Goal: Task Accomplishment & Management: Manage account settings

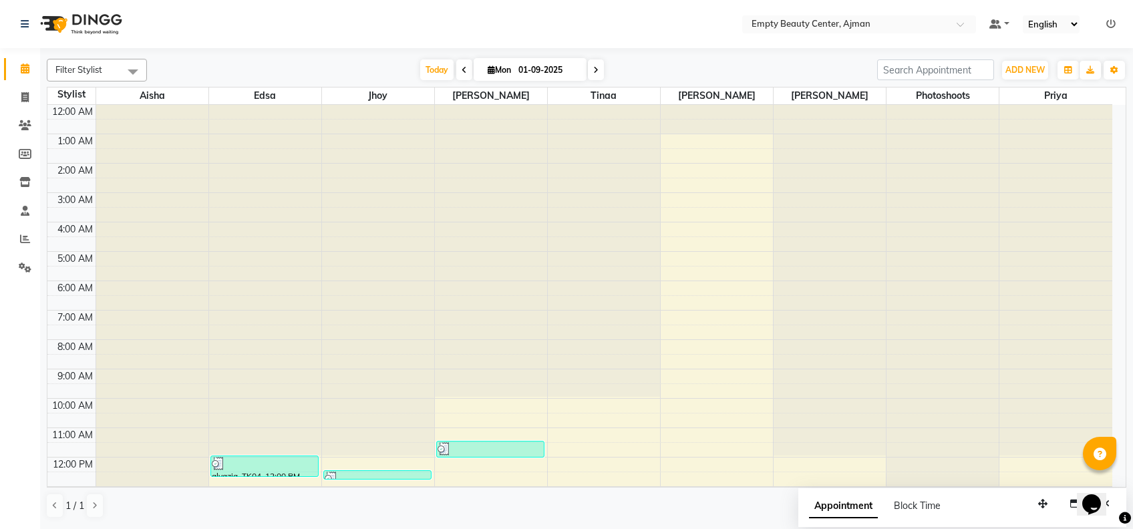
scroll to position [321, 0]
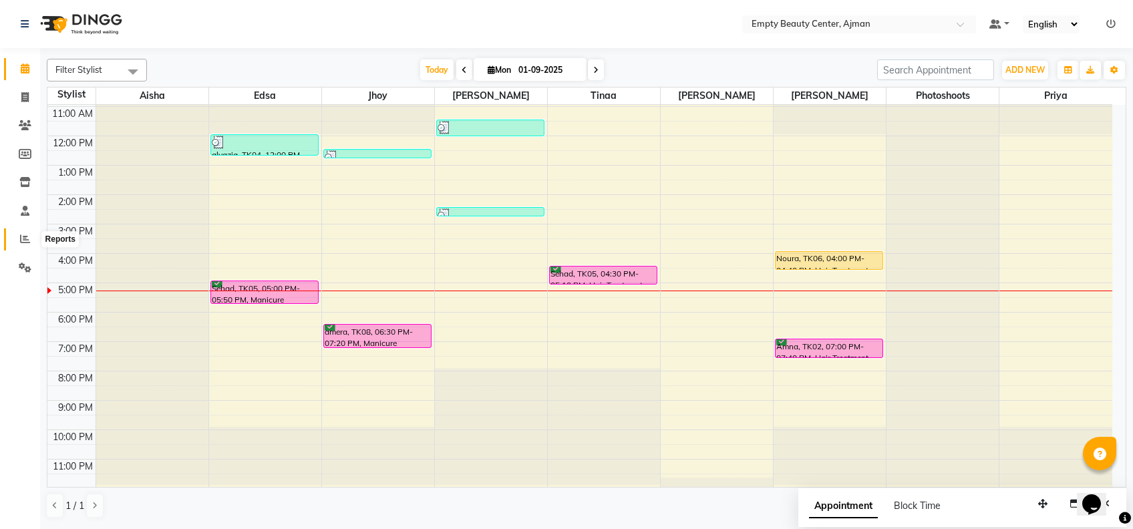
click at [24, 234] on icon at bounding box center [25, 239] width 10 height 10
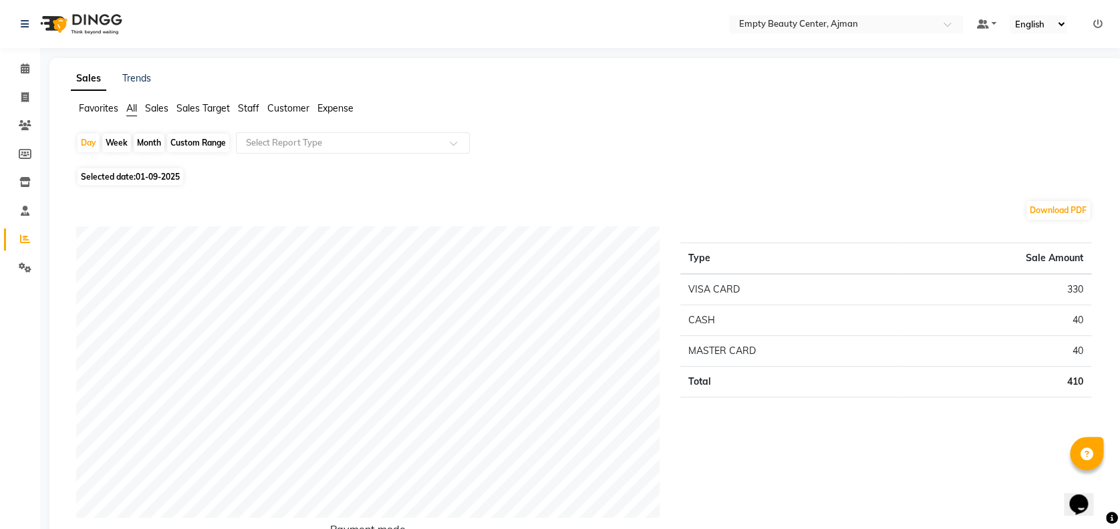
click at [161, 179] on span "01-09-2025" at bounding box center [158, 177] width 44 height 10
select select "9"
select select "2025"
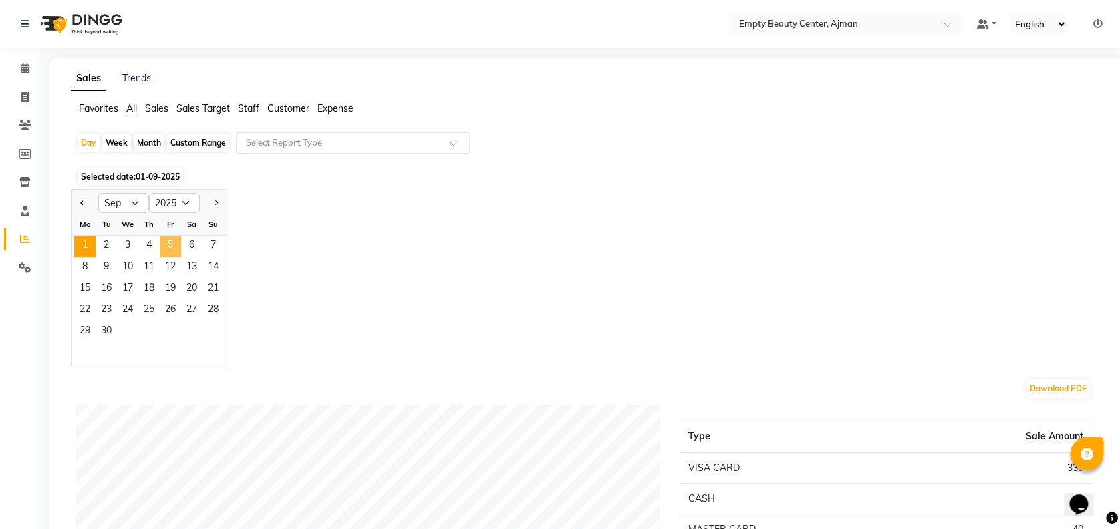
click at [171, 240] on span "5" at bounding box center [170, 246] width 21 height 21
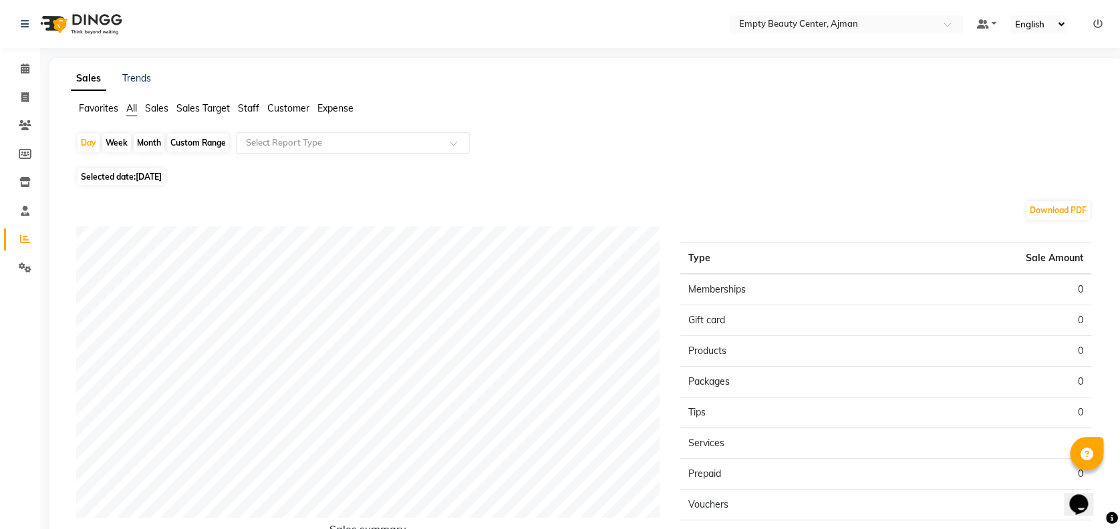
click at [162, 173] on span "[DATE]" at bounding box center [149, 177] width 26 height 10
select select "9"
select select "2025"
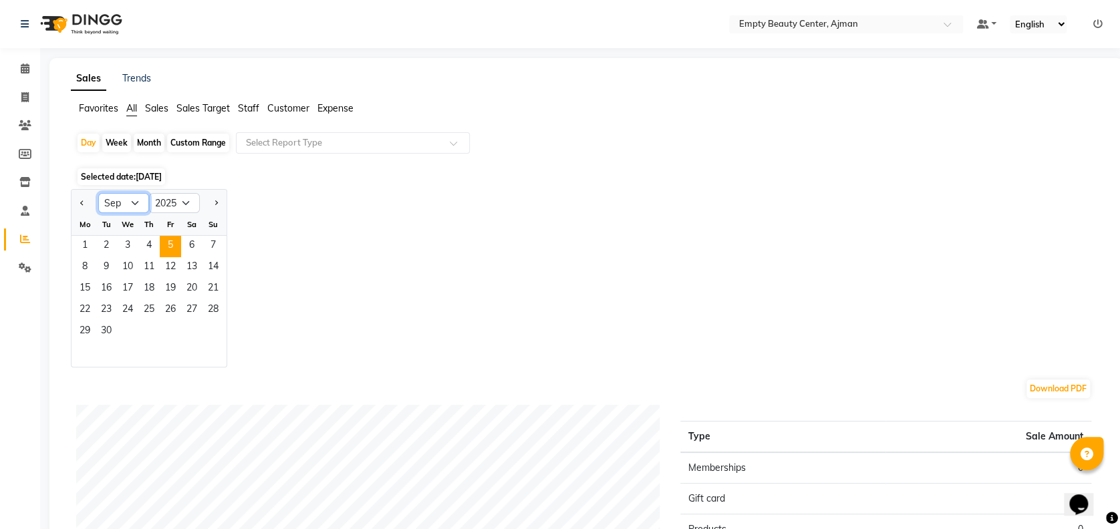
click at [130, 208] on select "Jan Feb Mar Apr May Jun [DATE] Aug Sep Oct Nov Dec" at bounding box center [123, 203] width 51 height 20
select select "8"
click at [98, 193] on select "Jan Feb Mar Apr May Jun [DATE] Aug Sep Oct Nov Dec" at bounding box center [123, 203] width 51 height 20
click at [114, 270] on span "5" at bounding box center [106, 267] width 21 height 21
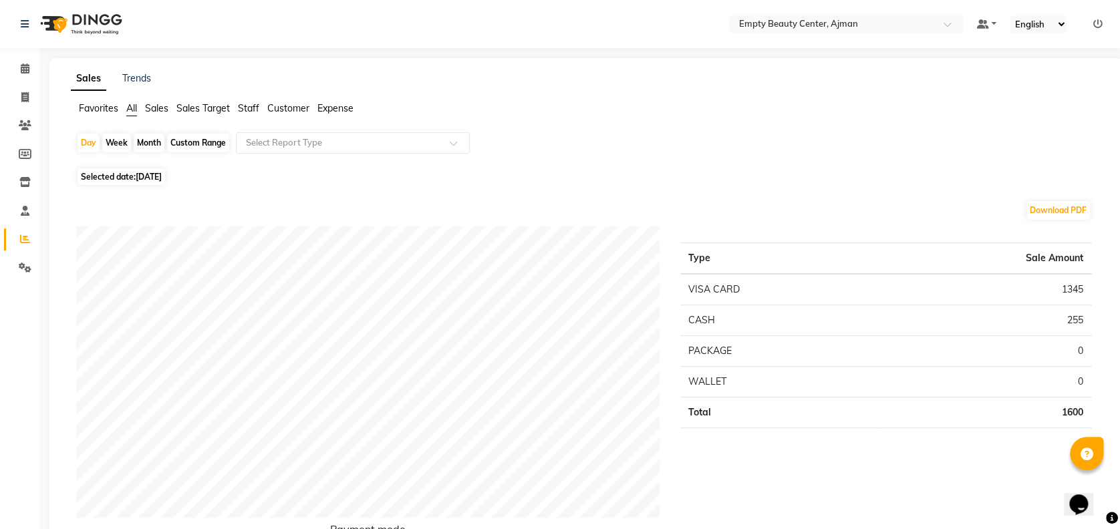
click at [128, 179] on span "Selected date: [DATE]" at bounding box center [121, 176] width 88 height 17
select select "8"
select select "2025"
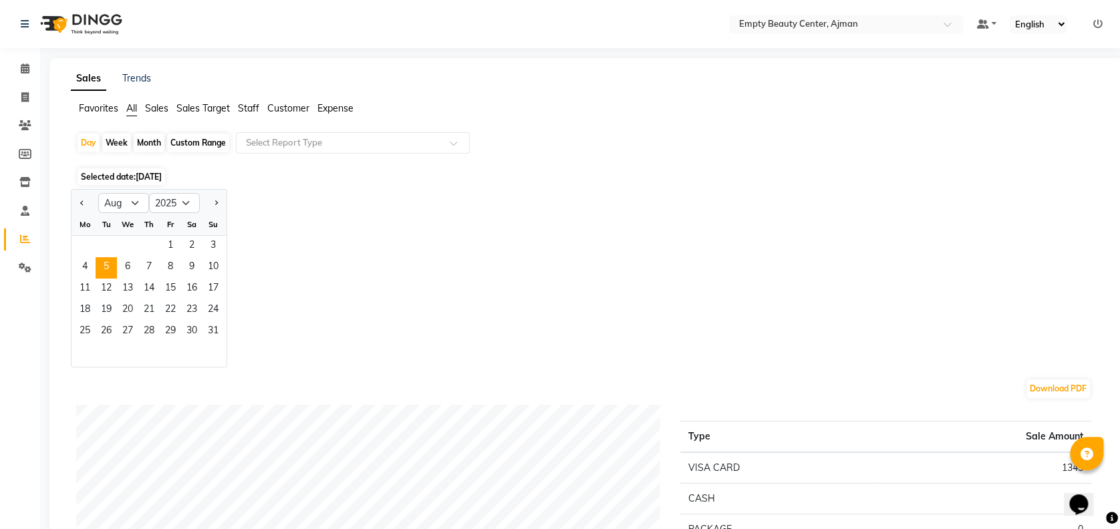
click at [299, 316] on div "Jan Feb Mar Apr May Jun [DATE] Aug Sep Oct Nov [DATE] 2016 2017 2018 2019 2020 …" at bounding box center [586, 278] width 1031 height 178
click at [11, 59] on link "Calendar" at bounding box center [20, 69] width 32 height 22
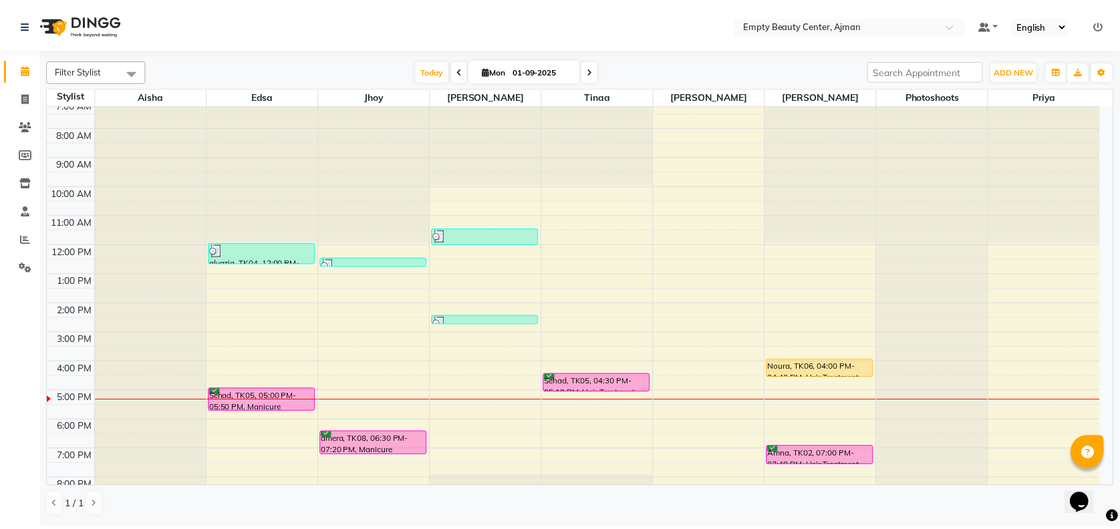
scroll to position [321, 0]
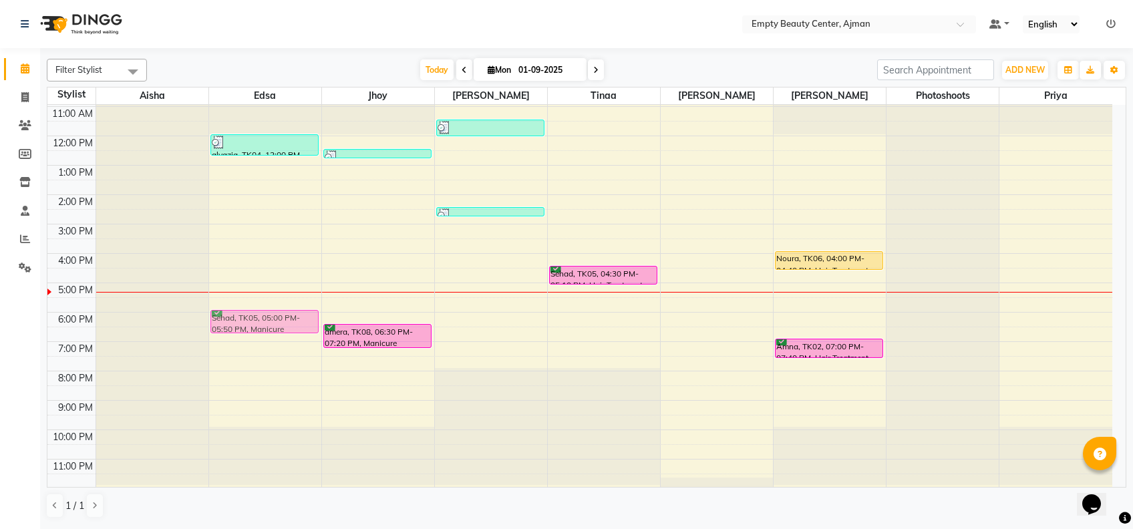
drag, startPoint x: 235, startPoint y: 287, endPoint x: 240, endPoint y: 315, distance: 29.2
click at [240, 315] on div "alyazia, TK04, 12:00 PM-12:45 PM, Manicure w/ Normal Color Sehad, TK05, 05:00 P…" at bounding box center [265, 136] width 112 height 705
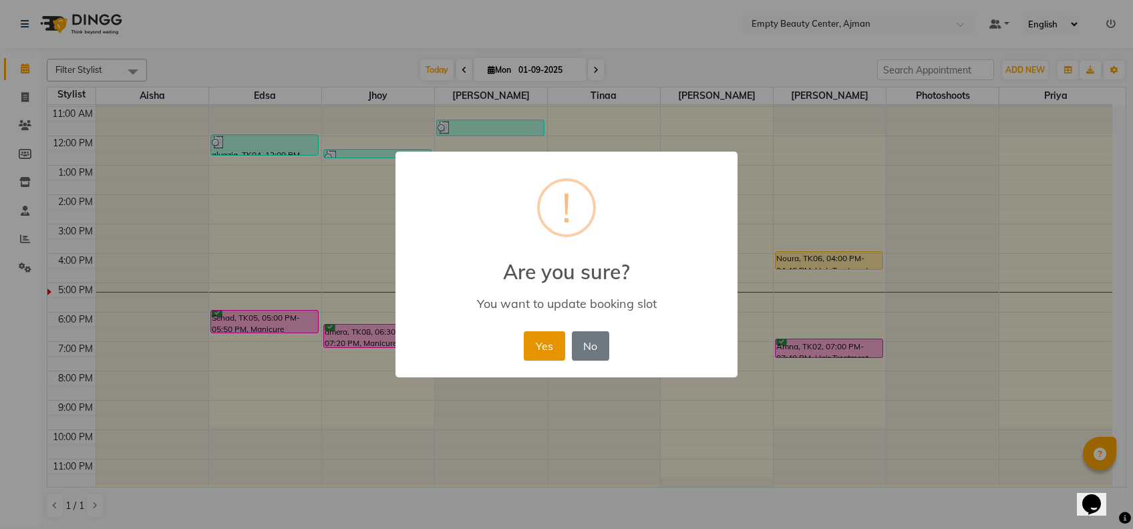
click at [542, 350] on button "Yes" at bounding box center [544, 345] width 41 height 29
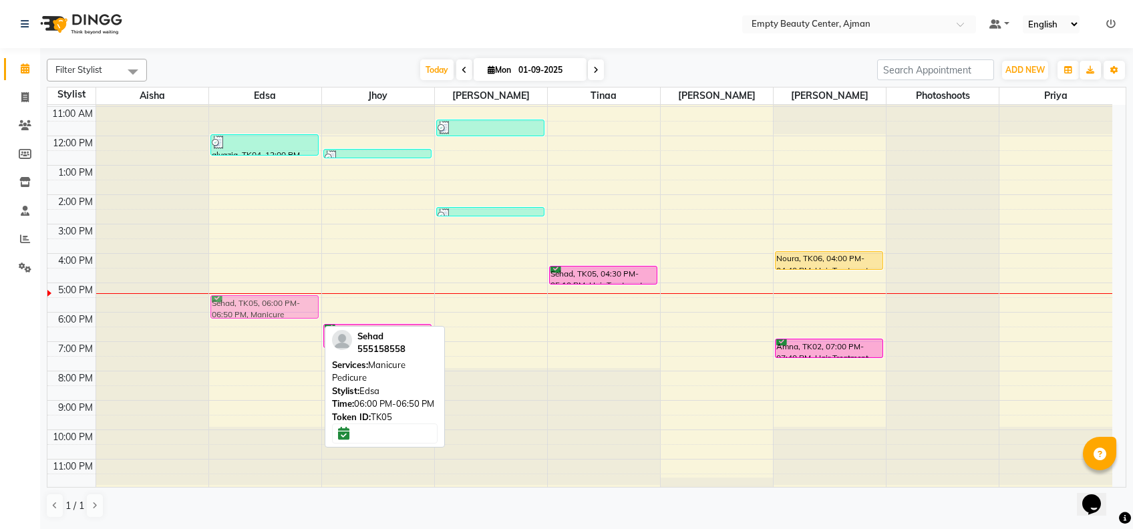
drag, startPoint x: 262, startPoint y: 313, endPoint x: 255, endPoint y: 303, distance: 11.9
click at [255, 303] on div "alyazia, TK04, 12:00 PM-12:45 PM, Manicure w/ Normal Color Sehad, TK05, 06:00 P…" at bounding box center [265, 136] width 112 height 705
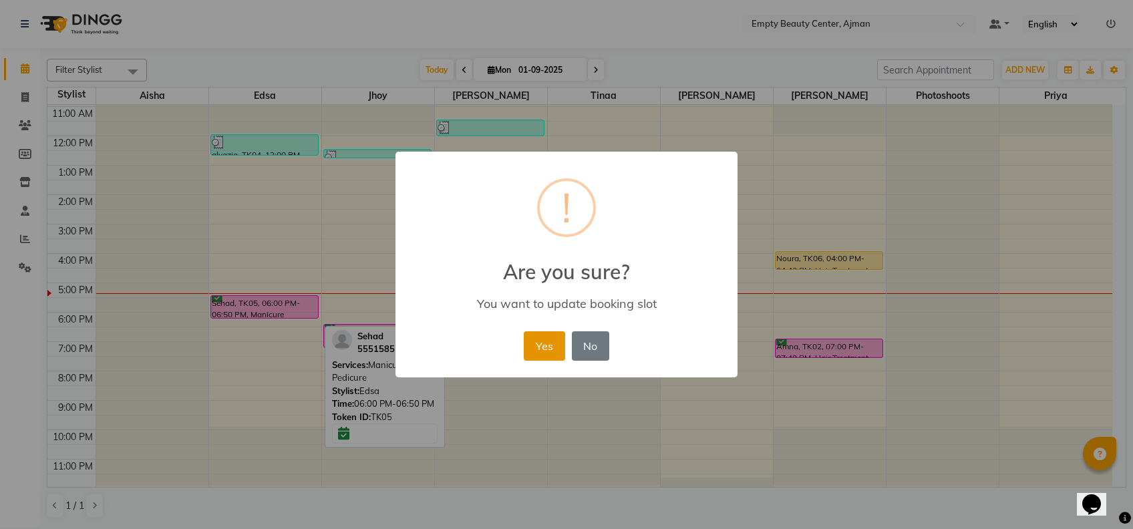
click at [540, 335] on button "Yes" at bounding box center [544, 345] width 41 height 29
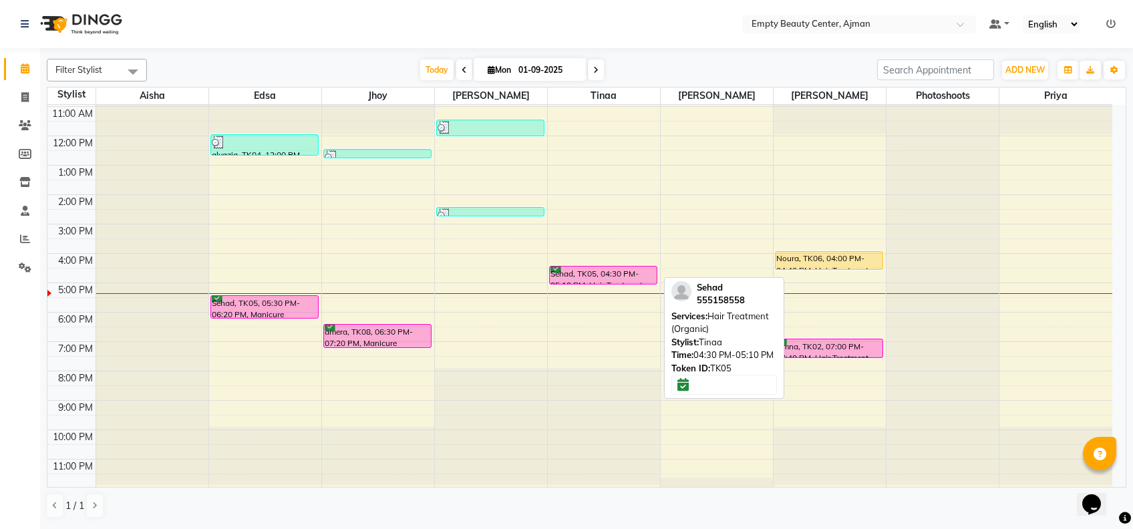
drag, startPoint x: 574, startPoint y: 282, endPoint x: 579, endPoint y: 294, distance: 12.9
click at [579, 294] on div "12:00 AM 1:00 AM 2:00 AM 3:00 AM 4:00 AM 5:00 AM 6:00 AM 7:00 AM 8:00 AM 9:00 A…" at bounding box center [579, 136] width 1065 height 705
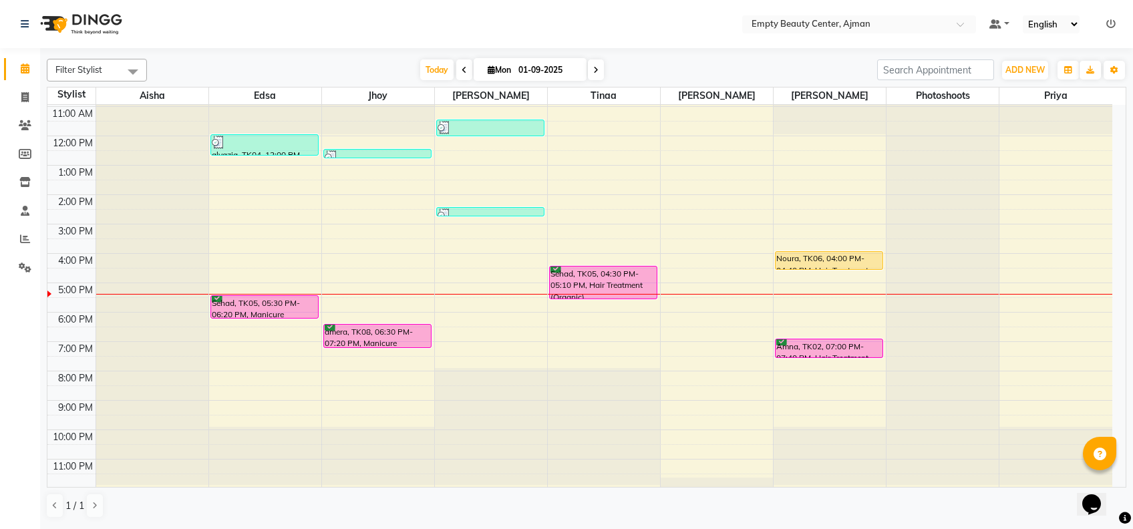
drag, startPoint x: 588, startPoint y: 283, endPoint x: 591, endPoint y: 301, distance: 18.3
click at [591, 301] on div "12:00 AM 1:00 AM 2:00 AM 3:00 AM 4:00 AM 5:00 AM 6:00 AM 7:00 AM 8:00 AM 9:00 A…" at bounding box center [579, 136] width 1065 height 705
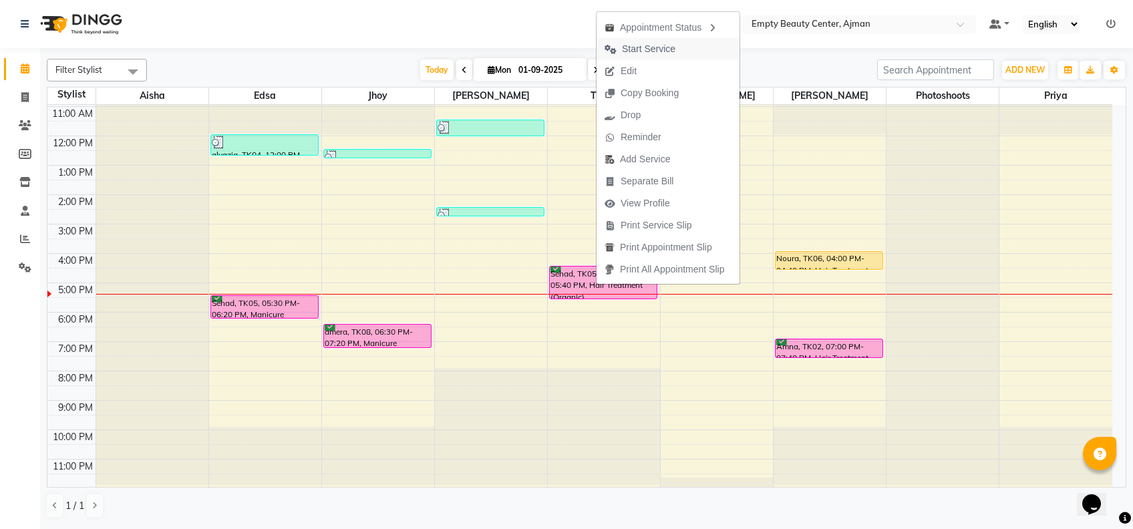
click at [659, 47] on span "Start Service" at bounding box center [648, 49] width 53 height 14
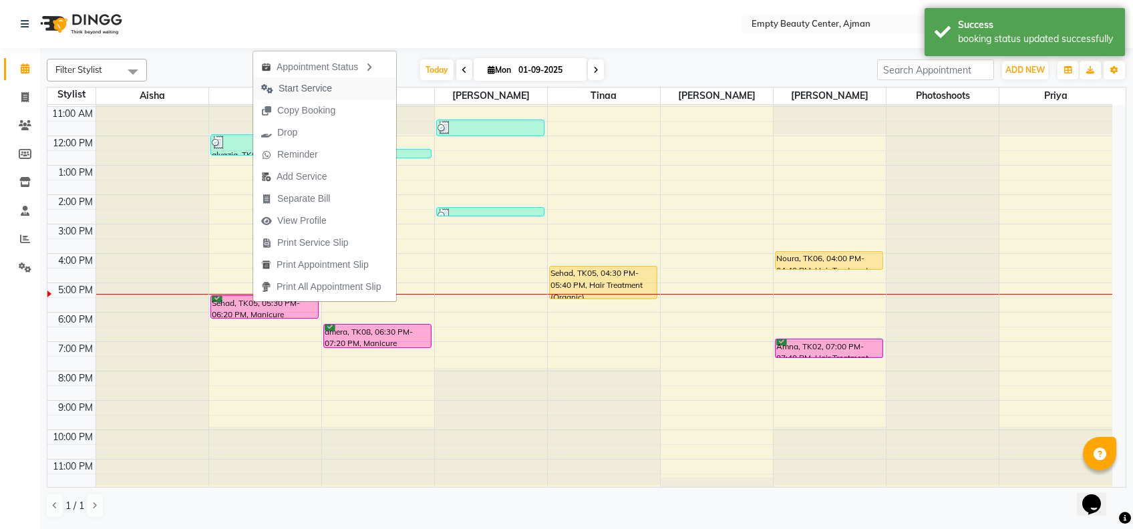
click at [287, 87] on span "Start Service" at bounding box center [305, 88] width 53 height 14
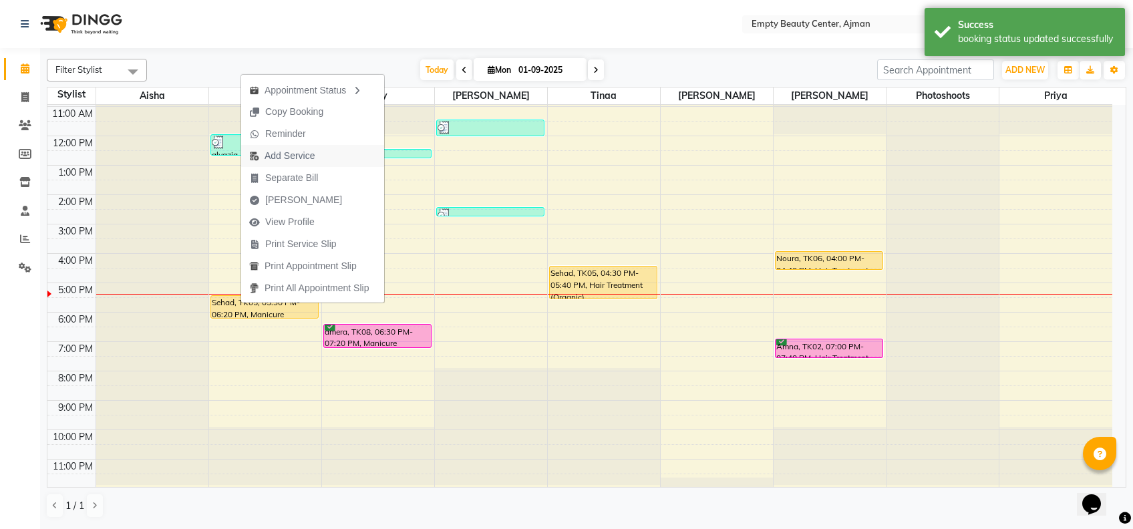
click at [326, 150] on button "Add Service" at bounding box center [312, 156] width 143 height 22
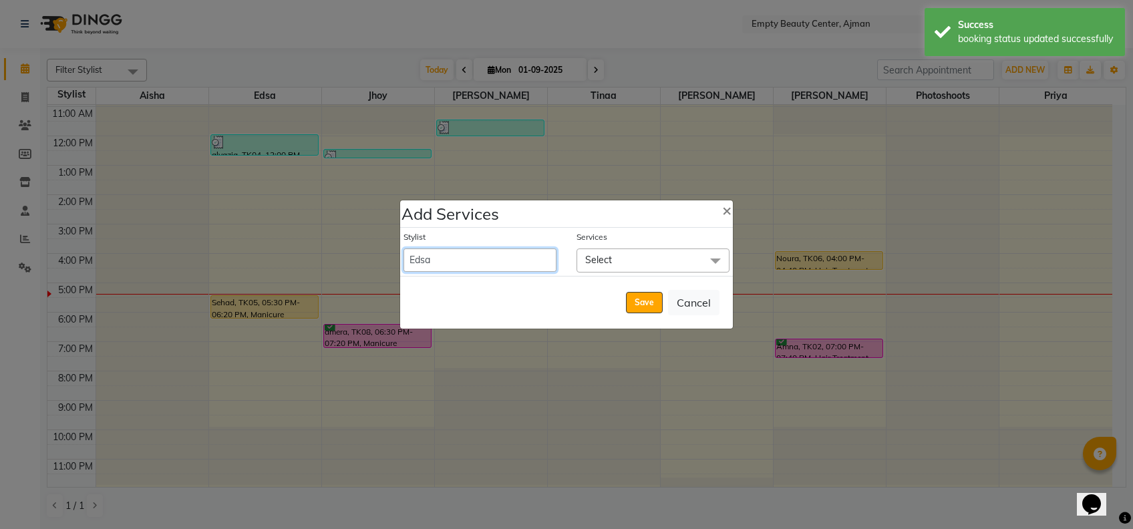
click at [492, 253] on select "[PERSON_NAME] Edsa jhoy [PERSON_NAME] Photoshoots Priya [PERSON_NAME] [PERSON_N…" at bounding box center [479, 260] width 153 height 23
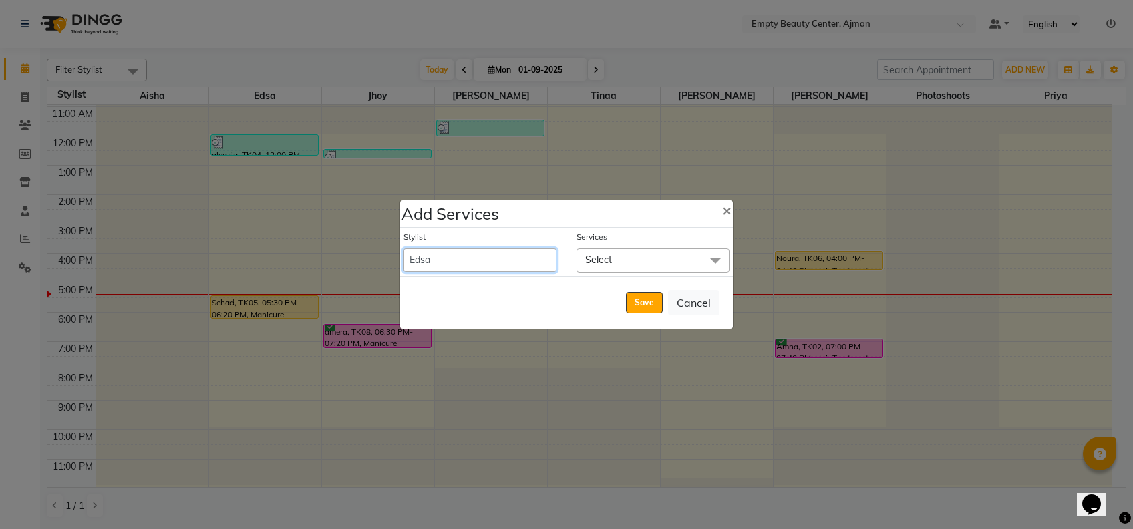
select select "18086"
click at [403, 249] on select "[PERSON_NAME] Edsa jhoy [PERSON_NAME] Photoshoots Priya [PERSON_NAME] [PERSON_N…" at bounding box center [479, 260] width 153 height 23
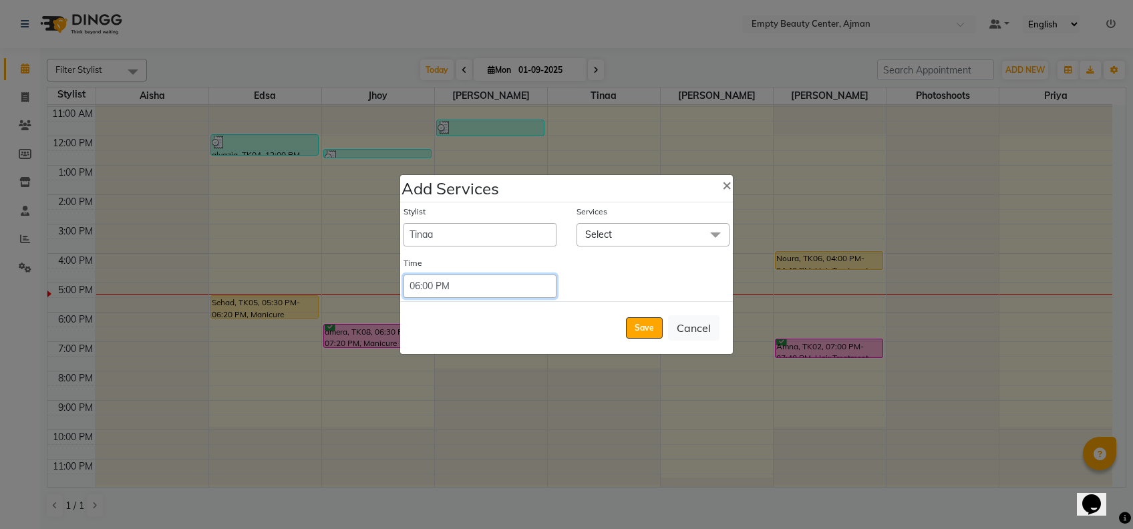
click at [496, 285] on select "Select 09:00 AM 09:15 AM 09:30 AM 09:45 AM 10:00 AM 10:15 AM 10:30 AM 10:45 AM …" at bounding box center [479, 286] width 153 height 23
select select "1095"
click at [403, 275] on select "Select 09:00 AM 09:15 AM 09:30 AM 09:45 AM 10:00 AM 10:15 AM 10:30 AM 10:45 AM …" at bounding box center [479, 286] width 153 height 23
click at [647, 226] on span "Select" at bounding box center [653, 234] width 153 height 23
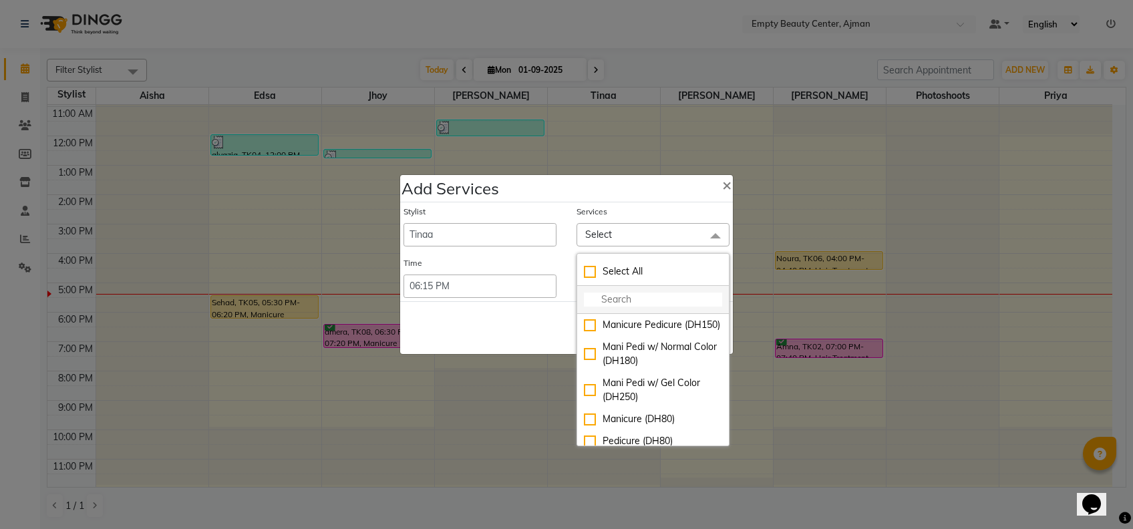
click at [625, 291] on li at bounding box center [653, 300] width 152 height 28
click at [615, 295] on input "multiselect-search" at bounding box center [653, 300] width 138 height 14
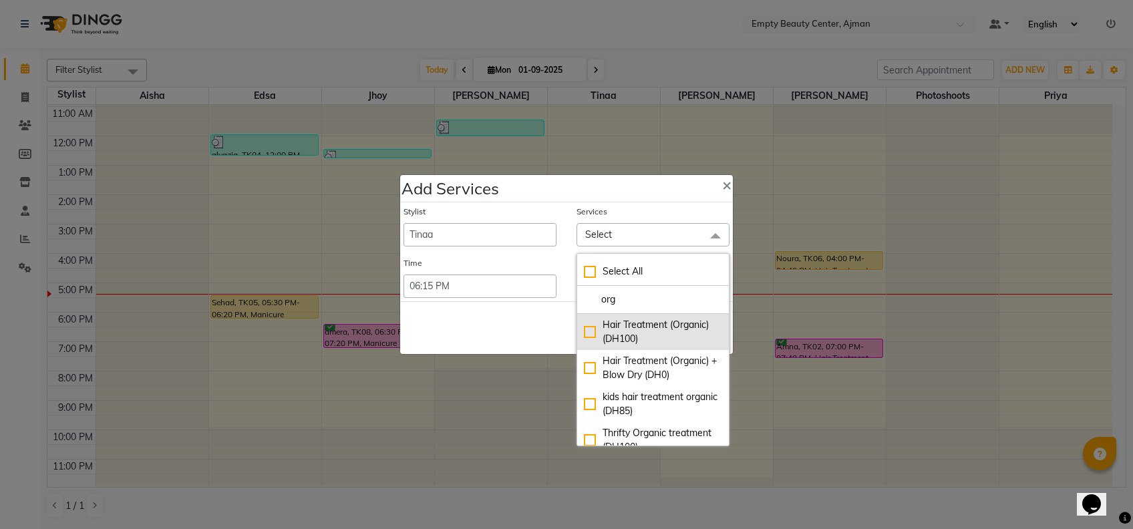
type input "org"
click at [618, 331] on div "Hair Treatment (Organic) (DH100)" at bounding box center [653, 332] width 138 height 28
checkbox input "true"
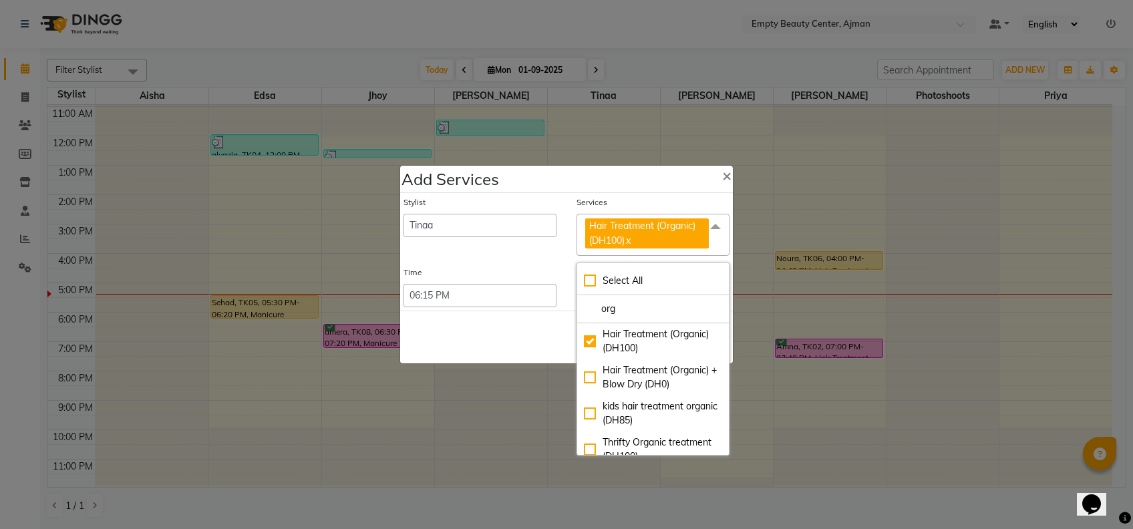
click at [474, 347] on div "Save Cancel" at bounding box center [566, 337] width 333 height 53
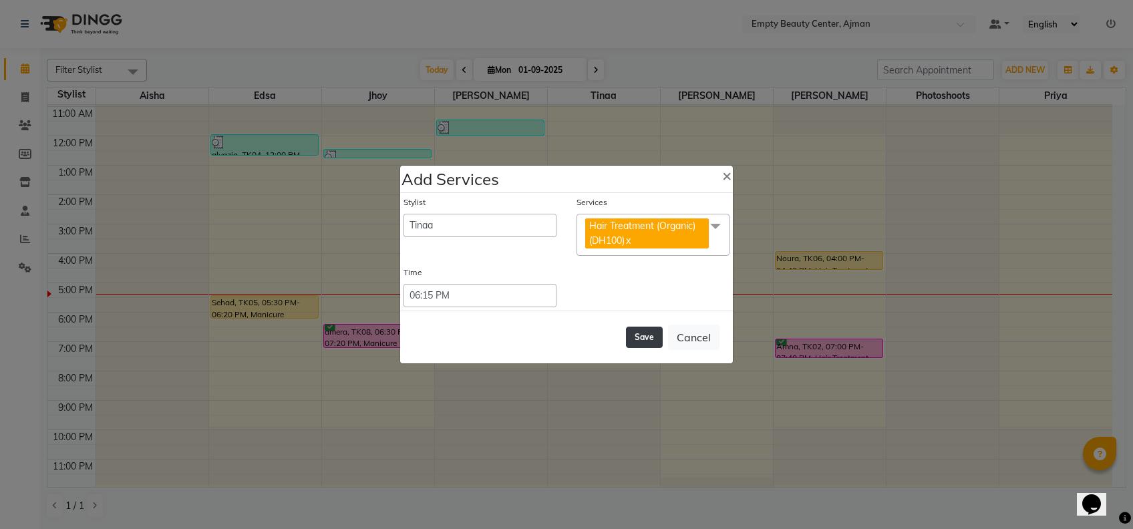
click at [647, 338] on button "Save" at bounding box center [644, 337] width 37 height 21
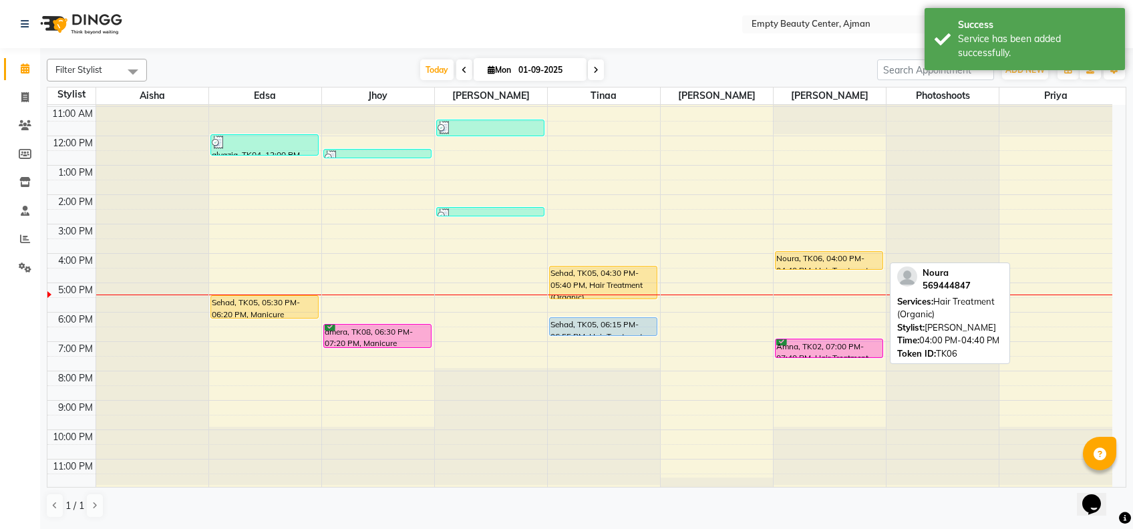
click at [833, 259] on div "Noura, TK06, 04:00 PM-04:40 PM, Hair Treatment (Organic)" at bounding box center [829, 260] width 107 height 17
select select "1"
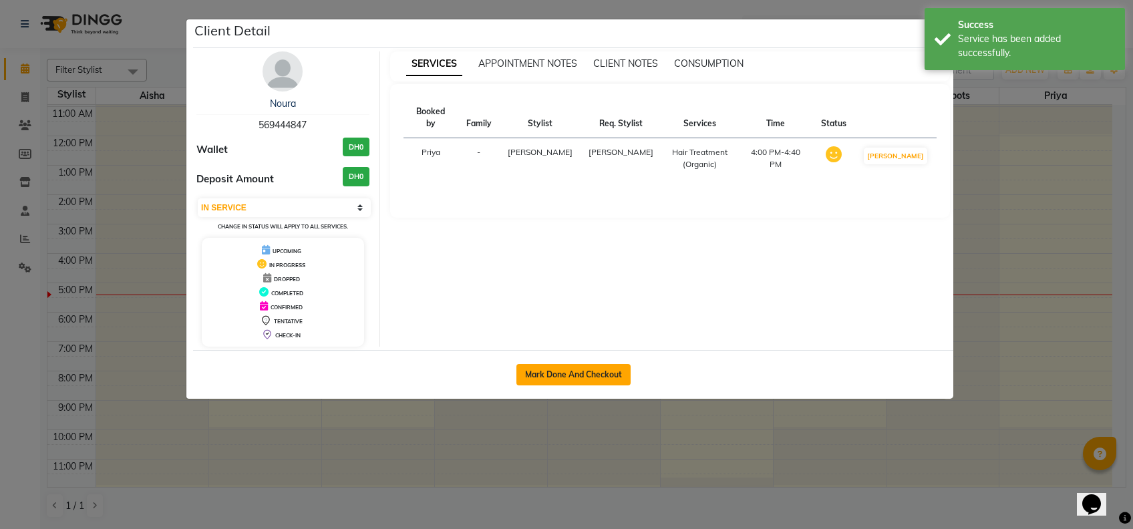
click at [613, 369] on button "Mark Done And Checkout" at bounding box center [573, 374] width 114 height 21
select select "service"
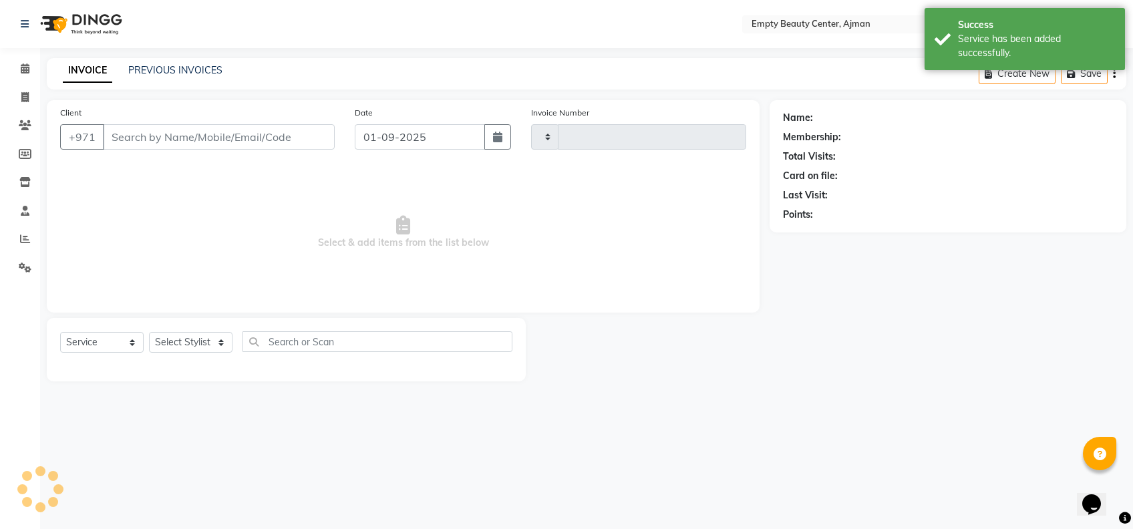
type input "2176"
select select "769"
type input "569444847"
select select "57154"
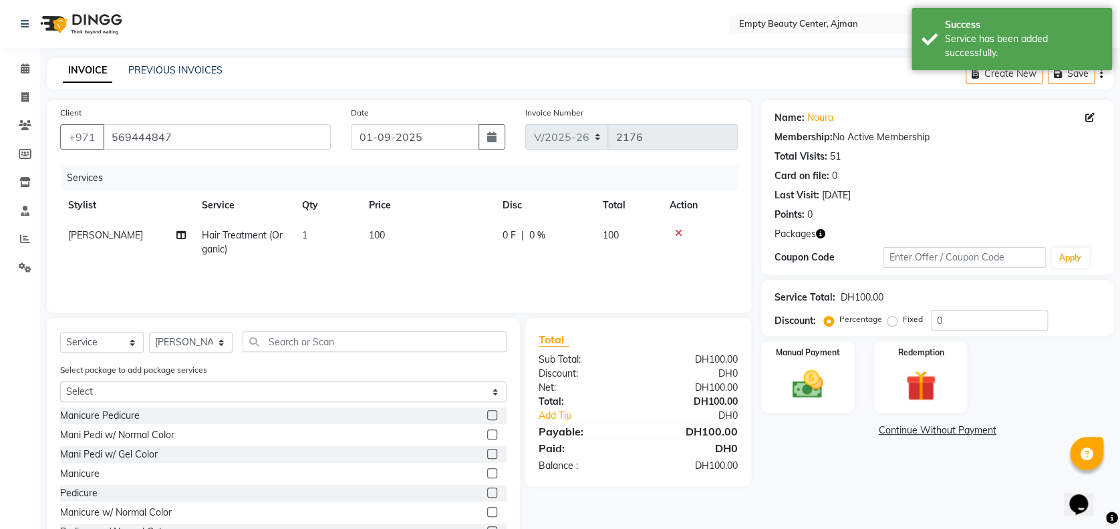
click at [956, 307] on div "Service Total: DH100.00 Discount: Percentage Fixed 0" at bounding box center [936, 307] width 325 height 45
click at [971, 321] on input "0" at bounding box center [989, 320] width 117 height 21
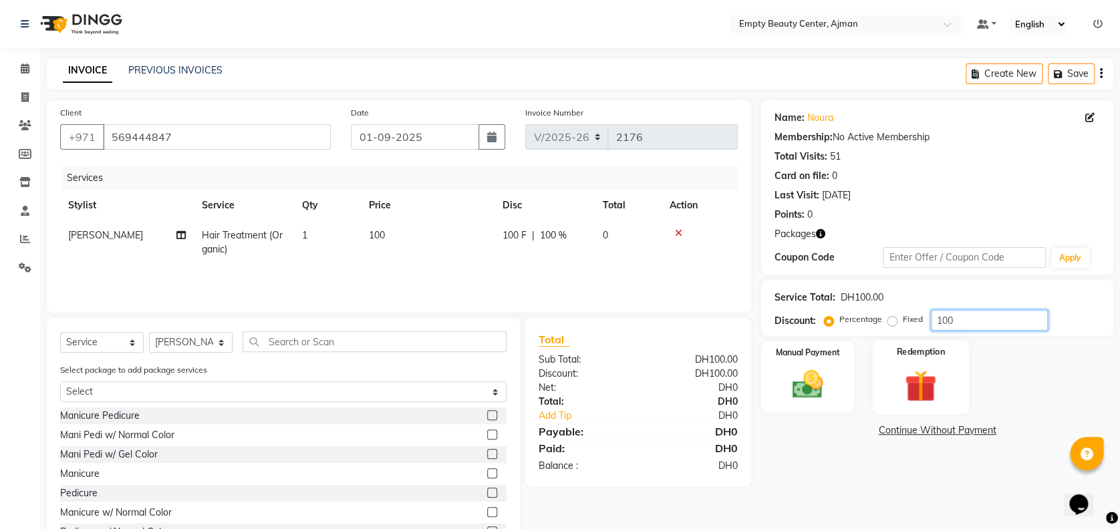
type input "100"
click at [940, 391] on img at bounding box center [919, 385] width 51 height 39
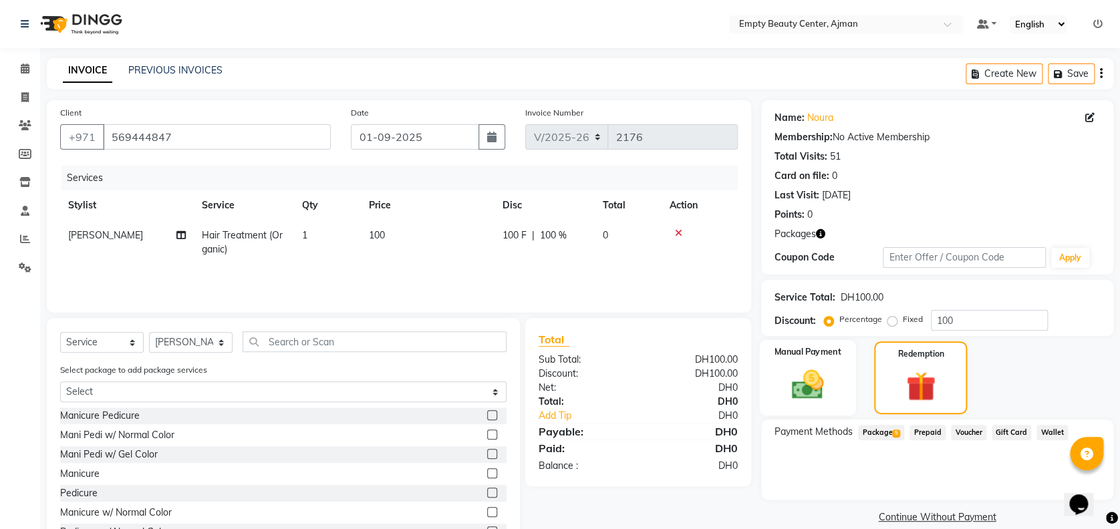
click at [834, 386] on div "Manual Payment" at bounding box center [807, 377] width 97 height 75
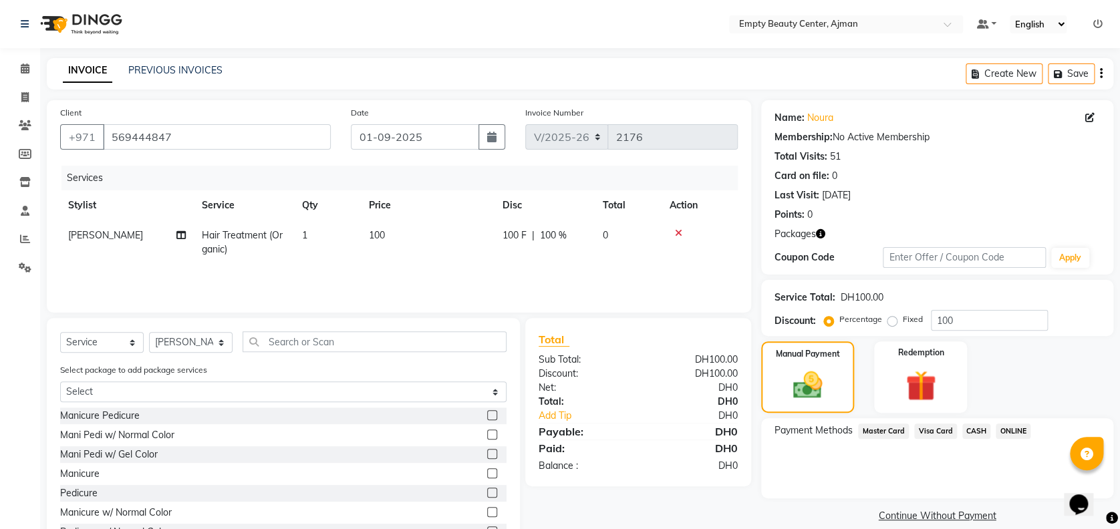
click at [938, 432] on span "Visa Card" at bounding box center [935, 431] width 43 height 15
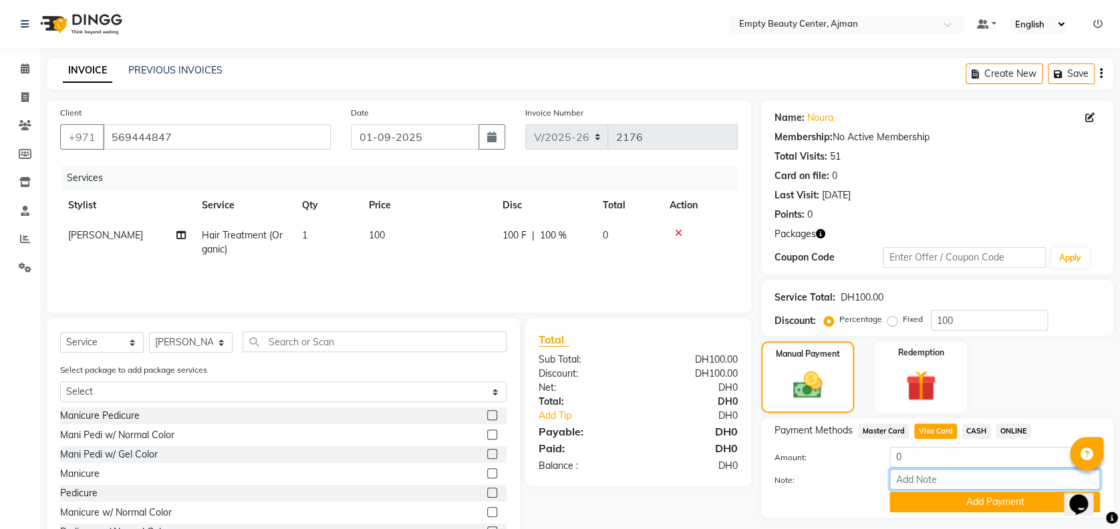
click at [969, 486] on input "Note:" at bounding box center [994, 479] width 210 height 21
type input "free session"
click at [977, 497] on button "Add Payment" at bounding box center [994, 502] width 210 height 21
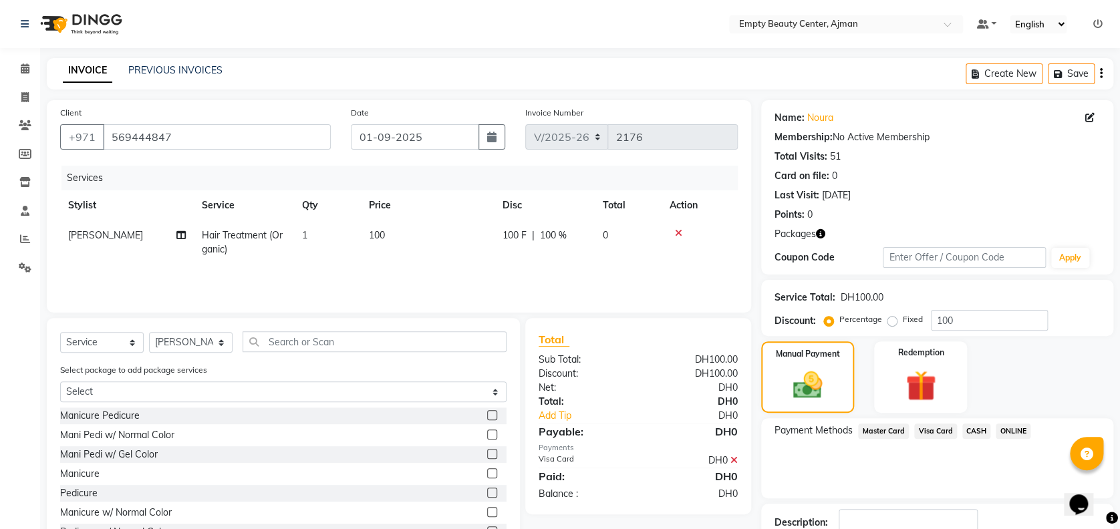
scroll to position [91, 0]
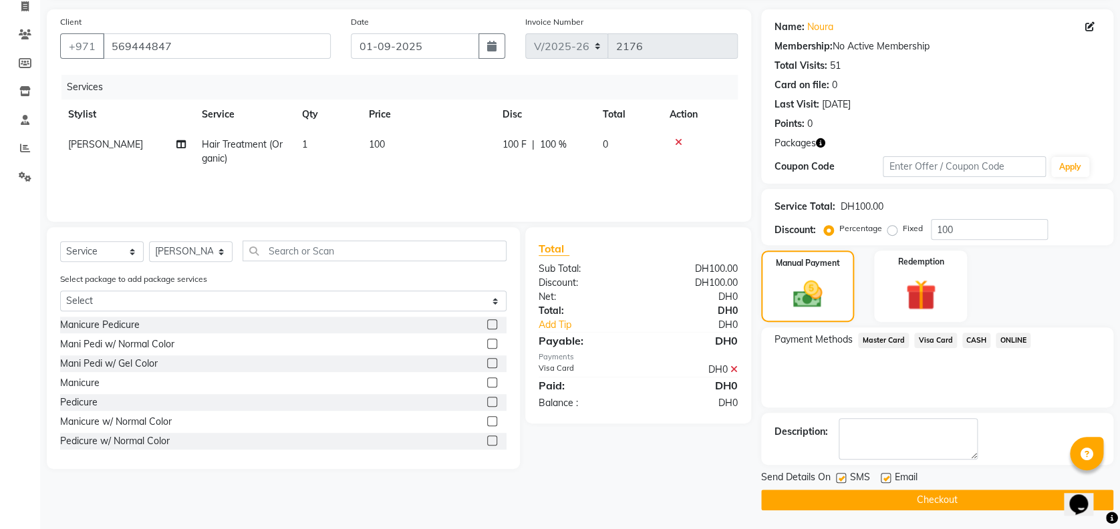
click at [907, 498] on button "Checkout" at bounding box center [937, 500] width 352 height 21
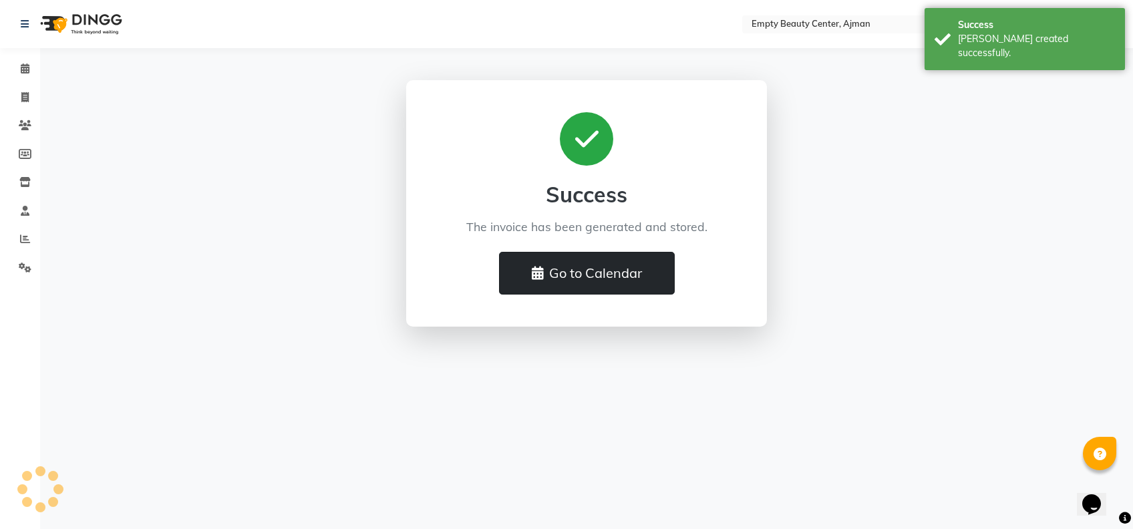
click at [639, 272] on button "Go to Calendar" at bounding box center [587, 273] width 176 height 43
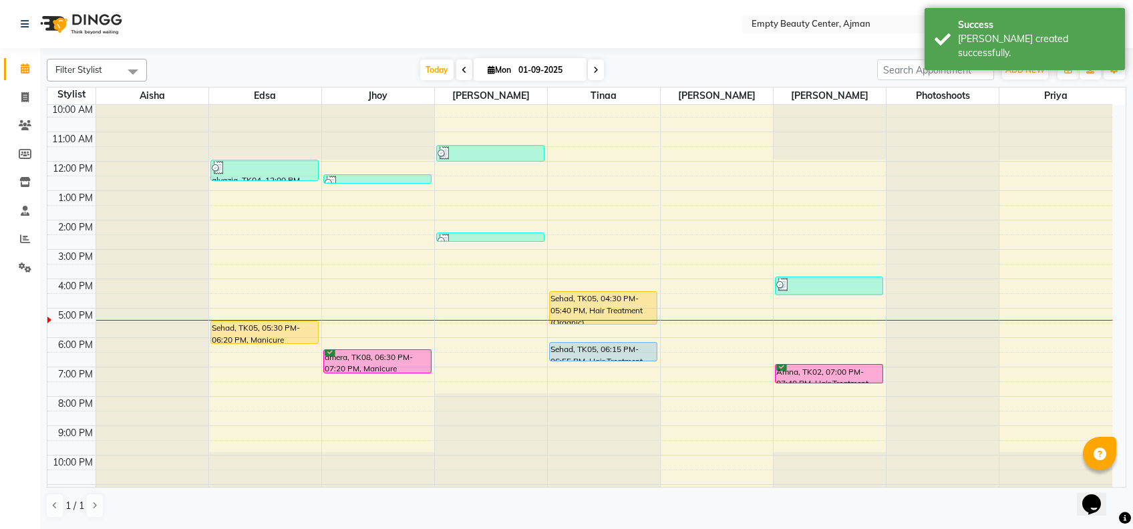
scroll to position [321, 0]
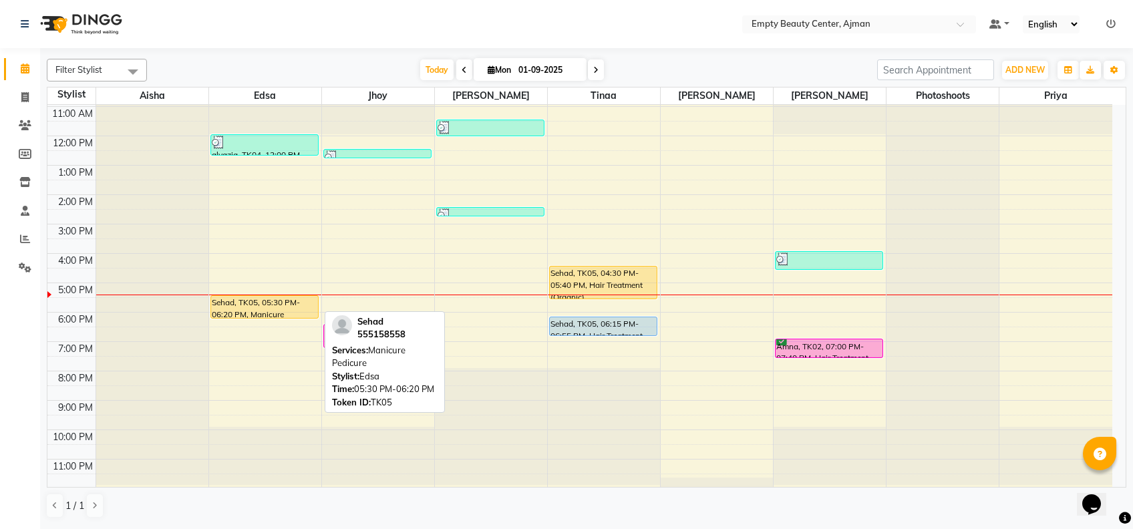
click at [275, 303] on div "Sehad, TK05, 05:30 PM-06:20 PM, Manicure Pedicure" at bounding box center [264, 307] width 107 height 22
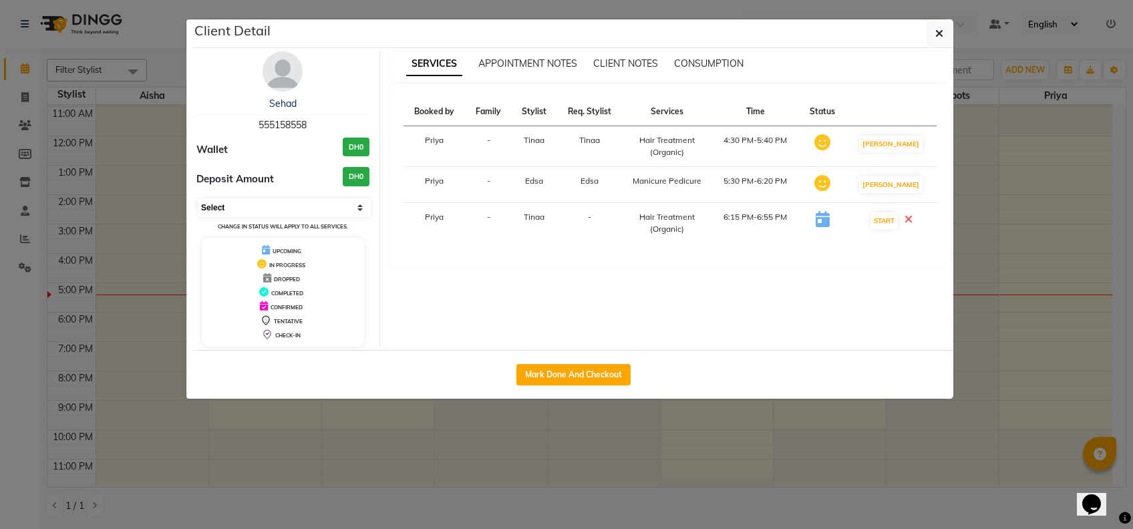
click at [322, 205] on select "Select IN SERVICE CONFIRMED TENTATIVE CHECK IN MARK DONE DROPPED UPCOMING" at bounding box center [284, 207] width 173 height 19
click at [198, 198] on select "Select IN SERVICE CONFIRMED TENTATIVE CHECK IN MARK DONE DROPPED UPCOMING" at bounding box center [284, 207] width 173 height 19
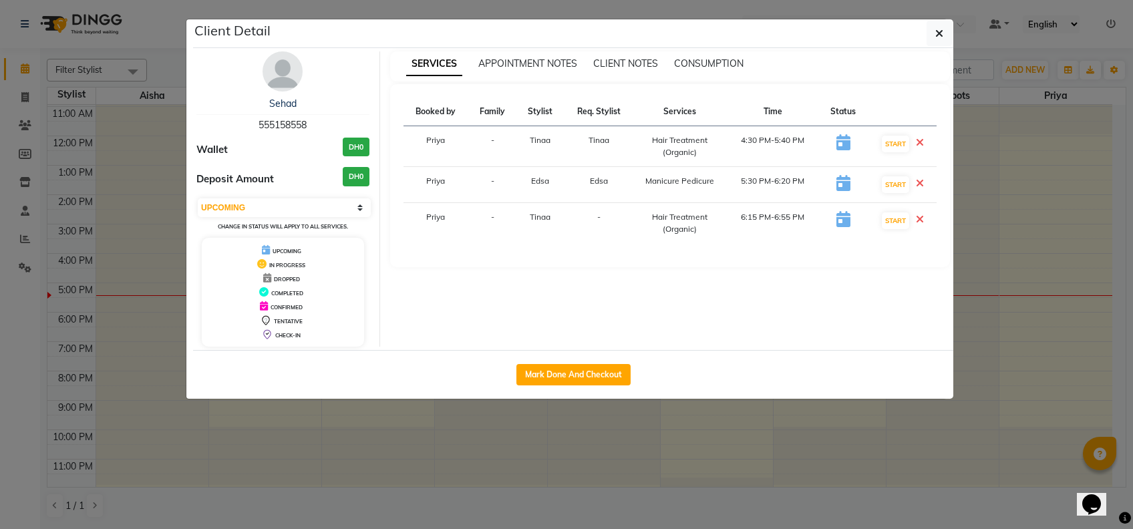
click at [919, 182] on icon at bounding box center [920, 183] width 8 height 11
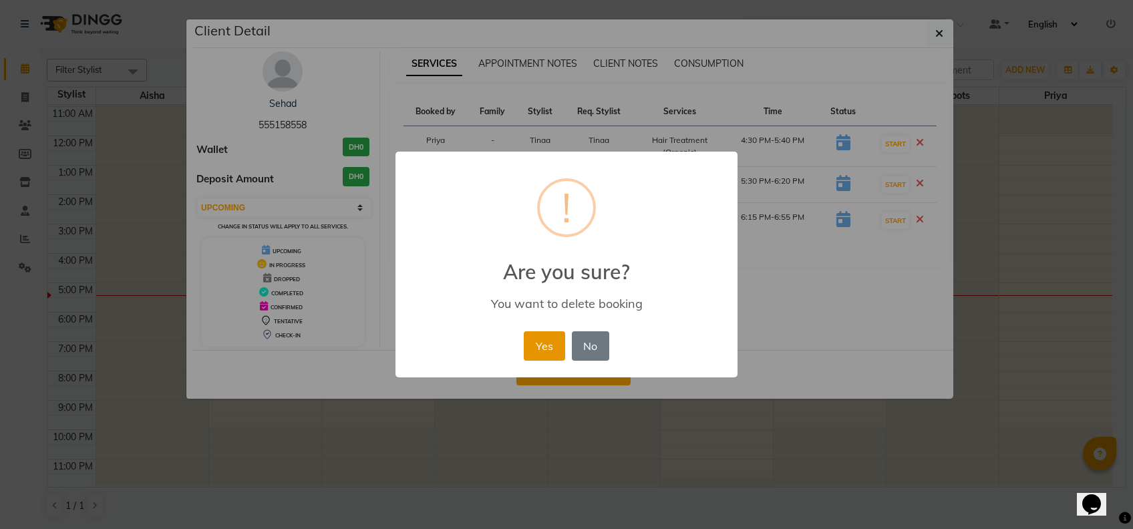
click at [543, 342] on button "Yes" at bounding box center [544, 345] width 41 height 29
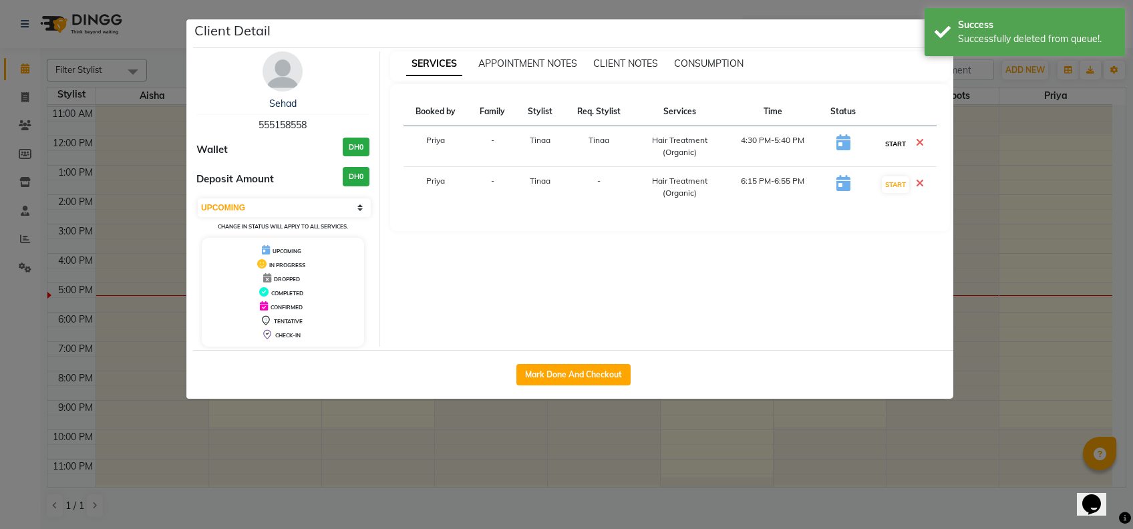
click at [896, 143] on button "START" at bounding box center [895, 144] width 27 height 17
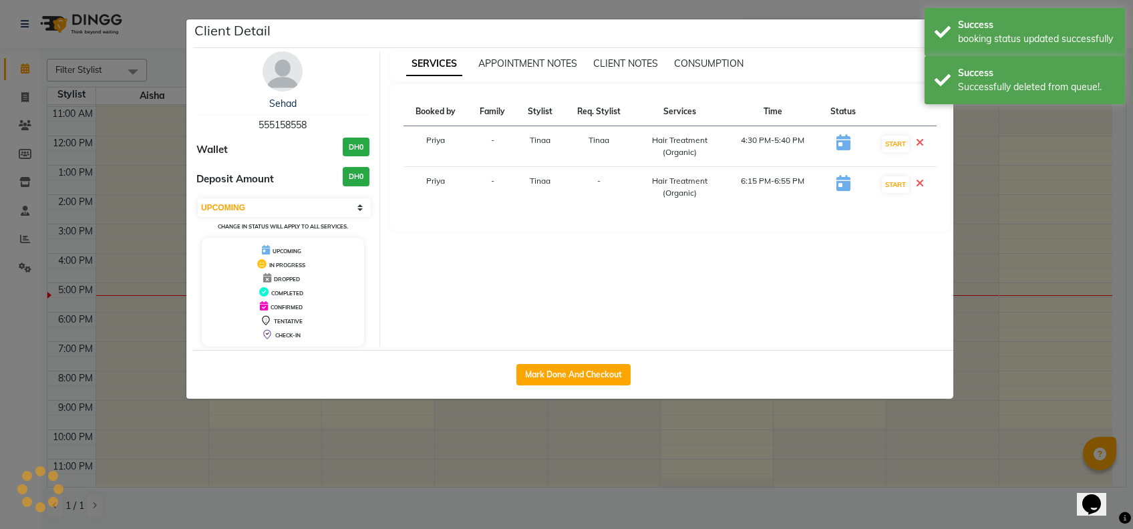
select select "select"
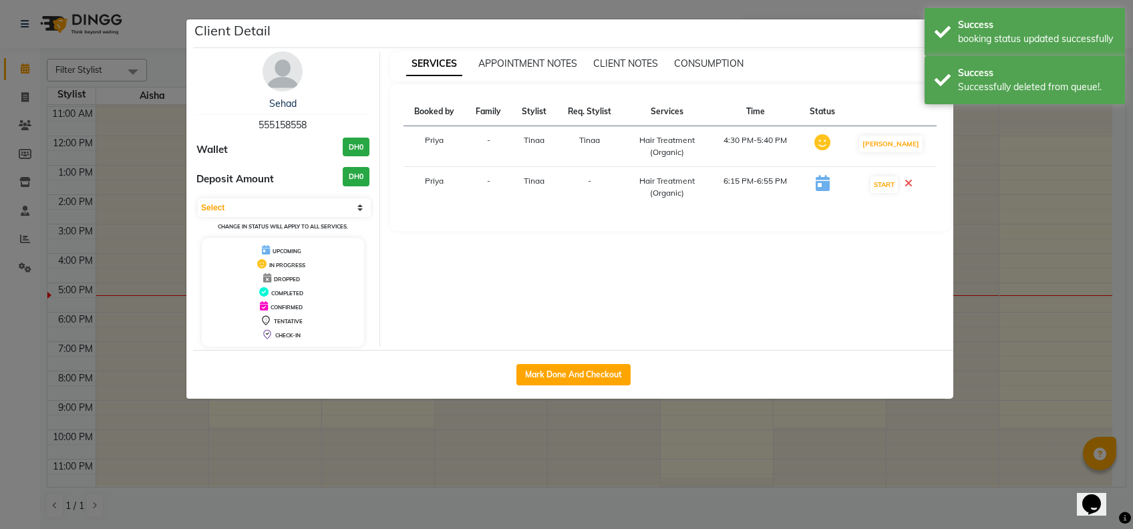
click at [884, 438] on ngb-modal-window "Client Detail Sehad 555158558 Wallet DH0 Deposit Amount DH0 Select IN SERVICE C…" at bounding box center [566, 264] width 1133 height 529
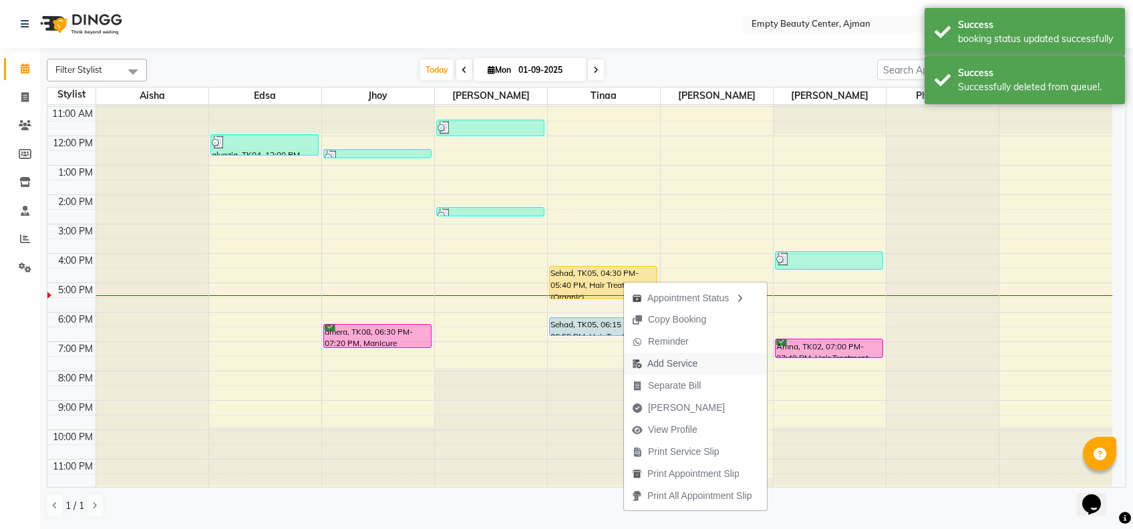
click at [698, 365] on span "Add Service" at bounding box center [664, 364] width 81 height 22
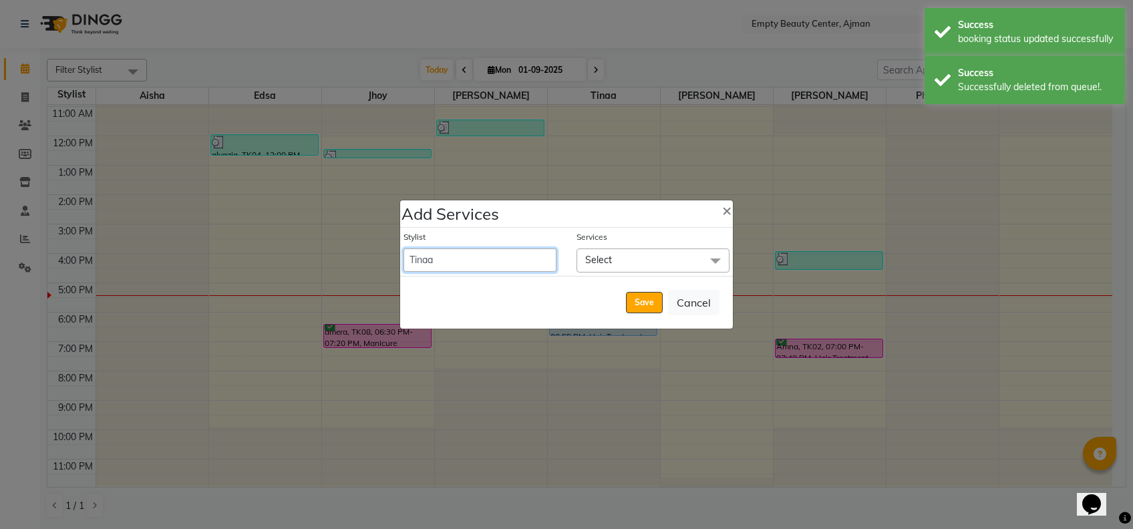
click at [512, 251] on select "[PERSON_NAME] Edsa jhoy [PERSON_NAME] Photoshoots Priya [PERSON_NAME] [PERSON_N…" at bounding box center [479, 260] width 153 height 23
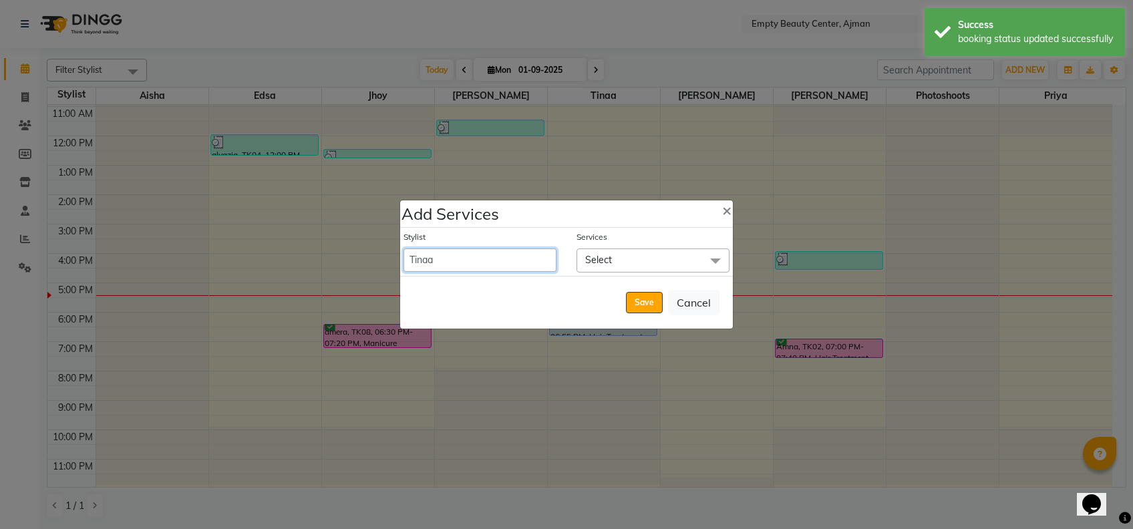
select select "26290"
click at [403, 249] on select "[PERSON_NAME] Edsa jhoy [PERSON_NAME] Photoshoots Priya [PERSON_NAME] [PERSON_N…" at bounding box center [479, 260] width 153 height 23
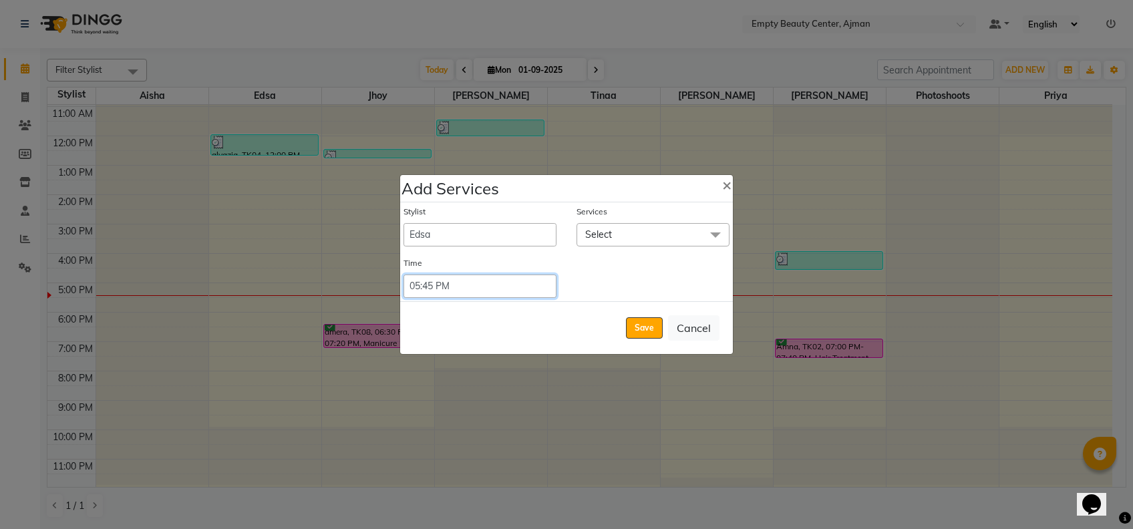
click at [467, 285] on select "Select 09:00 AM 09:15 AM 09:30 AM 09:45 AM 10:00 AM 10:15 AM 10:30 AM 10:45 AM …" at bounding box center [479, 286] width 153 height 23
select select "1050"
click at [403, 275] on select "Select 09:00 AM 09:15 AM 09:30 AM 09:45 AM 10:00 AM 10:15 AM 10:30 AM 10:45 AM …" at bounding box center [479, 286] width 153 height 23
click at [597, 232] on span "Select" at bounding box center [598, 234] width 27 height 12
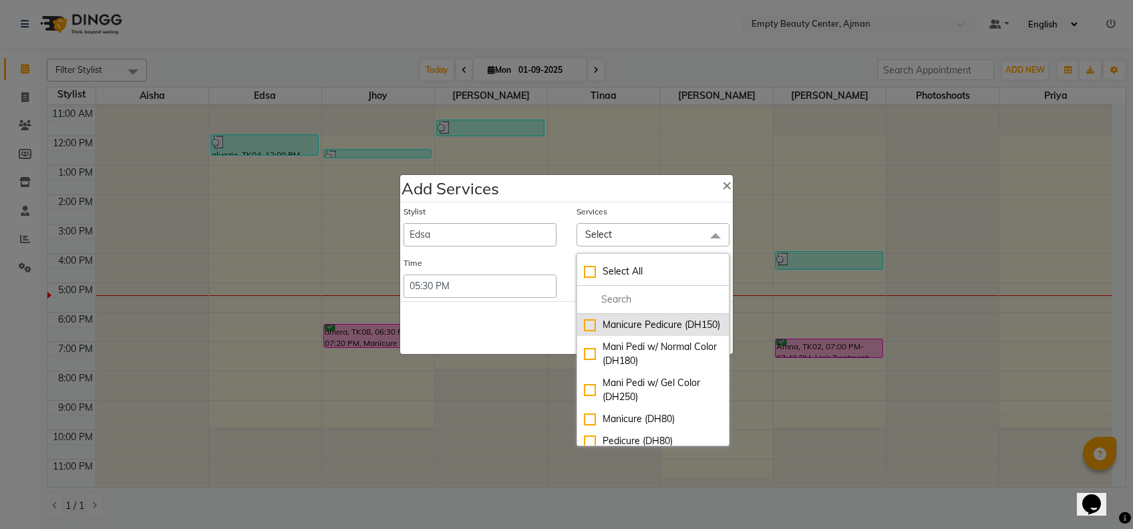
click at [620, 332] on div "Manicure Pedicure (DH150)" at bounding box center [653, 325] width 138 height 14
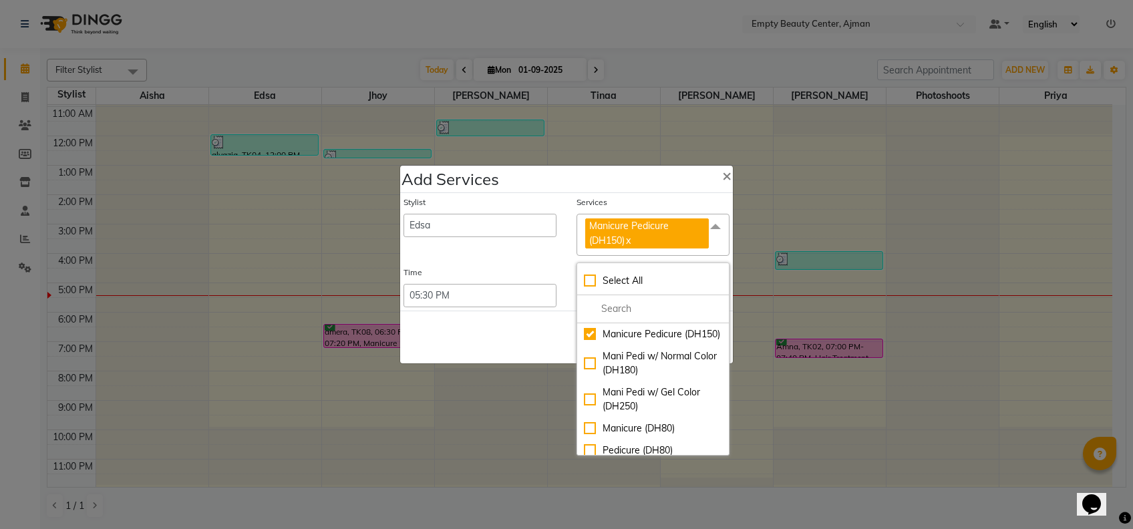
click at [627, 242] on link "x" at bounding box center [628, 240] width 6 height 12
checkbox input "false"
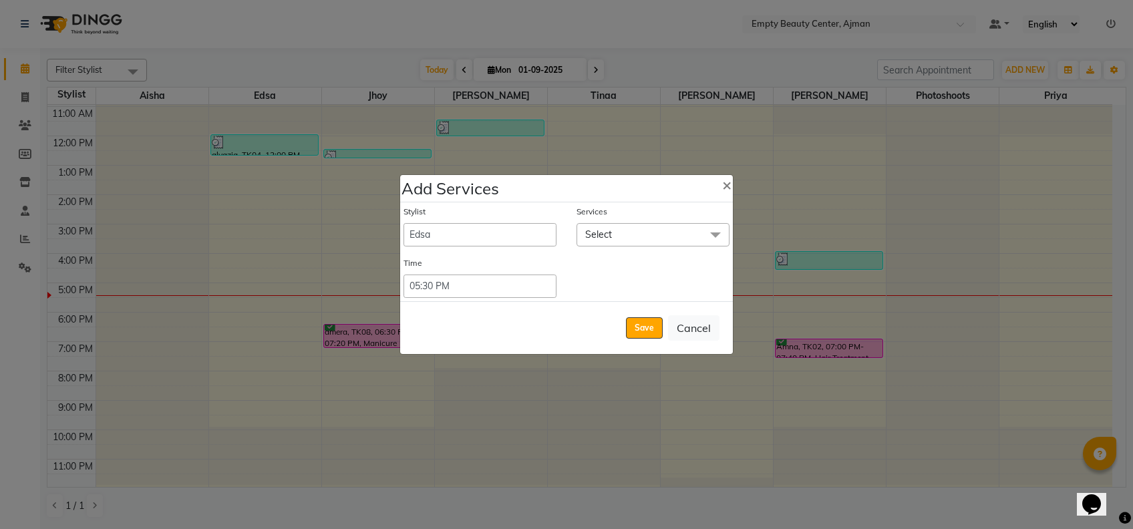
click at [615, 230] on span "Select" at bounding box center [653, 234] width 153 height 23
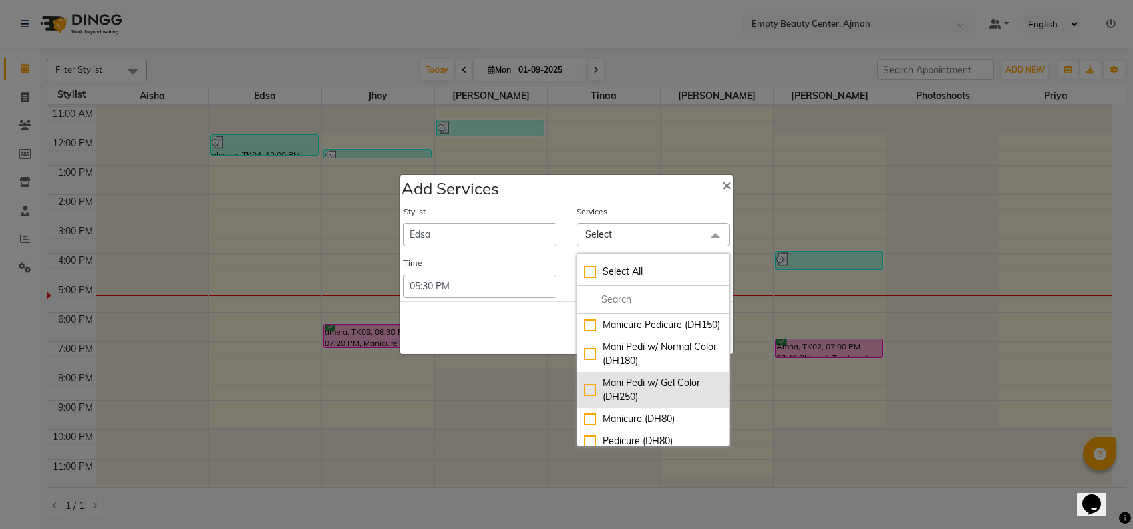
scroll to position [55, 0]
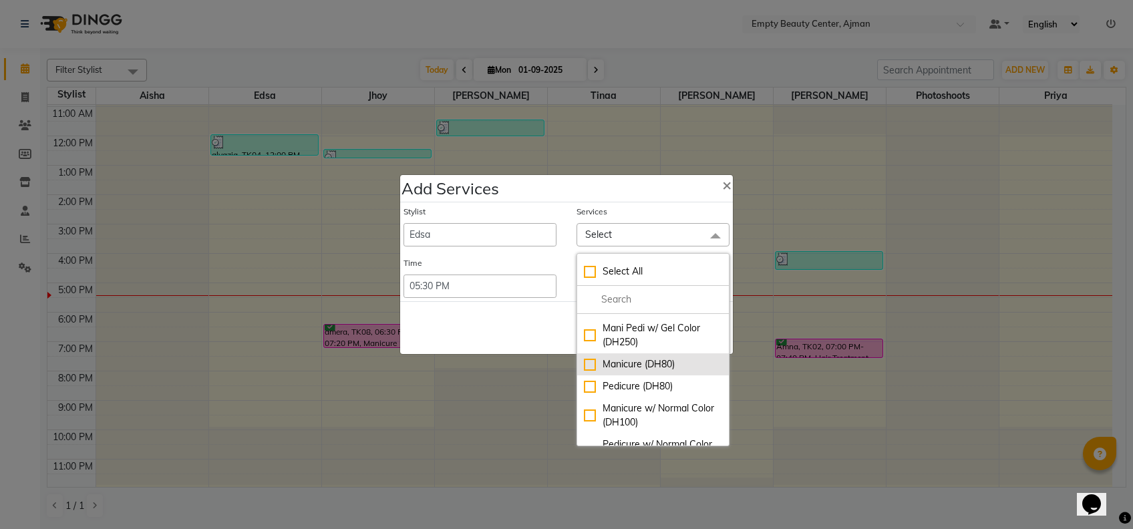
click at [647, 375] on li "Manicure (DH80)" at bounding box center [653, 364] width 152 height 22
checkbox input "true"
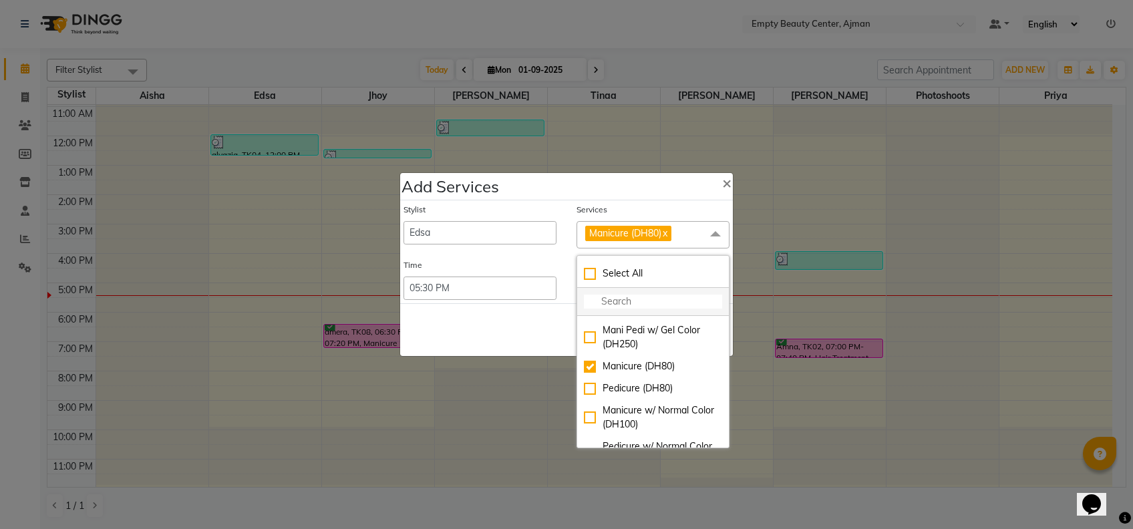
click at [633, 297] on input "multiselect-search" at bounding box center [653, 302] width 138 height 14
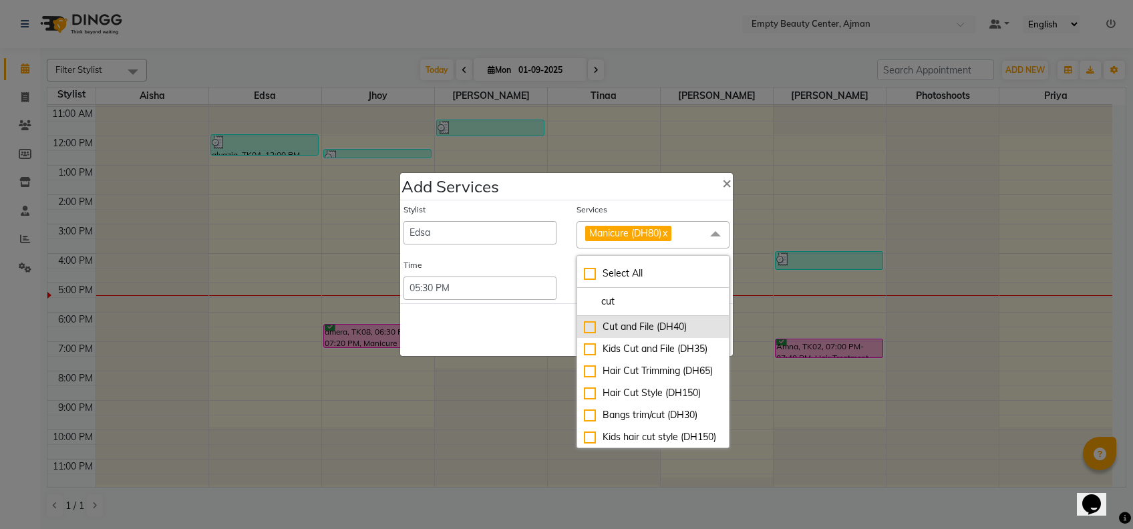
type input "cut"
click at [643, 324] on div "Cut and File (DH40)" at bounding box center [653, 327] width 138 height 14
checkbox input "true"
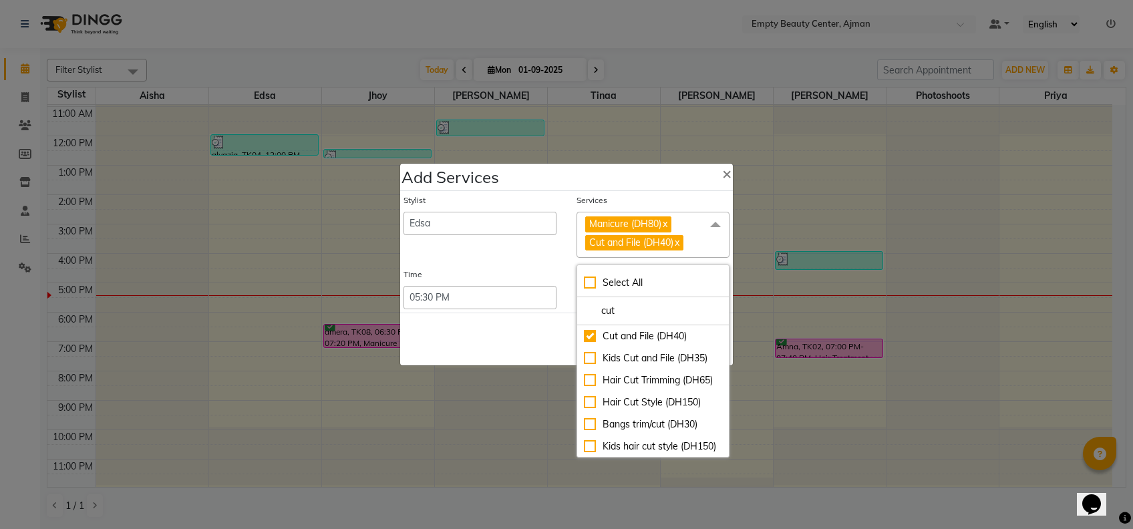
click at [535, 332] on div "Save Cancel" at bounding box center [566, 339] width 333 height 53
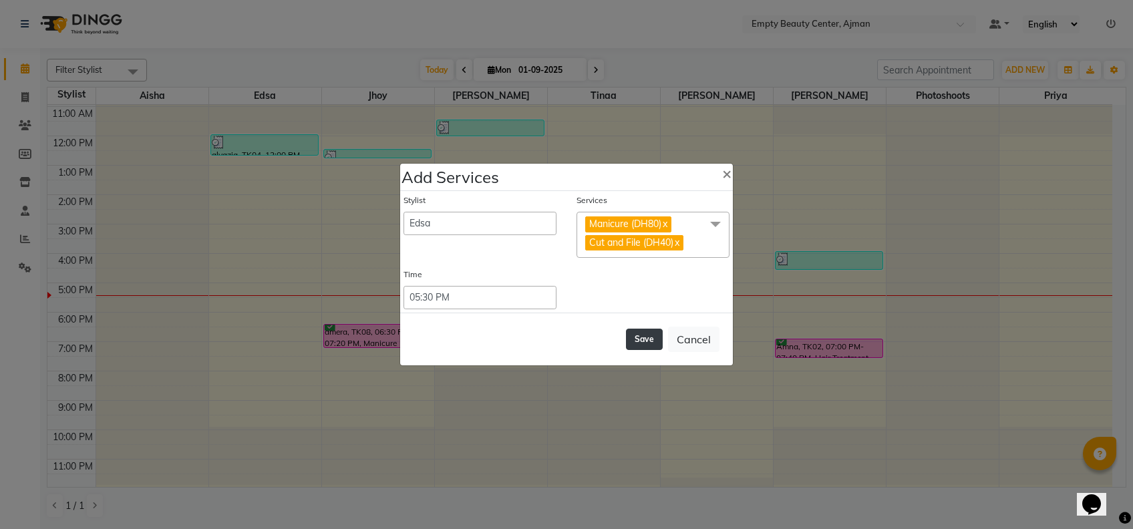
click at [636, 337] on button "Save" at bounding box center [644, 339] width 37 height 21
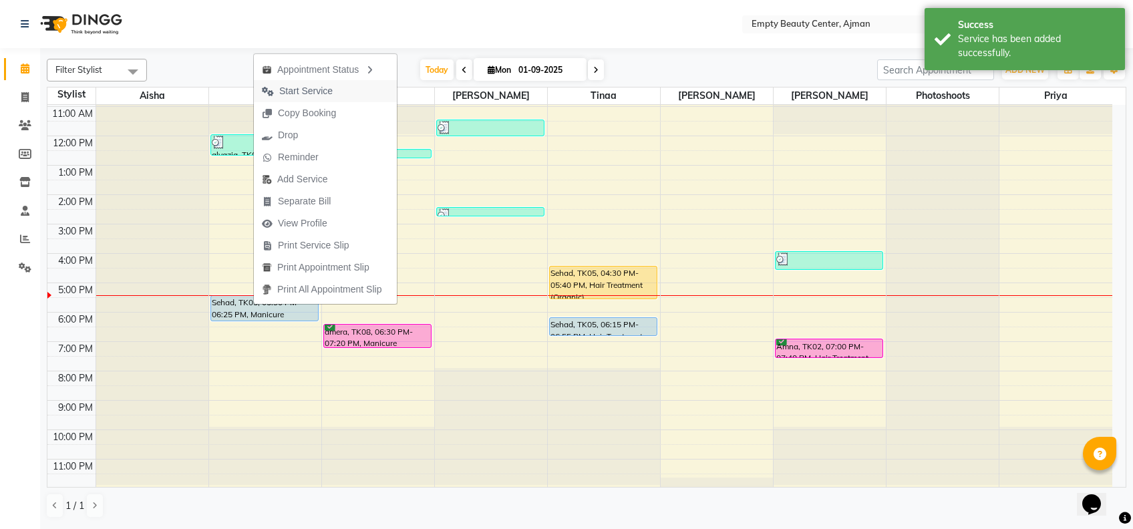
click at [319, 88] on span "Start Service" at bounding box center [305, 91] width 53 height 14
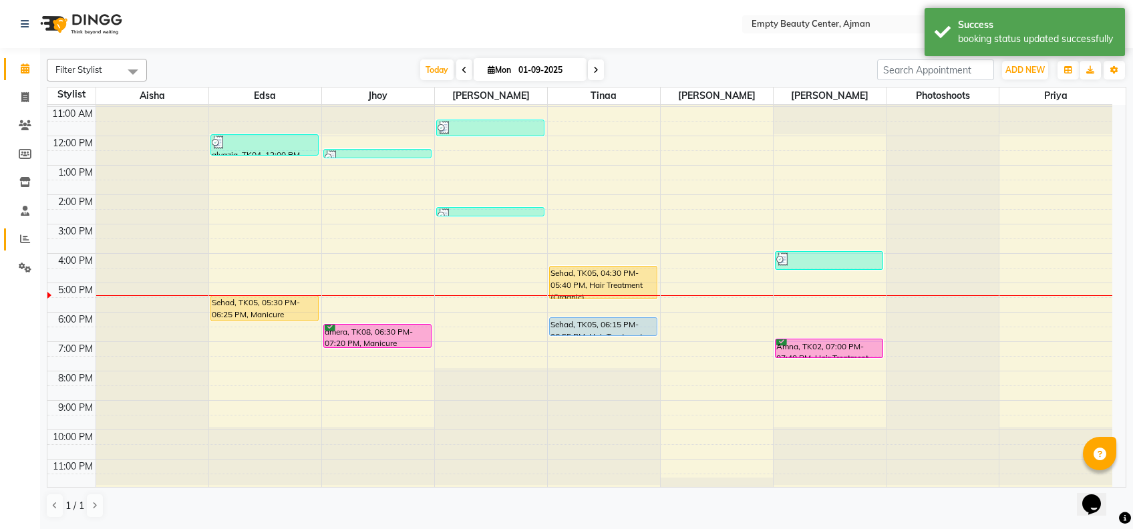
click at [33, 235] on span at bounding box center [24, 239] width 23 height 15
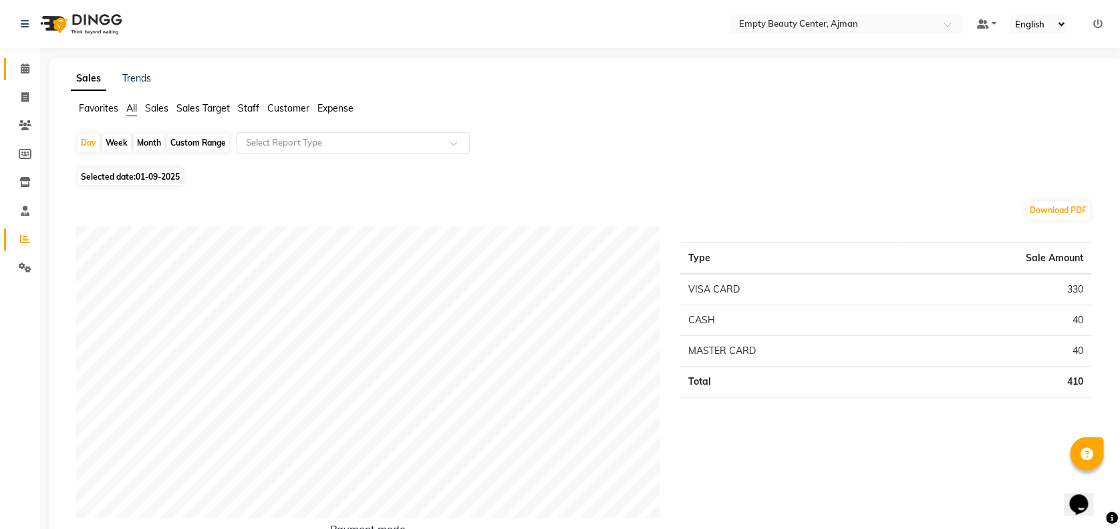
click at [27, 76] on link "Calendar" at bounding box center [20, 69] width 32 height 22
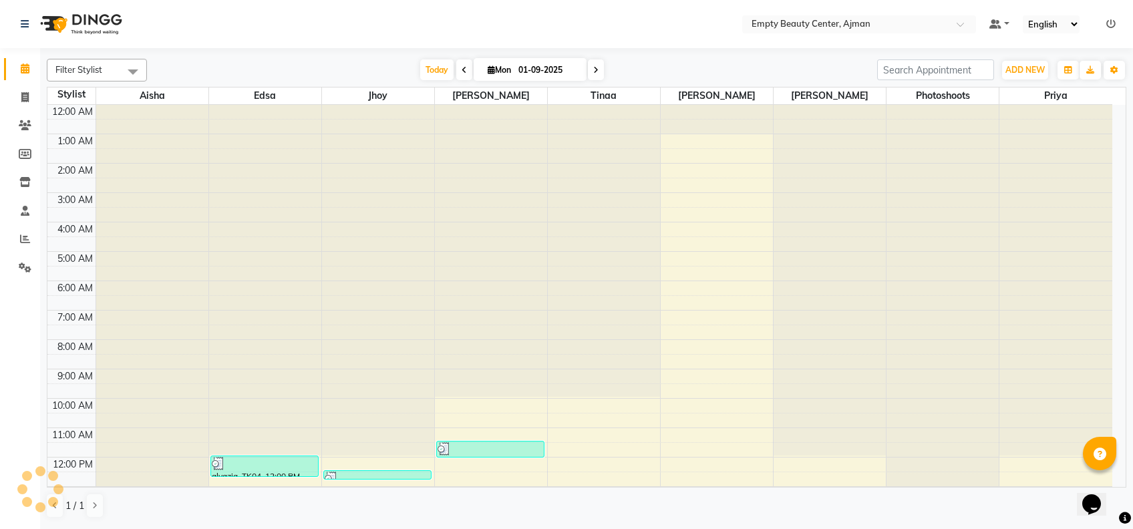
scroll to position [321, 0]
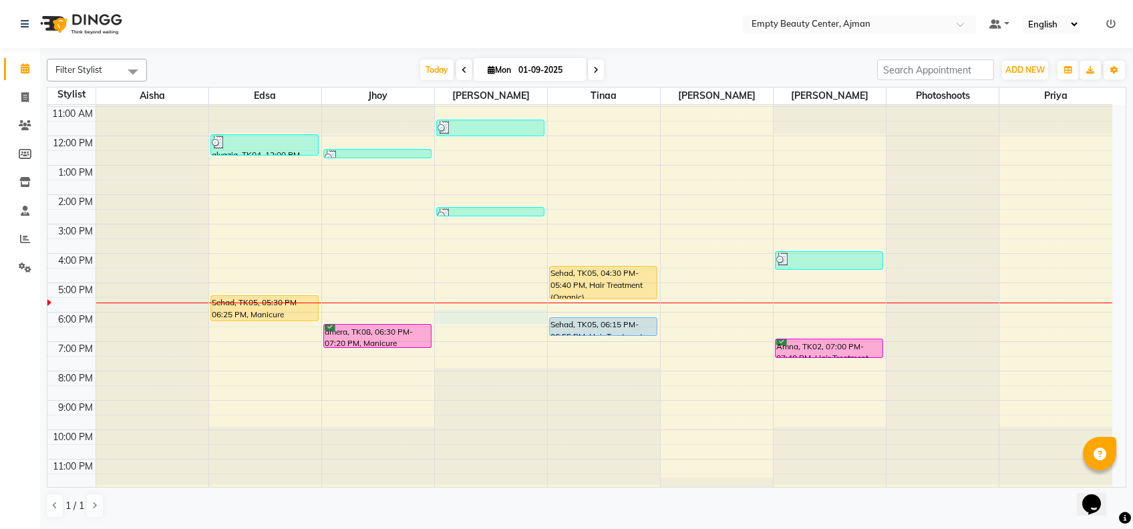
click at [463, 312] on div "12:00 AM 1:00 AM 2:00 AM 3:00 AM 4:00 AM 5:00 AM 6:00 AM 7:00 AM 8:00 AM 9:00 A…" at bounding box center [579, 136] width 1065 height 705
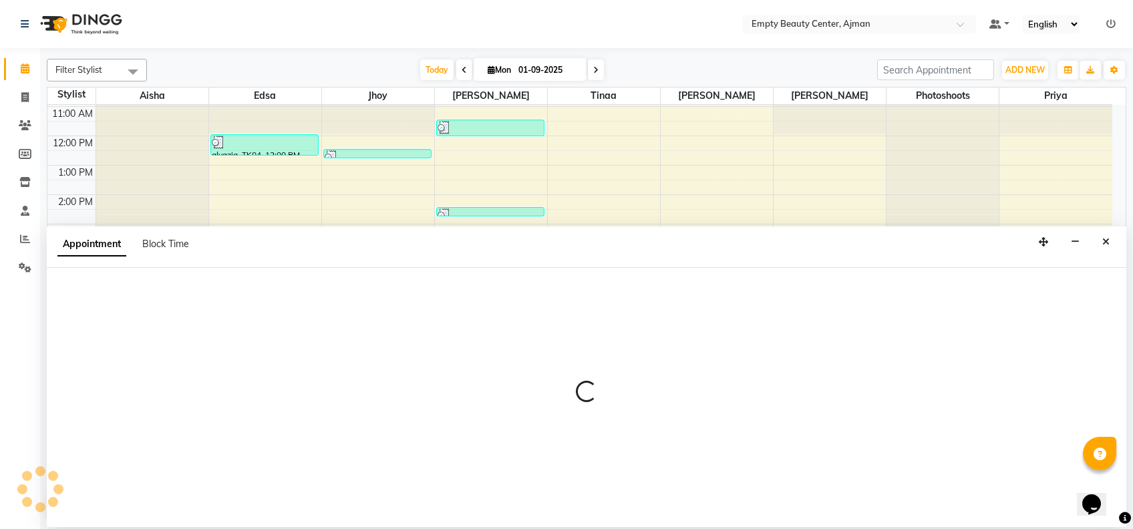
select select "12545"
select select "tentative"
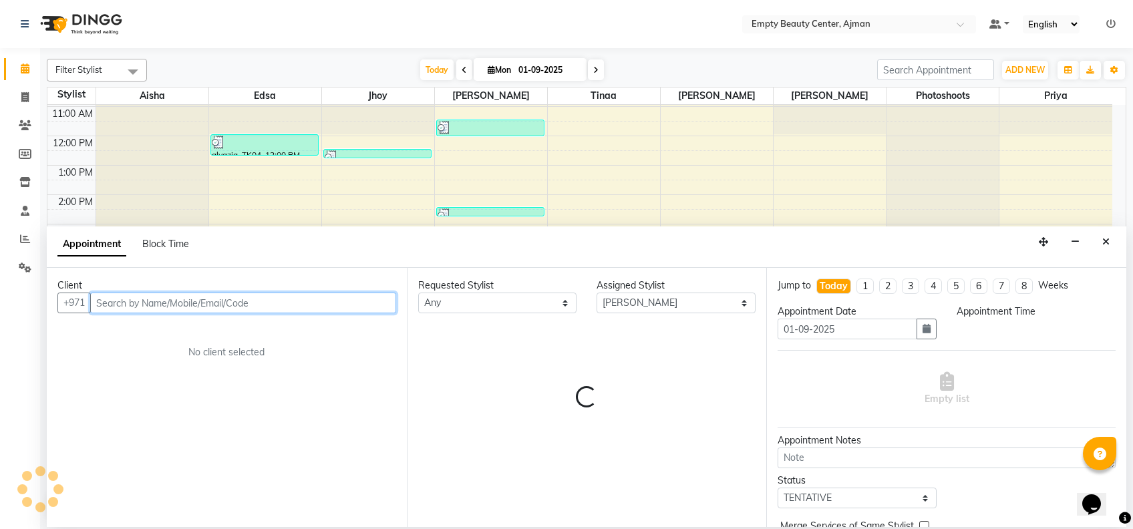
select select "1080"
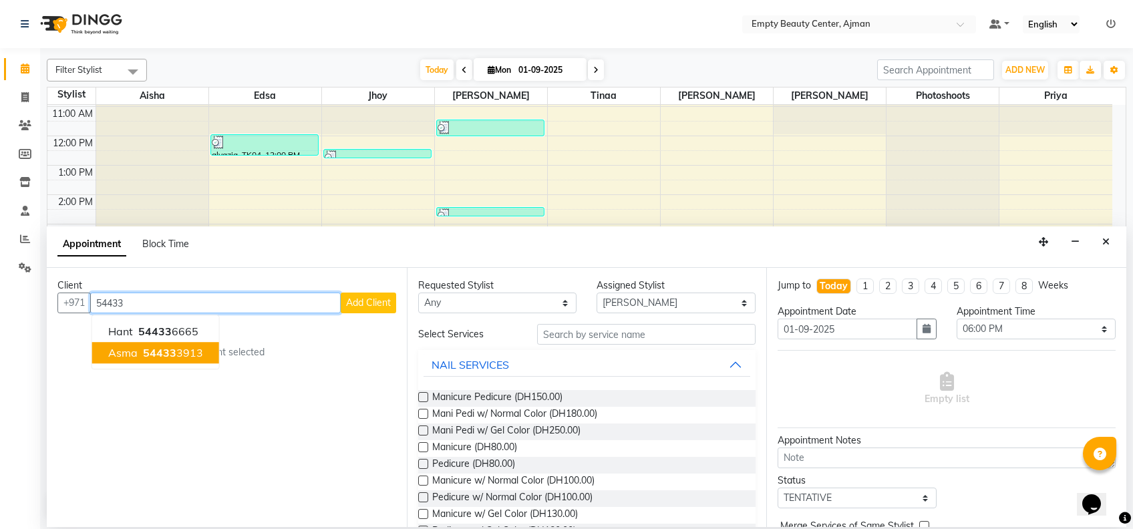
click at [144, 357] on span "54433" at bounding box center [159, 352] width 33 height 13
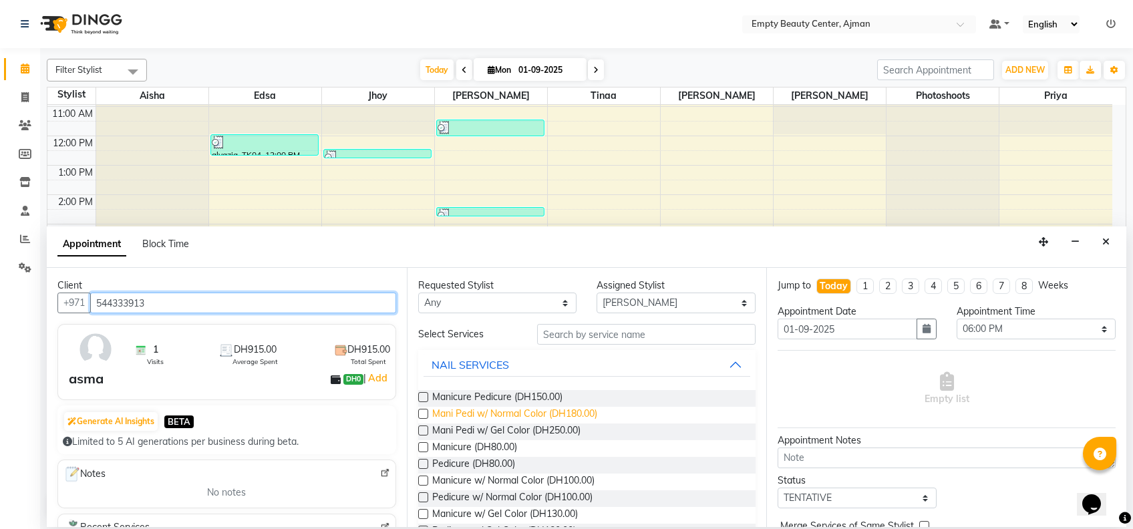
type input "544333913"
click at [558, 412] on span "Mani Pedi w/ Normal Color (DH180.00)" at bounding box center [514, 415] width 165 height 17
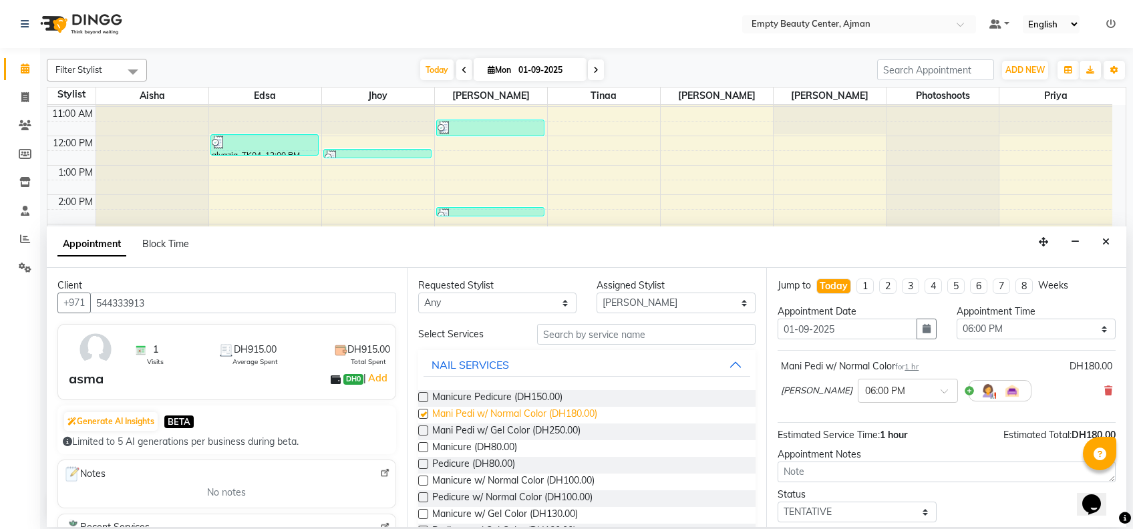
checkbox input "false"
click at [1104, 389] on icon at bounding box center [1108, 390] width 8 height 9
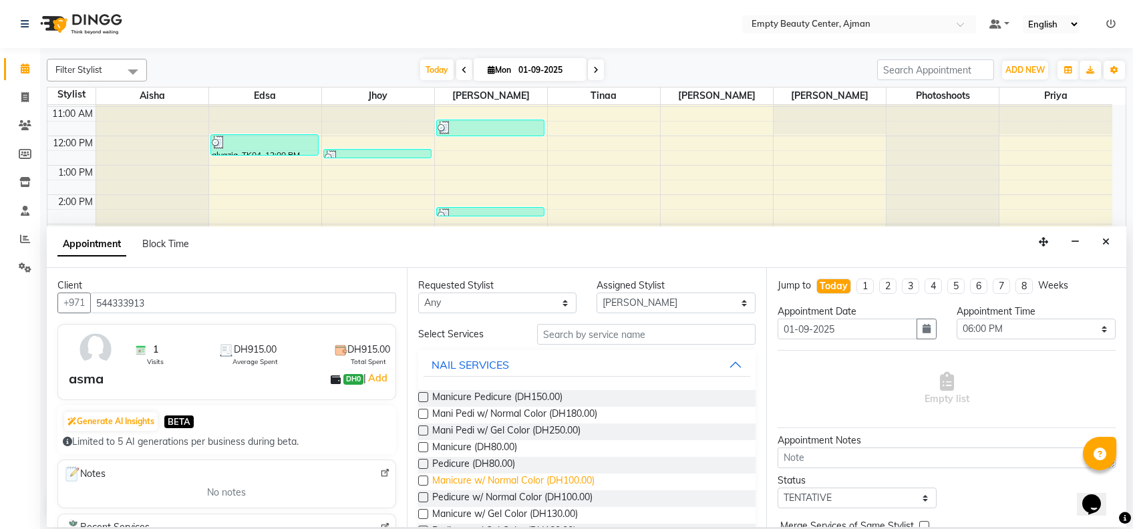
click at [472, 480] on span "Manicure w/ Normal Color (DH100.00)" at bounding box center [513, 482] width 162 height 17
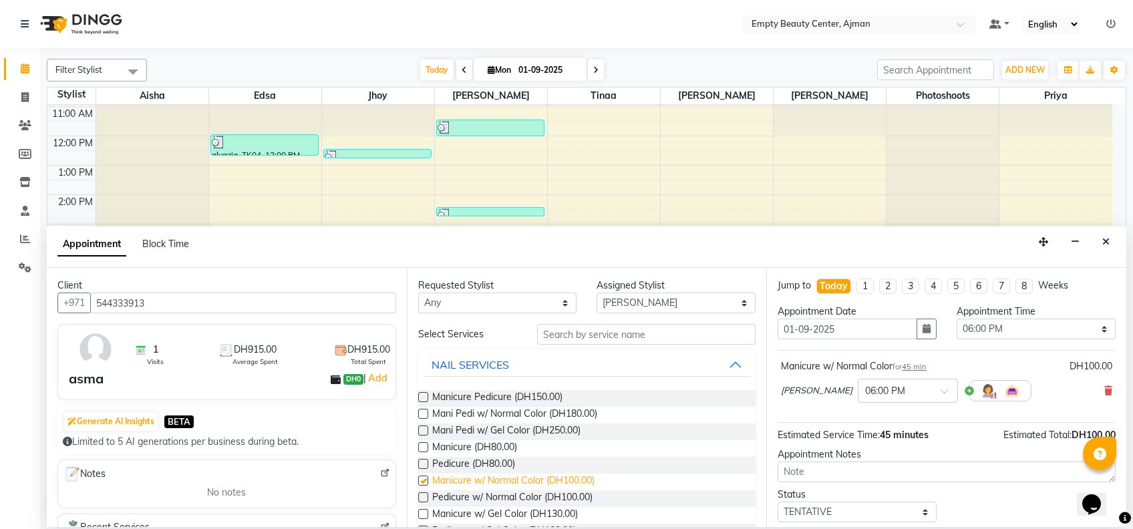
checkbox input "false"
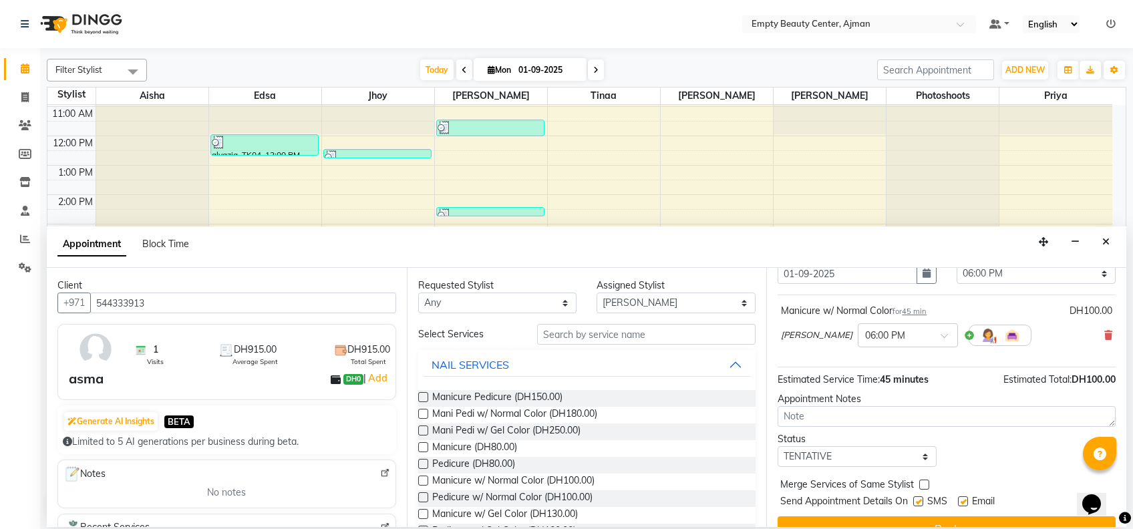
scroll to position [79, 0]
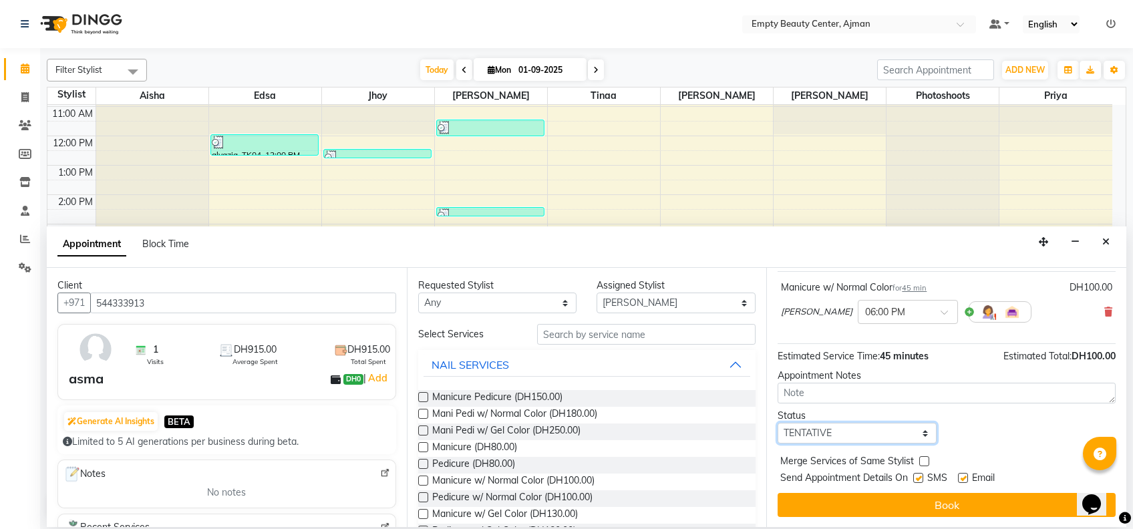
click at [878, 426] on select "Select TENTATIVE CONFIRM CHECK-IN UPCOMING" at bounding box center [857, 433] width 159 height 21
select select "confirm booking"
click at [778, 423] on select "Select TENTATIVE CONFIRM CHECK-IN UPCOMING" at bounding box center [857, 433] width 159 height 21
click at [926, 462] on label at bounding box center [924, 461] width 10 height 10
click at [926, 462] on input "checkbox" at bounding box center [923, 462] width 9 height 9
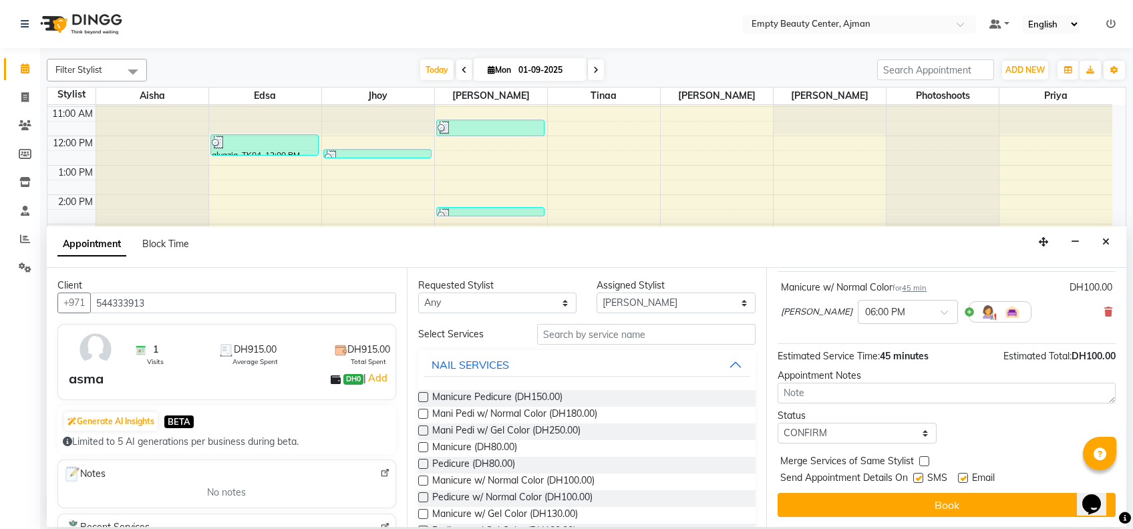
checkbox input "true"
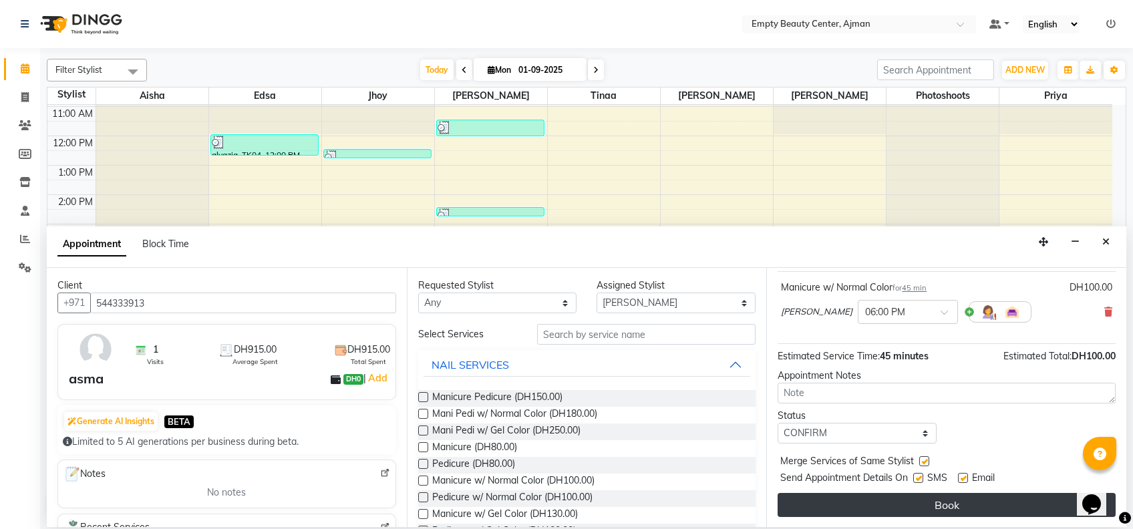
click at [932, 497] on button "Book" at bounding box center [947, 505] width 338 height 24
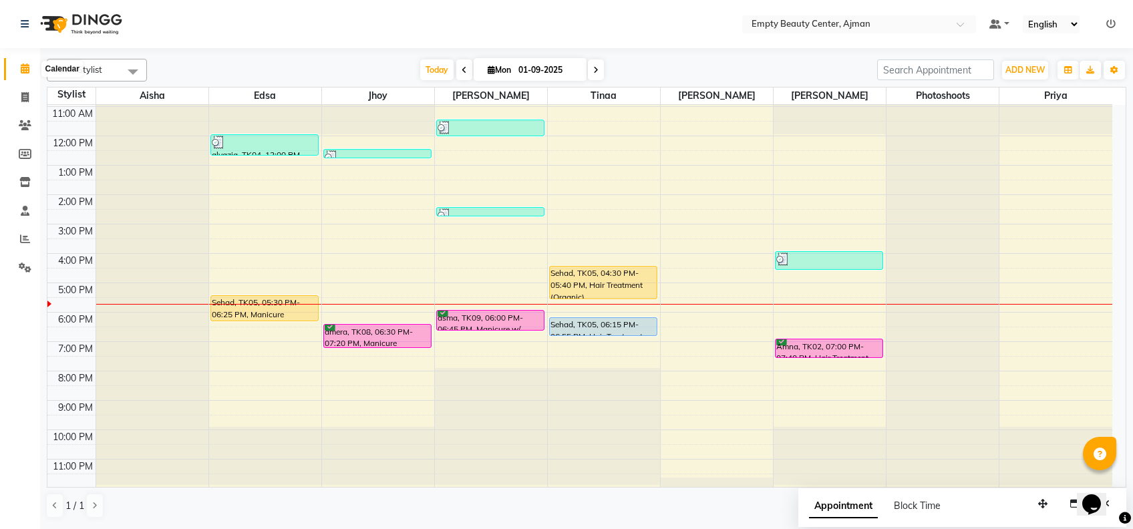
click at [27, 65] on icon at bounding box center [25, 68] width 9 height 10
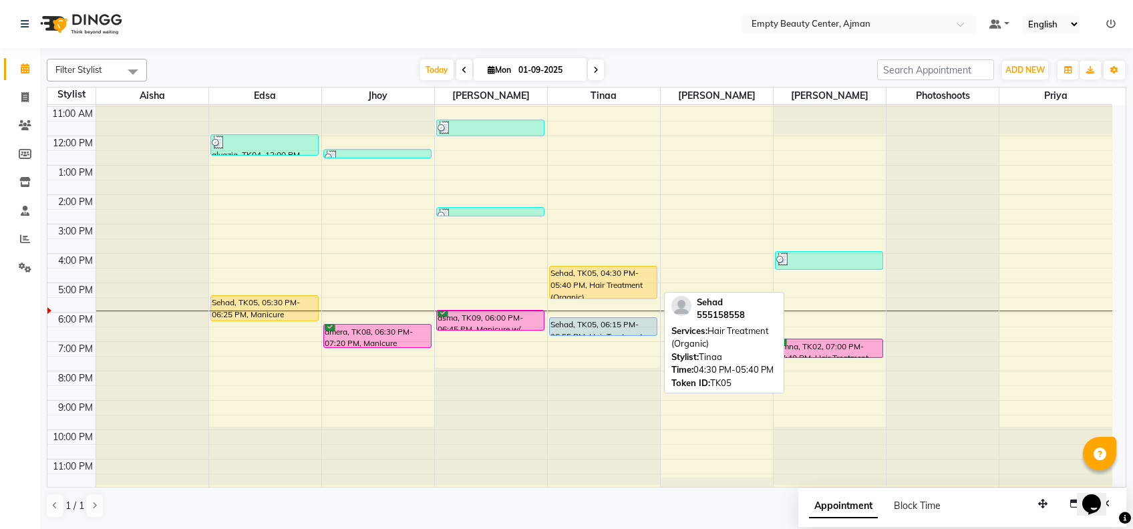
click at [601, 277] on div "Sehad, TK05, 04:30 PM-05:40 PM, Hair Treatment (Organic)" at bounding box center [603, 283] width 107 height 32
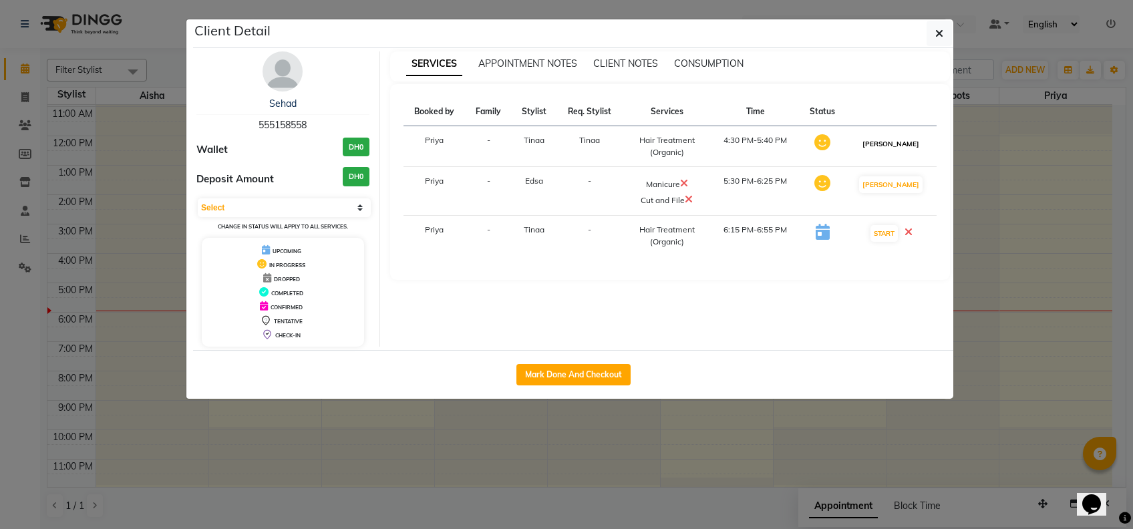
click at [902, 142] on button "[PERSON_NAME]" at bounding box center [890, 144] width 63 height 17
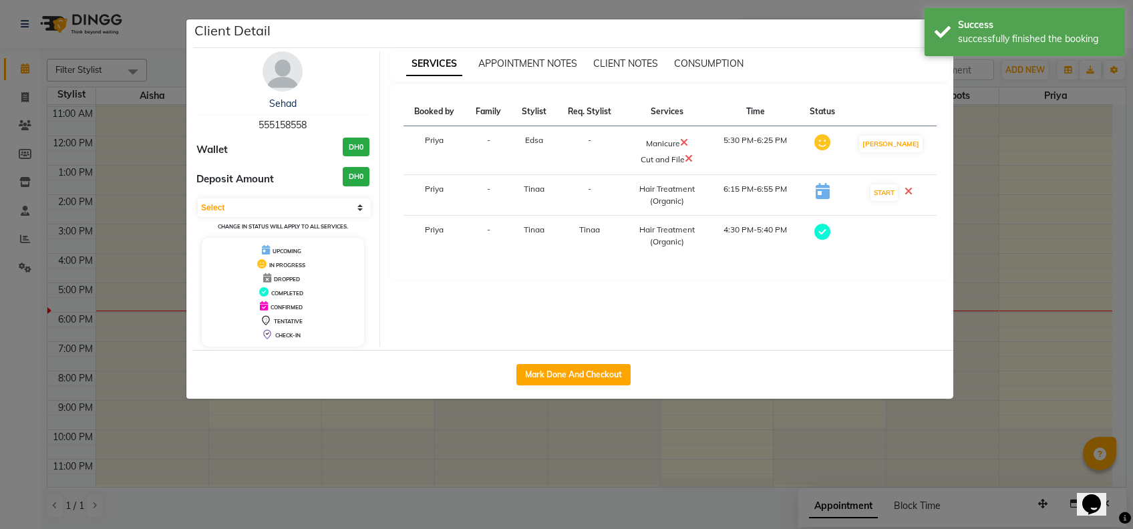
click at [987, 225] on ngb-modal-window "Client Detail Sehad 555158558 Wallet DH0 Deposit Amount DH0 Select MARK DONE DR…" at bounding box center [566, 264] width 1133 height 529
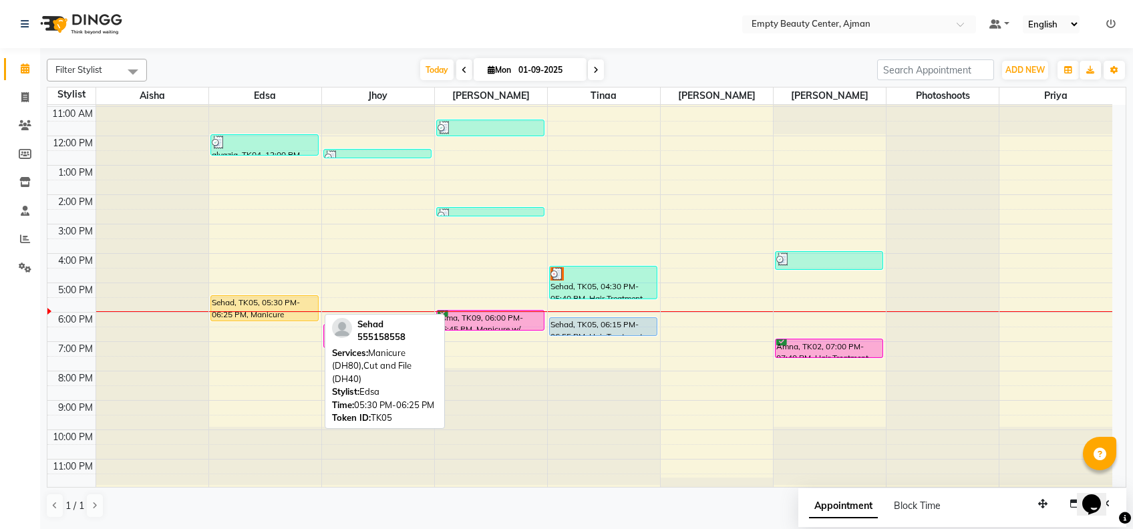
click at [282, 307] on div "Sehad, TK05, 05:30 PM-06:25 PM, Manicure (DH80),Cut and File (DH40)" at bounding box center [264, 308] width 107 height 25
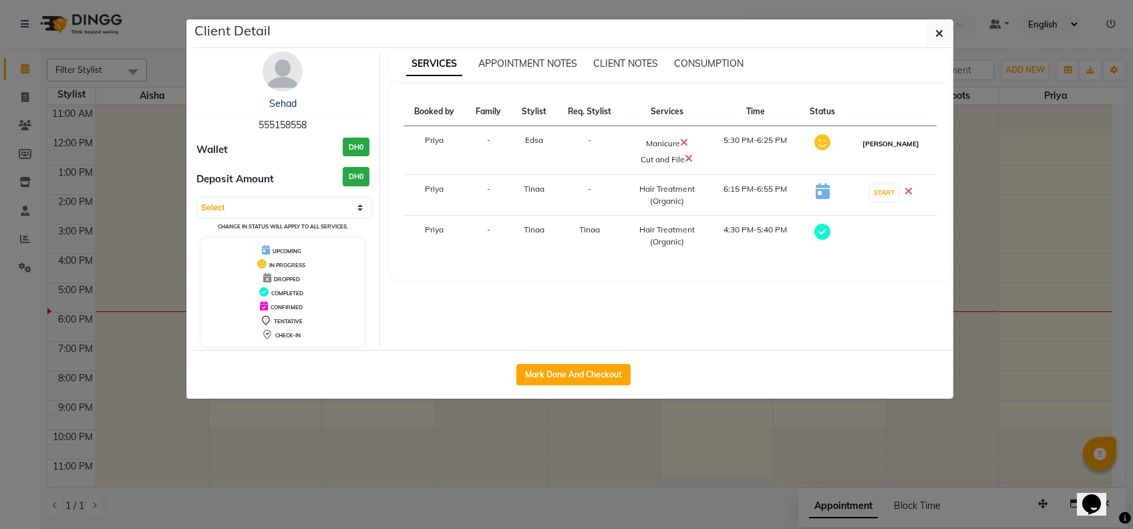
click at [886, 145] on button "[PERSON_NAME]" at bounding box center [890, 144] width 63 height 17
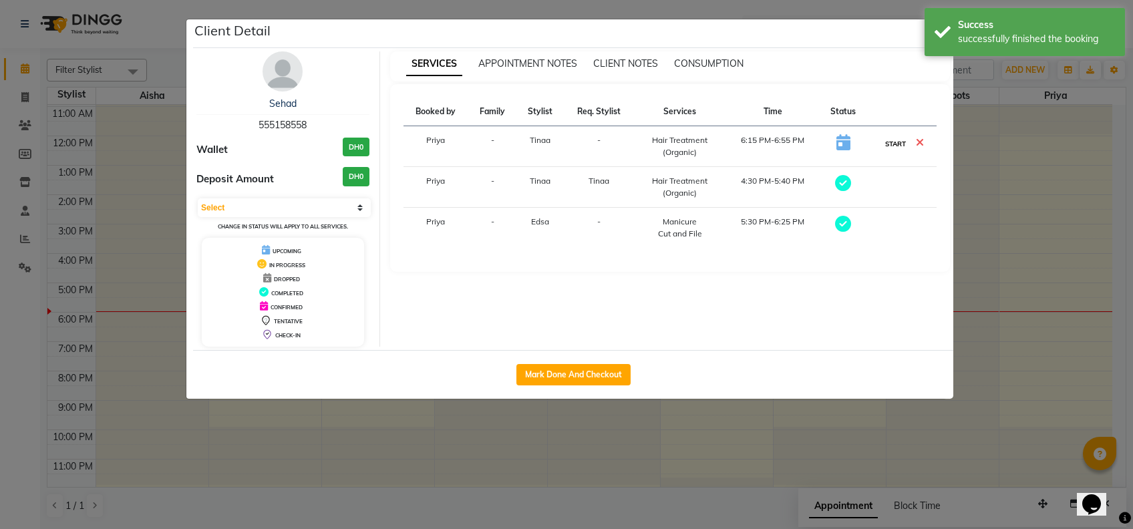
click at [894, 149] on button "START" at bounding box center [895, 144] width 27 height 17
click at [1010, 237] on ngb-modal-window "Client Detail Sehad 555158558 Wallet DH0 Deposit Amount DH0 Select MARK DONE DR…" at bounding box center [566, 264] width 1133 height 529
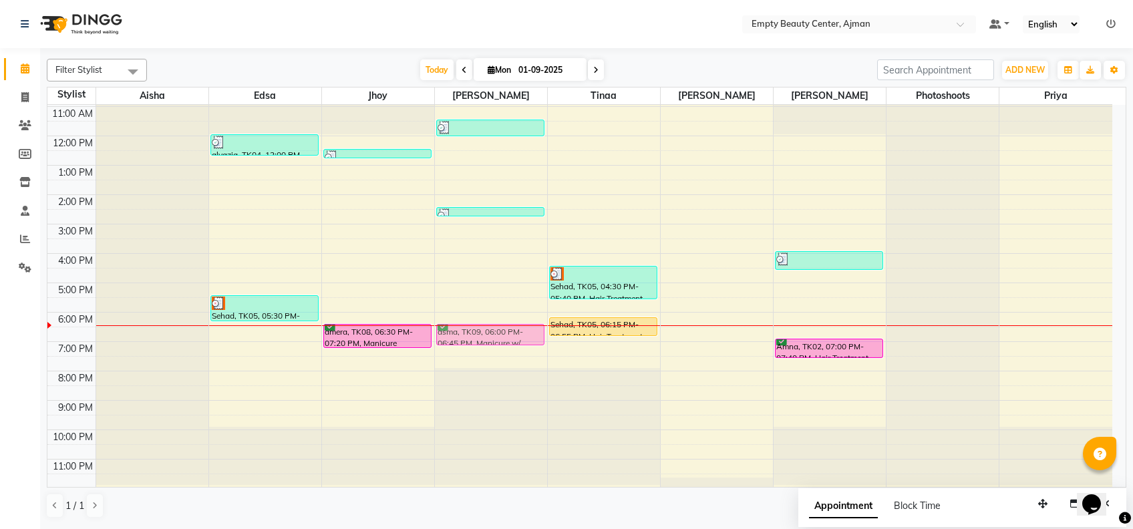
drag, startPoint x: 490, startPoint y: 321, endPoint x: 491, endPoint y: 335, distance: 14.8
click at [491, 335] on div "shouq, TK01, 11:30 AM-12:05 PM, Manicure rasha, TK07, 02:30 PM-02:50 PM, Cut an…" at bounding box center [491, 136] width 112 height 705
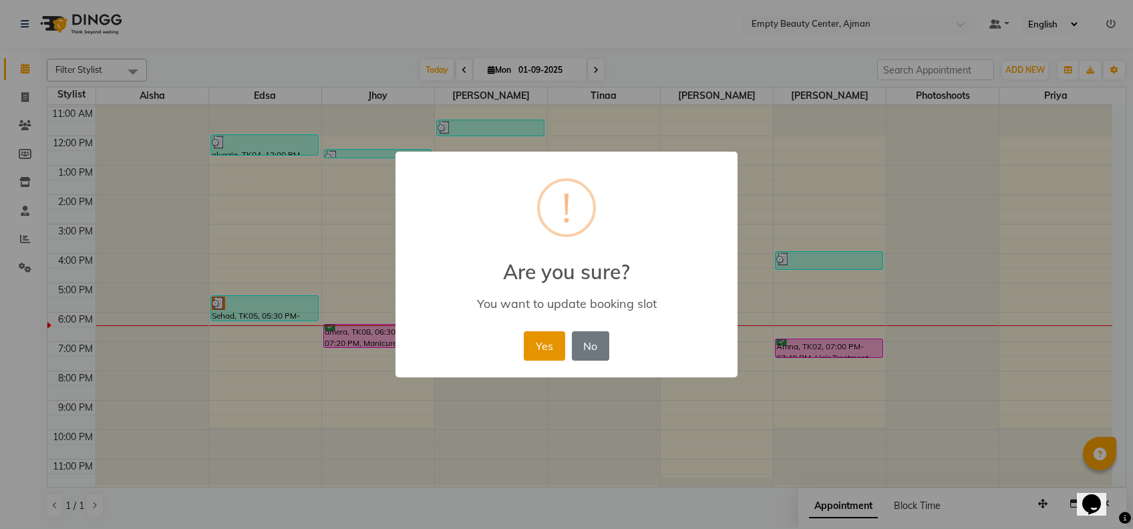
click at [548, 353] on button "Yes" at bounding box center [544, 345] width 41 height 29
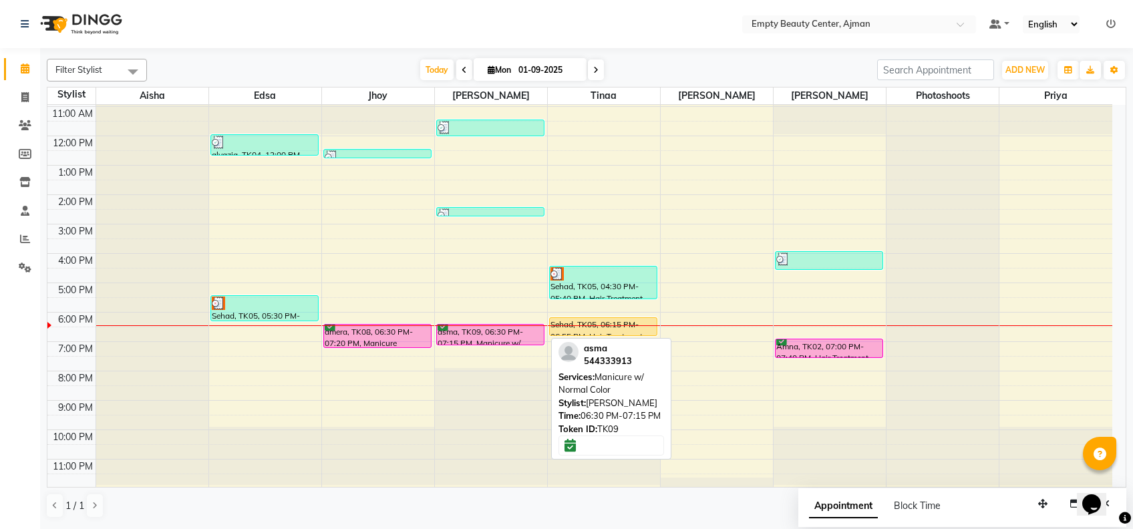
click at [507, 331] on div "asma, TK09, 06:30 PM-07:15 PM, Manicure w/ Normal Color" at bounding box center [490, 335] width 107 height 20
click at [481, 339] on div "asma, TK09, 06:30 PM-07:15 PM, Manicure w/ Normal Color" at bounding box center [490, 335] width 107 height 20
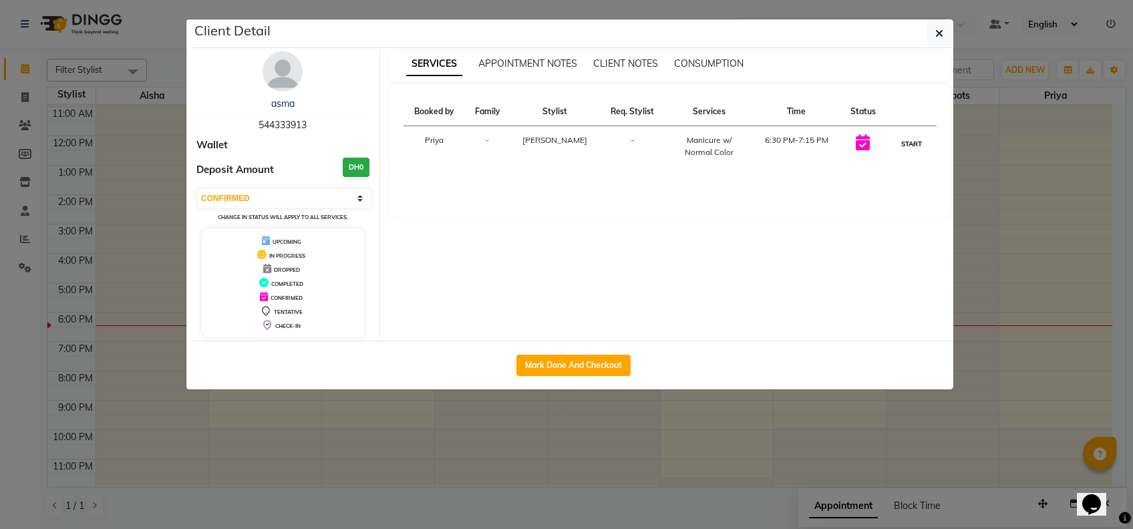
click at [910, 146] on button "START" at bounding box center [911, 144] width 27 height 17
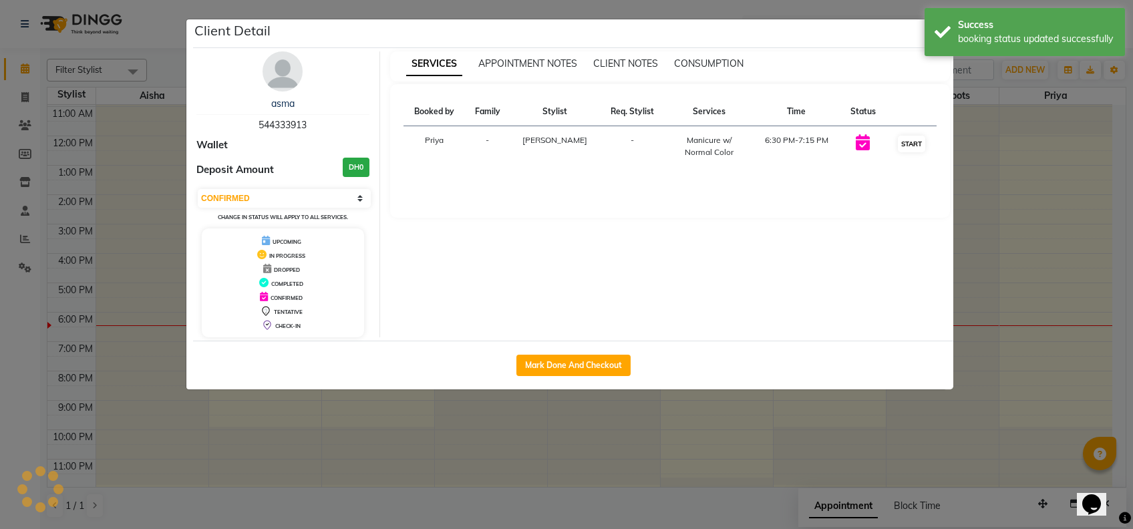
select select "1"
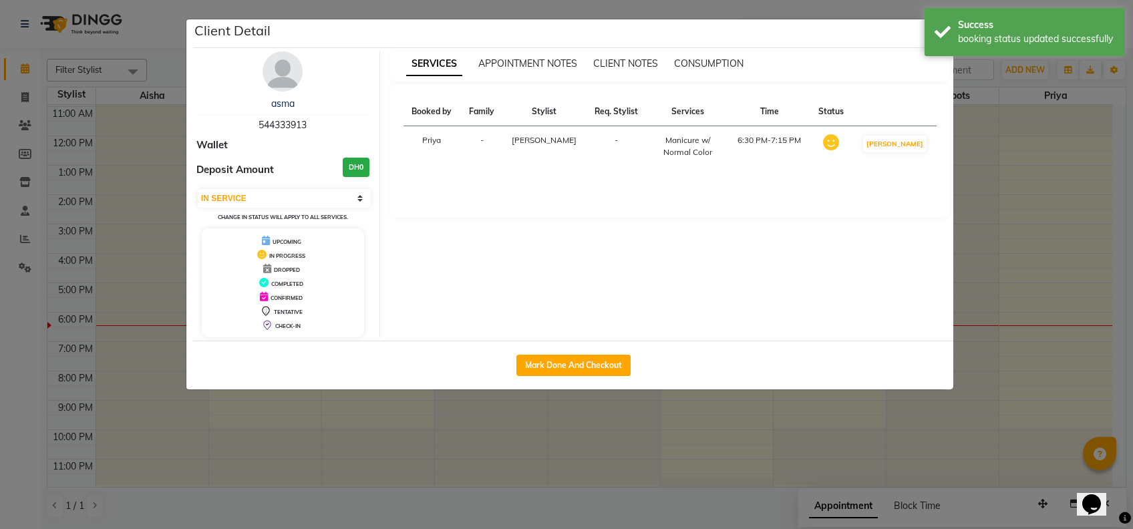
click at [1045, 212] on ngb-modal-window "Client Detail asma 544333913 Wallet Deposit Amount DH0 Select IN SERVICE CONFIR…" at bounding box center [566, 264] width 1133 height 529
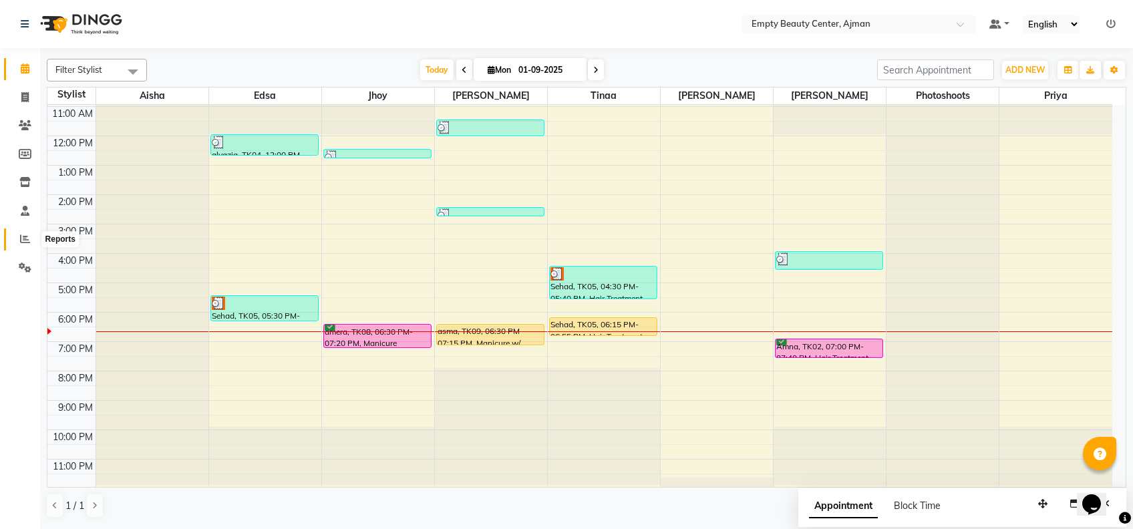
click at [19, 238] on span at bounding box center [24, 239] width 23 height 15
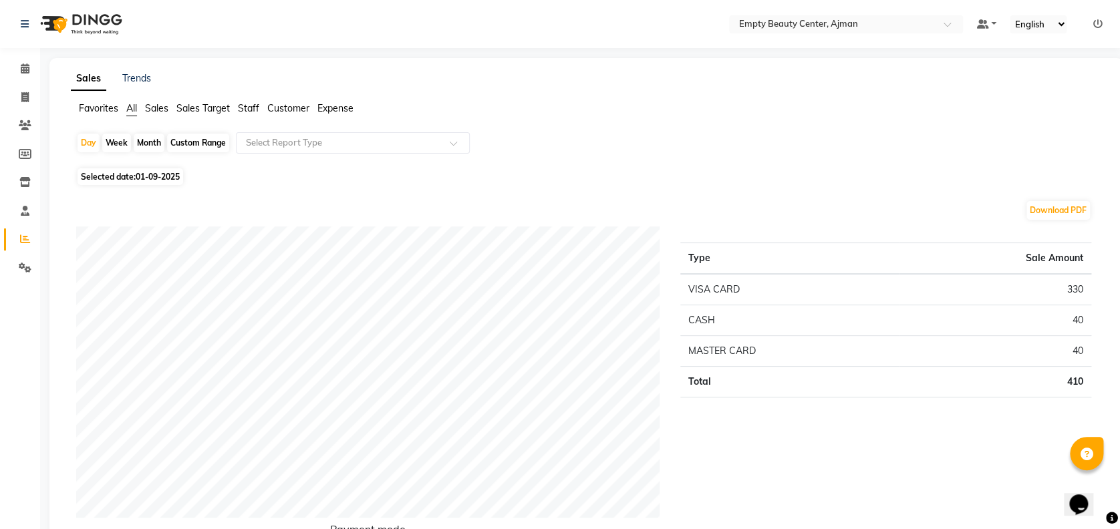
click at [37, 70] on li "Calendar" at bounding box center [20, 69] width 40 height 29
click at [21, 69] on icon at bounding box center [25, 68] width 9 height 10
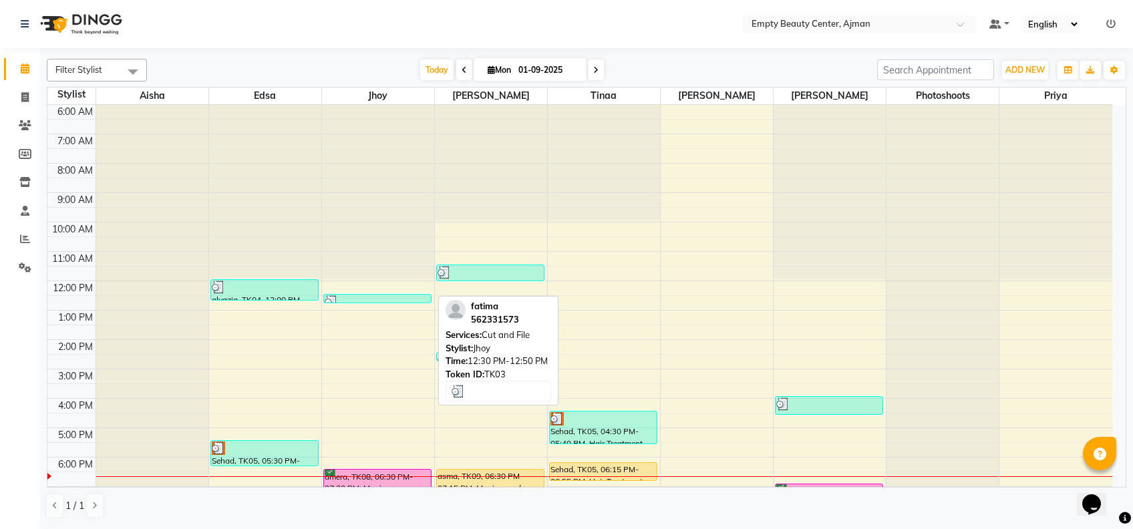
scroll to position [321, 0]
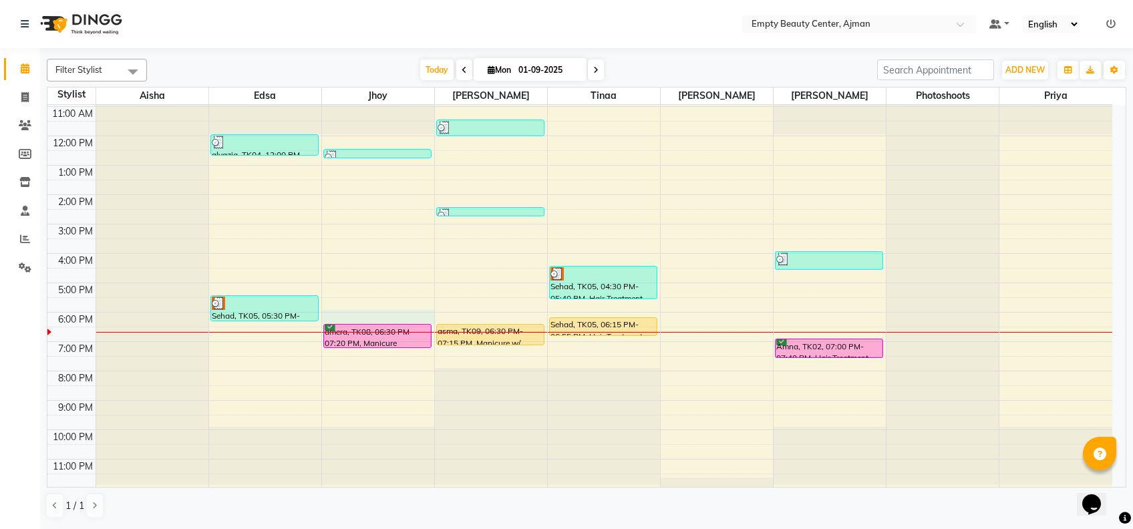
click at [369, 317] on div "12:00 AM 1:00 AM 2:00 AM 3:00 AM 4:00 AM 5:00 AM 6:00 AM 7:00 AM 8:00 AM 9:00 A…" at bounding box center [579, 136] width 1065 height 705
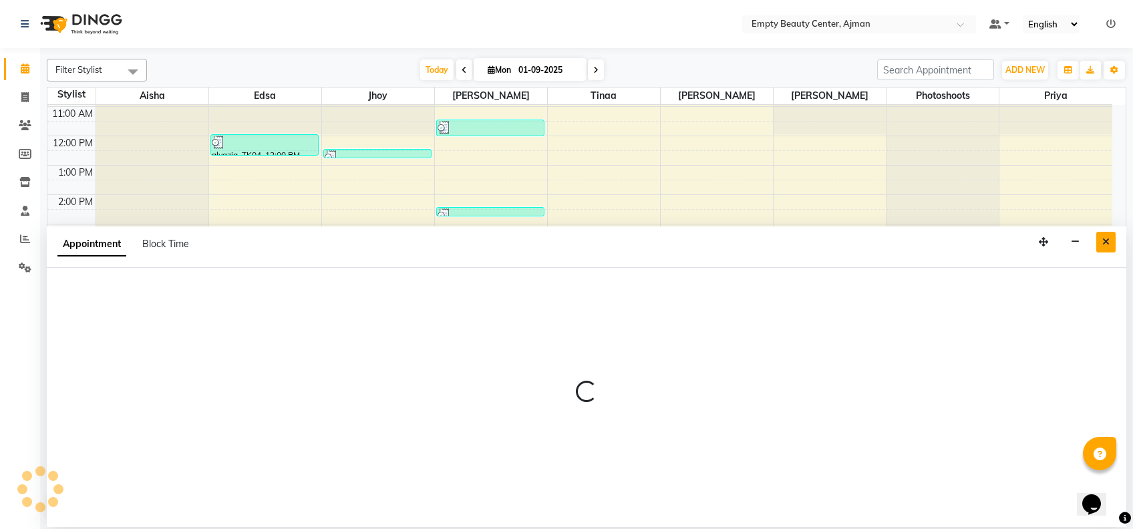
click at [1114, 237] on button "Close" at bounding box center [1105, 242] width 19 height 21
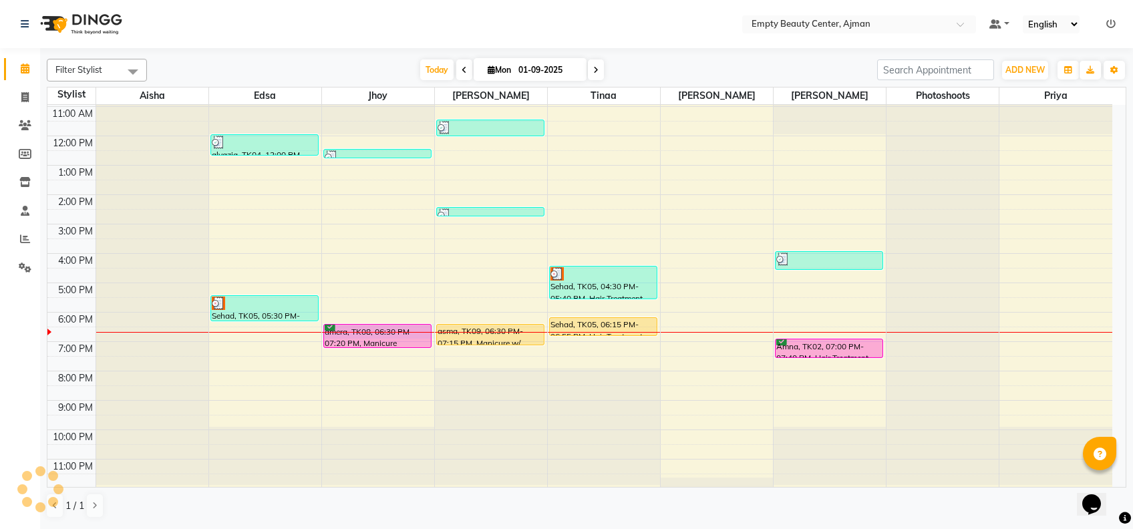
click at [433, 327] on div "12:00 AM 1:00 AM 2:00 AM 3:00 AM 4:00 AM 5:00 AM 6:00 AM 7:00 AM 8:00 AM 9:00 A…" at bounding box center [579, 136] width 1065 height 705
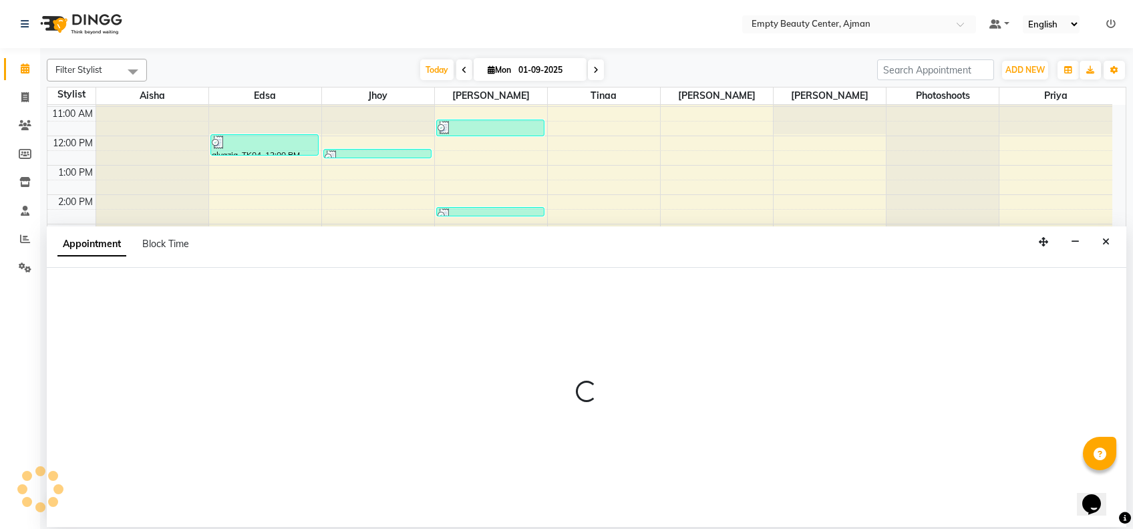
select select "43428"
select select "1110"
select select "tentative"
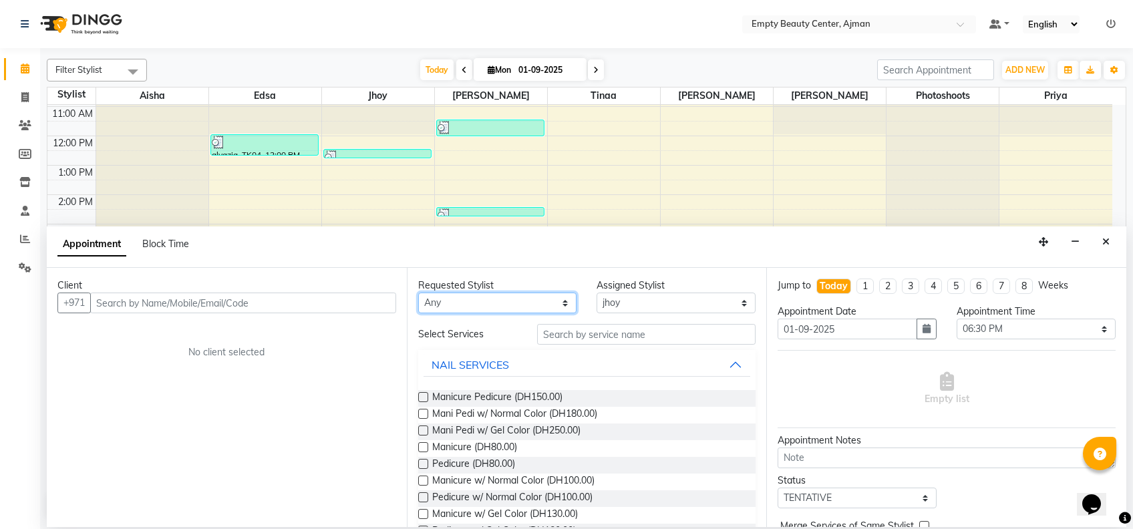
click at [534, 311] on select "Any [PERSON_NAME] Edsa jhoy [PERSON_NAME] Photoshoots Priya [PERSON_NAME] [PERS…" at bounding box center [497, 303] width 159 height 21
select select "43428"
click at [418, 293] on select "Any [PERSON_NAME] Edsa jhoy [PERSON_NAME] Photoshoots Priya [PERSON_NAME] [PERS…" at bounding box center [497, 303] width 159 height 21
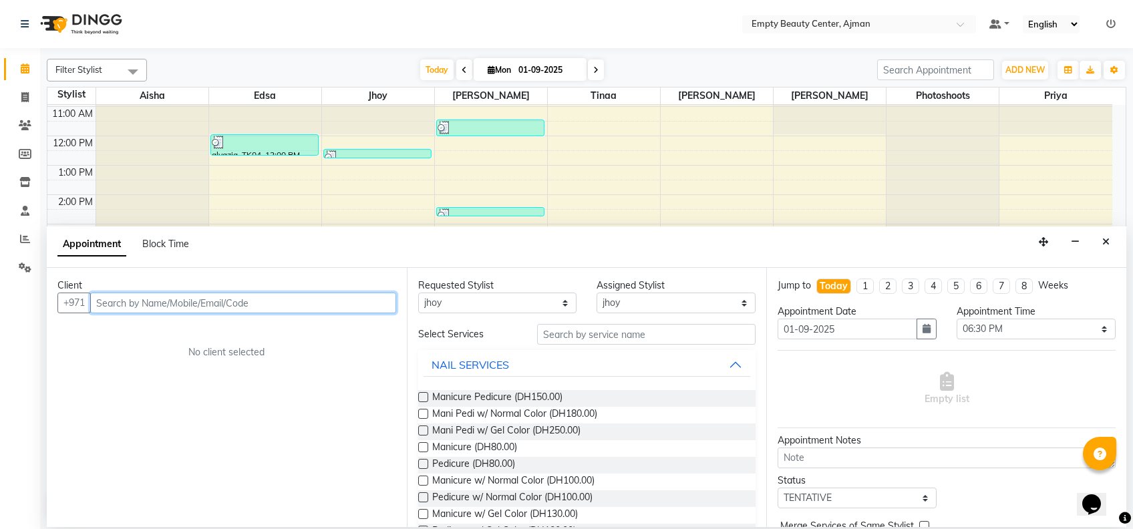
click at [150, 303] on input "text" at bounding box center [243, 303] width 306 height 21
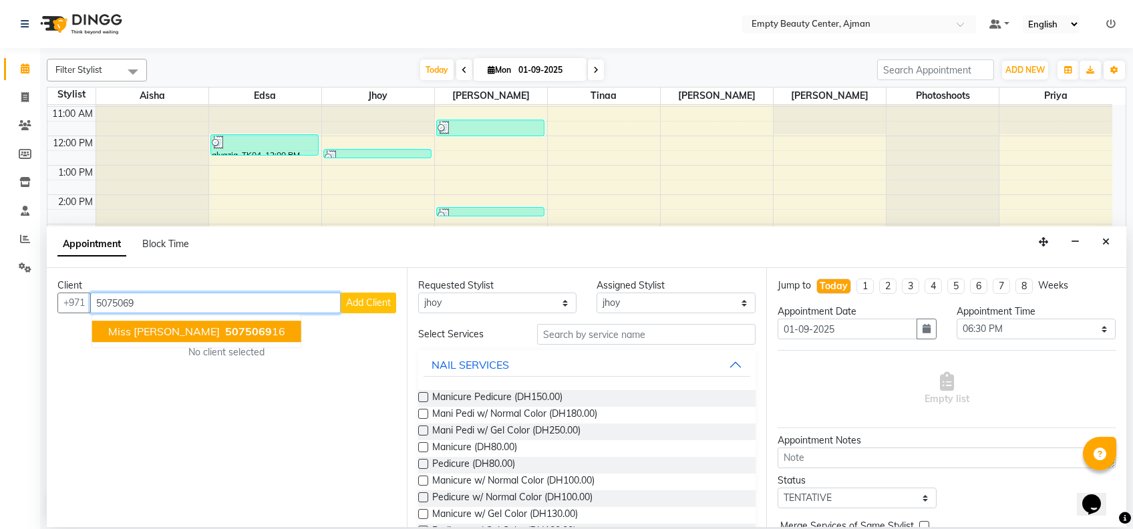
click at [225, 331] on span "5075069" at bounding box center [248, 331] width 47 height 13
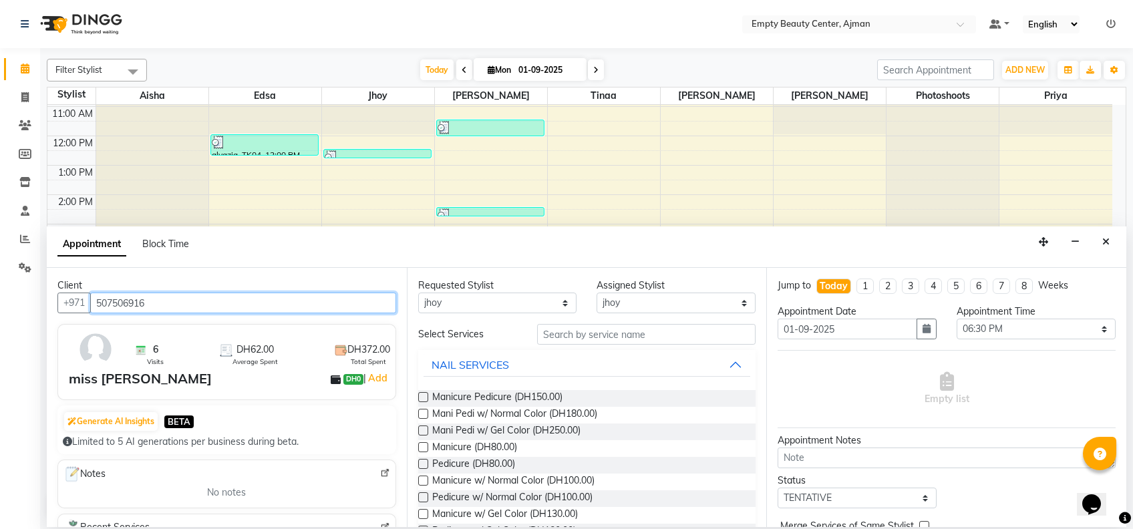
type input "507506916"
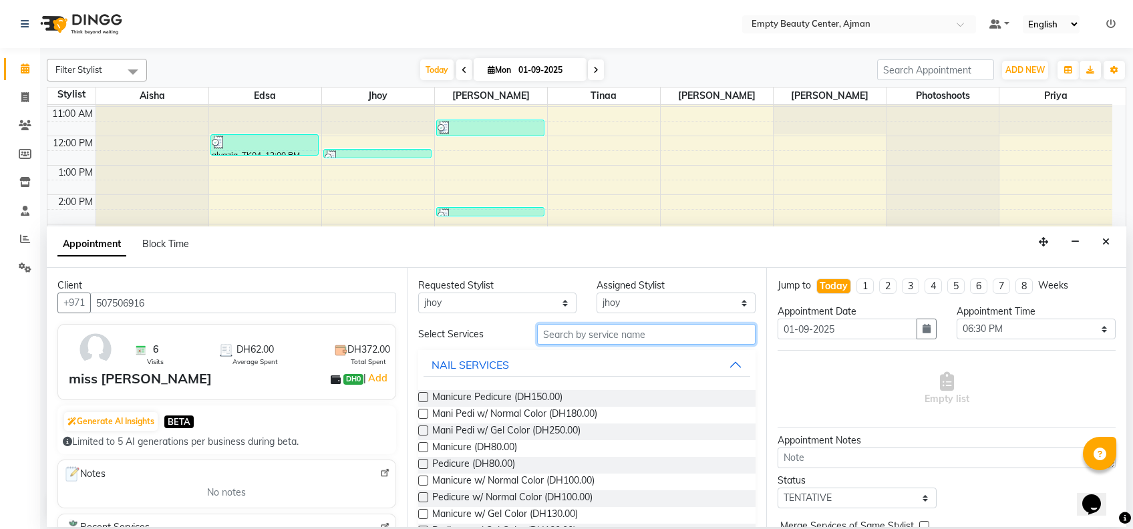
click at [661, 337] on input "text" at bounding box center [646, 334] width 218 height 21
type input "nor"
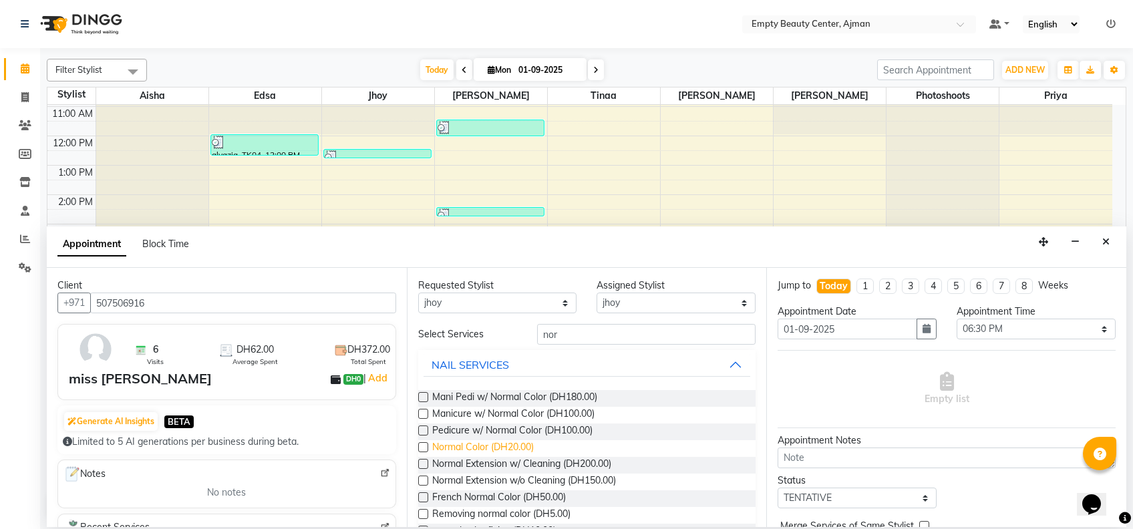
click at [521, 448] on span "Normal Color (DH20.00)" at bounding box center [483, 448] width 102 height 17
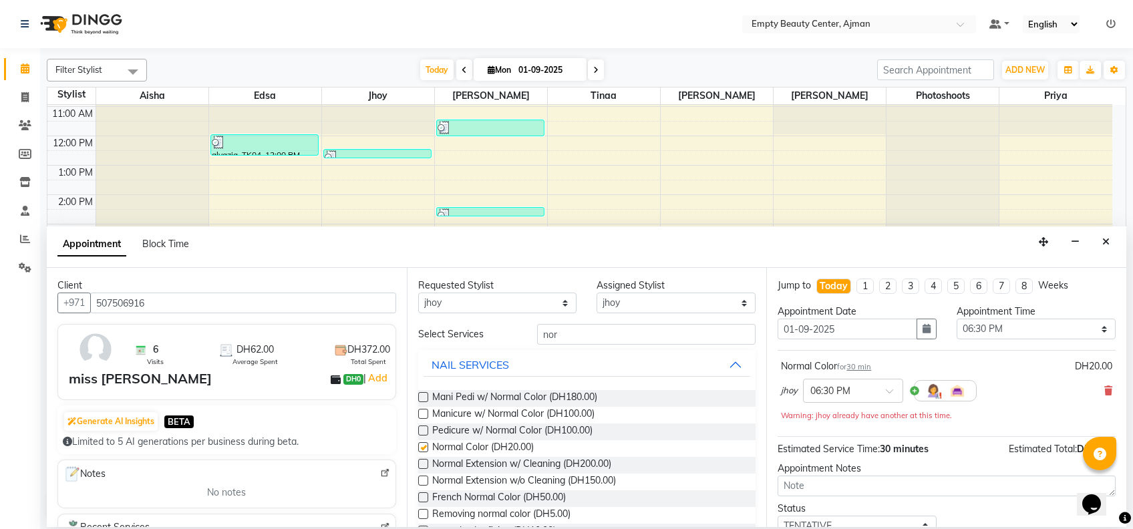
checkbox input "false"
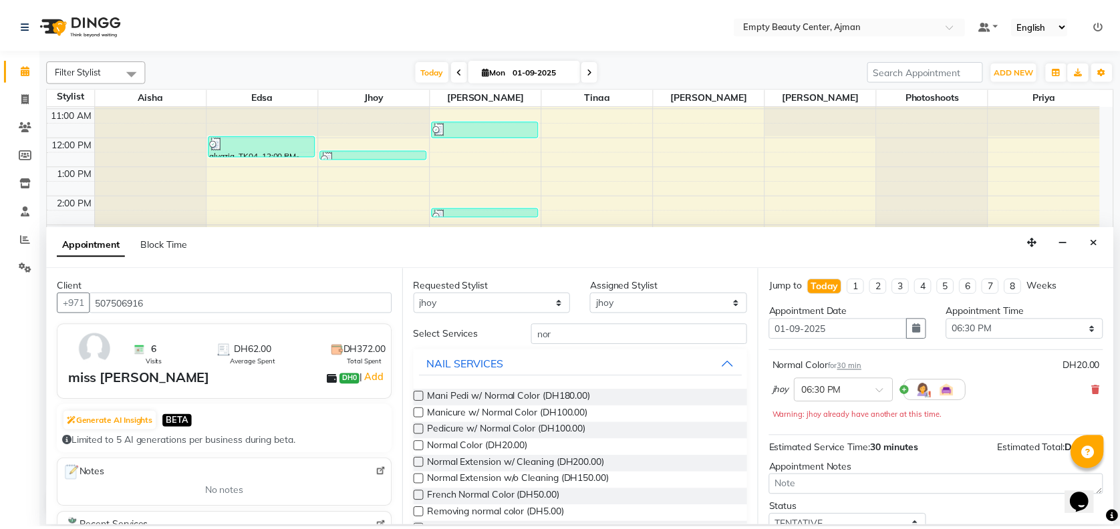
scroll to position [93, 0]
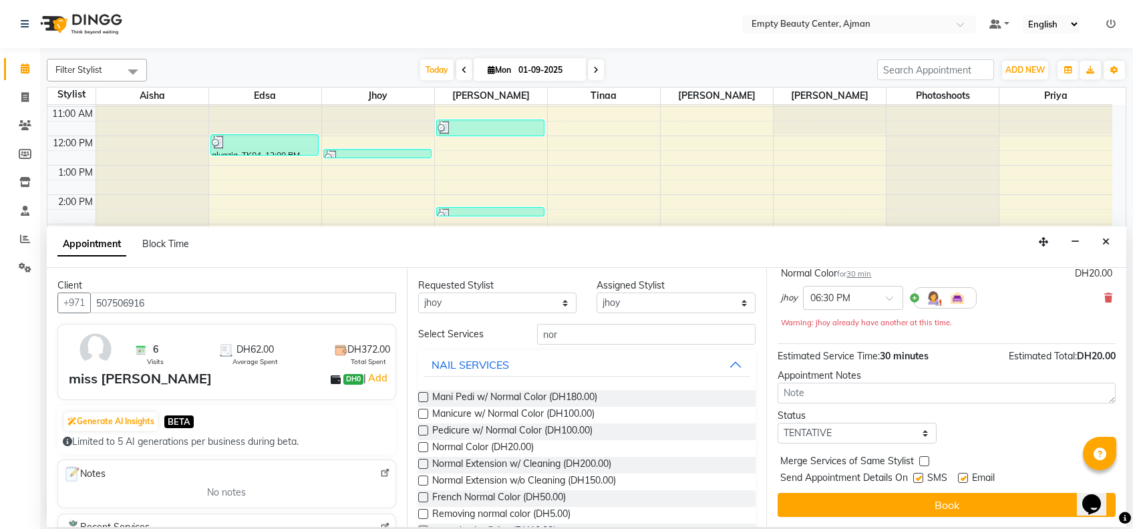
click at [852, 444] on div "Jump to [DATE] 1 2 3 4 5 6 7 8 Weeks Appointment Date [DATE] Appointment Time S…" at bounding box center [946, 397] width 360 height 259
drag, startPoint x: 851, startPoint y: 439, endPoint x: 862, endPoint y: 403, distance: 37.0
click at [862, 403] on div "Jump to [DATE] 1 2 3 4 5 6 7 8 Weeks Appointment Date [DATE] Appointment Time S…" at bounding box center [946, 397] width 360 height 259
click at [778, 423] on select "Select TENTATIVE CONFIRM CHECK-IN UPCOMING" at bounding box center [857, 433] width 159 height 21
click at [860, 440] on select "Select TENTATIVE CONFIRM CHECK-IN UPCOMING" at bounding box center [857, 433] width 159 height 21
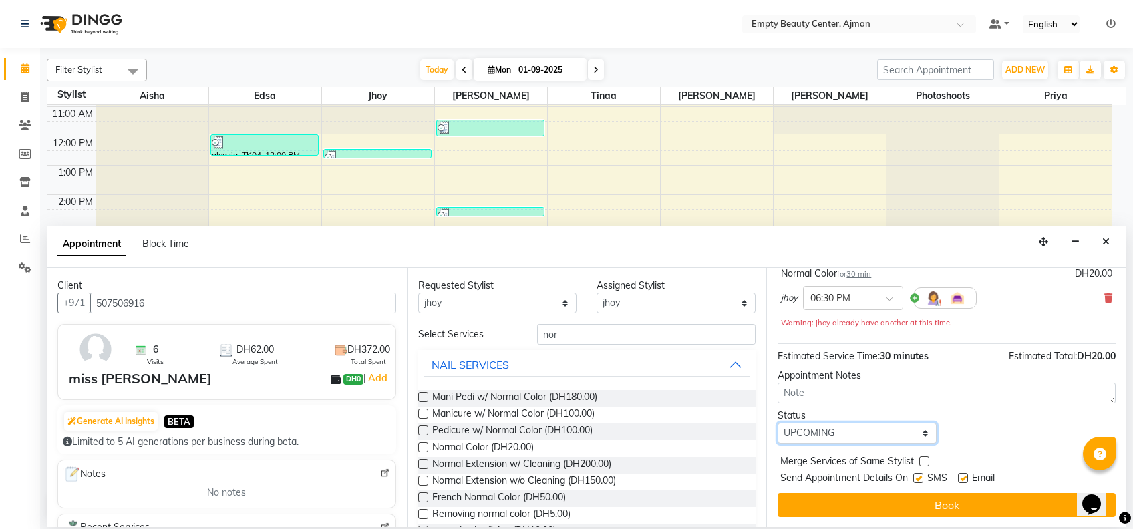
select select "check-in"
click at [778, 423] on select "Select TENTATIVE CONFIRM CHECK-IN UPCOMING" at bounding box center [857, 433] width 159 height 21
click at [923, 463] on label at bounding box center [924, 461] width 10 height 10
click at [923, 463] on input "checkbox" at bounding box center [923, 462] width 9 height 9
checkbox input "true"
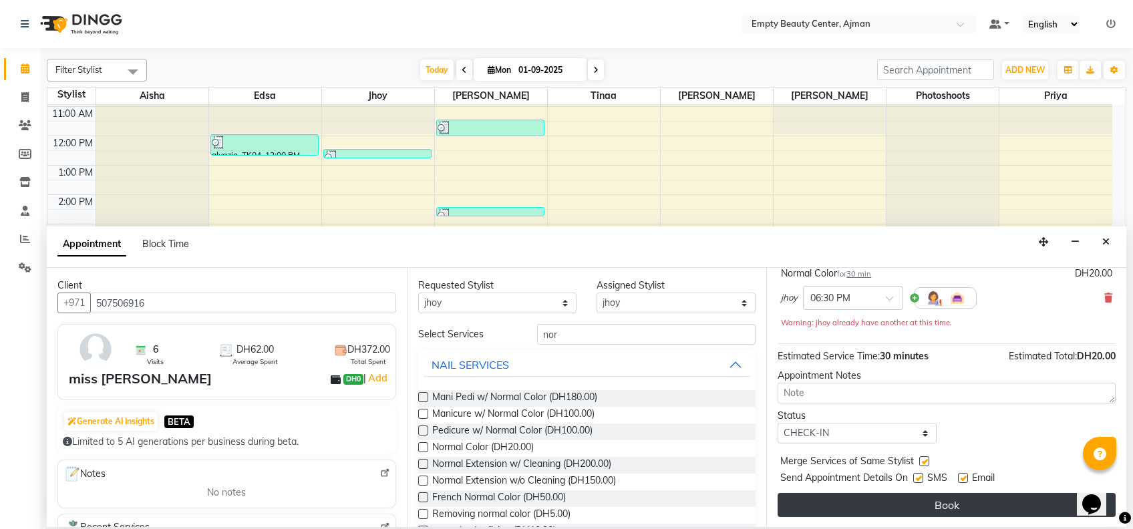
click at [951, 500] on button "Book" at bounding box center [947, 505] width 338 height 24
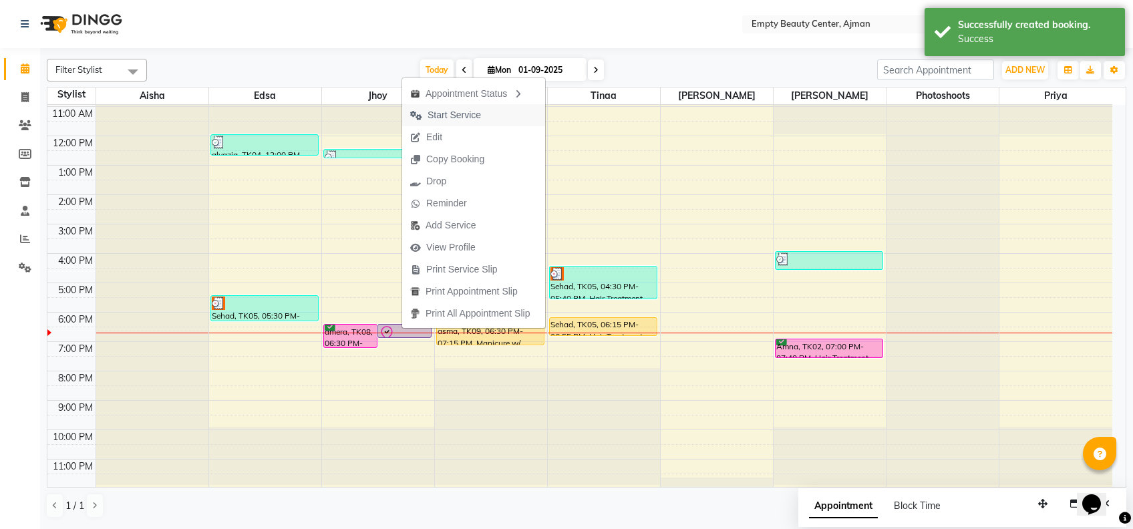
click at [444, 123] on span "Start Service" at bounding box center [445, 115] width 87 height 22
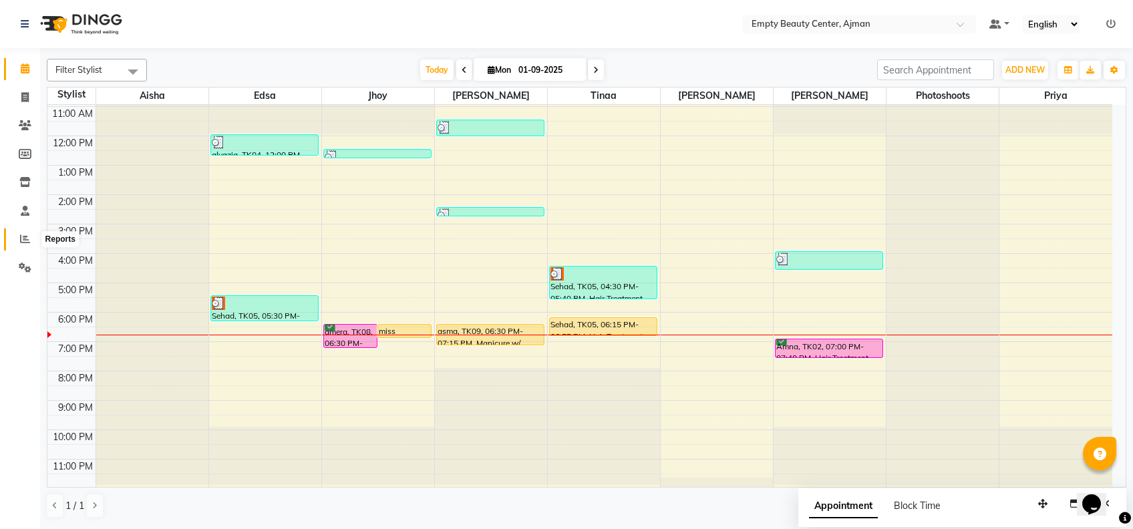
click at [16, 232] on span at bounding box center [24, 239] width 23 height 15
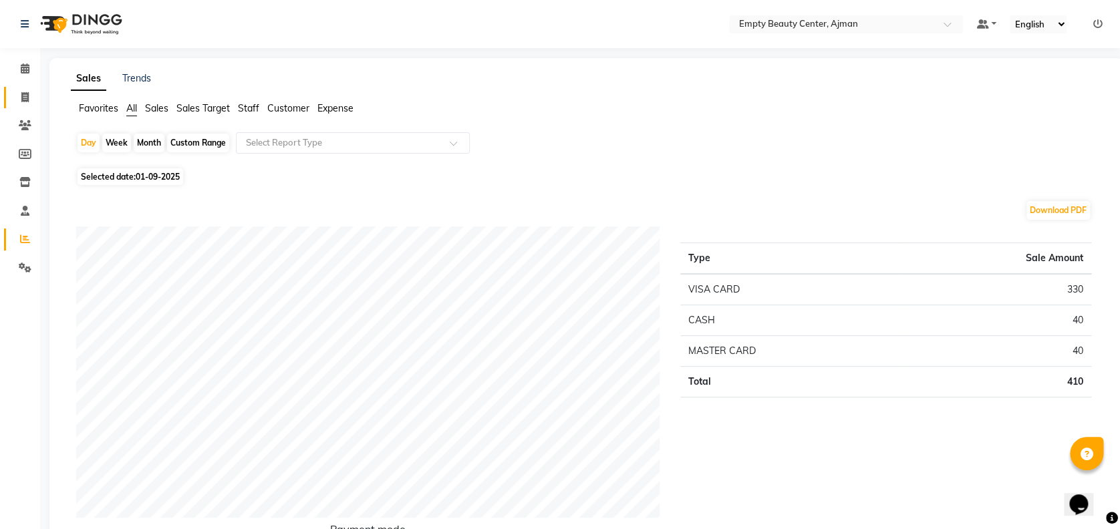
click at [27, 88] on link "Invoice" at bounding box center [20, 98] width 32 height 22
select select "service"
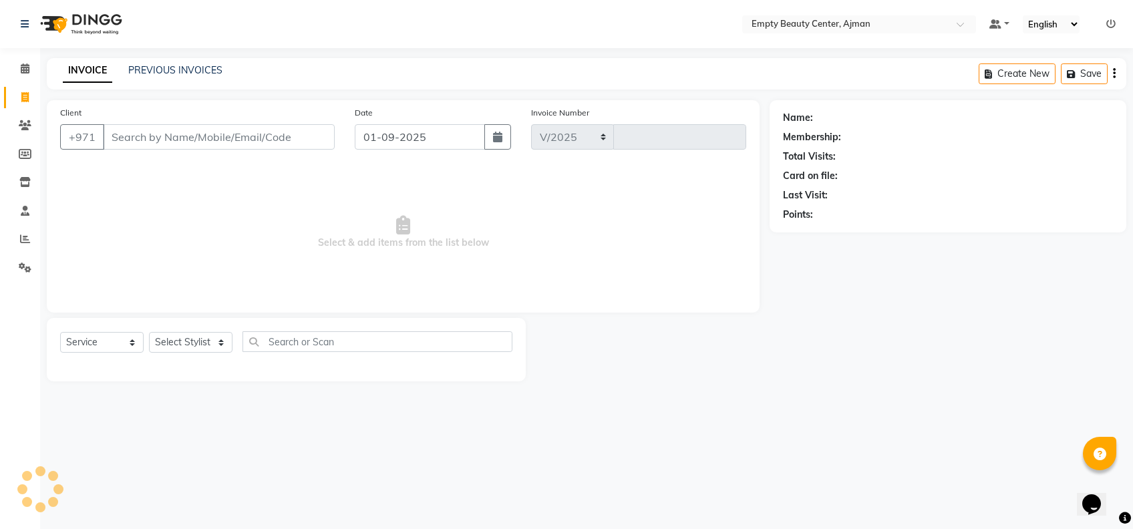
select select "769"
type input "2177"
click at [163, 128] on input "Client" at bounding box center [219, 136] width 232 height 25
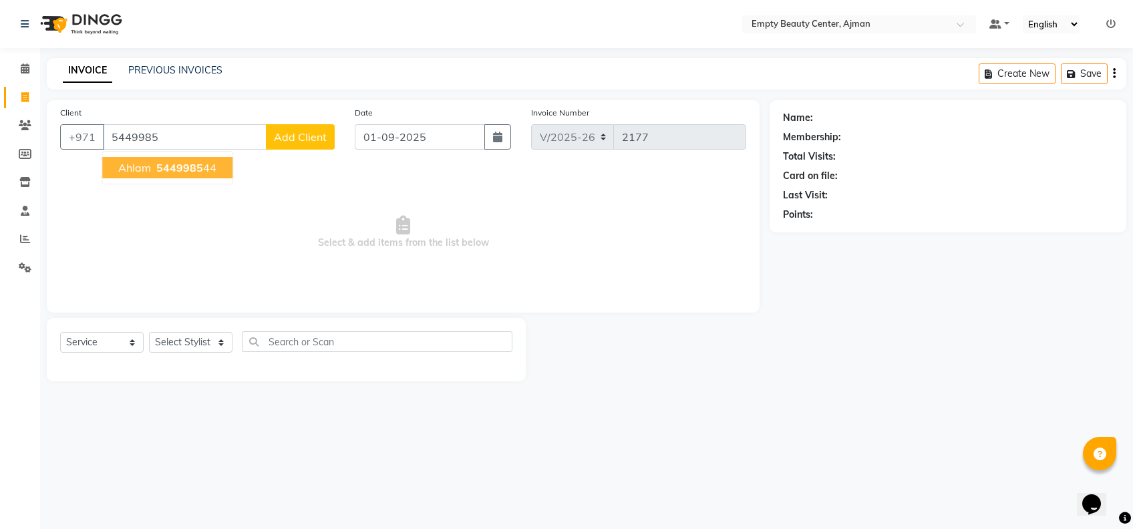
click at [191, 164] on span "5449985" at bounding box center [179, 167] width 47 height 13
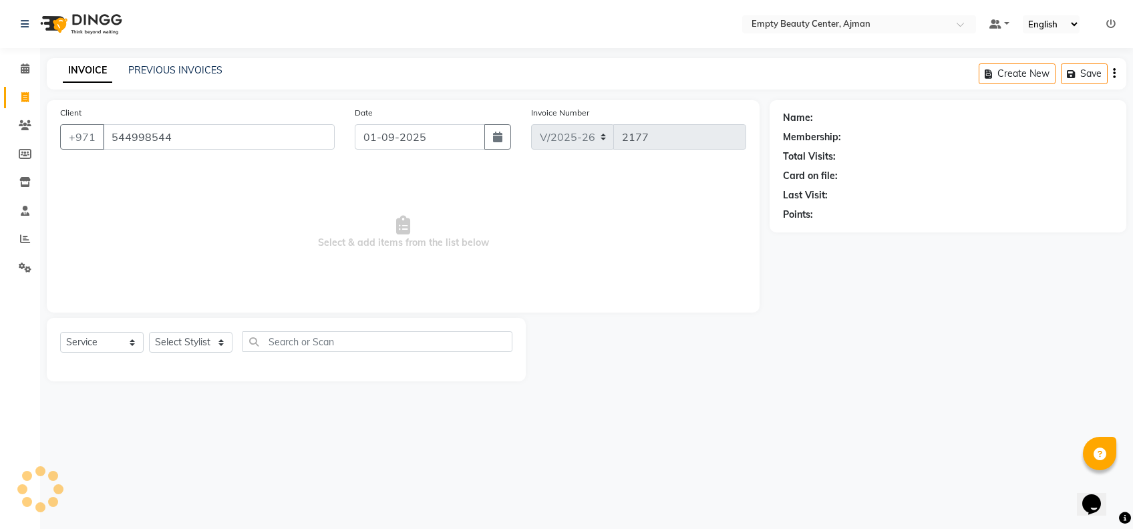
type input "544998544"
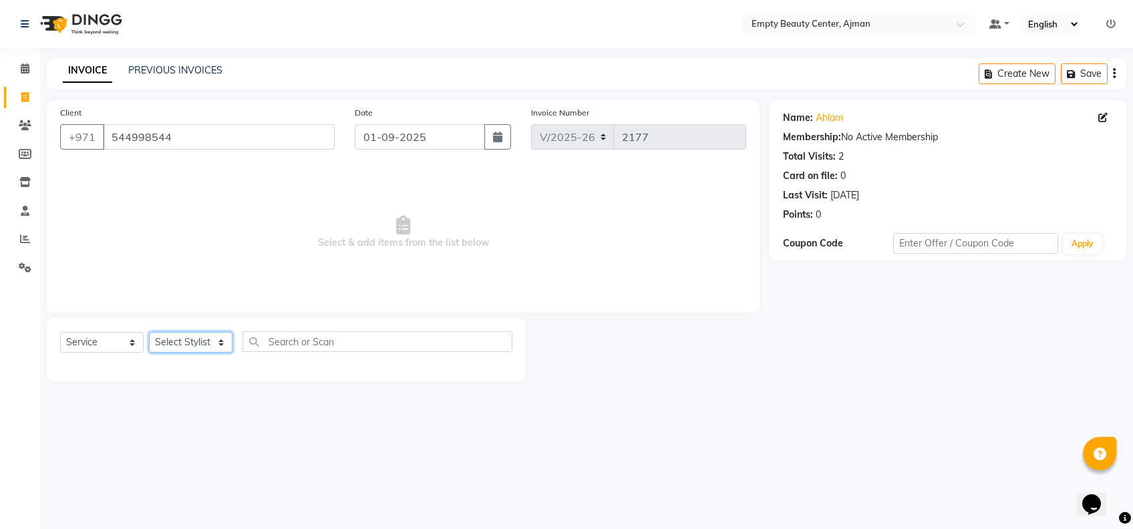
click at [169, 350] on select "Select Stylist [PERSON_NAME] Edsa jhoy [PERSON_NAME] Photoshoots [PERSON_NAME] …" at bounding box center [191, 342] width 84 height 21
select select "33047"
click at [149, 332] on select "Select Stylist [PERSON_NAME] Edsa jhoy [PERSON_NAME] Photoshoots [PERSON_NAME] …" at bounding box center [191, 342] width 84 height 21
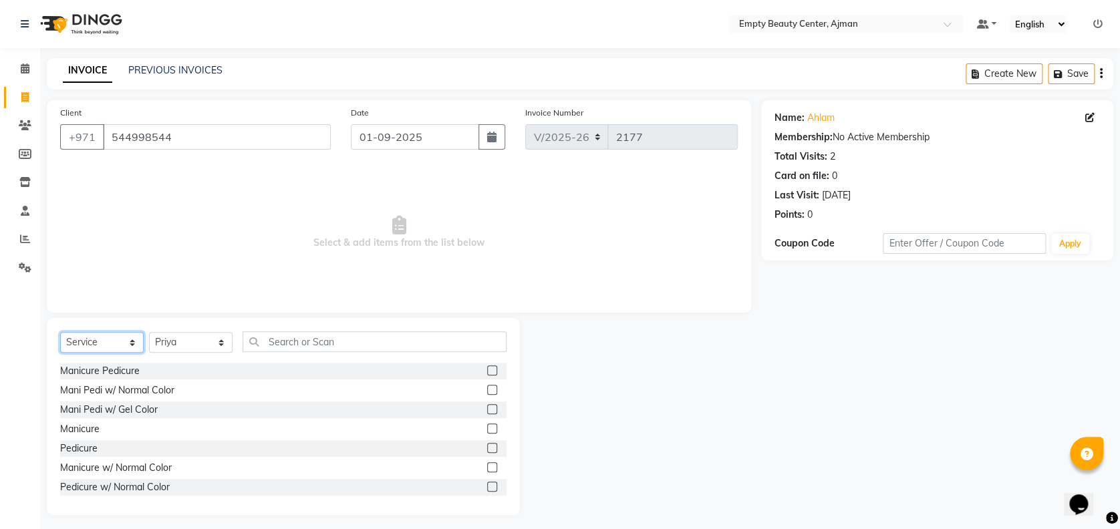
click at [119, 339] on select "Select Service Product Membership Package Voucher Prepaid Gift Card" at bounding box center [102, 342] width 84 height 21
select select "package"
click at [60, 332] on select "Select Service Product Membership Package Voucher Prepaid Gift Card" at bounding box center [102, 342] width 84 height 21
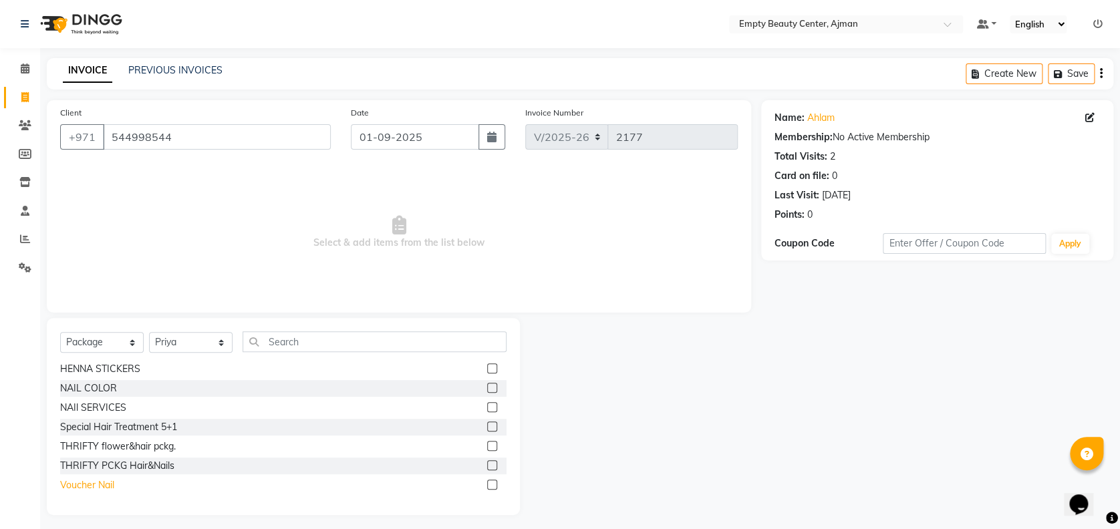
click at [104, 478] on div "Voucher Nail" at bounding box center [87, 485] width 54 height 14
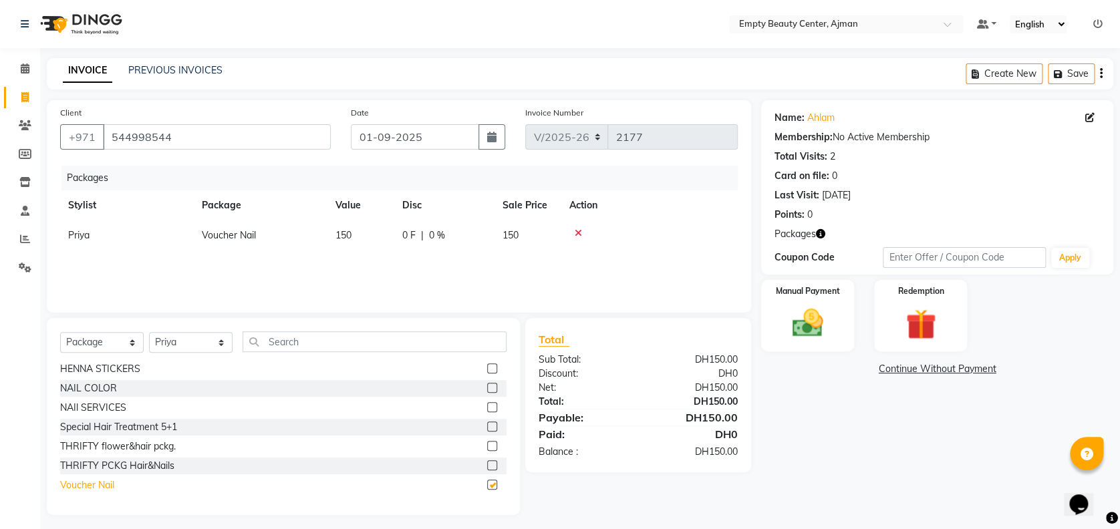
checkbox input "false"
click at [816, 309] on img at bounding box center [807, 323] width 51 height 37
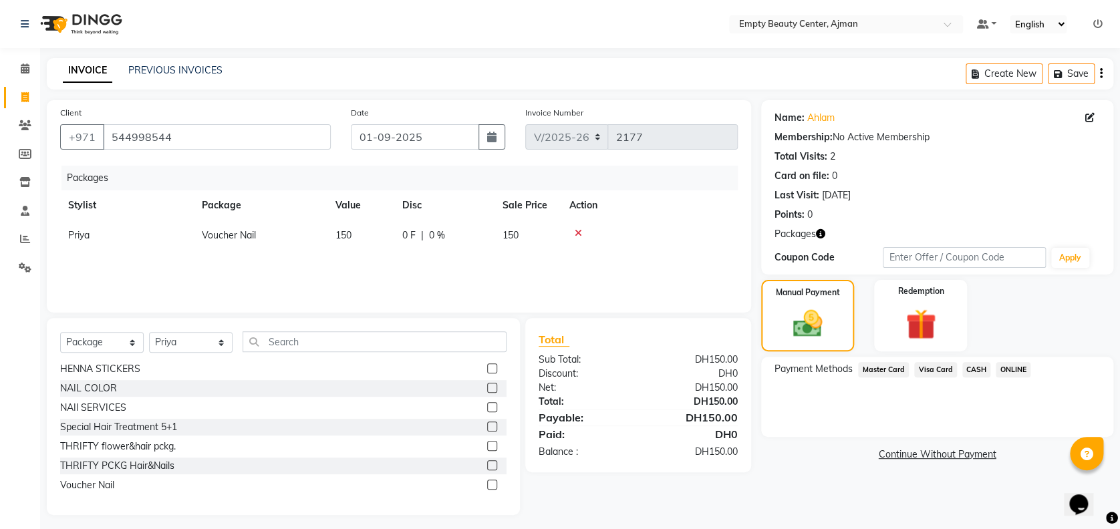
click at [1002, 371] on span "ONLINE" at bounding box center [1012, 369] width 35 height 15
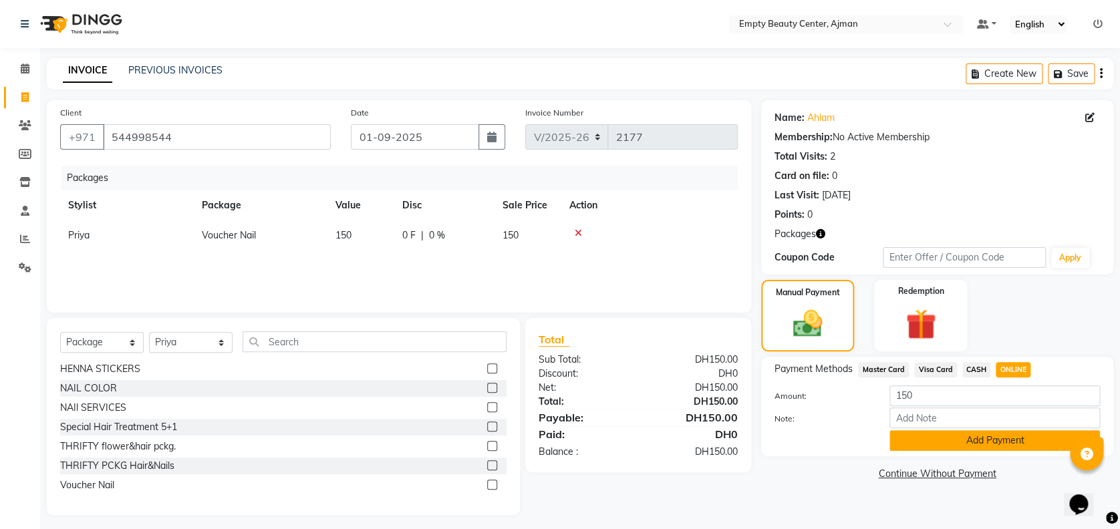
click at [1013, 442] on button "Add Payment" at bounding box center [994, 440] width 210 height 21
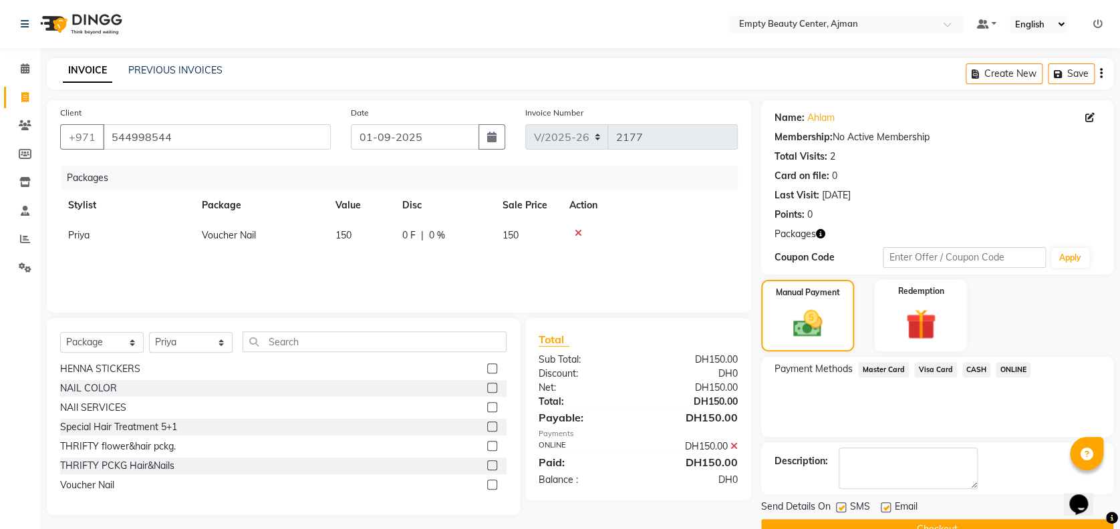
scroll to position [30, 0]
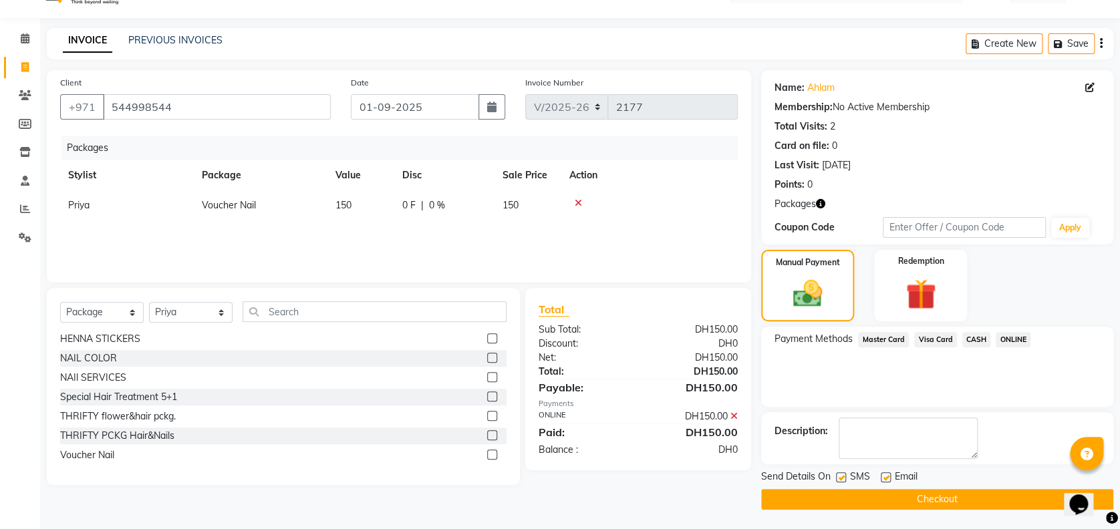
click at [939, 498] on button "Checkout" at bounding box center [937, 499] width 352 height 21
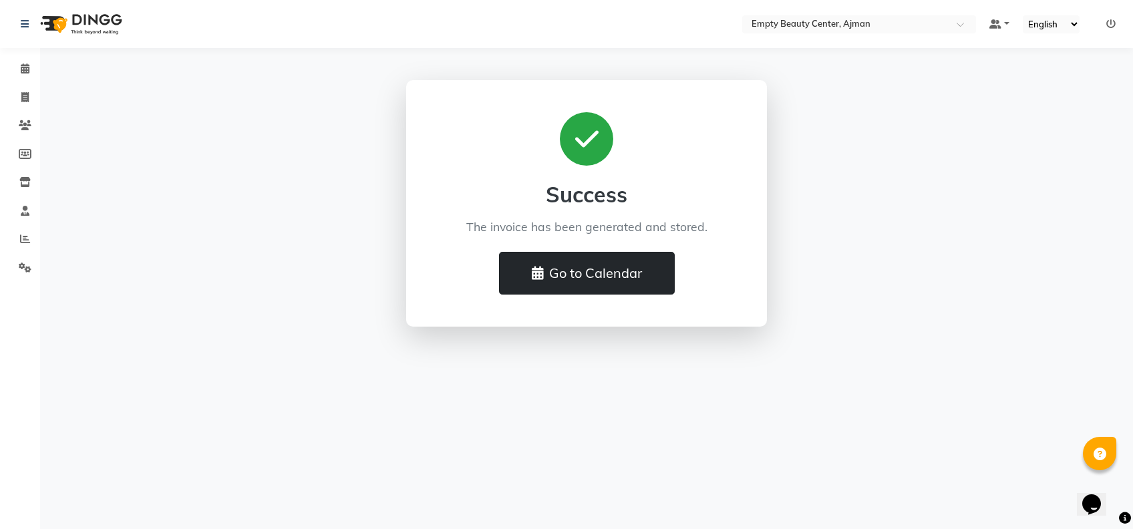
click at [573, 269] on button "Go to Calendar" at bounding box center [587, 273] width 176 height 43
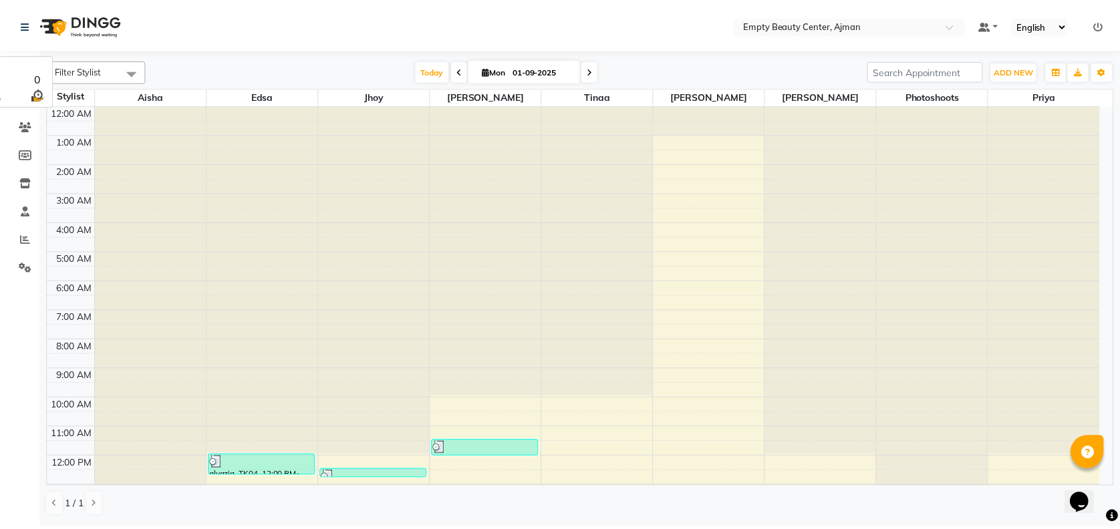
scroll to position [321, 0]
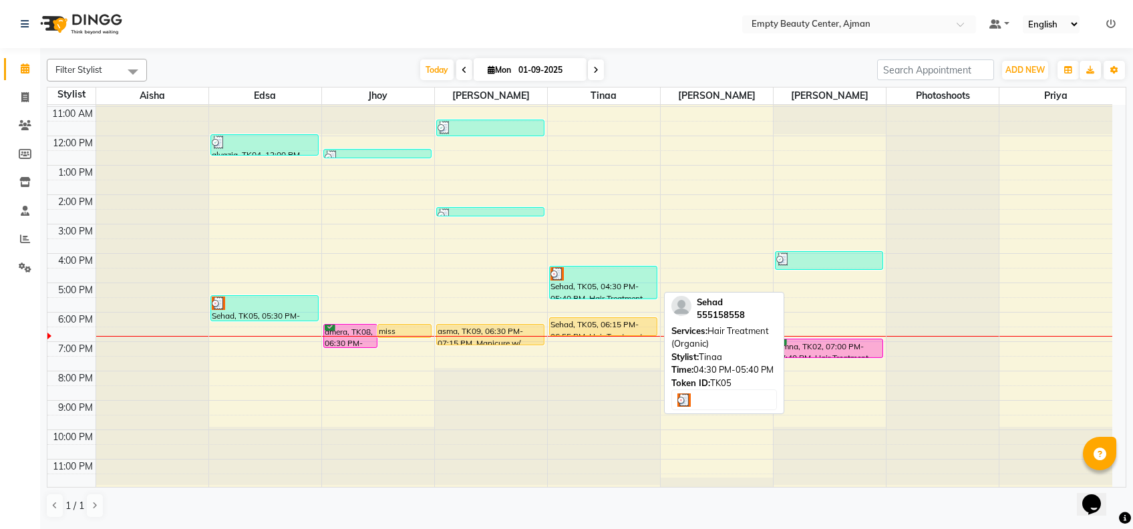
click at [595, 273] on div at bounding box center [603, 273] width 106 height 13
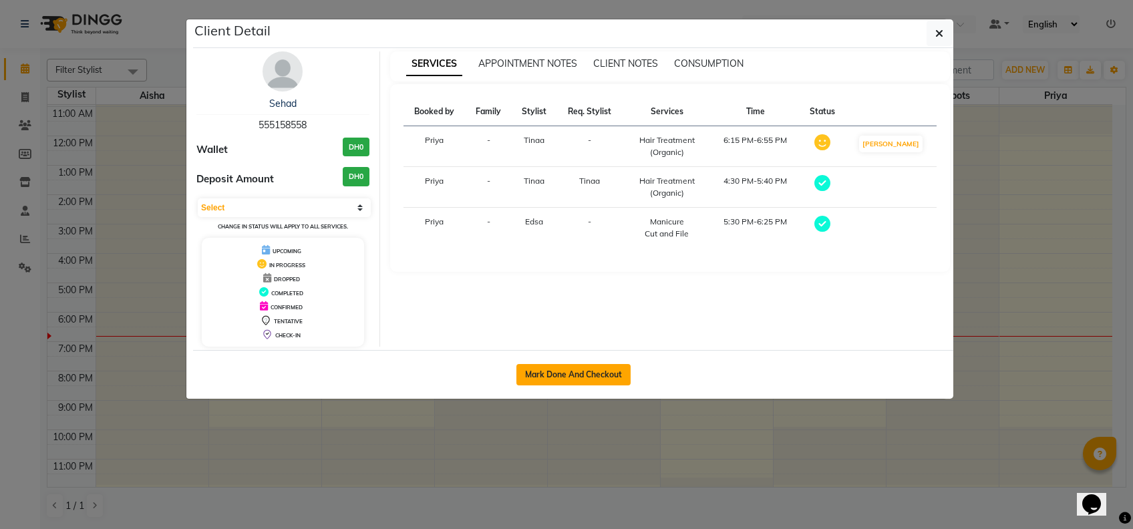
click at [563, 369] on button "Mark Done And Checkout" at bounding box center [573, 374] width 114 height 21
select select "service"
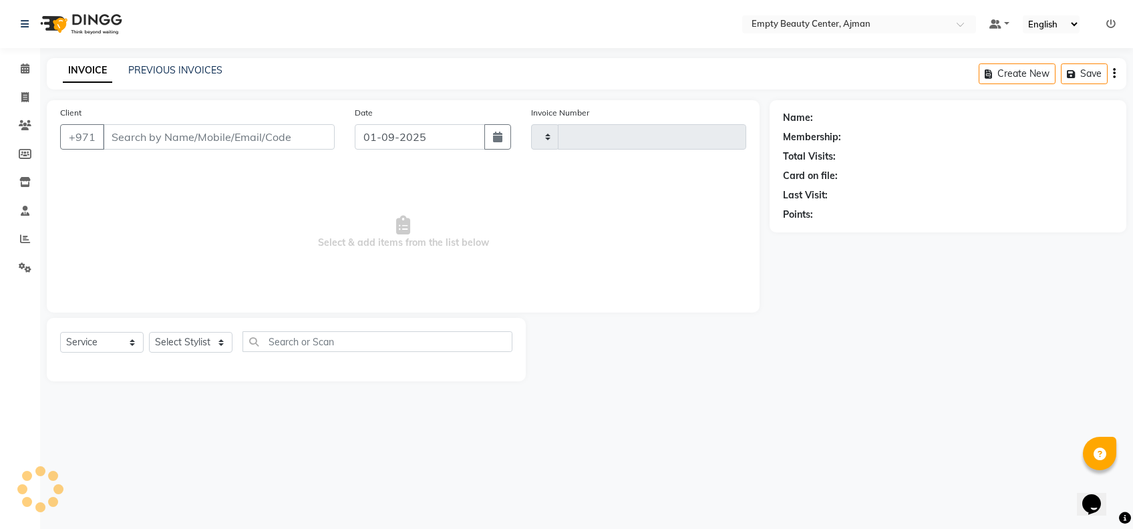
type input "2178"
select select "769"
type input "555158558"
select select "26290"
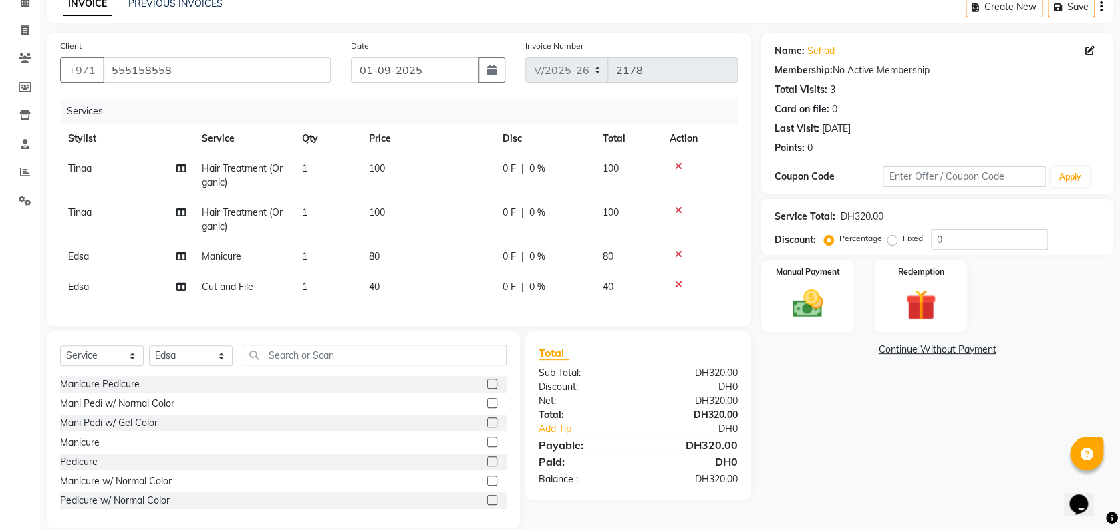
scroll to position [67, 0]
click at [828, 320] on img at bounding box center [807, 303] width 51 height 37
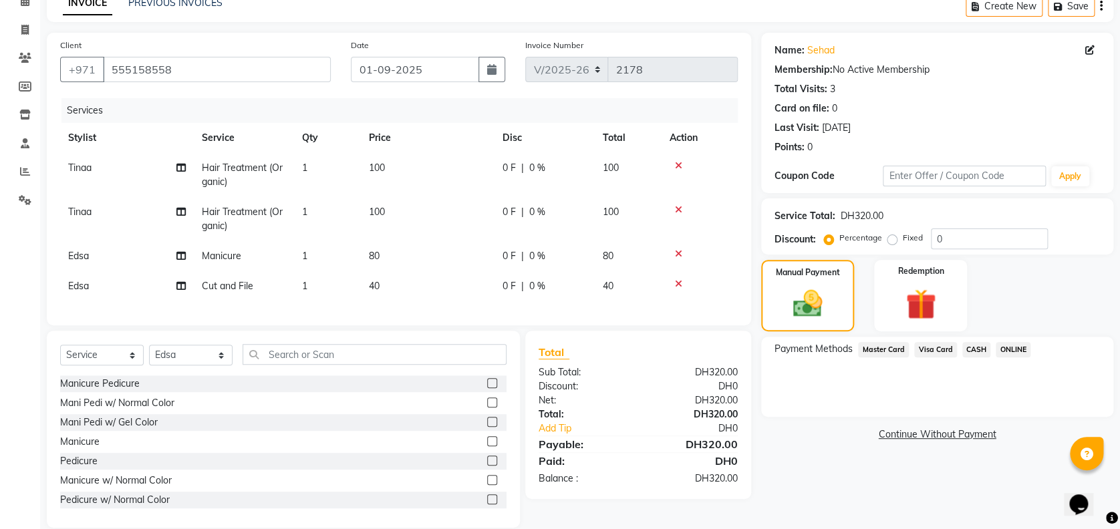
click at [957, 345] on div "CASH" at bounding box center [974, 351] width 34 height 18
click at [952, 349] on span "Visa Card" at bounding box center [935, 349] width 43 height 15
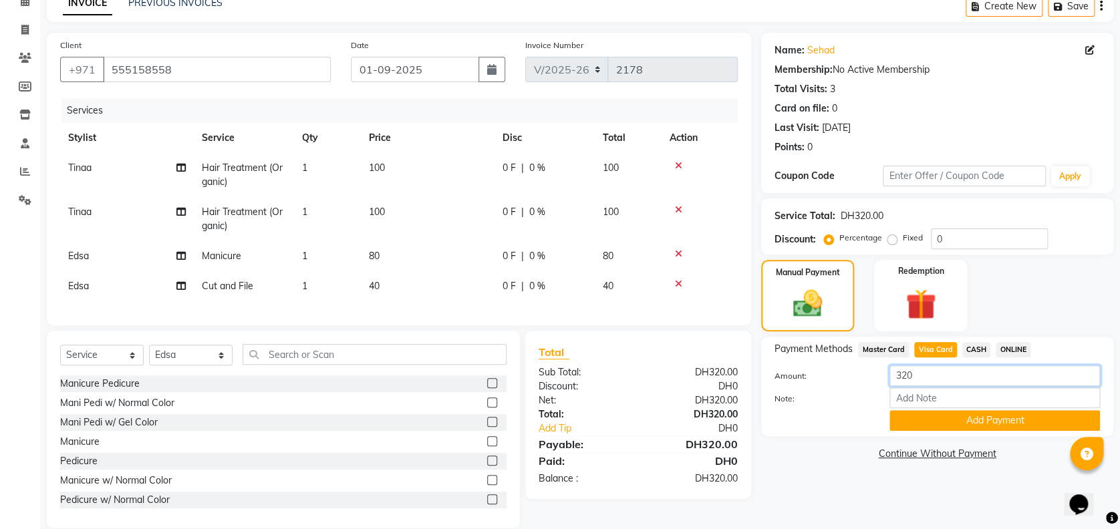
click at [927, 375] on input "320" at bounding box center [994, 375] width 210 height 21
type input "3"
type input "100"
drag, startPoint x: 945, startPoint y: 432, endPoint x: 934, endPoint y: 420, distance: 16.1
click at [934, 420] on div "Payment Methods Master Card Visa Card CASH ONLINE Amount: 100 Note: Add Payment" at bounding box center [937, 387] width 352 height 100
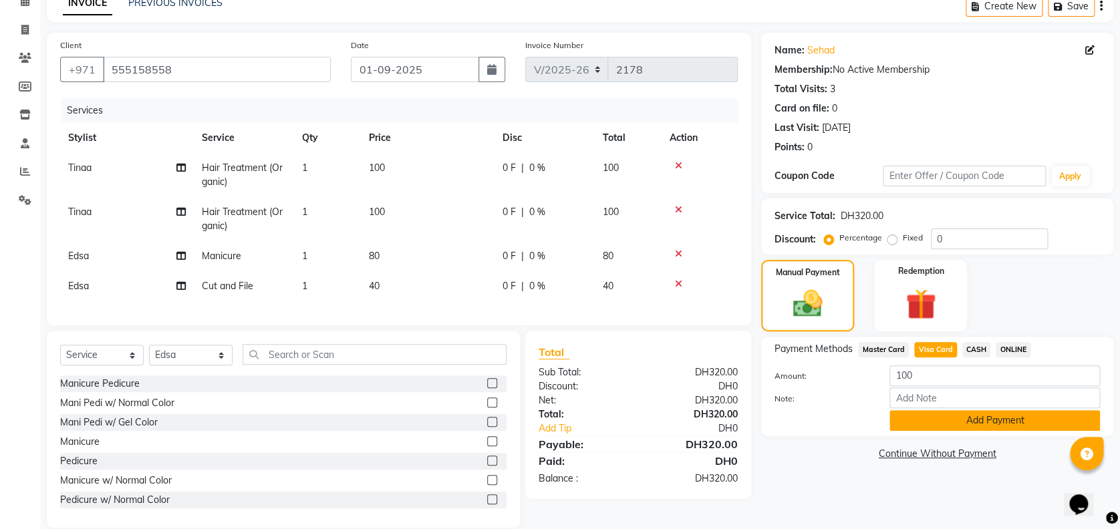
click at [934, 420] on button "Add Payment" at bounding box center [994, 420] width 210 height 21
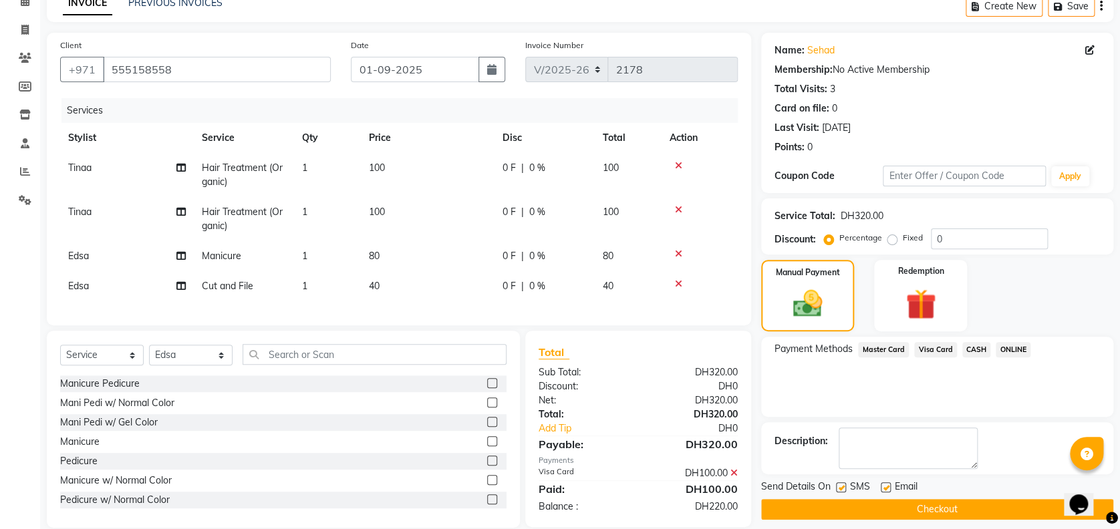
scroll to position [100, 0]
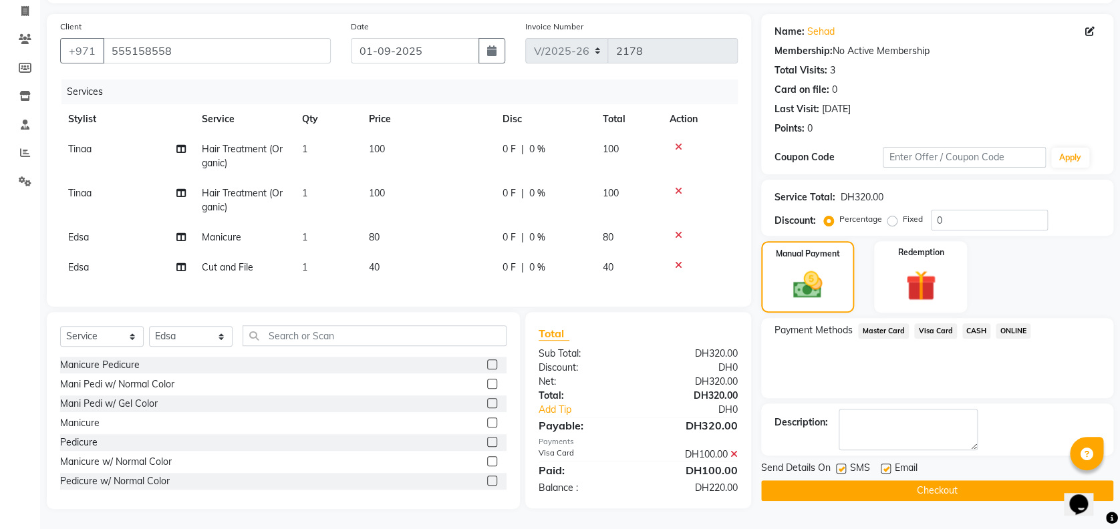
click at [943, 323] on span "Visa Card" at bounding box center [935, 330] width 43 height 15
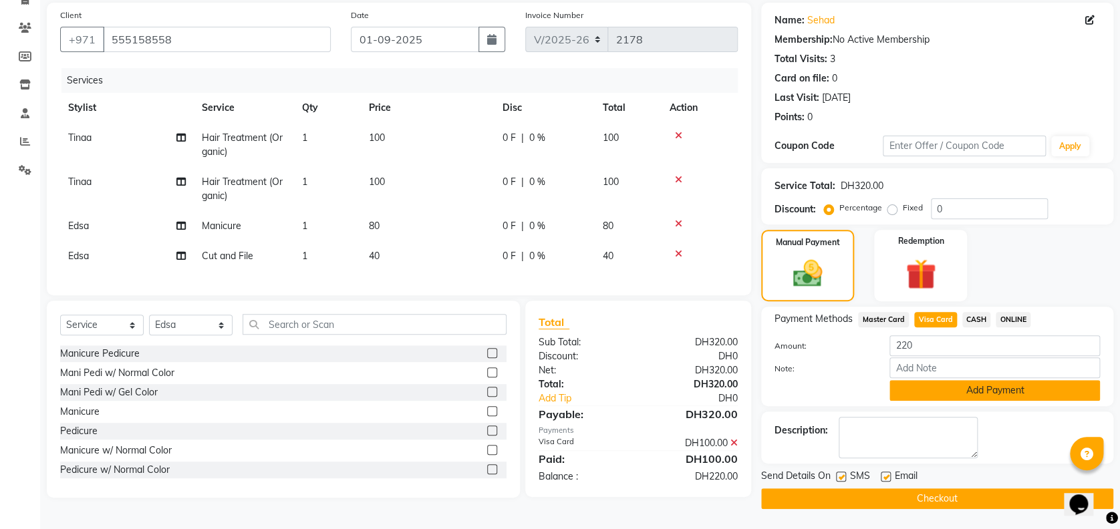
click at [947, 380] on button "Add Payment" at bounding box center [994, 390] width 210 height 21
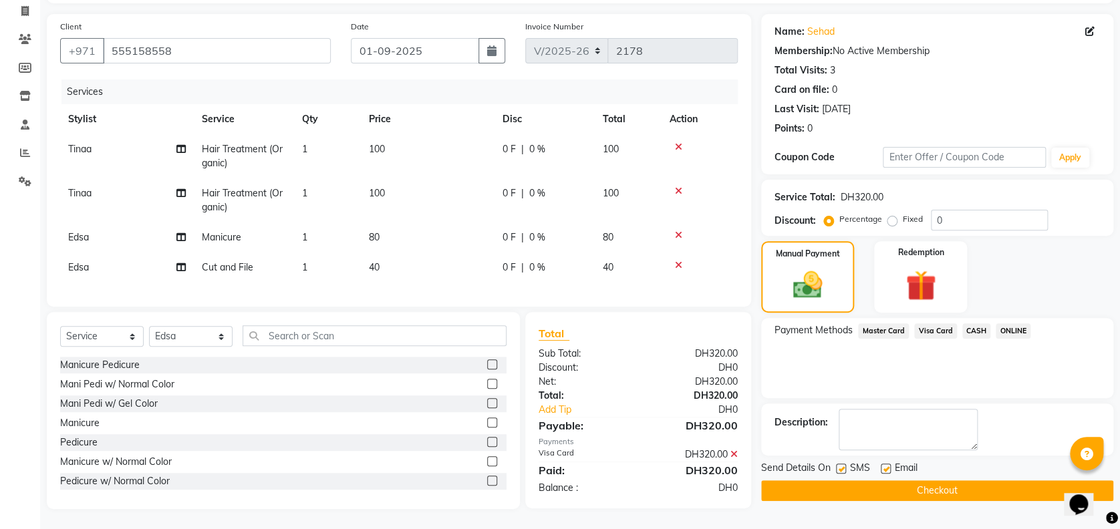
click at [916, 480] on button "Checkout" at bounding box center [937, 490] width 352 height 21
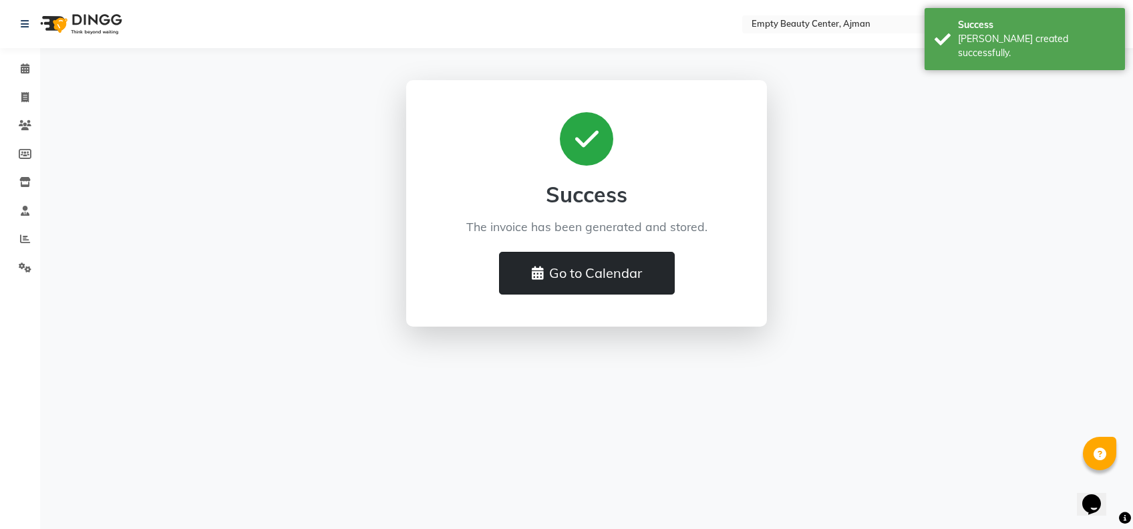
click at [627, 276] on button "Go to Calendar" at bounding box center [587, 273] width 176 height 43
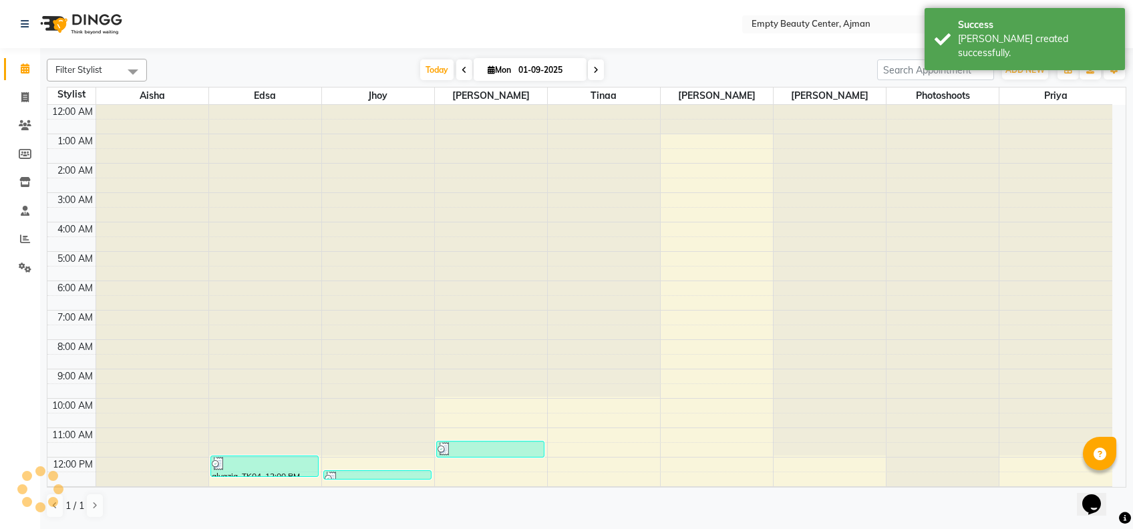
scroll to position [176, 0]
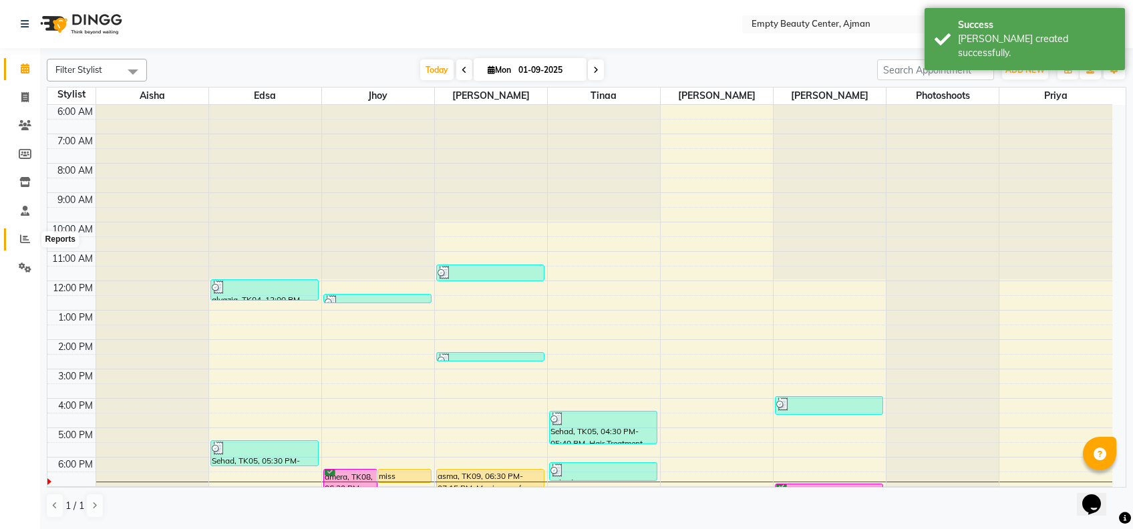
click at [28, 235] on icon at bounding box center [25, 239] width 10 height 10
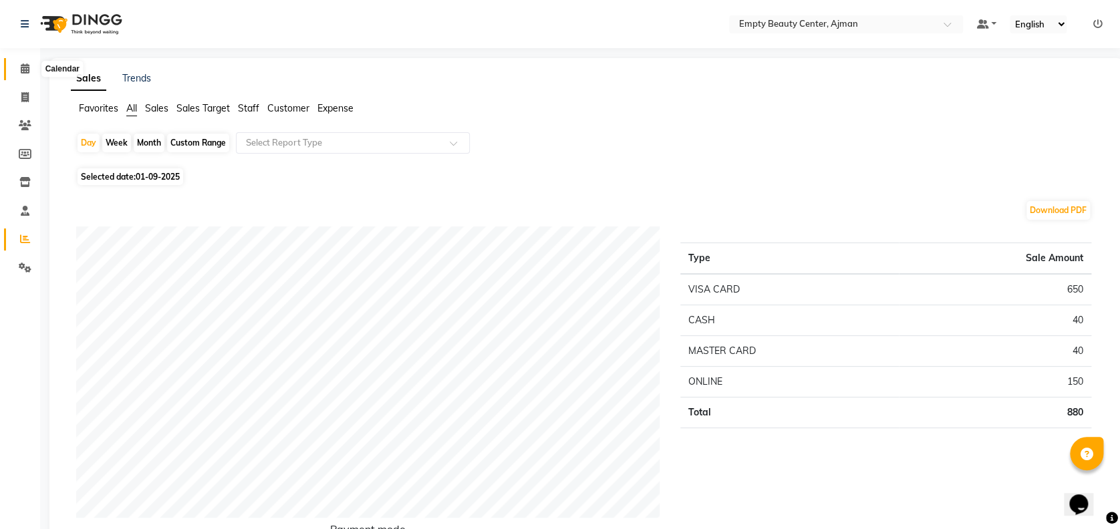
click at [27, 73] on icon at bounding box center [25, 68] width 9 height 10
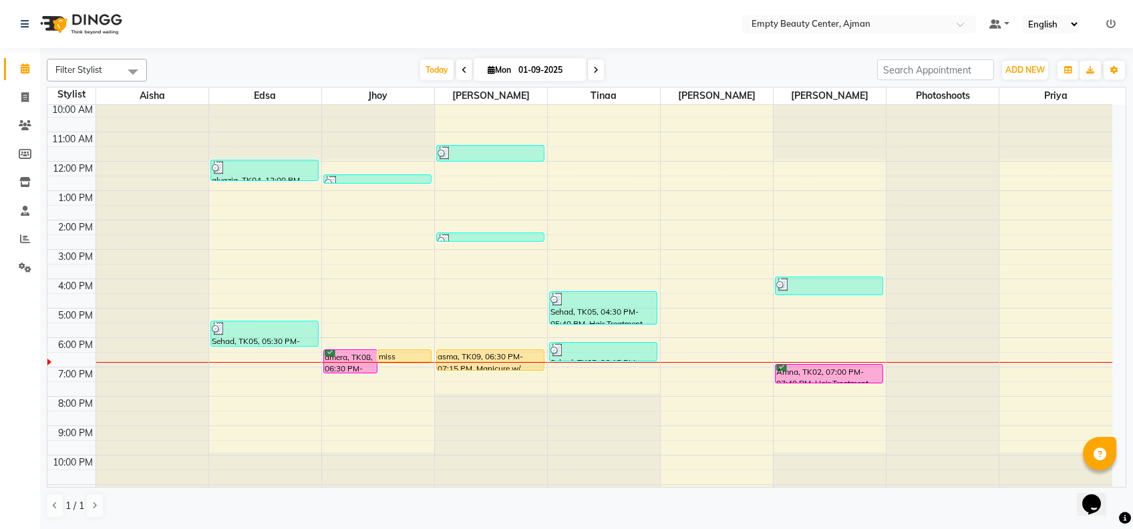
scroll to position [321, 0]
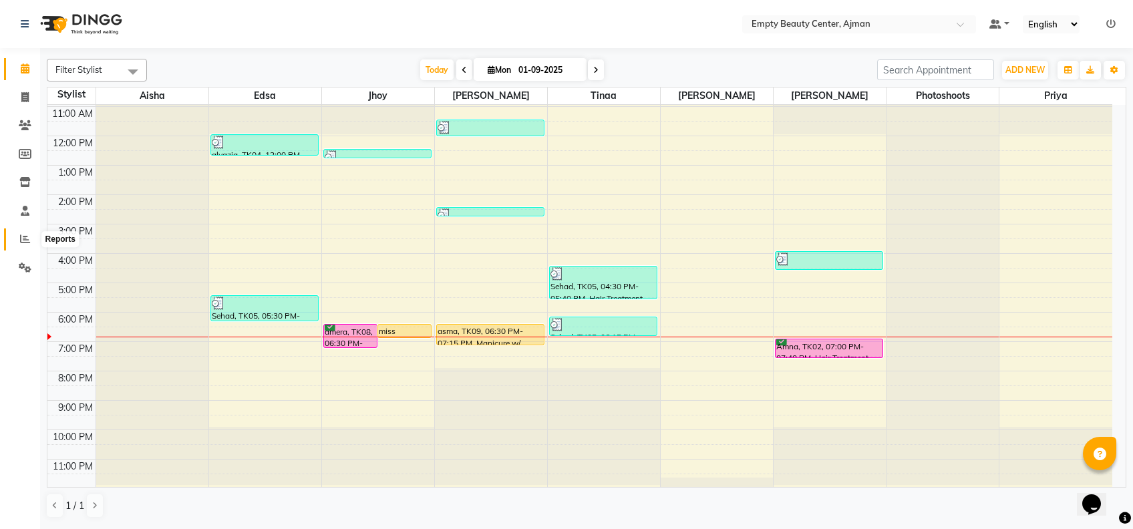
click at [26, 237] on icon at bounding box center [25, 239] width 10 height 10
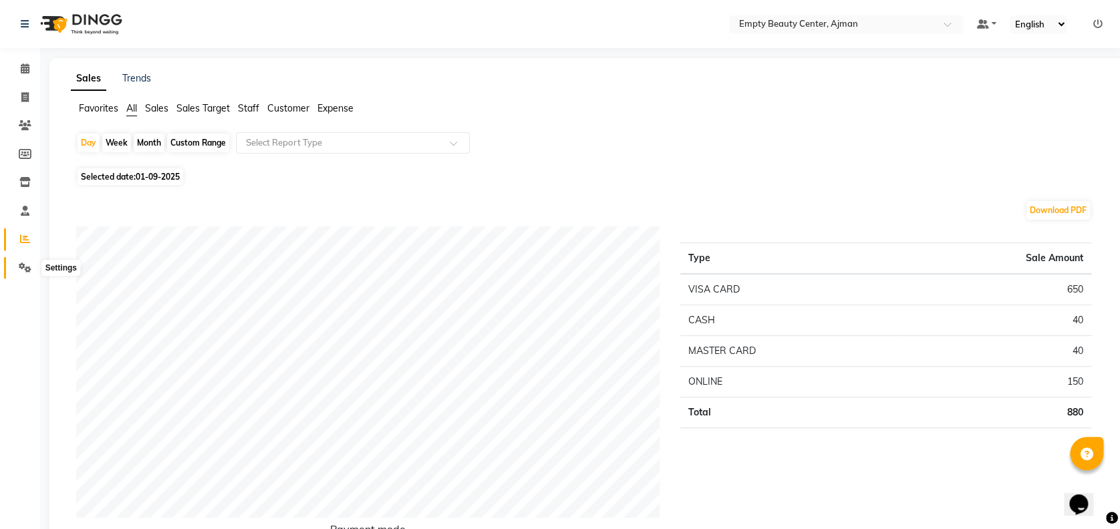
click at [17, 267] on span at bounding box center [24, 268] width 23 height 15
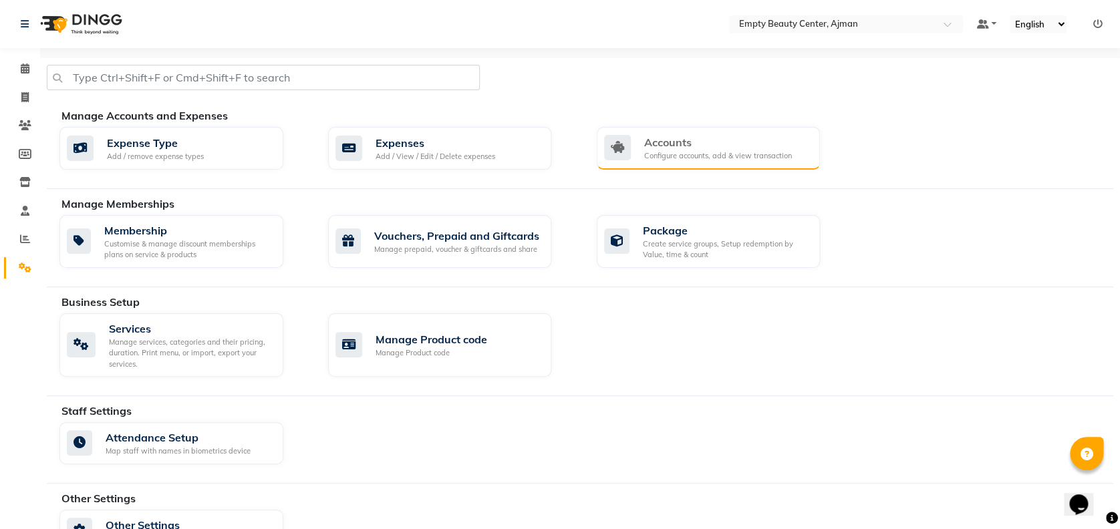
click at [684, 146] on div "Accounts" at bounding box center [718, 142] width 148 height 16
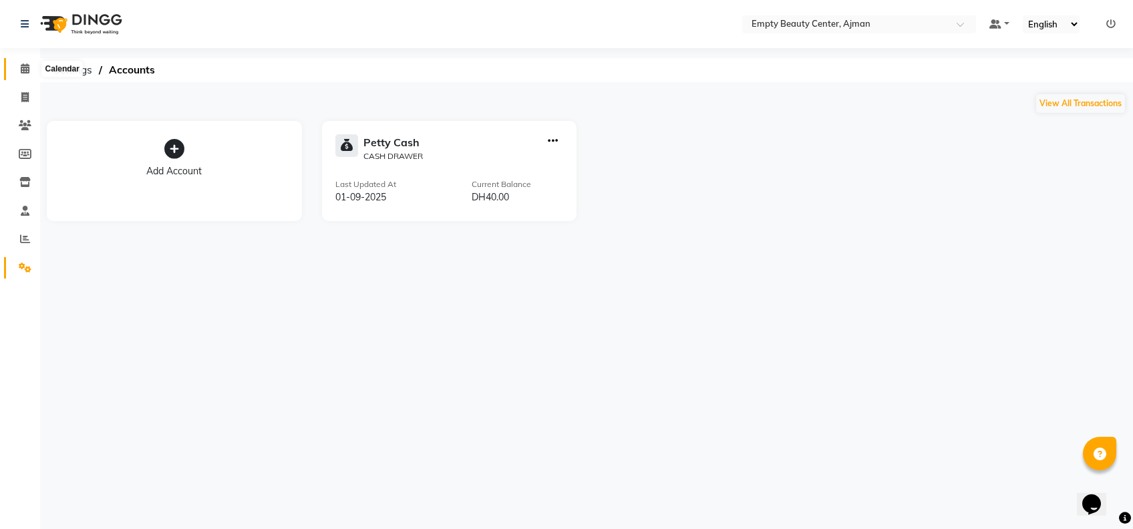
click at [23, 64] on icon at bounding box center [25, 68] width 9 height 10
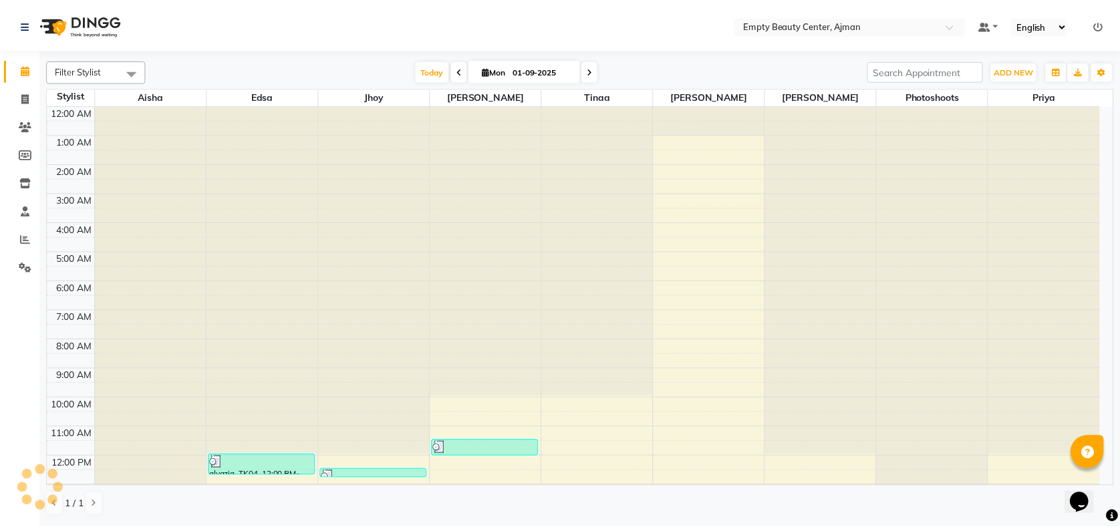
scroll to position [321, 0]
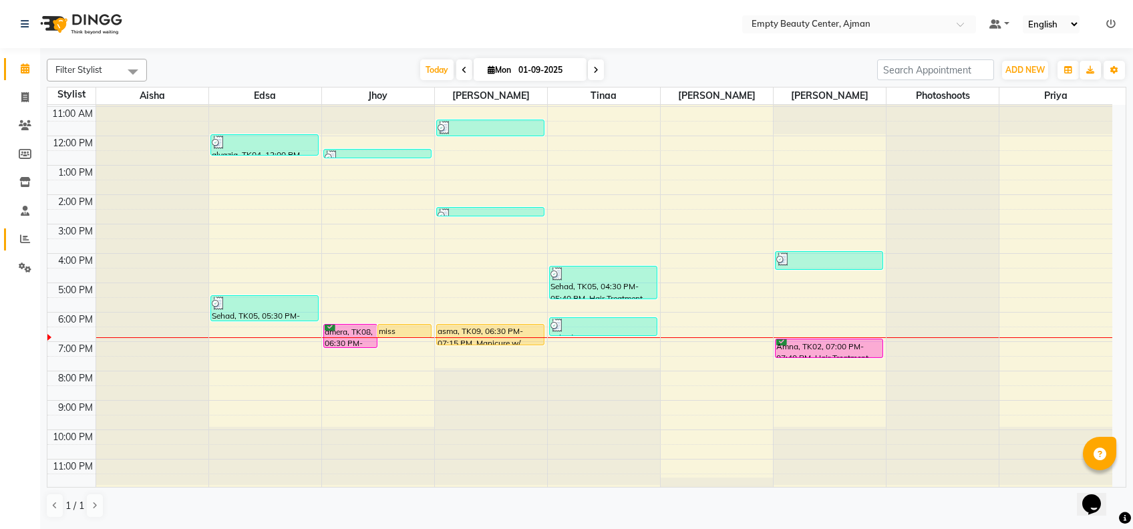
click at [11, 240] on link "Reports" at bounding box center [20, 239] width 32 height 22
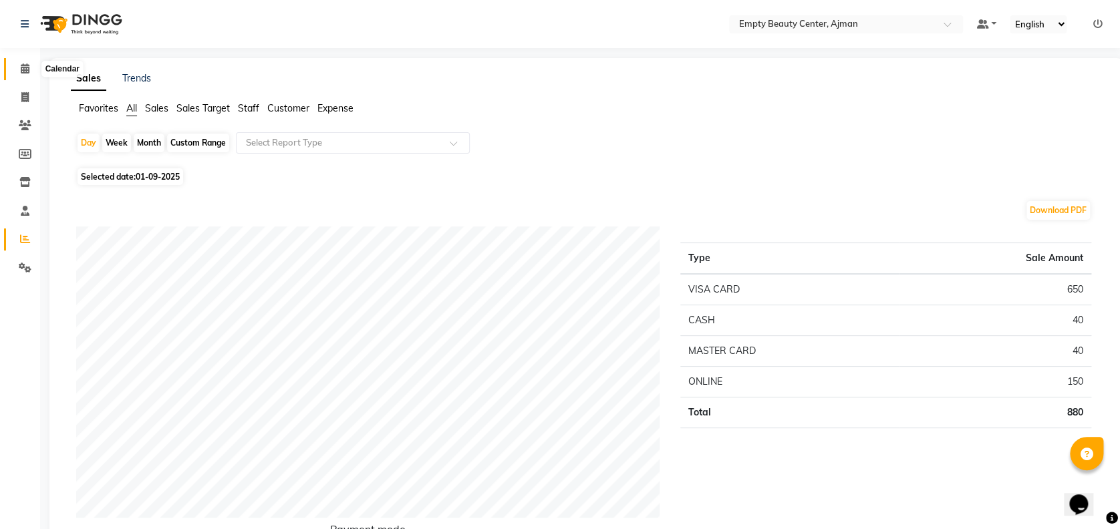
click at [23, 73] on icon at bounding box center [25, 68] width 9 height 10
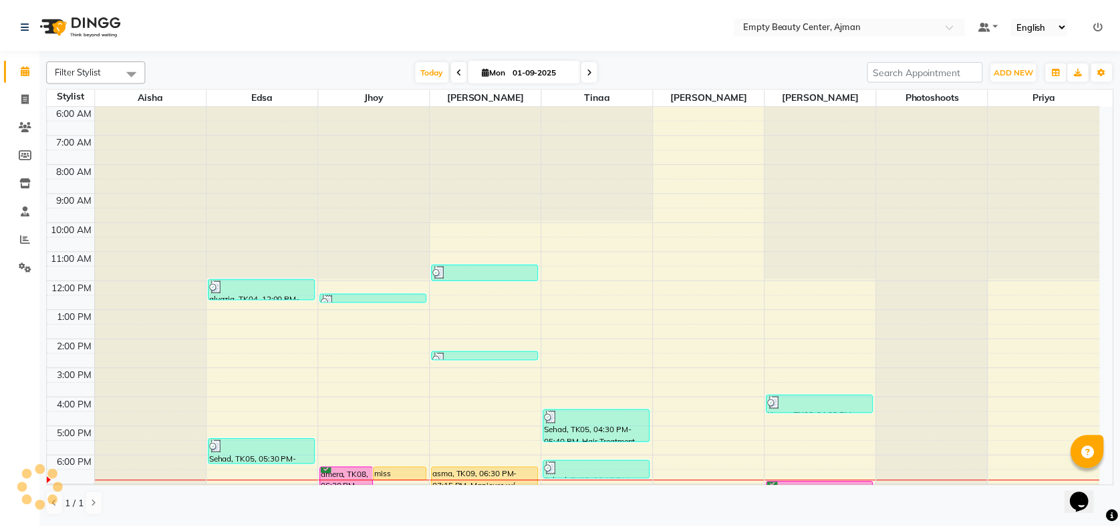
scroll to position [321, 0]
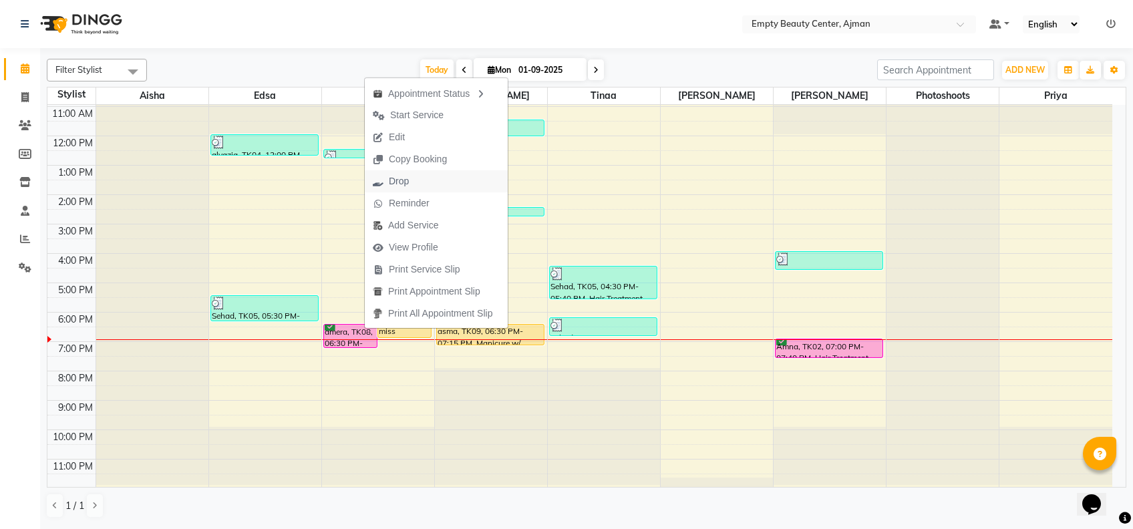
click at [426, 188] on button "Drop" at bounding box center [436, 181] width 143 height 22
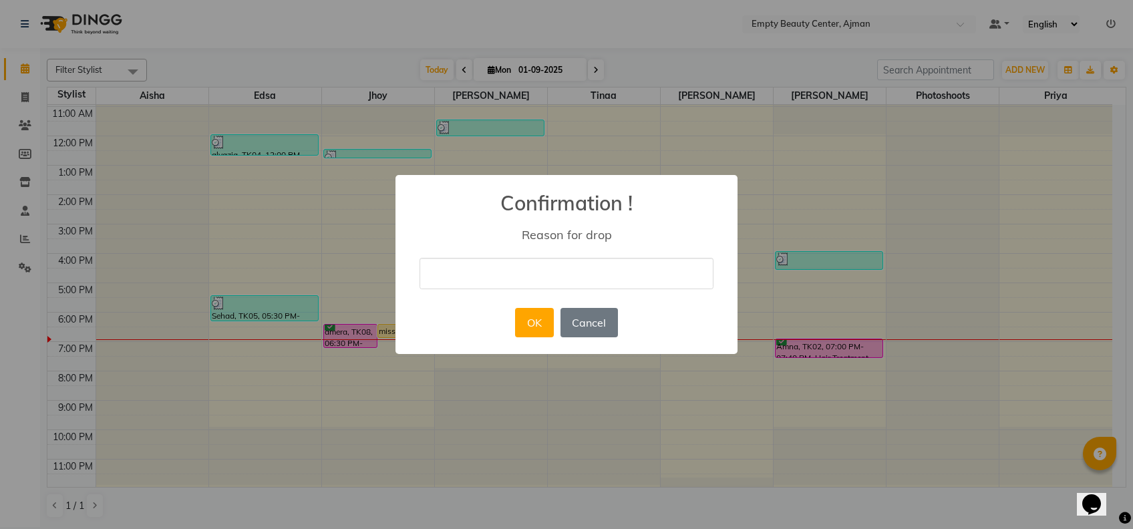
click at [501, 262] on input "text" at bounding box center [567, 273] width 294 height 31
drag, startPoint x: 501, startPoint y: 262, endPoint x: 524, endPoint y: 369, distance: 109.3
click at [524, 369] on div "× Confirmation ! Reason for drop OK No Cancel" at bounding box center [566, 264] width 1133 height 529
type input "she didnt attend and response"
click at [535, 327] on button "OK" at bounding box center [534, 322] width 38 height 29
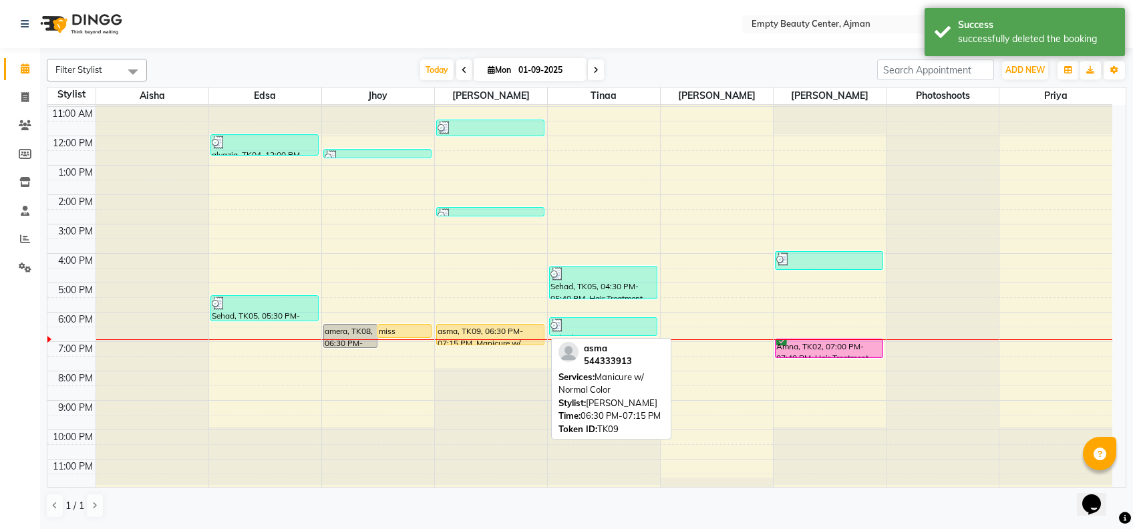
click at [508, 331] on div "asma, TK09, 06:30 PM-07:15 PM, Manicure w/ Normal Color" at bounding box center [490, 335] width 107 height 20
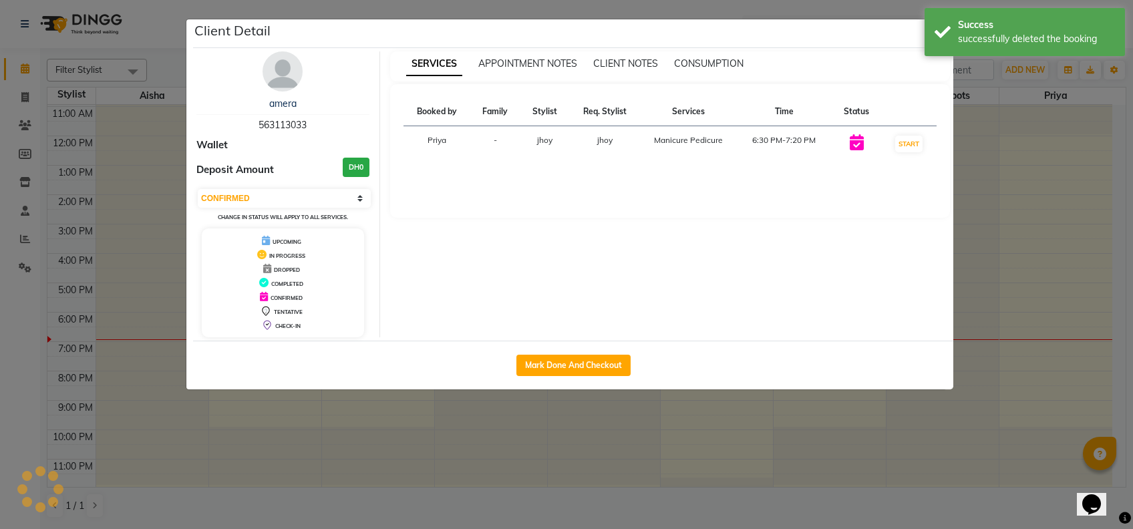
select select "1"
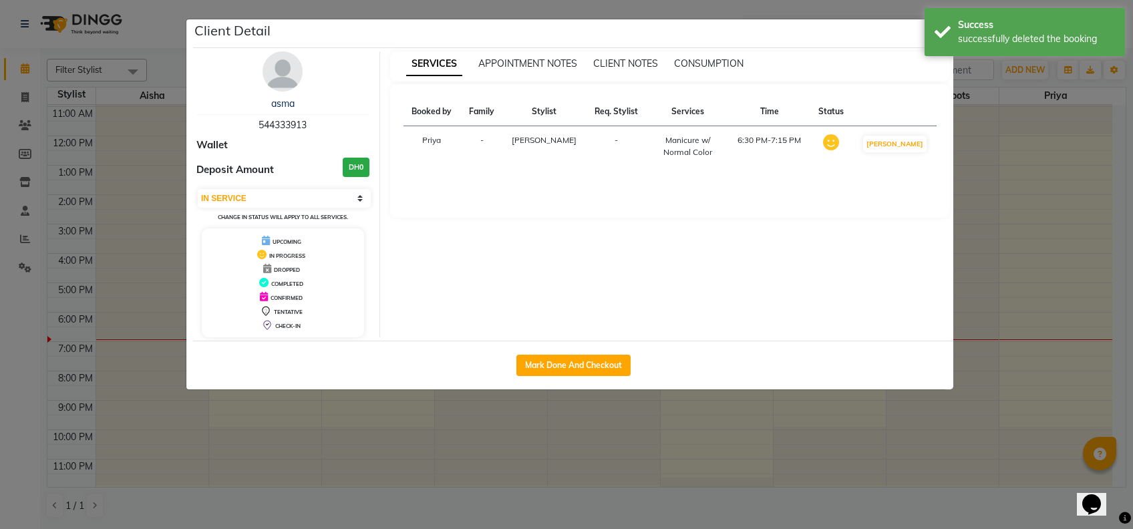
click at [514, 502] on ngb-modal-window "Client Detail asma 544333913 Wallet Deposit Amount DH0 Select IN SERVICE CONFIR…" at bounding box center [566, 264] width 1133 height 529
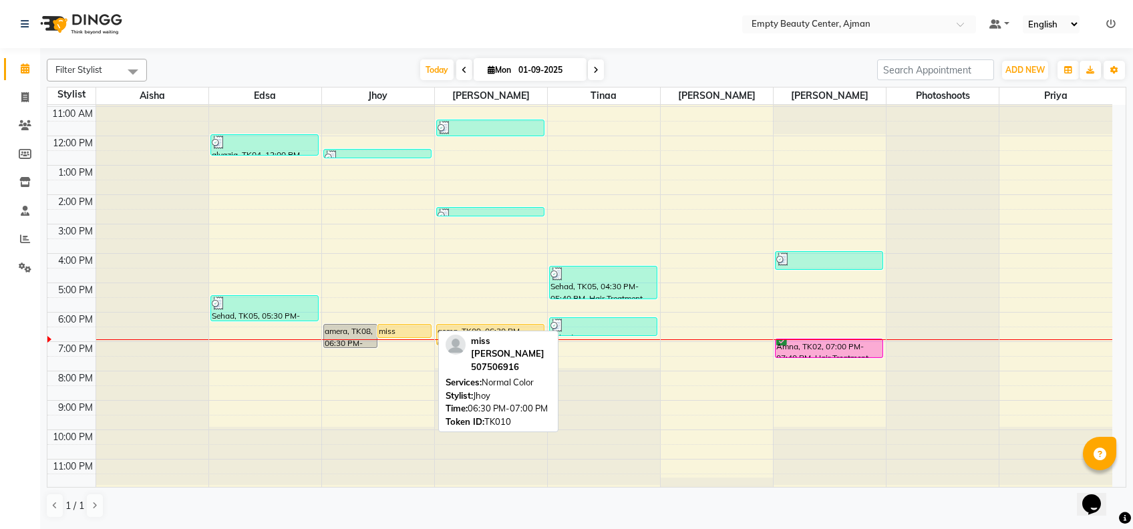
click at [403, 325] on div "miss [PERSON_NAME], TK10, 06:30 PM-07:00 PM, Normal Color" at bounding box center [404, 331] width 53 height 13
select select "1"
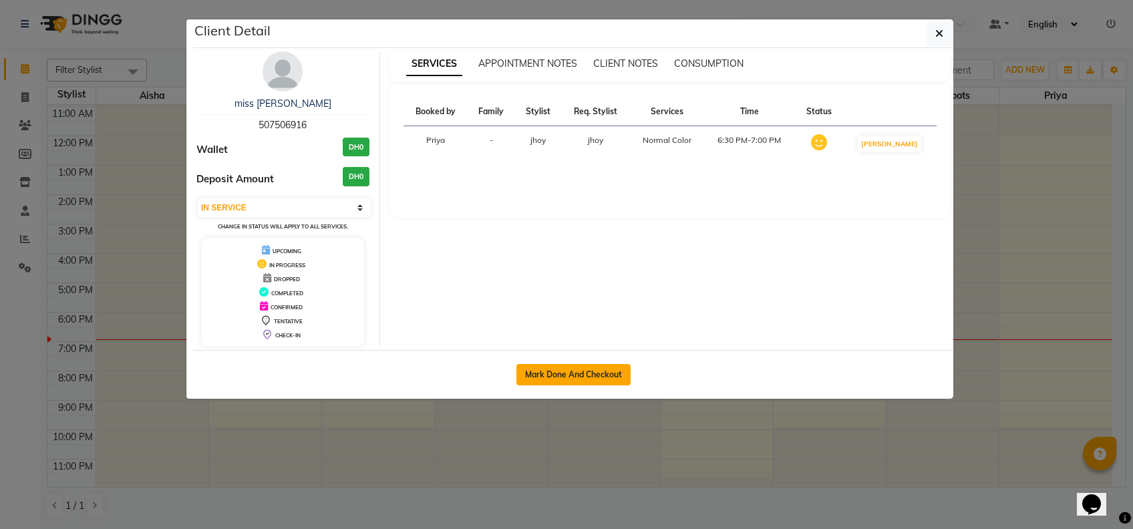
click at [558, 375] on button "Mark Done And Checkout" at bounding box center [573, 374] width 114 height 21
select select "service"
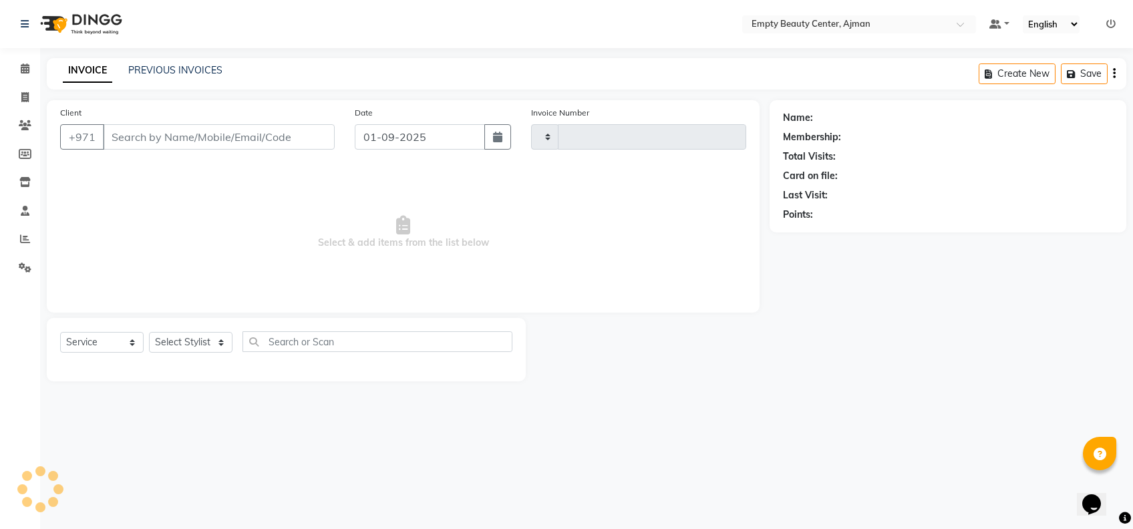
type input "2179"
select select "769"
type input "507506916"
select select "43428"
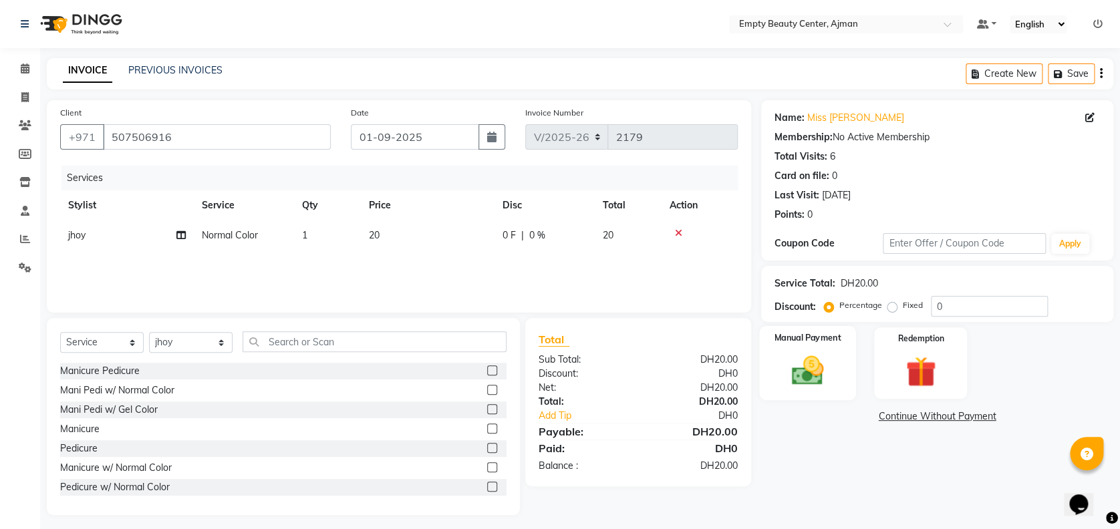
click at [803, 365] on img at bounding box center [807, 370] width 51 height 37
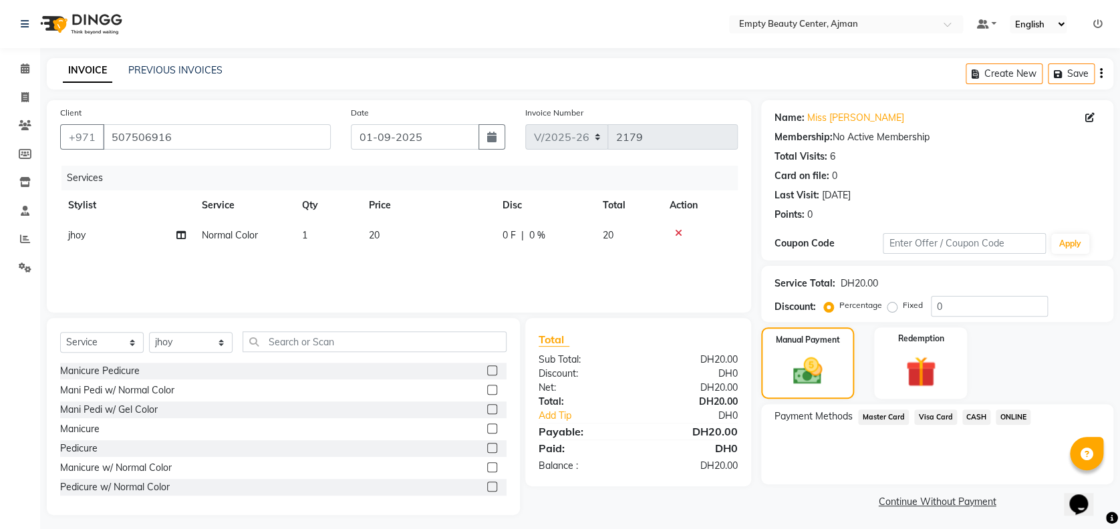
click at [967, 420] on span "CASH" at bounding box center [976, 416] width 29 height 15
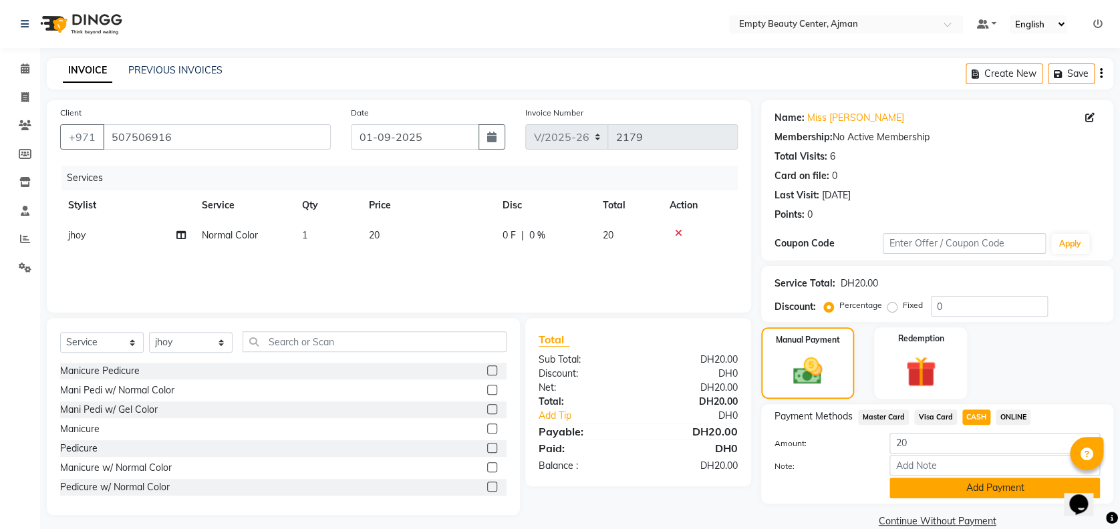
click at [945, 488] on button "Add Payment" at bounding box center [994, 488] width 210 height 21
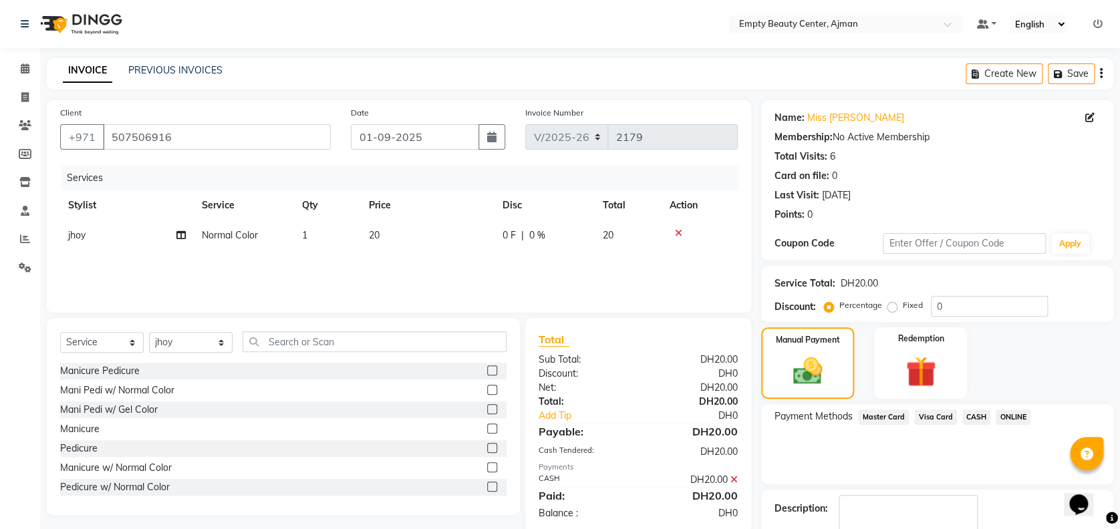
scroll to position [77, 0]
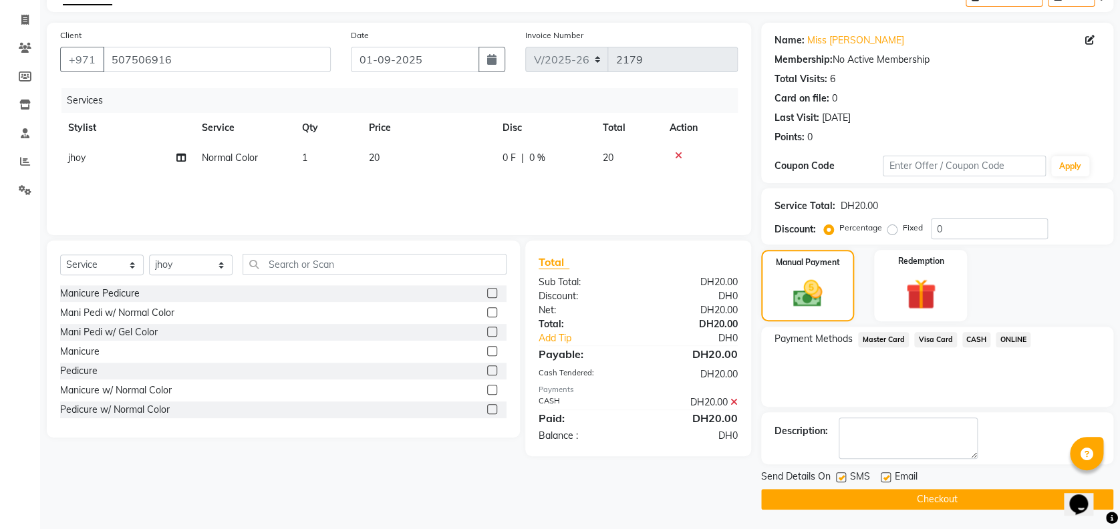
click at [953, 505] on button "Checkout" at bounding box center [937, 499] width 352 height 21
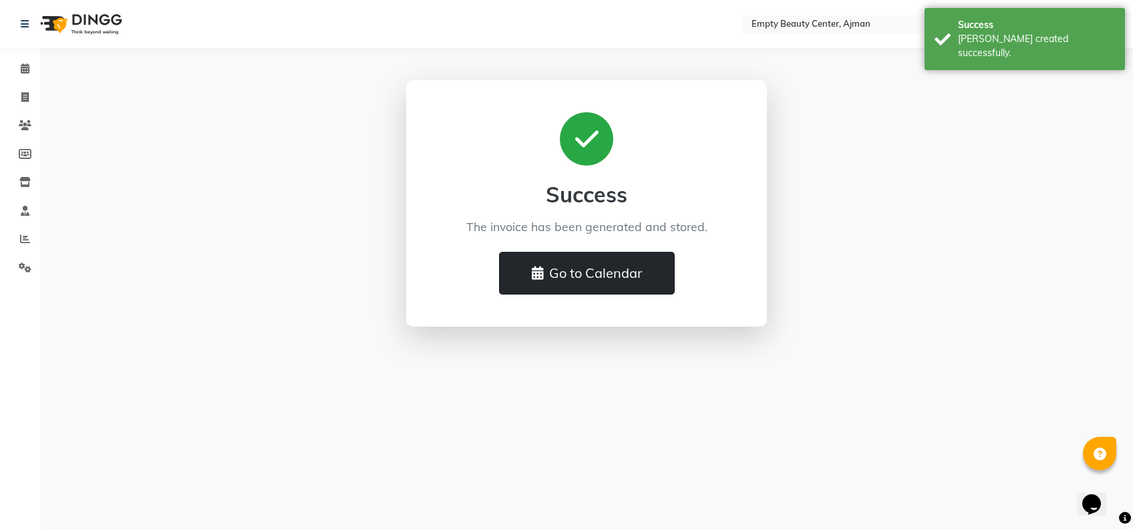
click at [639, 263] on button "Go to Calendar" at bounding box center [587, 273] width 176 height 43
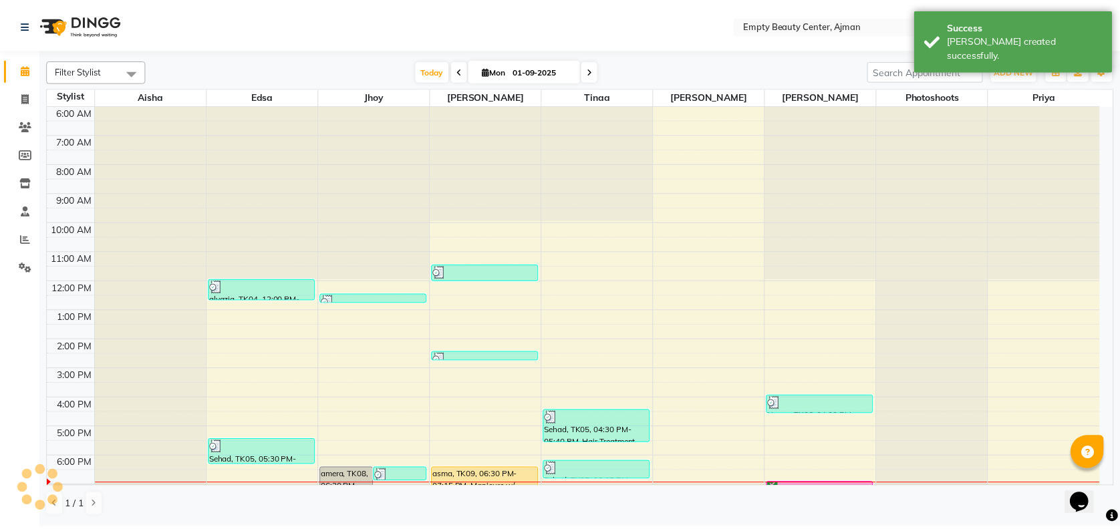
scroll to position [321, 0]
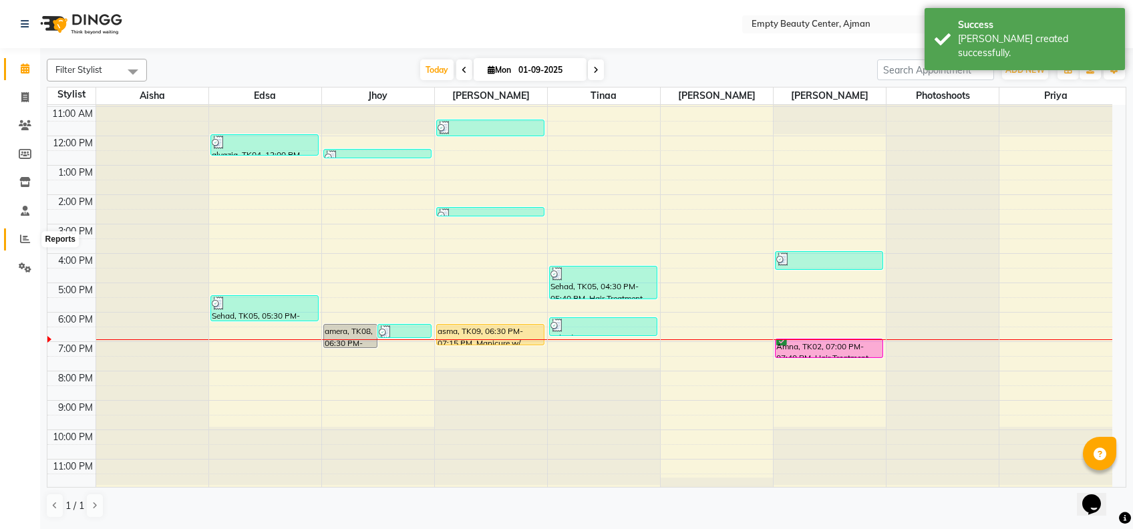
click at [31, 232] on span at bounding box center [24, 239] width 23 height 15
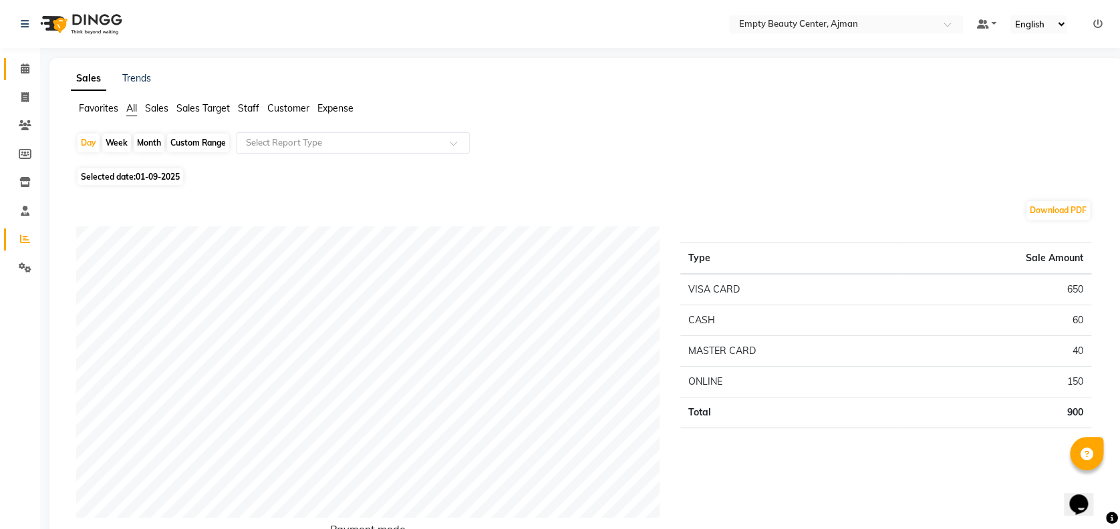
drag, startPoint x: 19, startPoint y: 54, endPoint x: 21, endPoint y: 63, distance: 9.6
click at [21, 63] on li "Calendar" at bounding box center [20, 69] width 40 height 29
click at [21, 63] on span at bounding box center [24, 68] width 23 height 15
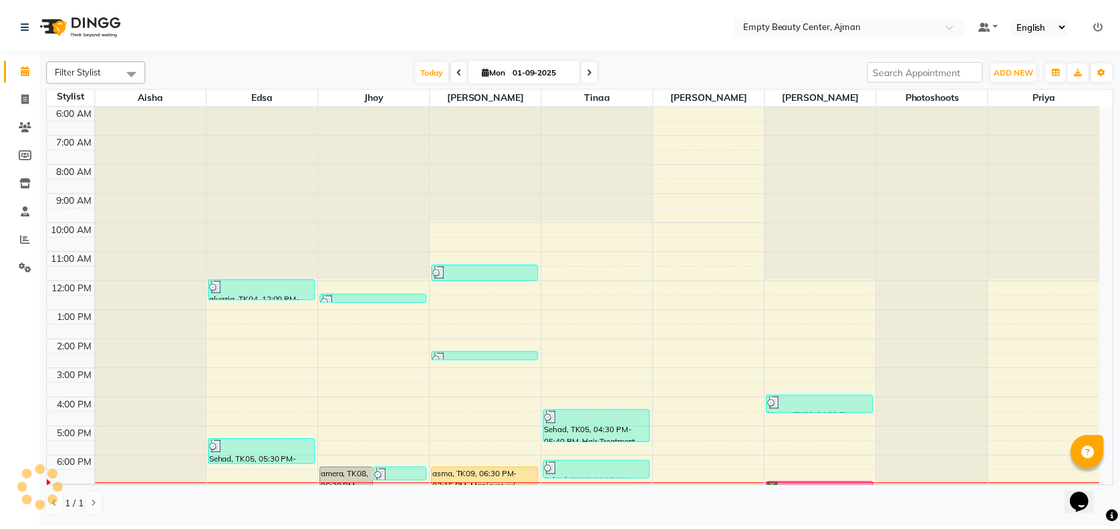
scroll to position [321, 0]
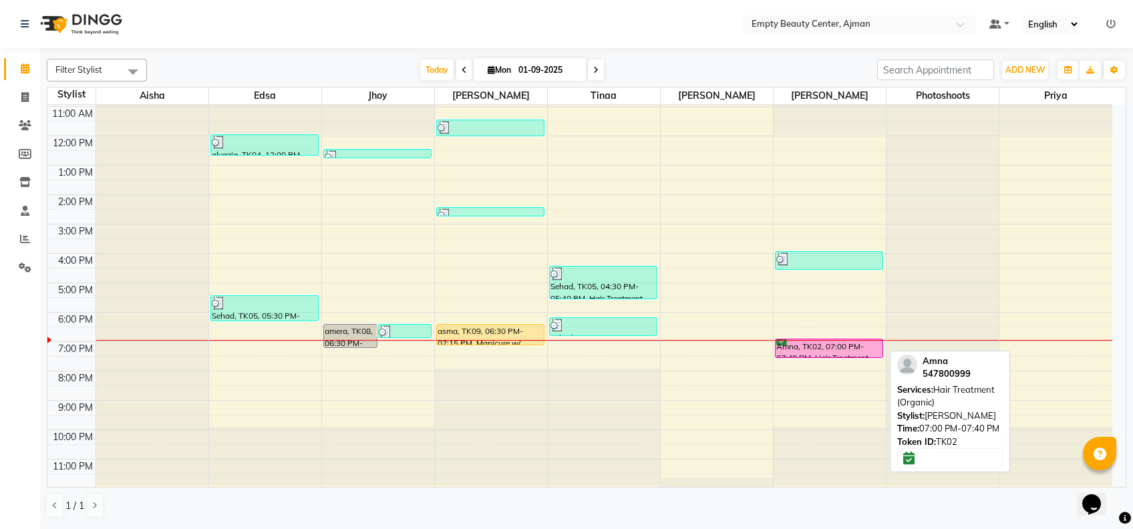
click at [820, 341] on div "Amna, TK02, 07:00 PM-07:40 PM, Hair Treatment (Organic)" at bounding box center [829, 348] width 107 height 18
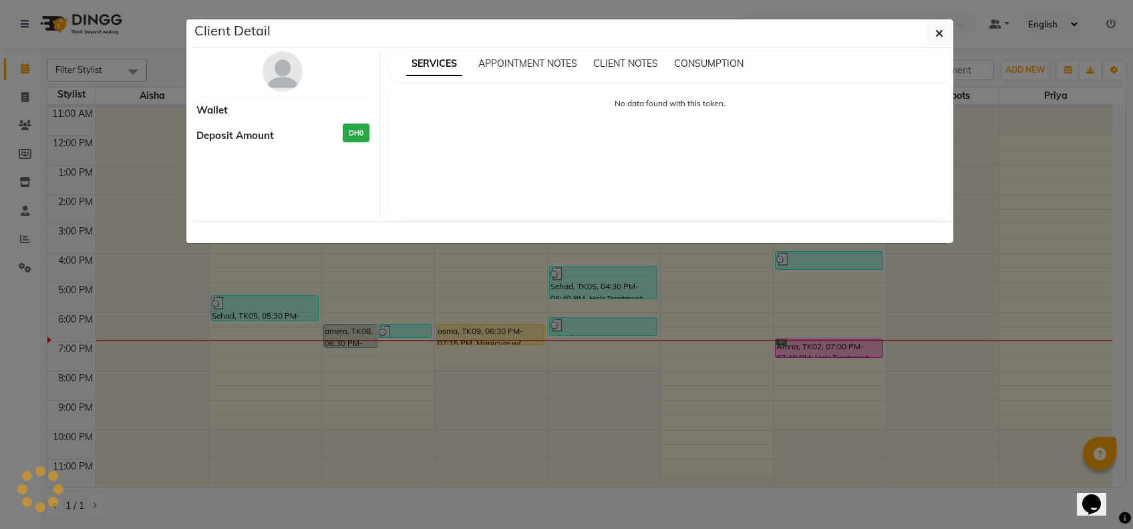
select select "6"
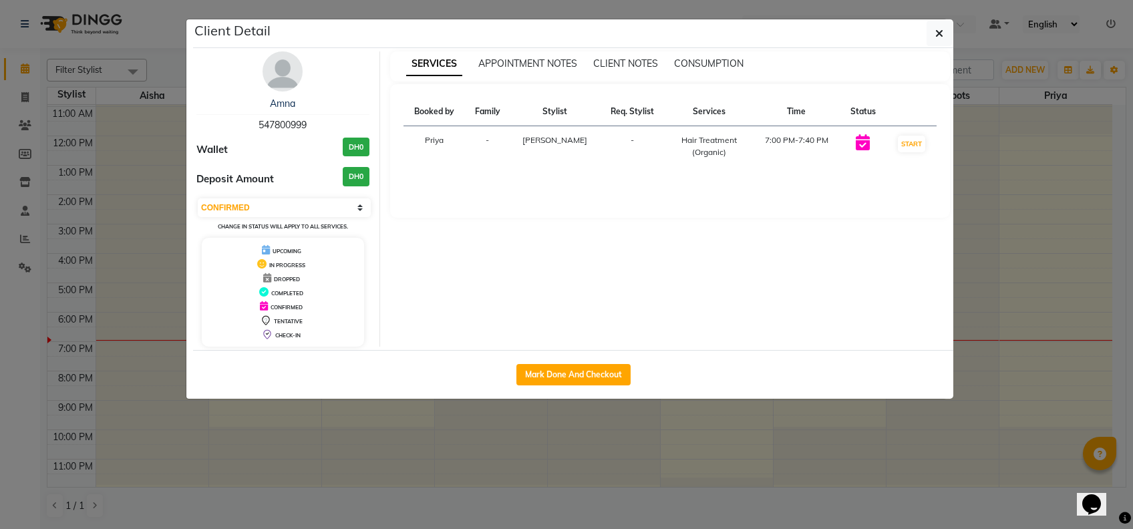
click at [771, 440] on ngb-modal-window "Client Detail Amna 547800999 Wallet DH0 Deposit Amount DH0 Select IN SERVICE CO…" at bounding box center [566, 264] width 1133 height 529
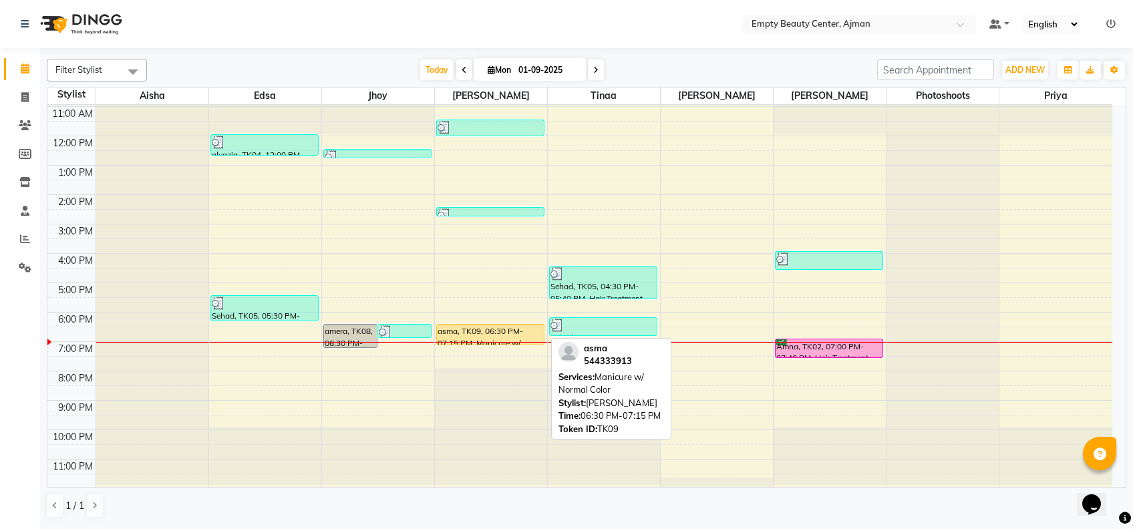
click at [522, 330] on div "asma, TK09, 06:30 PM-07:15 PM, Manicure w/ Normal Color" at bounding box center [490, 335] width 107 height 20
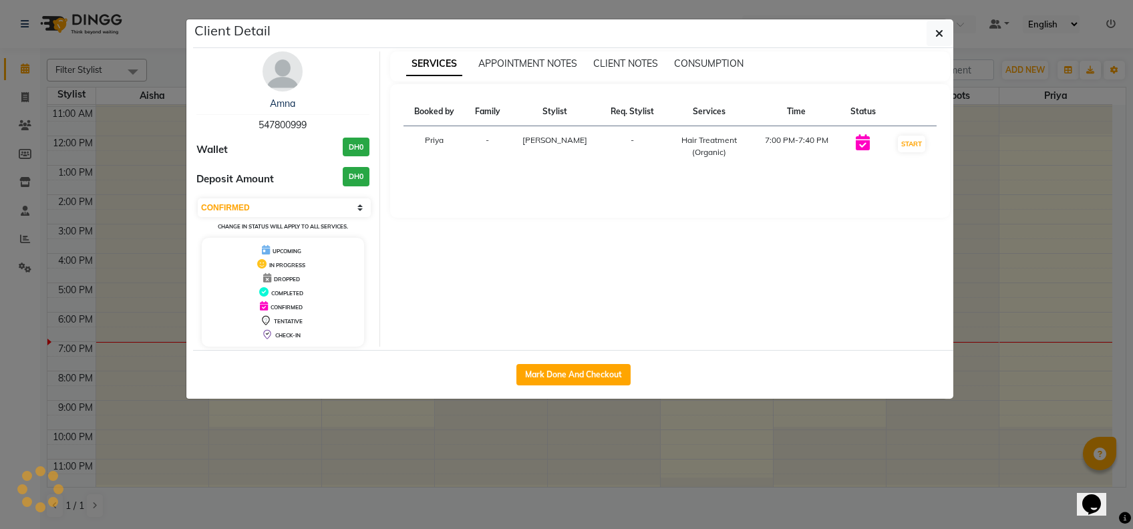
select select "1"
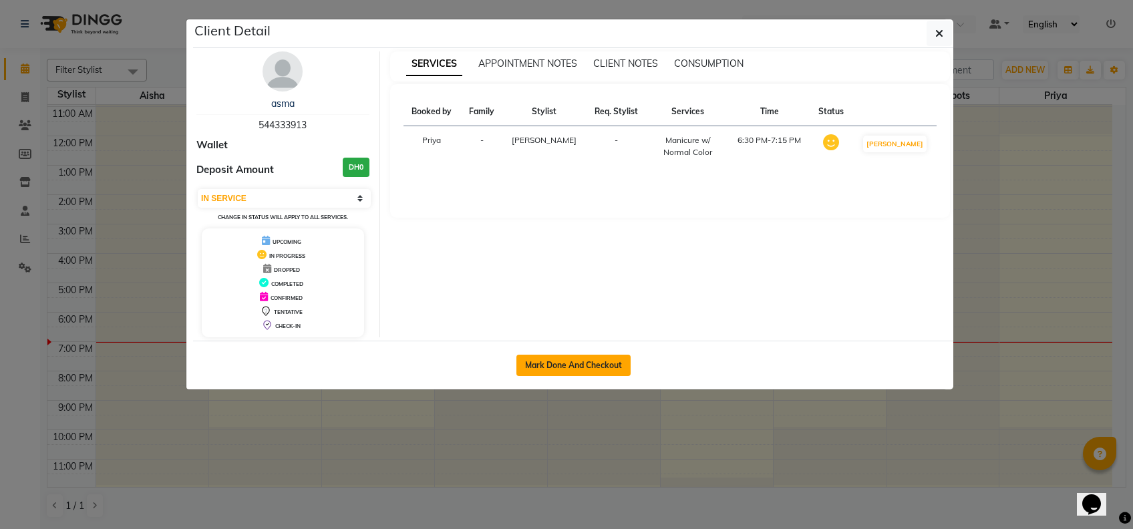
click at [535, 370] on button "Mark Done And Checkout" at bounding box center [573, 365] width 114 height 21
select select "service"
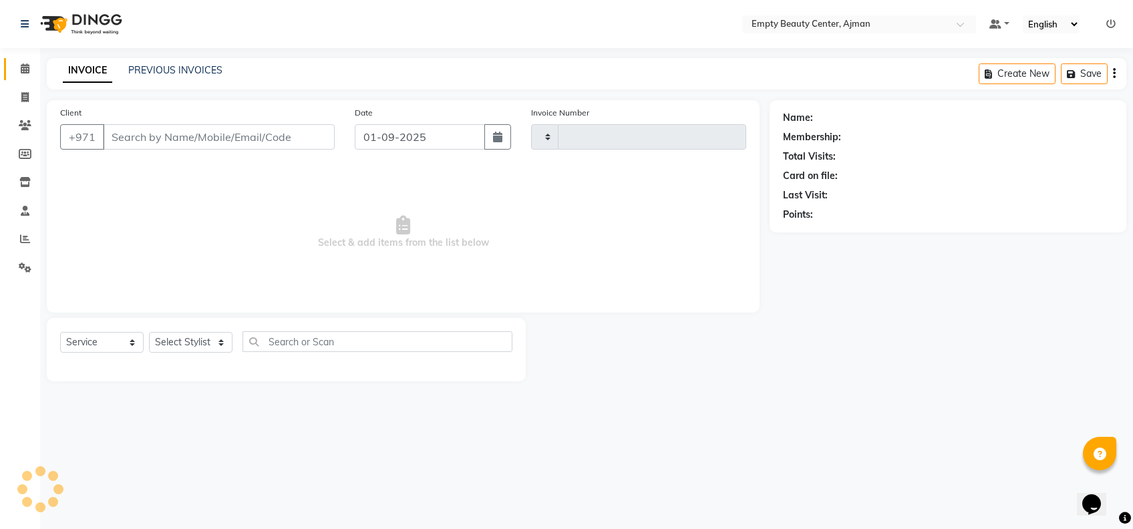
type input "2180"
select select "769"
type input "544333913"
select select "12545"
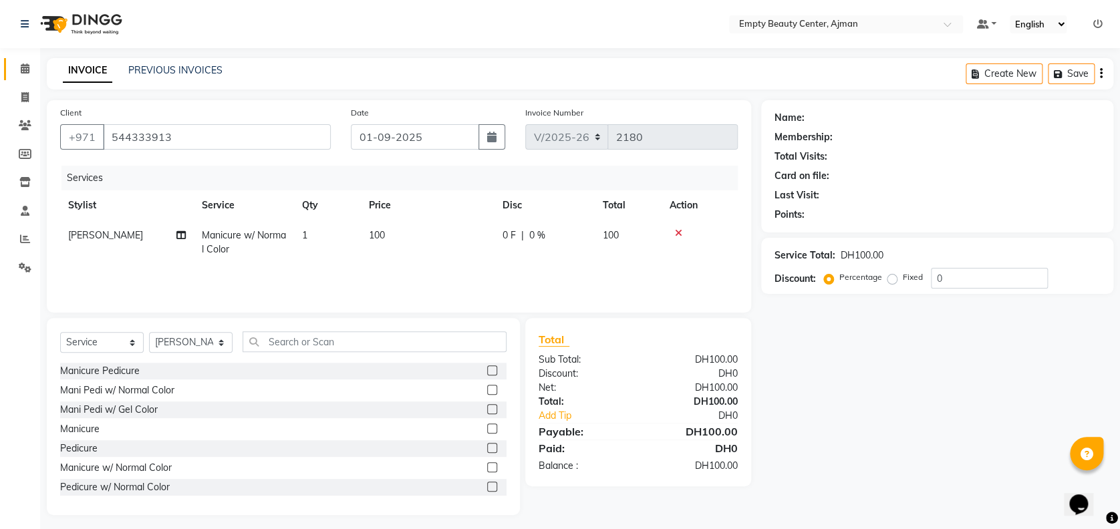
scroll to position [5, 0]
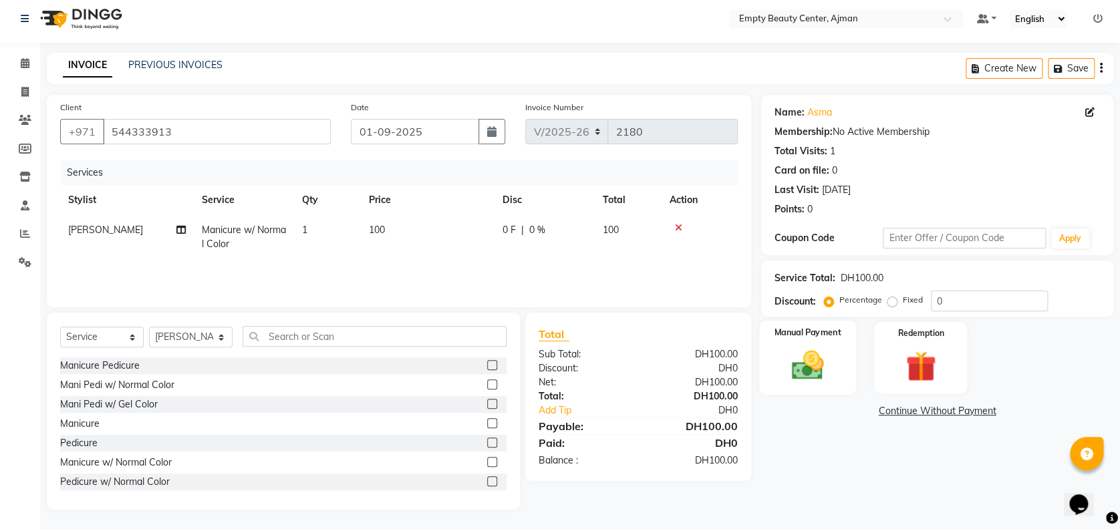
click at [838, 353] on div "Manual Payment" at bounding box center [807, 358] width 97 height 74
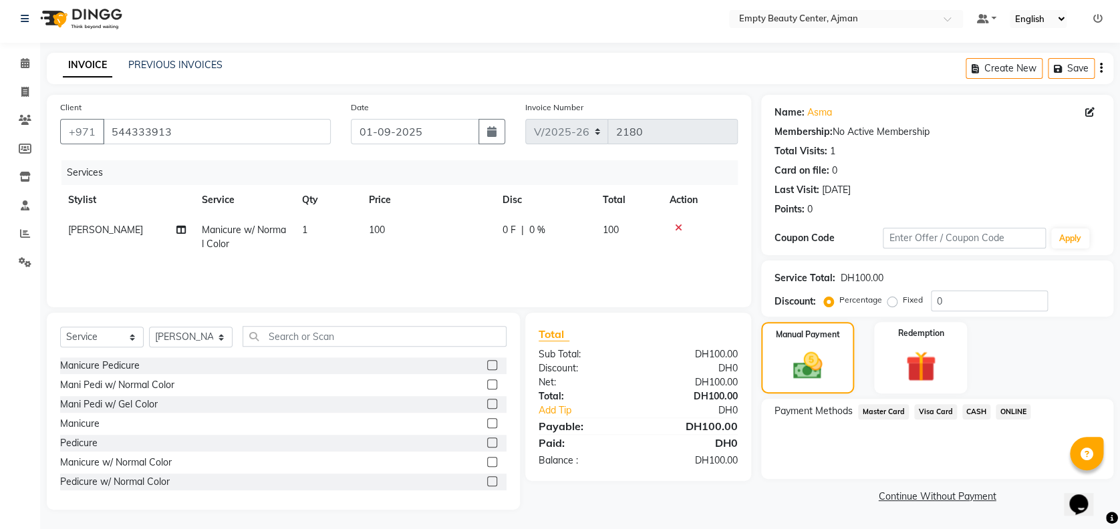
click at [943, 412] on span "Visa Card" at bounding box center [935, 411] width 43 height 15
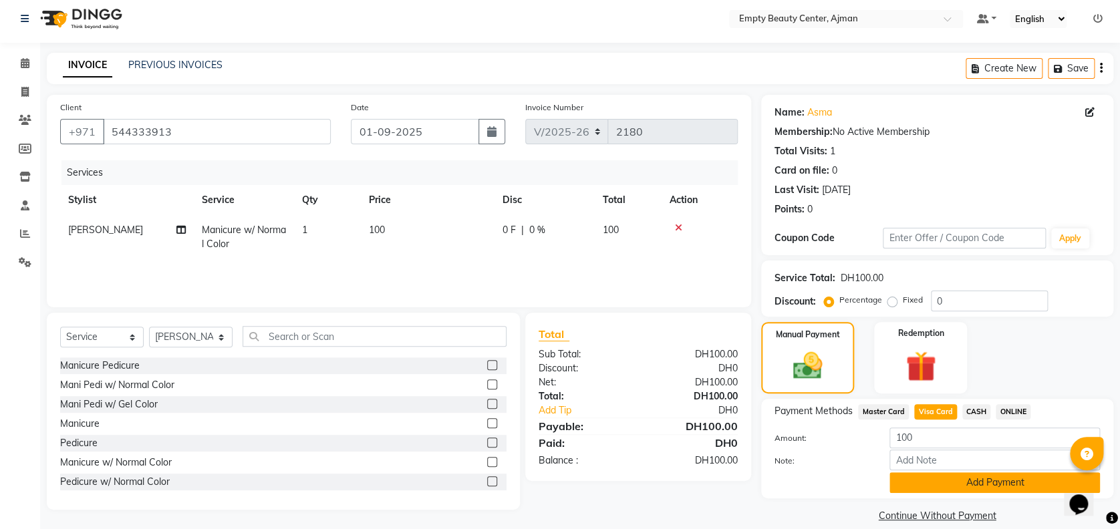
click at [969, 481] on button "Add Payment" at bounding box center [994, 482] width 210 height 21
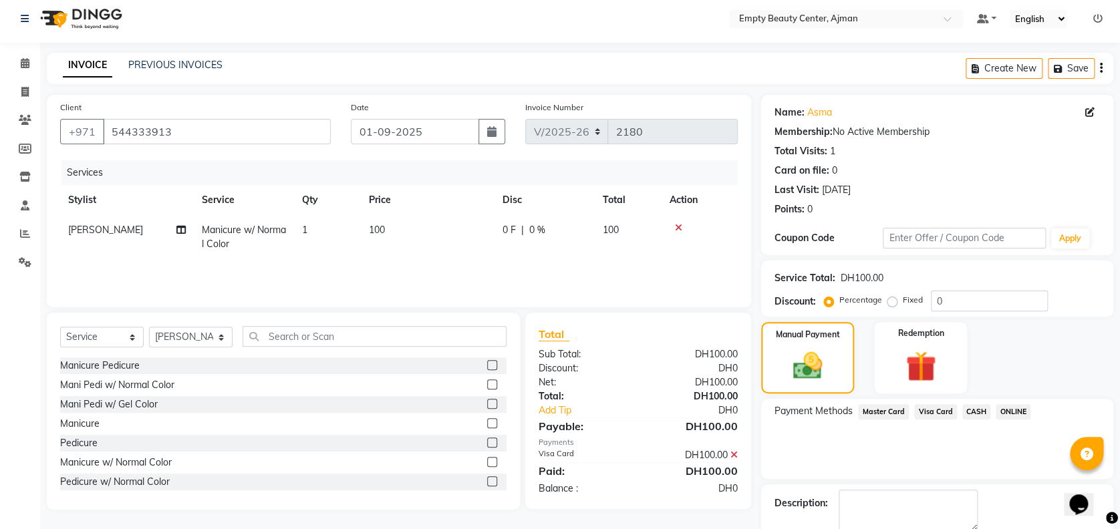
scroll to position [77, 0]
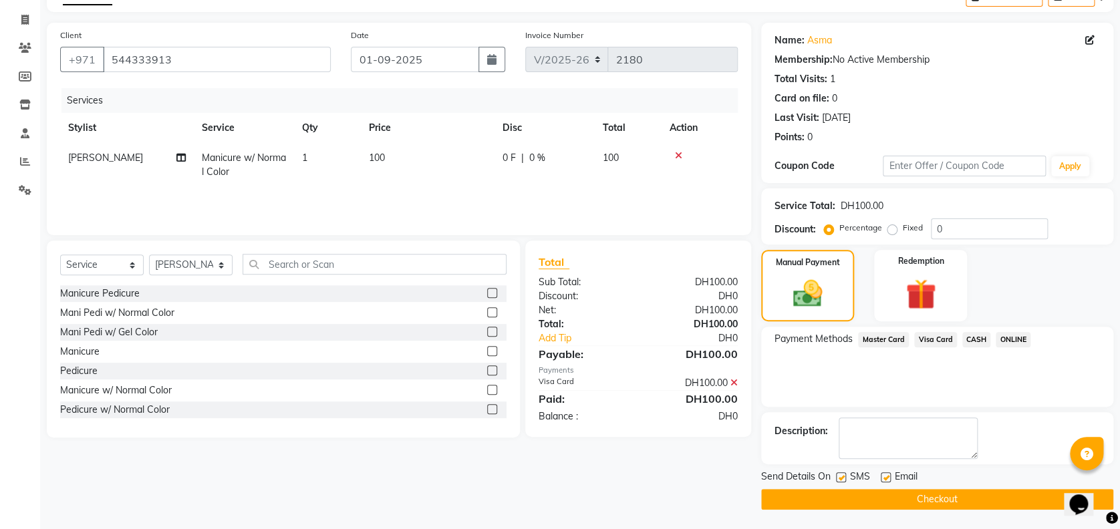
click at [927, 496] on button "Checkout" at bounding box center [937, 499] width 352 height 21
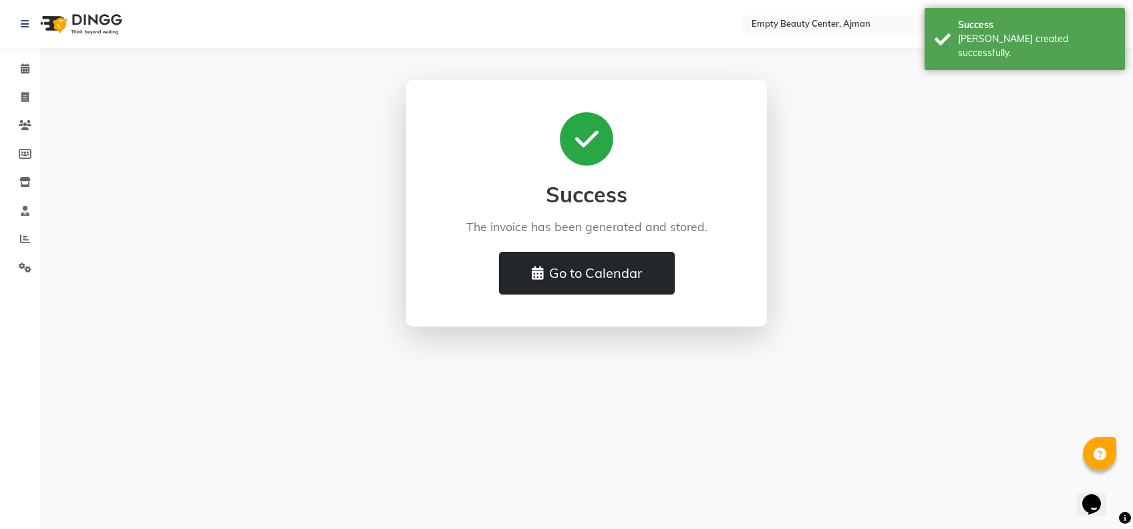
click at [641, 274] on button "Go to Calendar" at bounding box center [587, 273] width 176 height 43
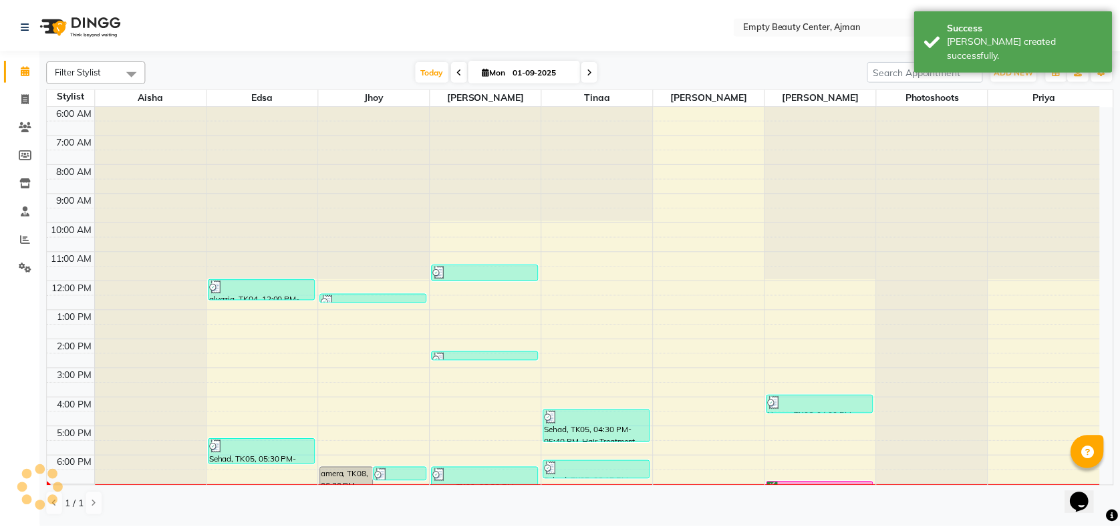
scroll to position [321, 0]
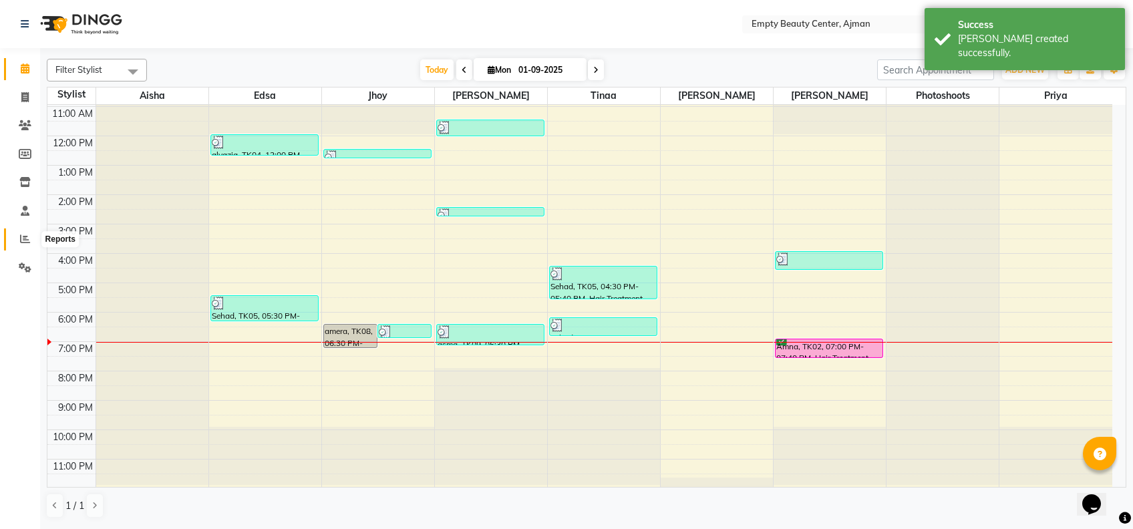
click at [33, 233] on span at bounding box center [24, 239] width 23 height 15
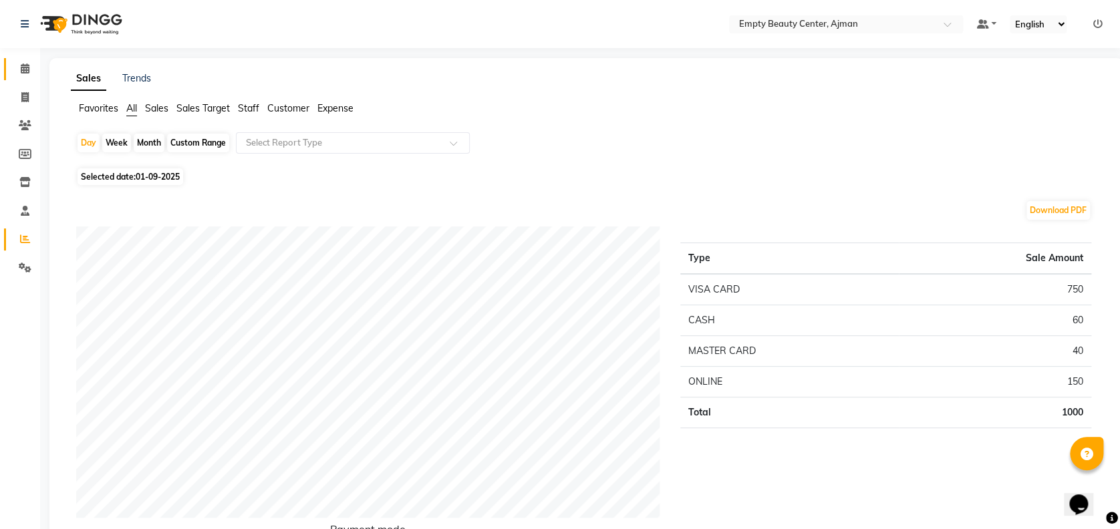
click at [13, 77] on link "Calendar" at bounding box center [20, 69] width 32 height 22
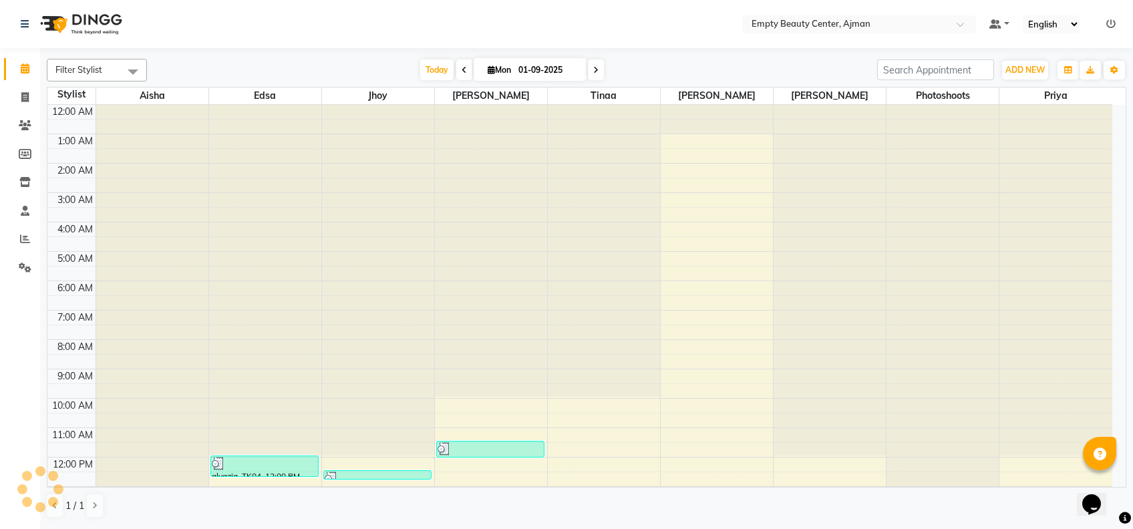
scroll to position [321, 0]
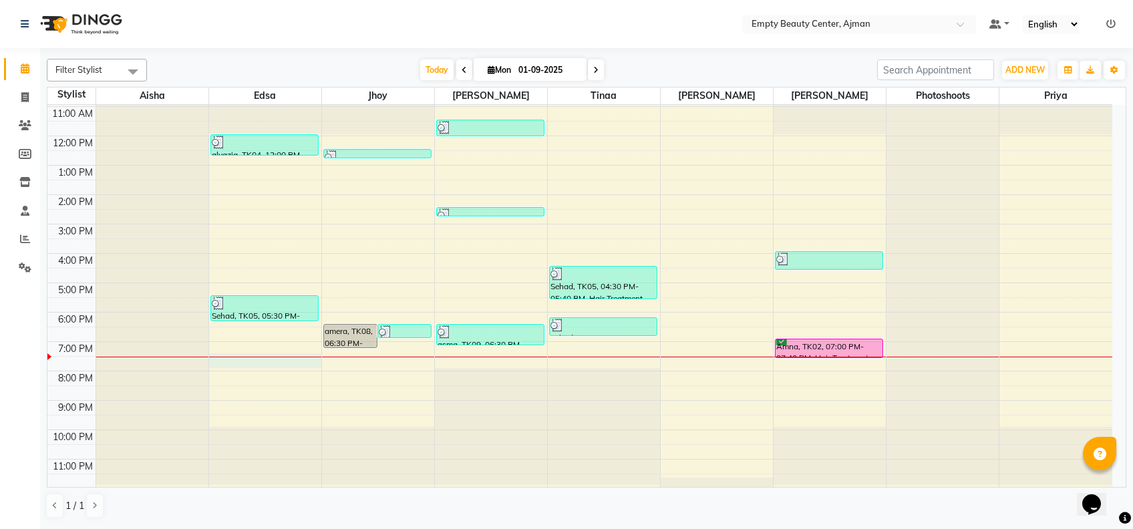
click at [261, 363] on div "12:00 AM 1:00 AM 2:00 AM 3:00 AM 4:00 AM 5:00 AM 6:00 AM 7:00 AM 8:00 AM 9:00 A…" at bounding box center [579, 136] width 1065 height 705
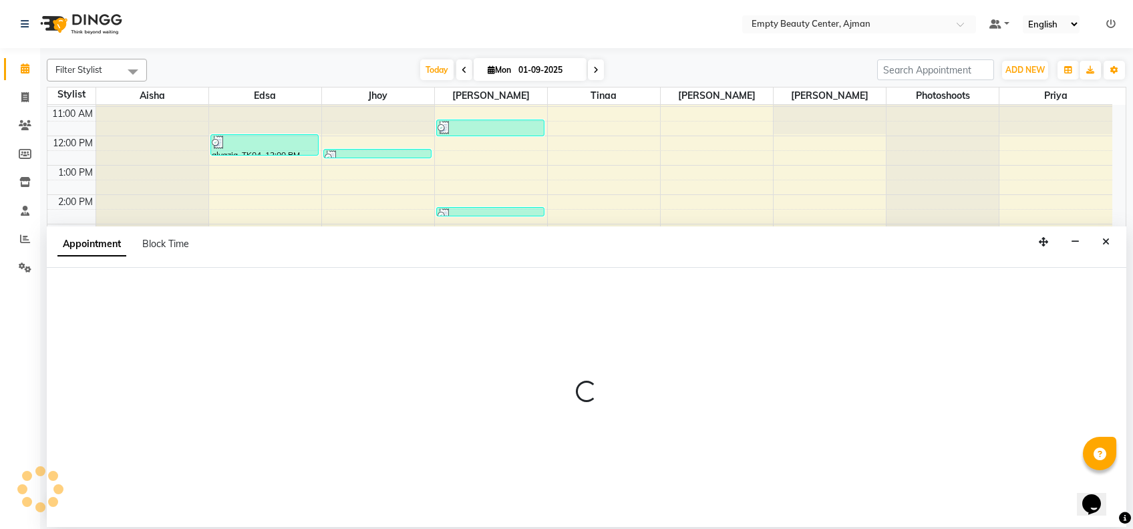
select select "26290"
select select "1170"
select select "tentative"
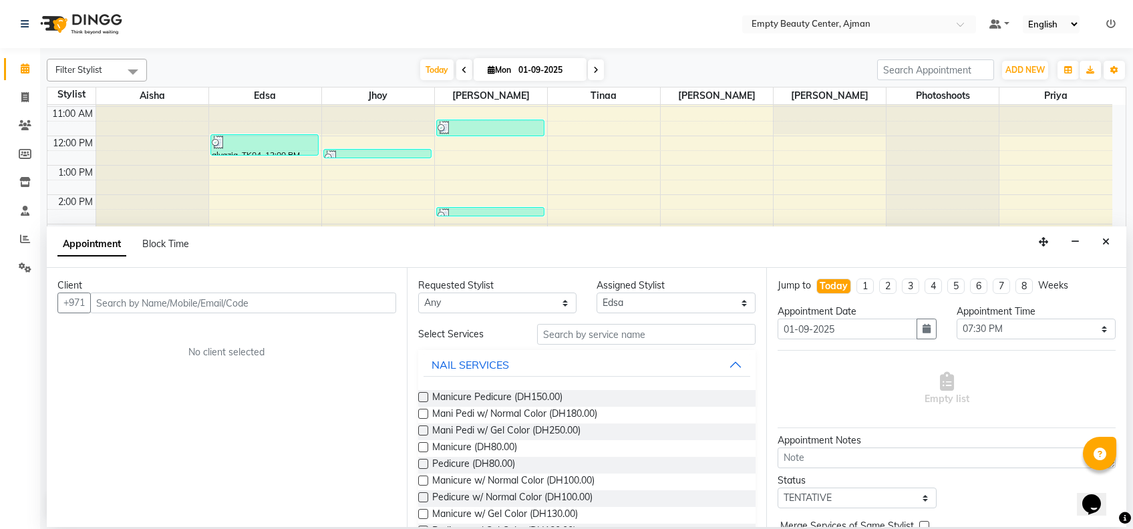
click at [373, 299] on input "text" at bounding box center [243, 303] width 306 height 21
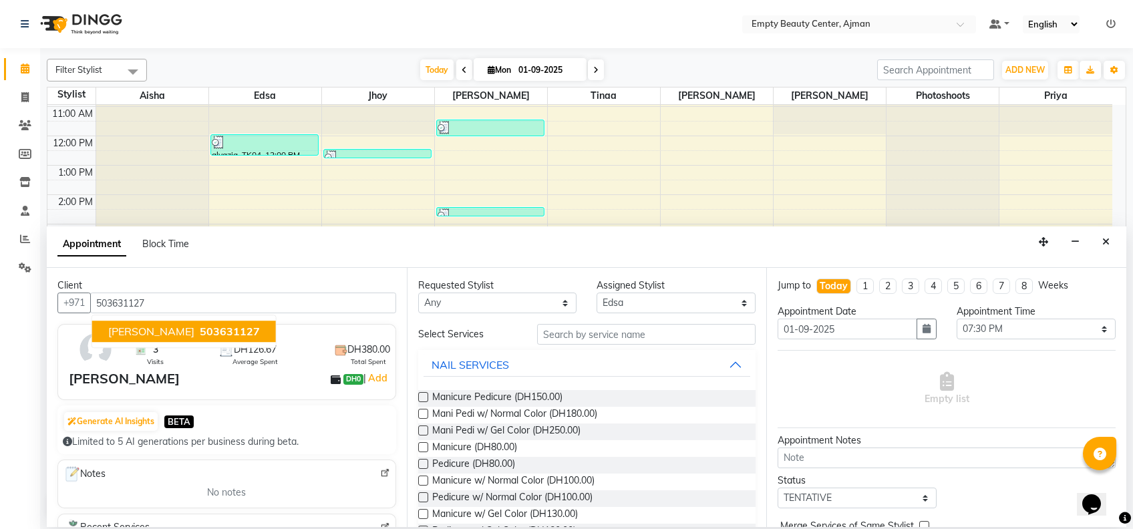
click at [200, 330] on span "503631127" at bounding box center [230, 331] width 60 height 13
type input "503631127"
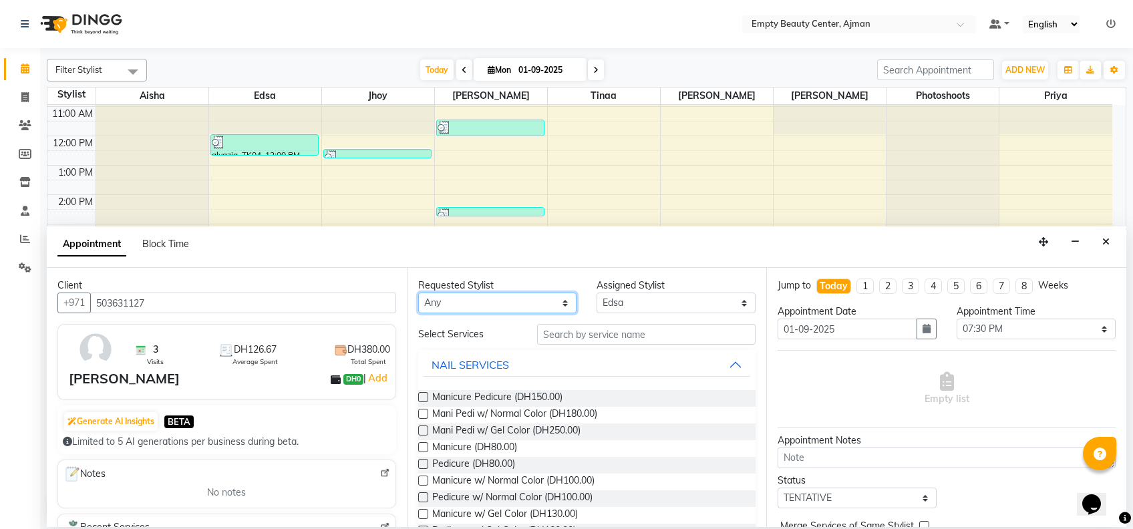
click at [543, 299] on select "Any [PERSON_NAME] Edsa jhoy [PERSON_NAME] Photoshoots Priya [PERSON_NAME] [PERS…" at bounding box center [497, 303] width 159 height 21
select select "26290"
click at [418, 293] on select "Any [PERSON_NAME] Edsa jhoy [PERSON_NAME] Photoshoots Priya [PERSON_NAME] [PERS…" at bounding box center [497, 303] width 159 height 21
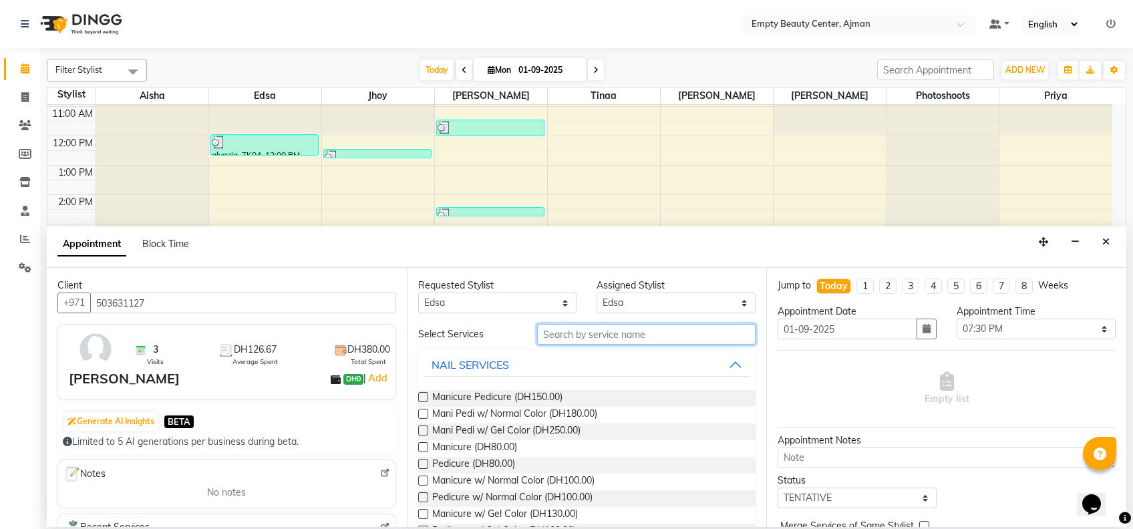
click at [585, 343] on input "text" at bounding box center [646, 334] width 218 height 21
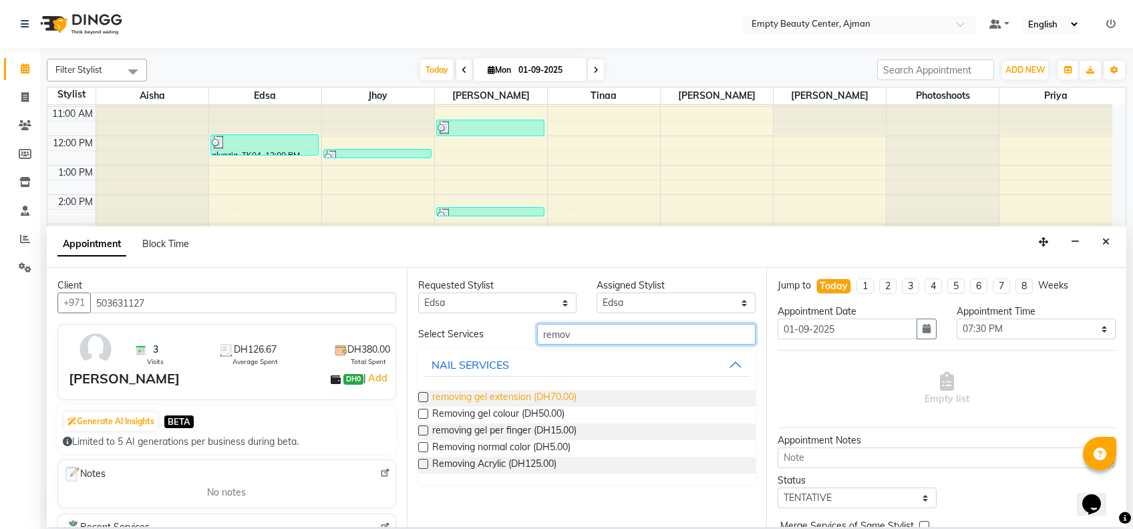
type input "remov"
click at [554, 403] on span "removing gel extension (DH70.00)" at bounding box center [504, 398] width 144 height 17
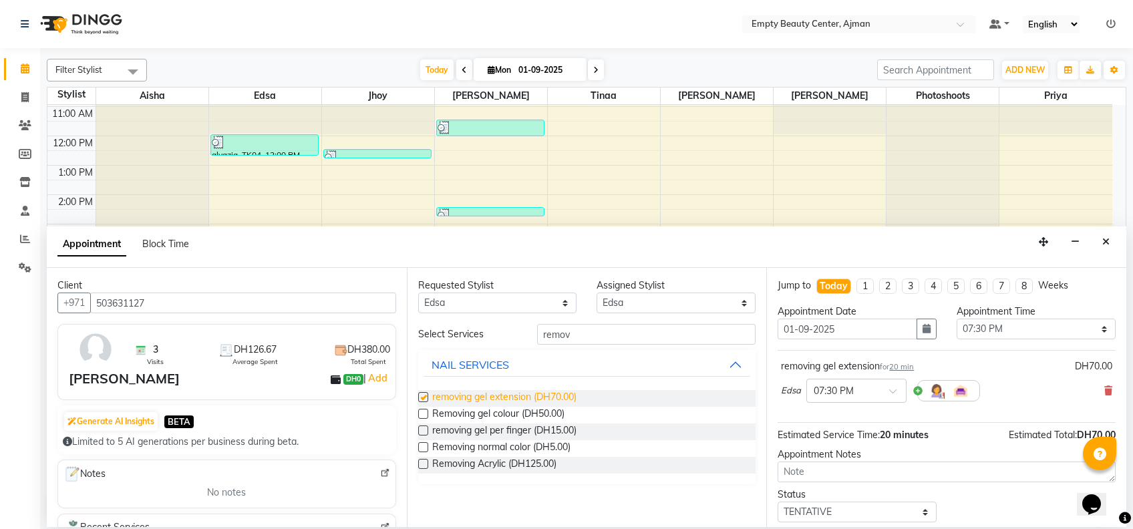
checkbox input "false"
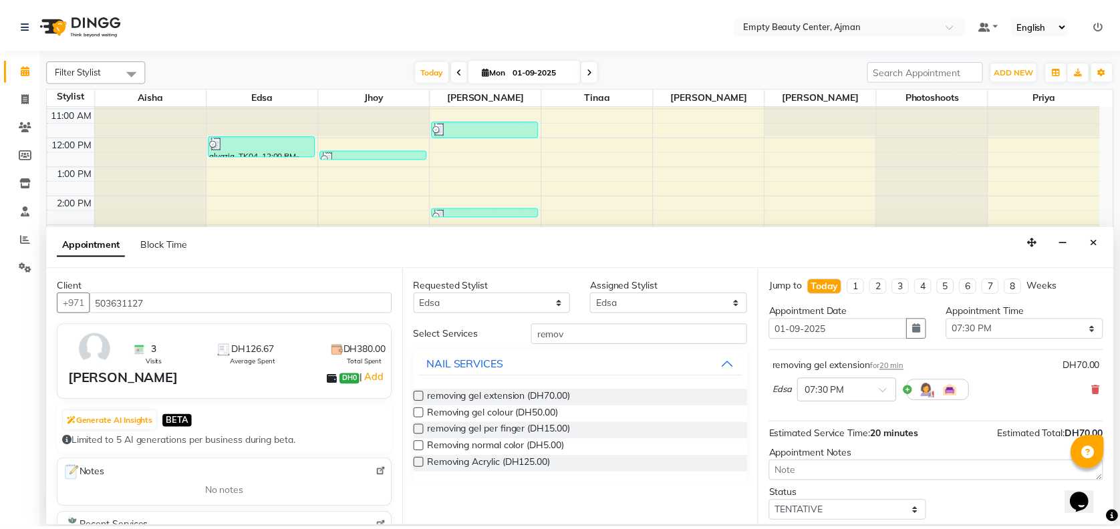
scroll to position [79, 0]
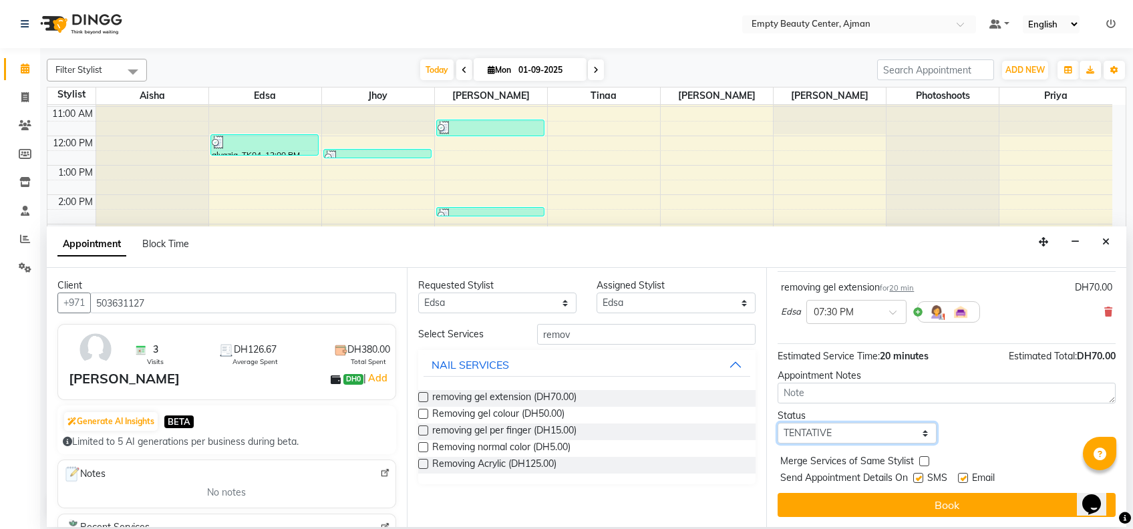
drag, startPoint x: 849, startPoint y: 433, endPoint x: 877, endPoint y: 370, distance: 68.8
click at [877, 370] on div "Jump to [DATE] 1 2 3 4 5 6 7 8 Weeks Appointment Date [DATE] Appointment Time S…" at bounding box center [946, 397] width 360 height 259
select select "confirm booking"
click at [778, 423] on select "Select TENTATIVE CONFIRM CHECK-IN UPCOMING" at bounding box center [857, 433] width 159 height 21
click at [925, 462] on label at bounding box center [924, 461] width 10 height 10
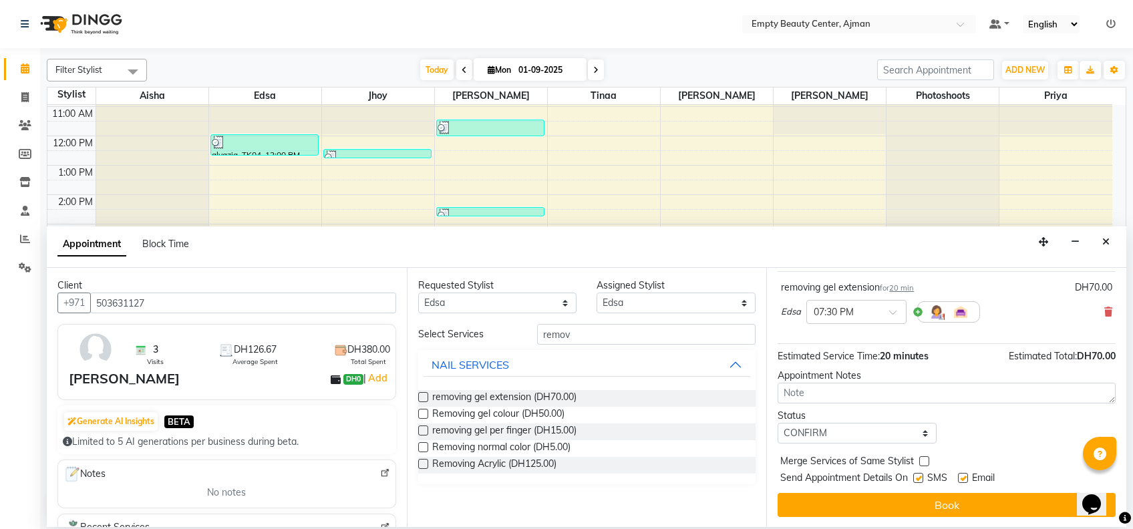
click at [925, 462] on input "checkbox" at bounding box center [923, 462] width 9 height 9
checkbox input "true"
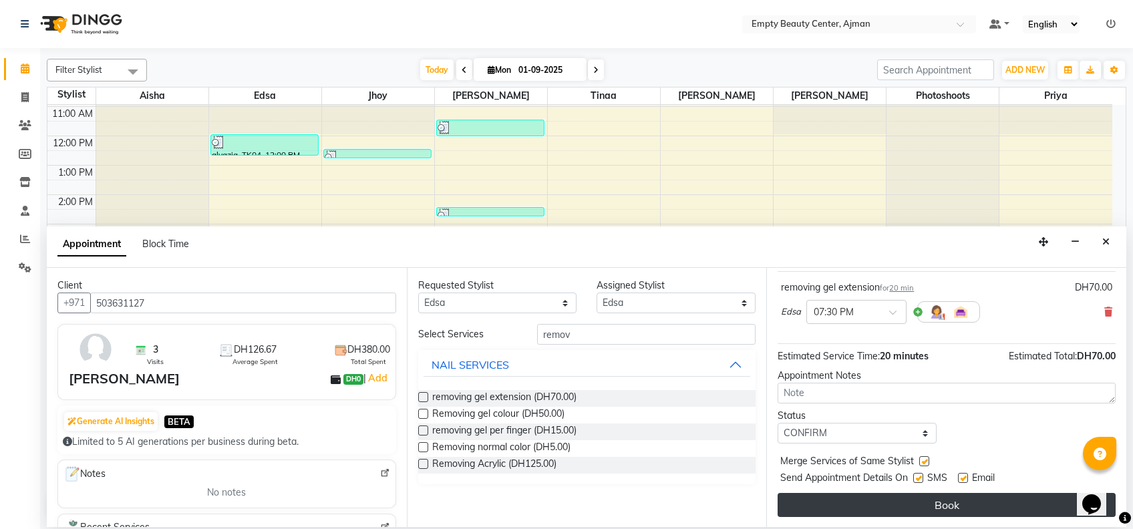
click at [957, 512] on button "Book" at bounding box center [947, 505] width 338 height 24
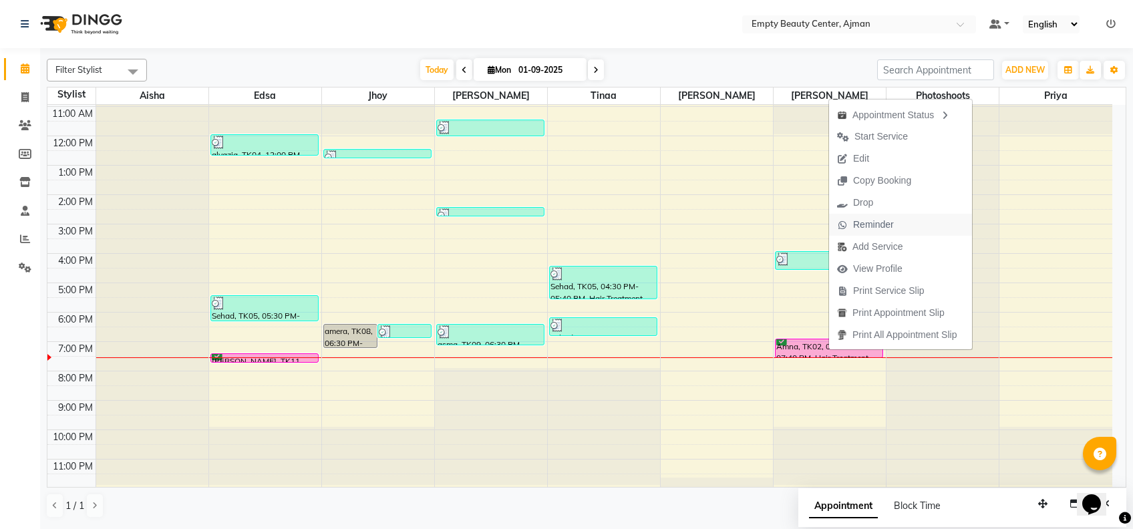
click at [882, 214] on span "Reminder" at bounding box center [865, 225] width 73 height 22
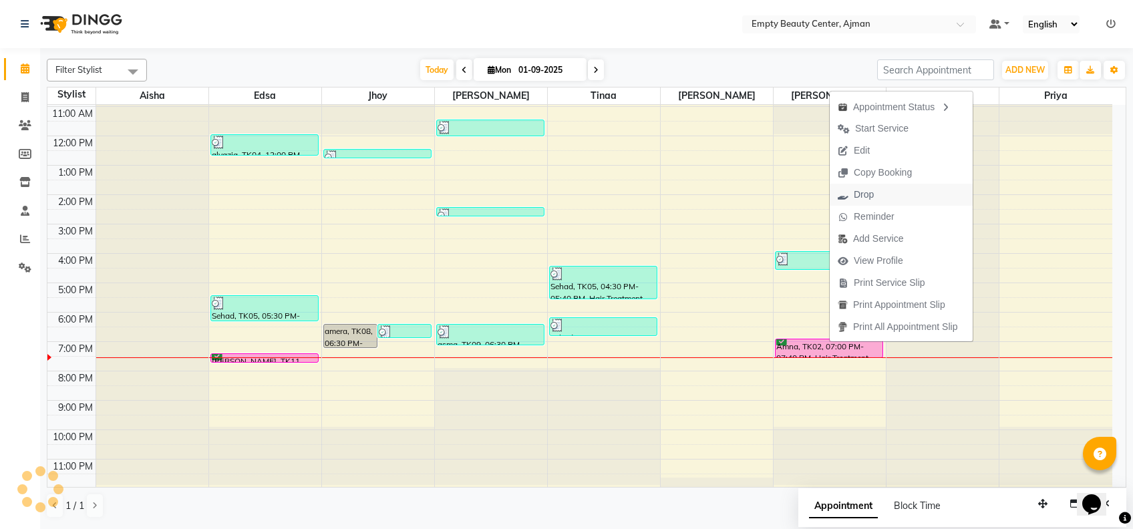
click at [907, 194] on button "Drop" at bounding box center [901, 195] width 143 height 22
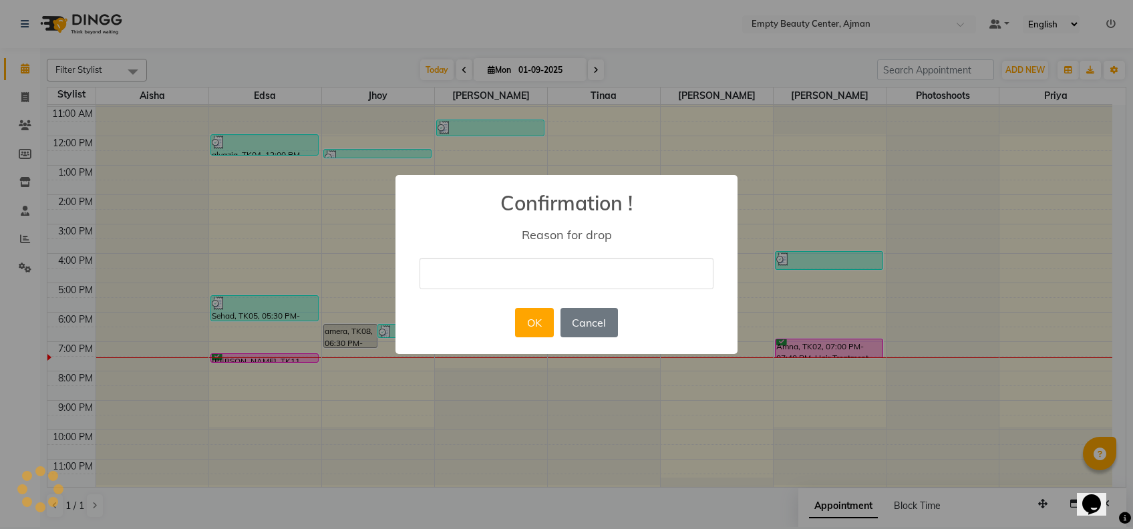
click at [591, 273] on input "text" at bounding box center [567, 273] width 294 height 31
type input "she didnt attend and response"
click at [521, 323] on button "OK" at bounding box center [534, 322] width 38 height 29
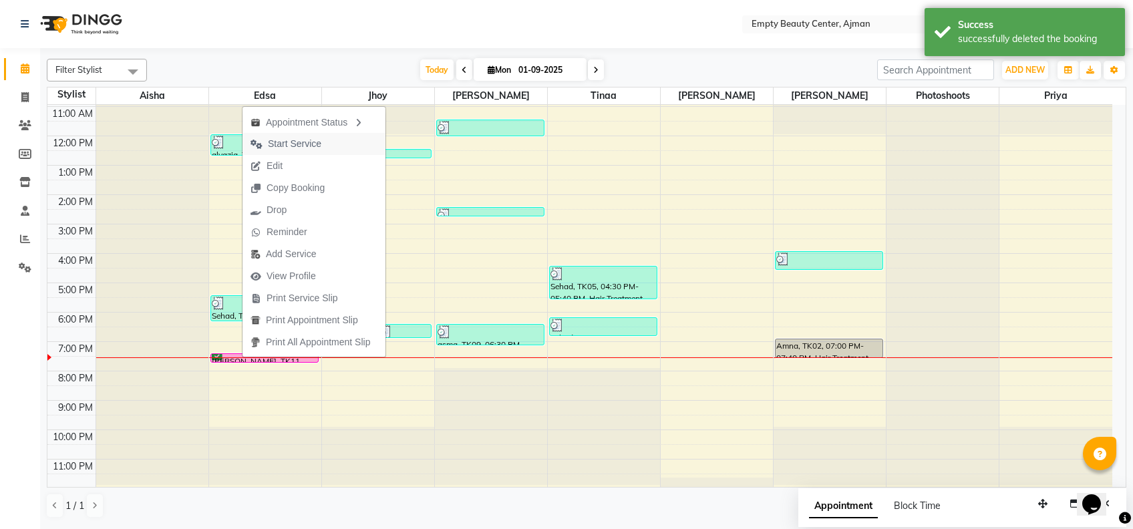
click at [337, 138] on button "Start Service" at bounding box center [313, 144] width 143 height 22
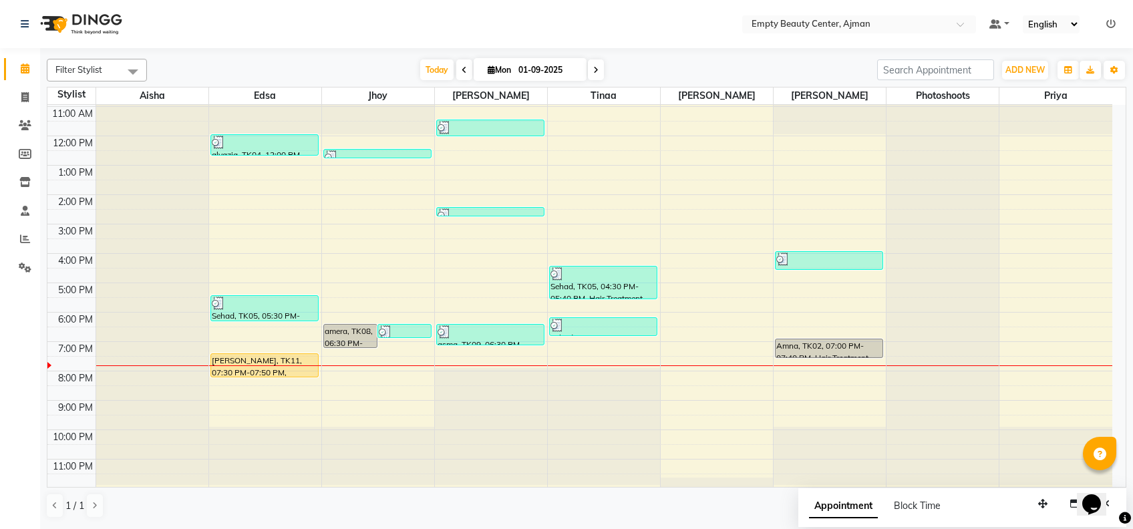
drag, startPoint x: 235, startPoint y: 361, endPoint x: 234, endPoint y: 379, distance: 18.1
click at [234, 379] on div "12:00 AM 1:00 AM 2:00 AM 3:00 AM 4:00 AM 5:00 AM 6:00 AM 7:00 AM 8:00 AM 9:00 A…" at bounding box center [579, 136] width 1065 height 705
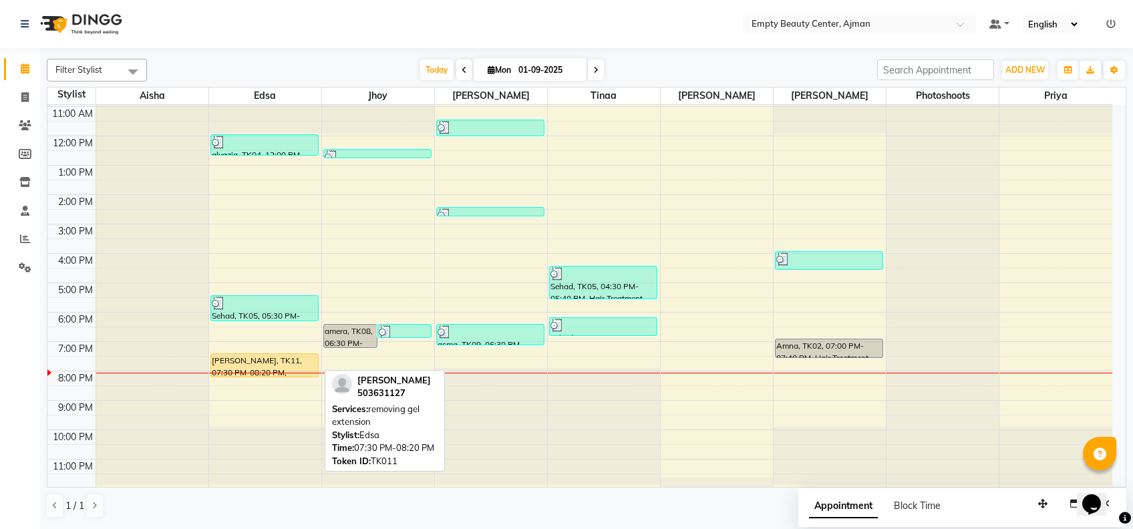
click at [250, 369] on div "[PERSON_NAME], TK11, 07:30 PM-08:20 PM, removing gel extension" at bounding box center [264, 365] width 107 height 23
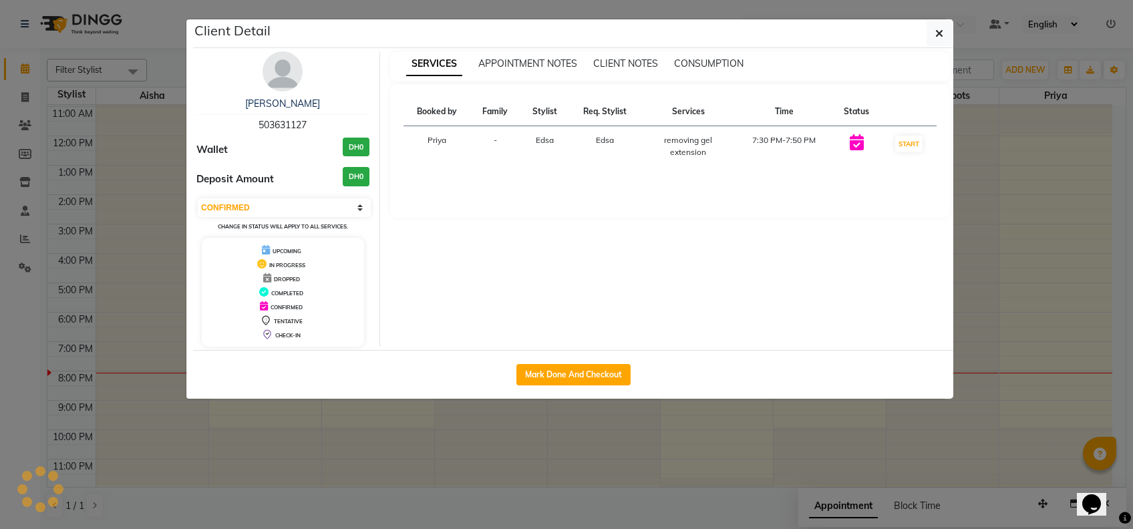
select select "1"
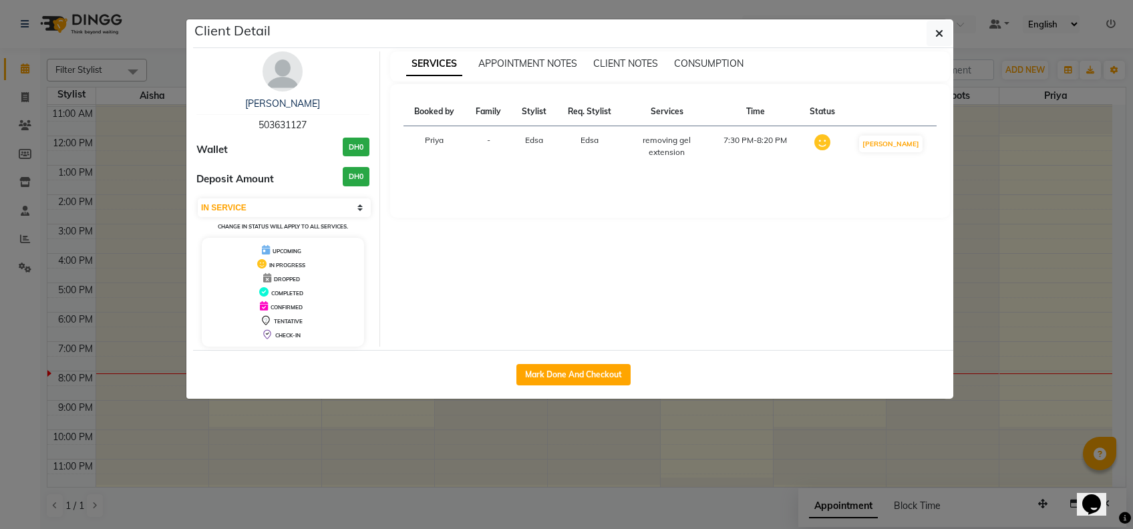
click at [378, 406] on ngb-modal-window "Client Detail [PERSON_NAME] 503631127 Wallet DH0 Deposit Amount DH0 Select IN S…" at bounding box center [566, 264] width 1133 height 529
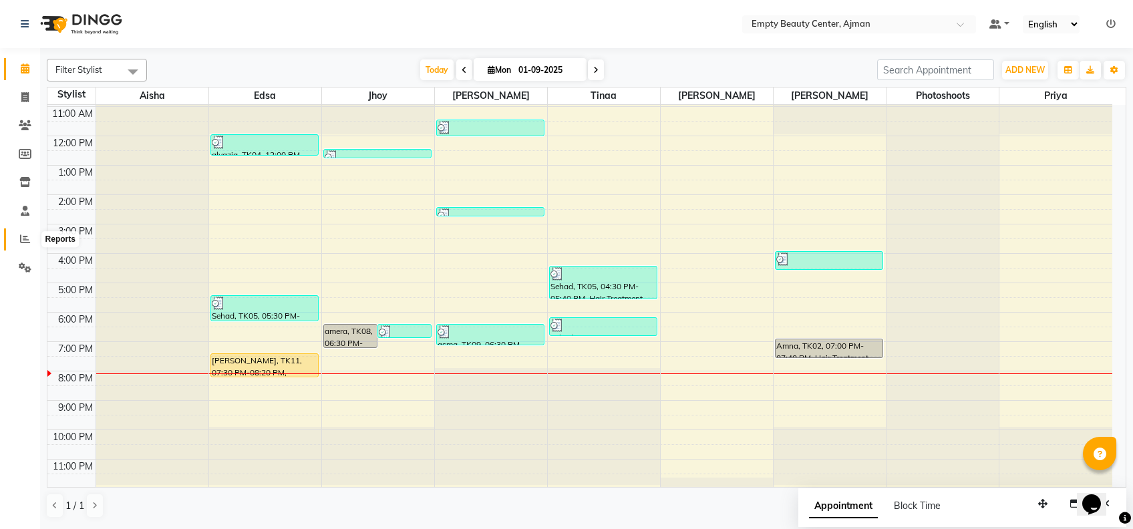
click at [23, 246] on span at bounding box center [24, 239] width 23 height 15
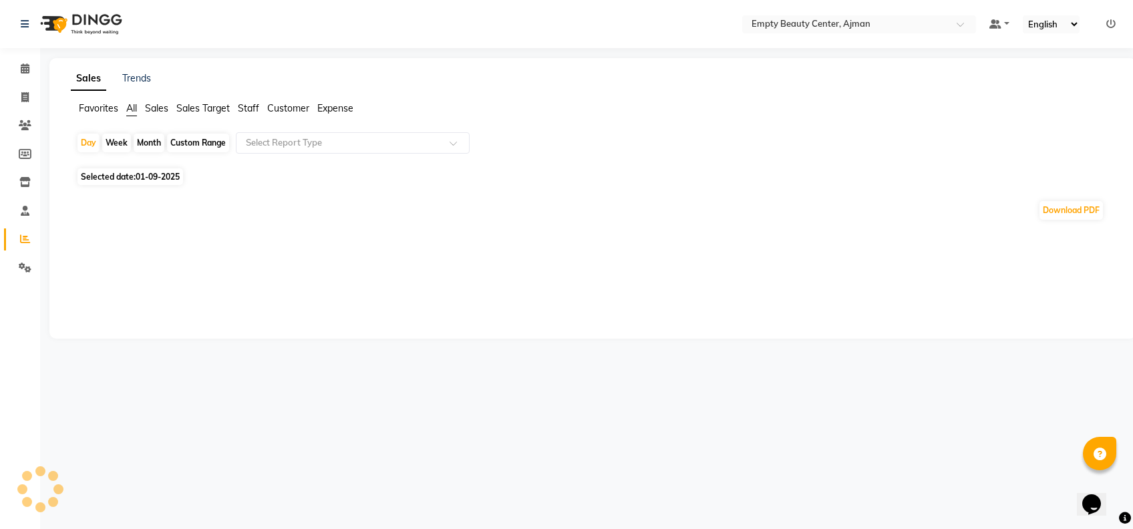
click at [23, 246] on span at bounding box center [24, 239] width 23 height 15
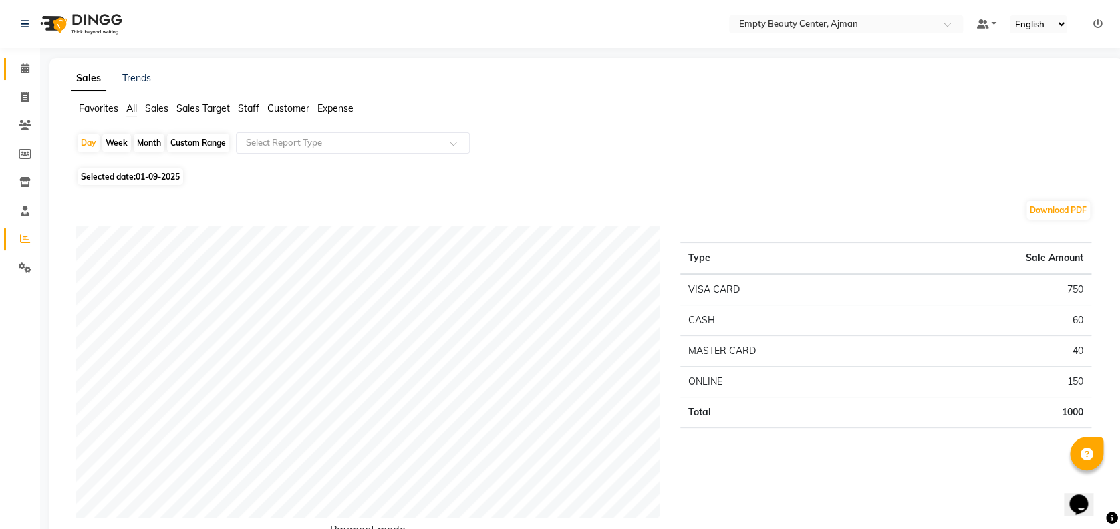
click at [17, 71] on span at bounding box center [24, 68] width 23 height 15
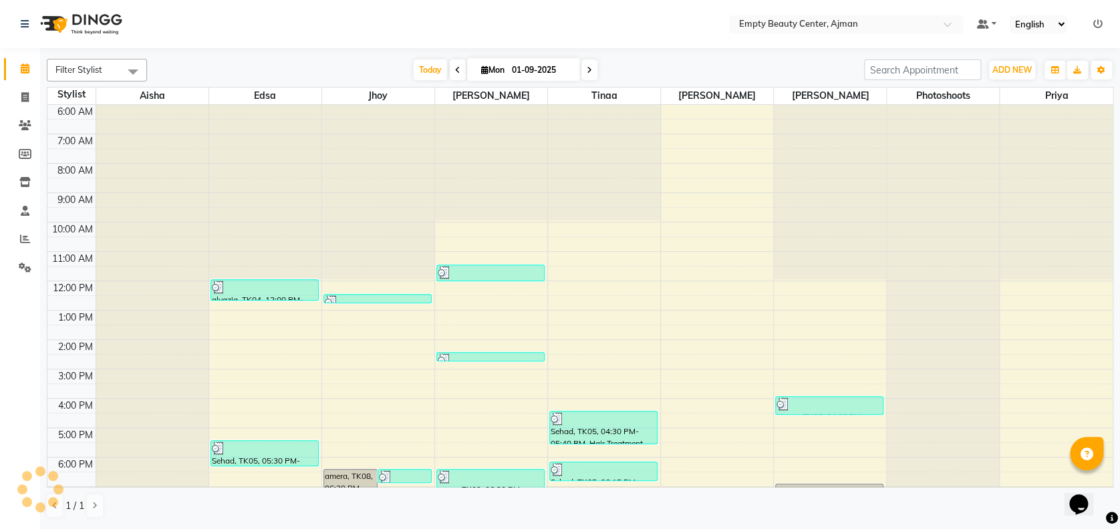
scroll to position [296, 0]
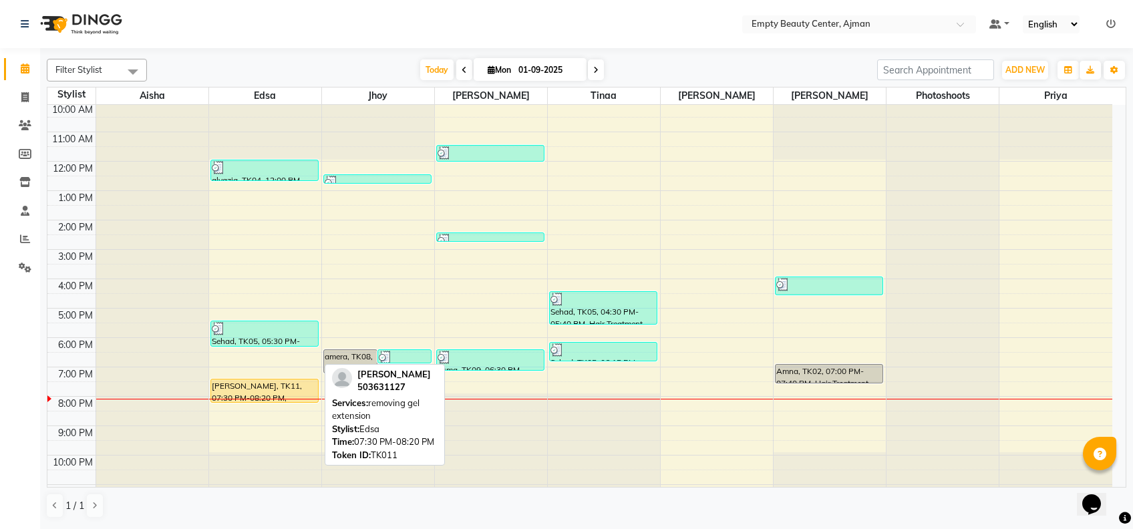
click at [250, 382] on div "[PERSON_NAME], TK11, 07:30 PM-08:20 PM, removing gel extension" at bounding box center [264, 390] width 107 height 23
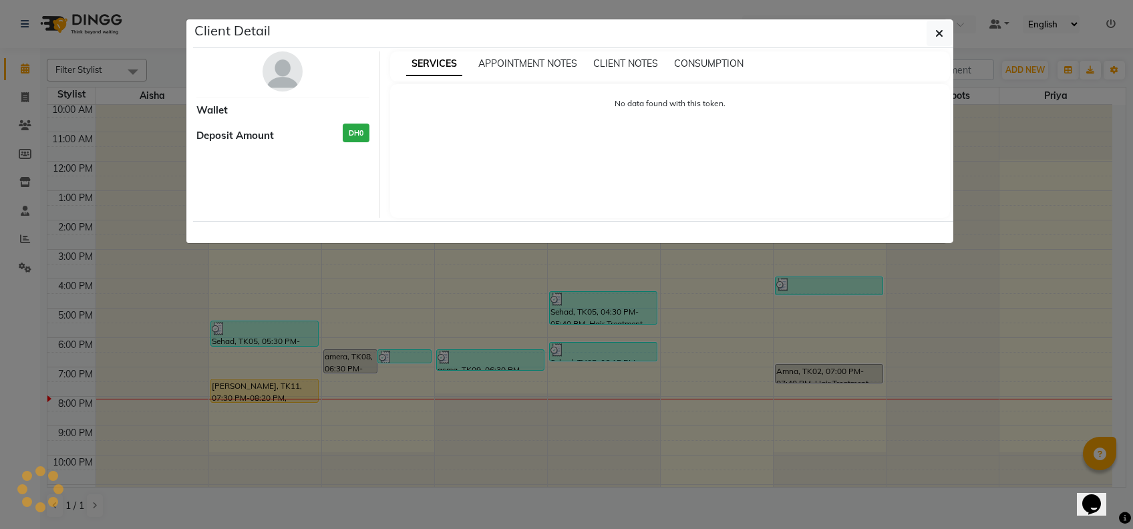
select select "1"
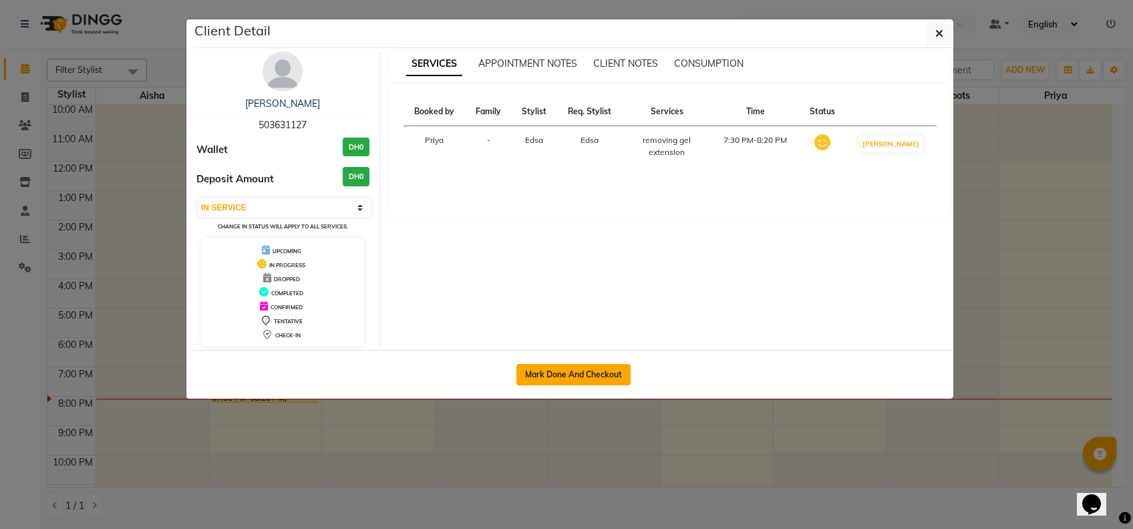
click at [585, 376] on button "Mark Done And Checkout" at bounding box center [573, 374] width 114 height 21
select select "service"
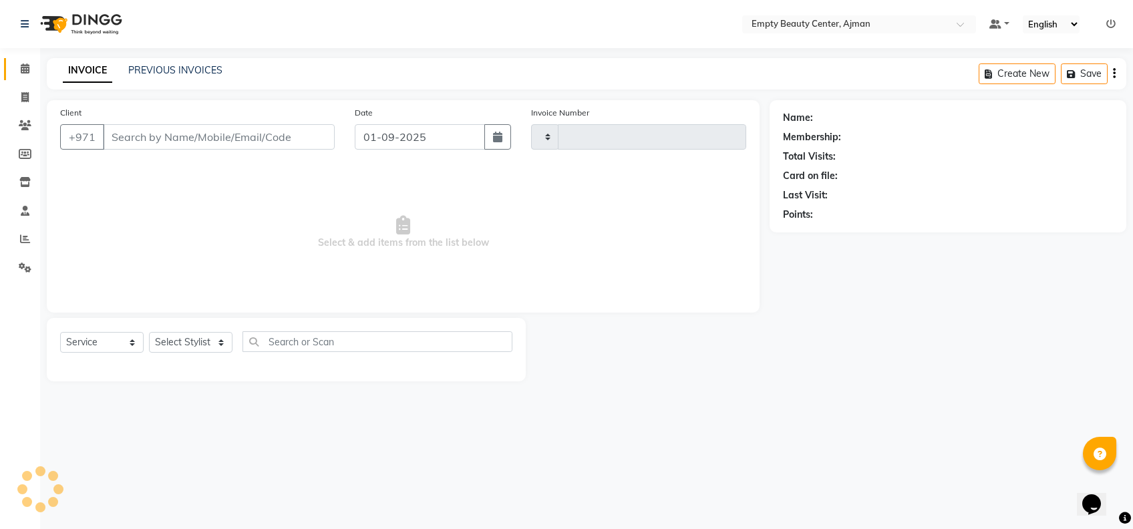
type input "2181"
select select "769"
type input "503631127"
select select "26290"
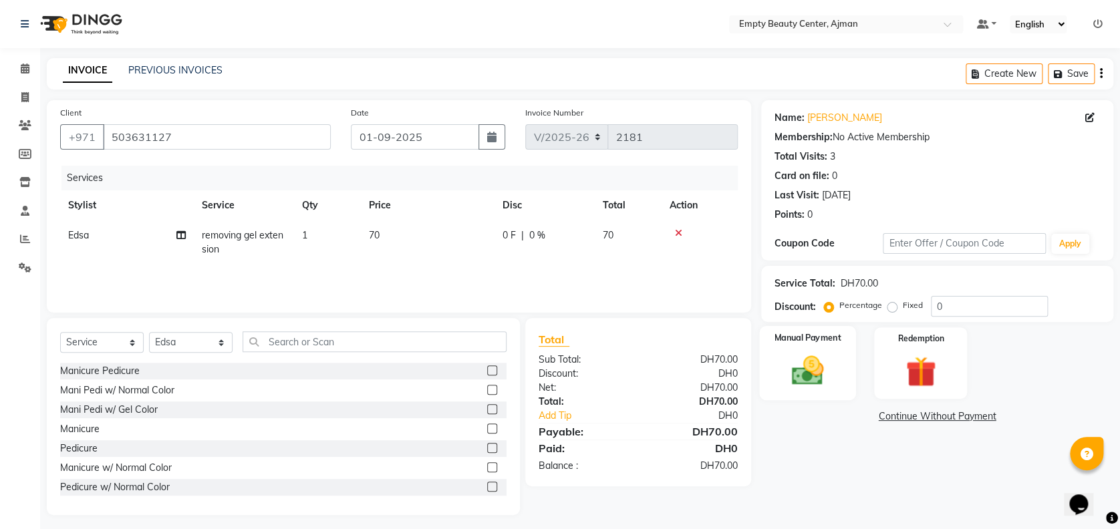
click at [775, 367] on div "Manual Payment" at bounding box center [807, 363] width 97 height 74
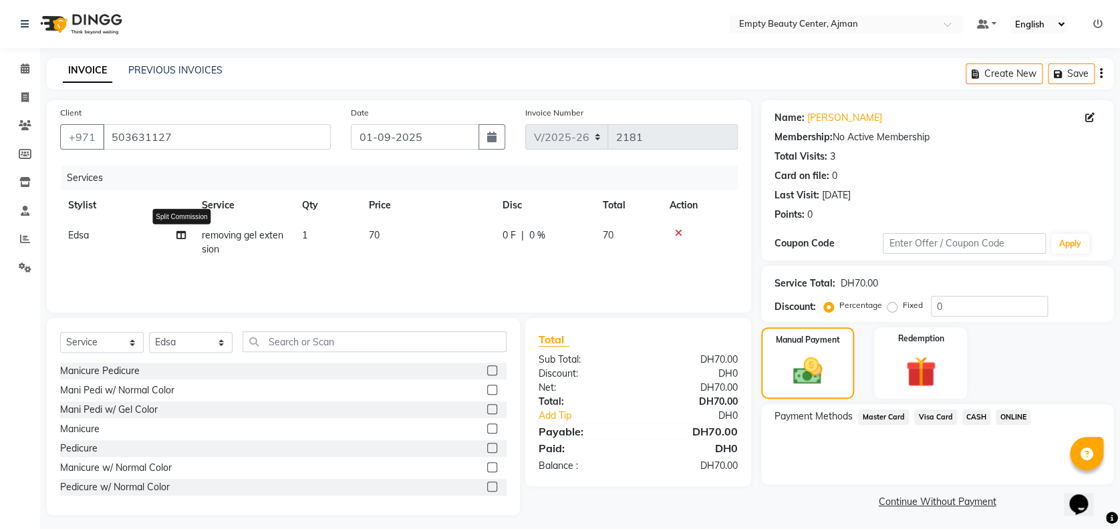
click at [181, 235] on icon at bounding box center [180, 234] width 9 height 9
select select "26290"
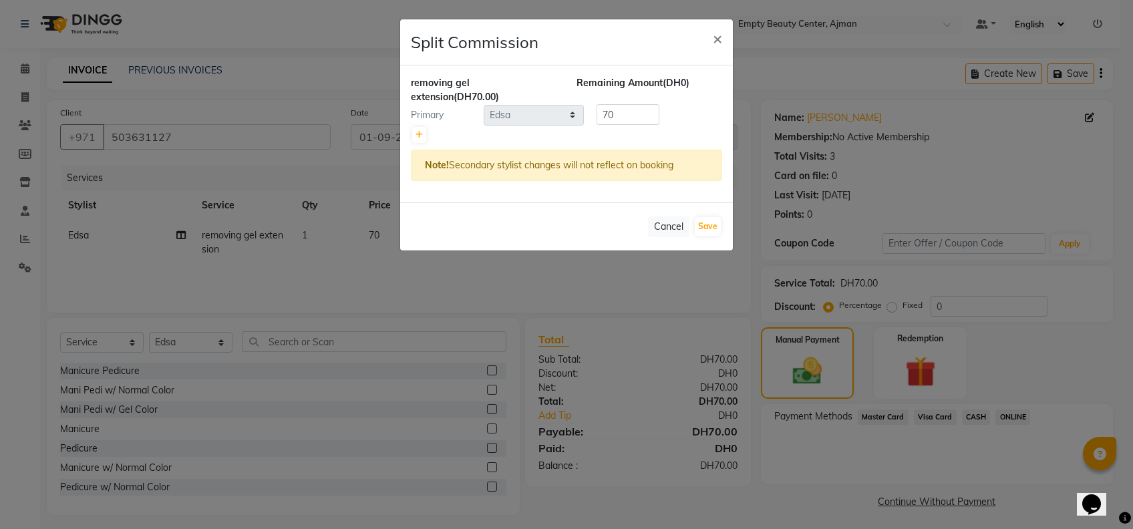
click at [495, 317] on ngb-modal-window "Split Commission × removing gel extension (DH70.00) Remaining Amount (DH0) Prim…" at bounding box center [566, 264] width 1133 height 529
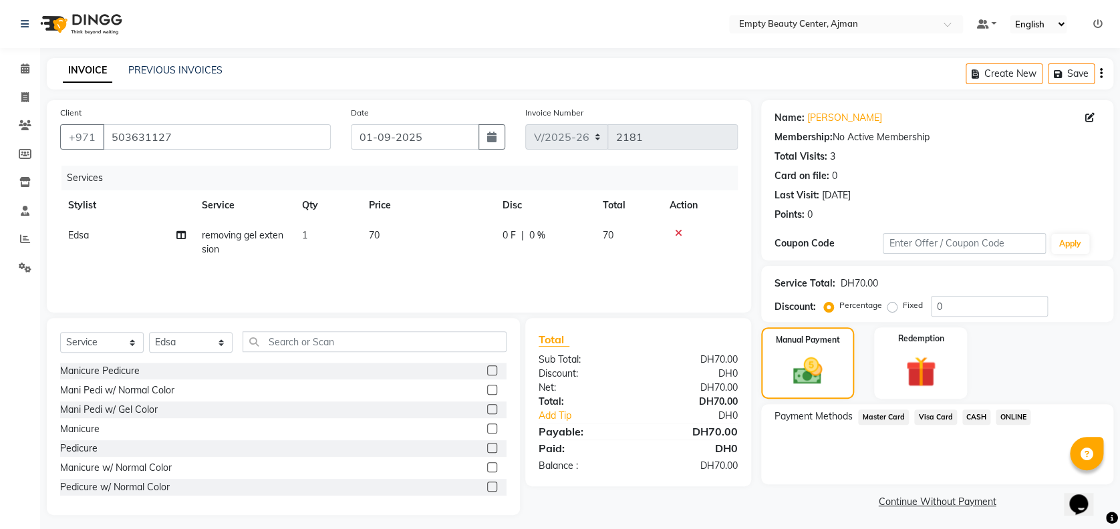
click at [941, 414] on span "Visa Card" at bounding box center [935, 416] width 43 height 15
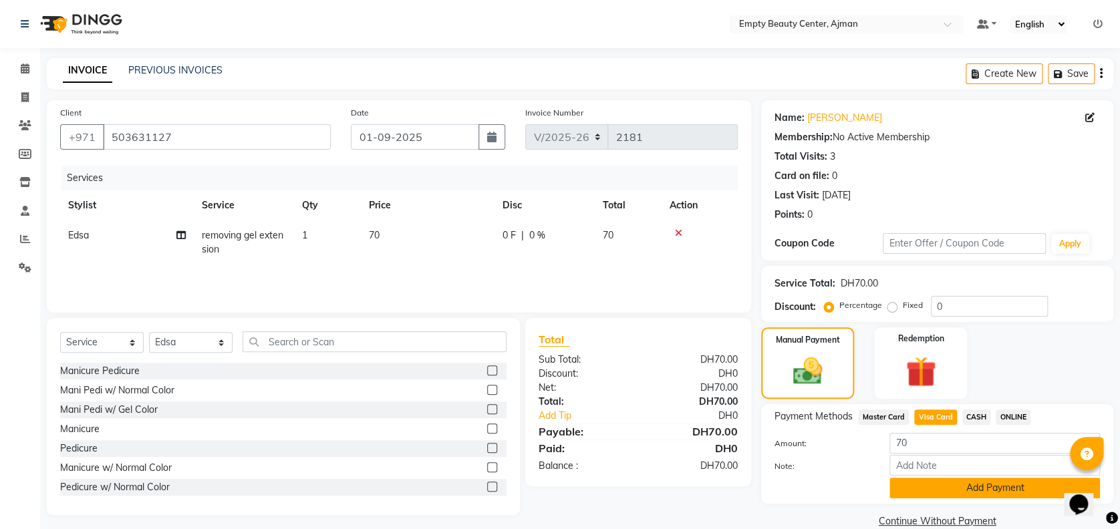
click at [955, 483] on button "Add Payment" at bounding box center [994, 488] width 210 height 21
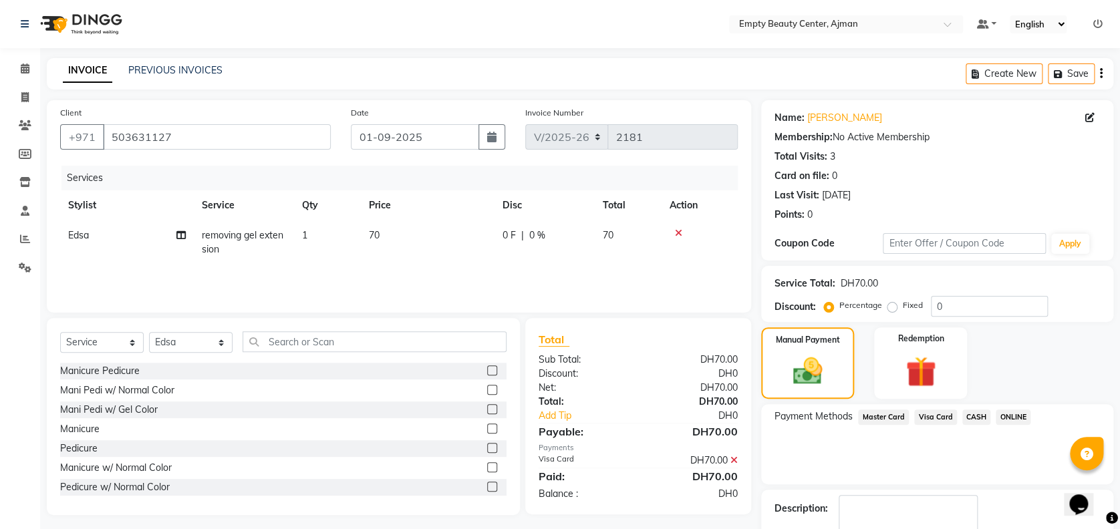
scroll to position [77, 0]
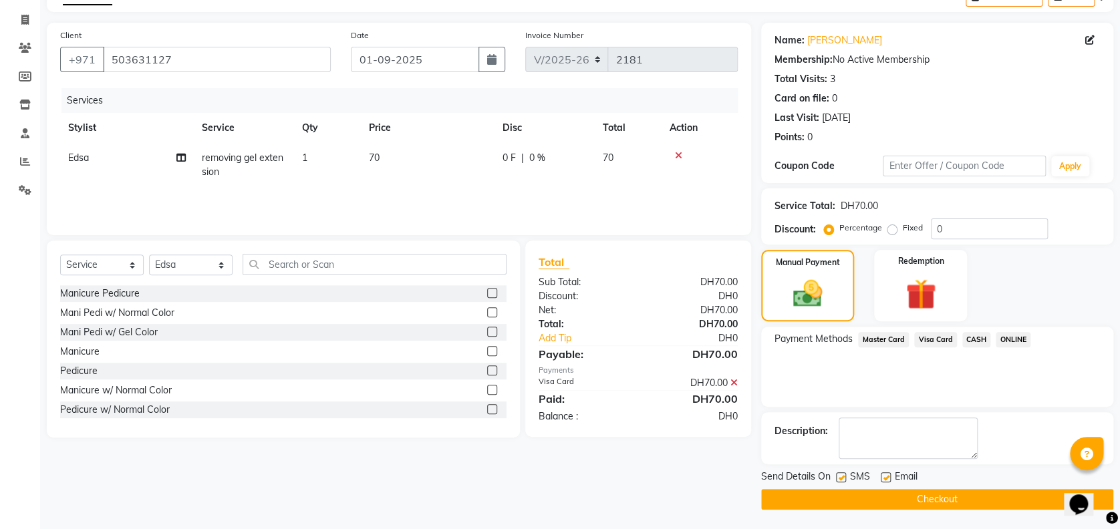
click at [871, 504] on button "Checkout" at bounding box center [937, 499] width 352 height 21
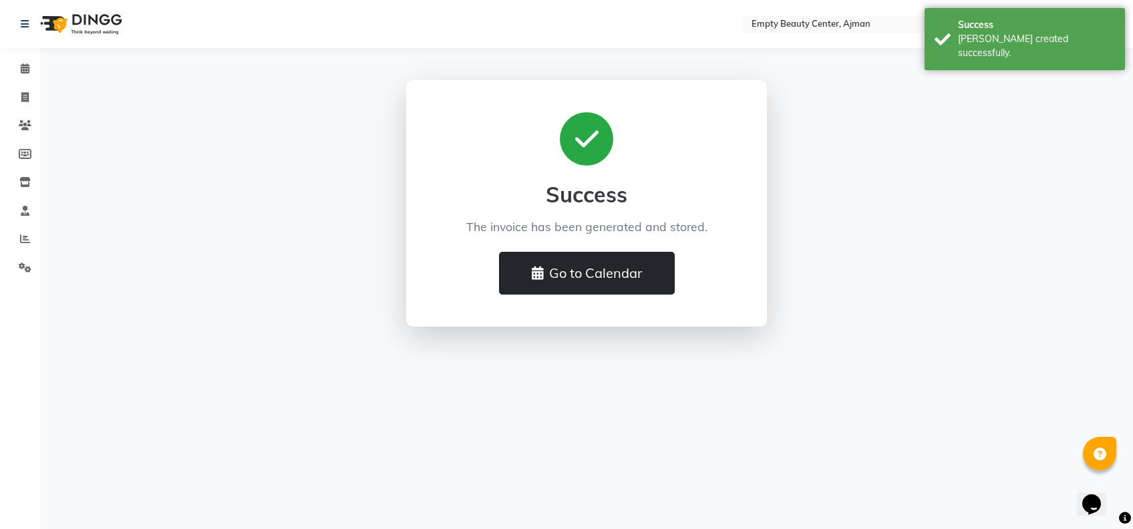
click at [583, 252] on button "Go to Calendar" at bounding box center [587, 273] width 176 height 43
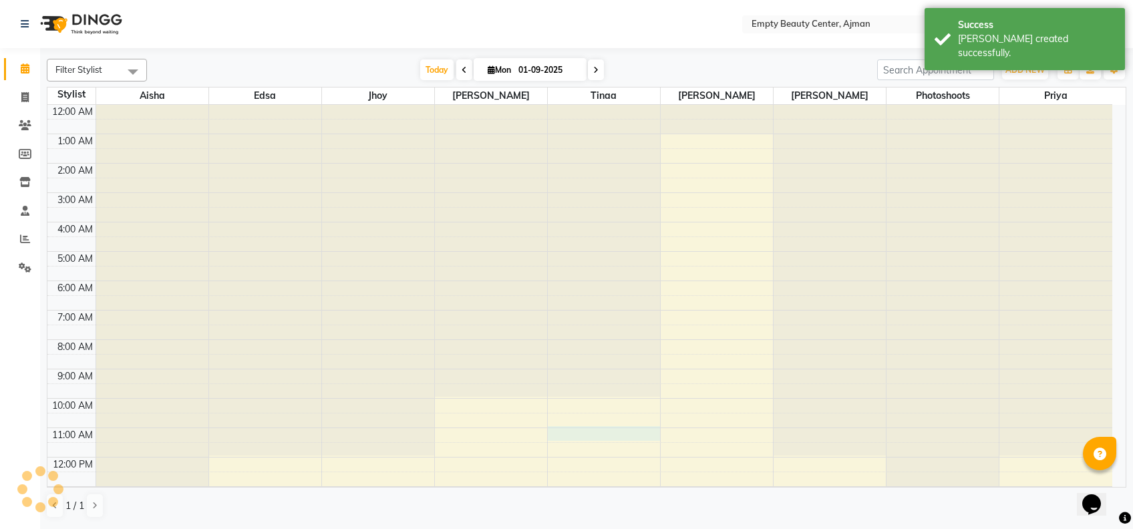
click at [583, 259] on div "12:00 AM 1:00 AM 2:00 AM 3:00 AM 4:00 AM 5:00 AM 6:00 AM 7:00 AM 8:00 AM 9:00 A…" at bounding box center [579, 457] width 1065 height 705
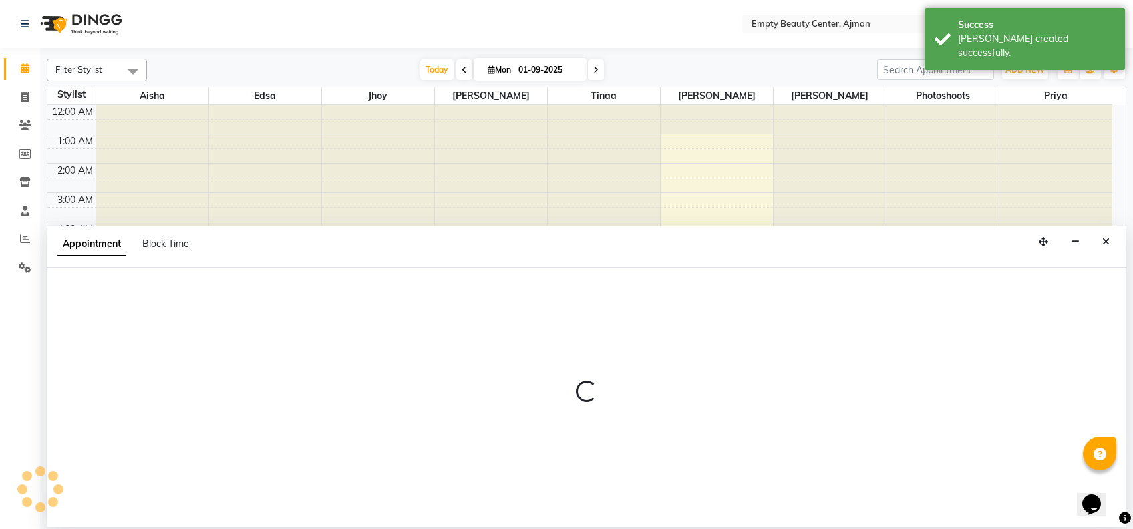
scroll to position [176, 0]
select select "18086"
select select "tentative"
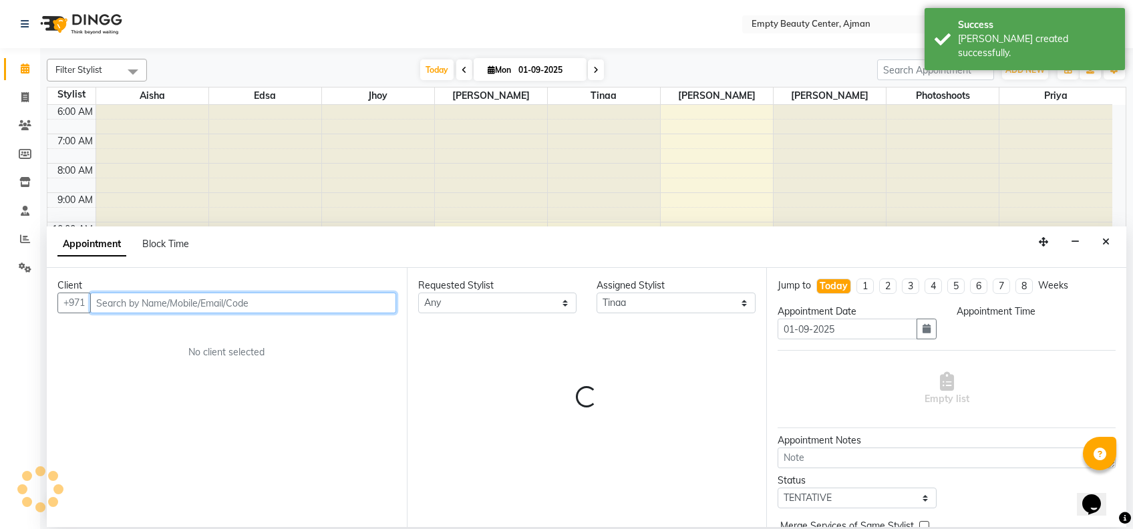
select select "660"
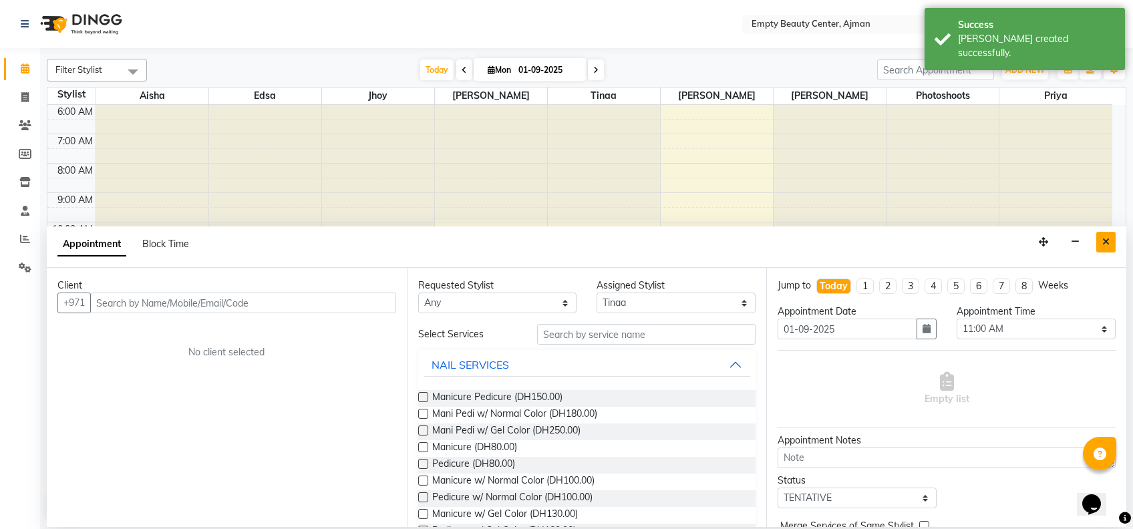
click at [1105, 235] on button "Close" at bounding box center [1105, 242] width 19 height 21
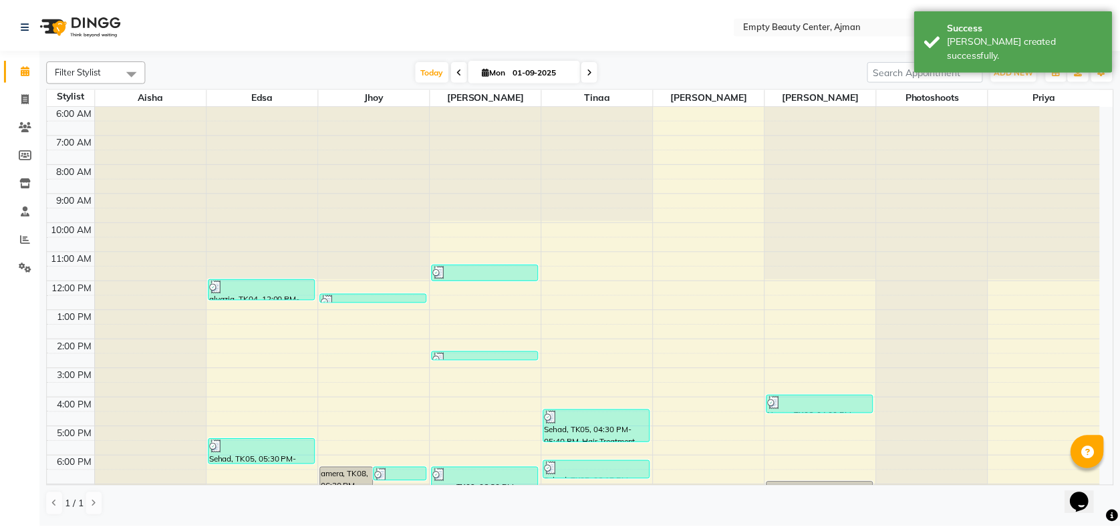
scroll to position [321, 0]
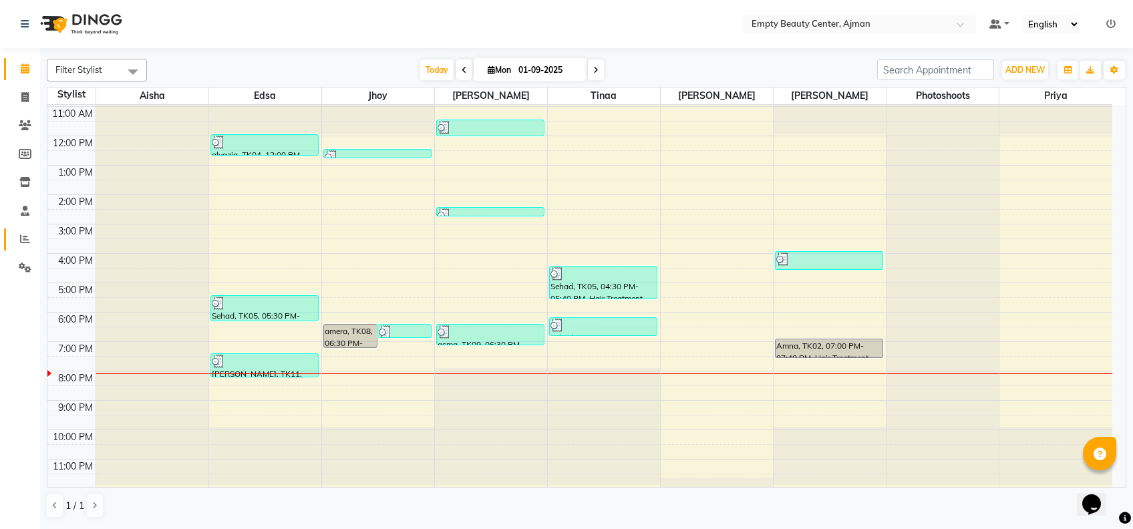
click at [15, 245] on span at bounding box center [24, 239] width 23 height 15
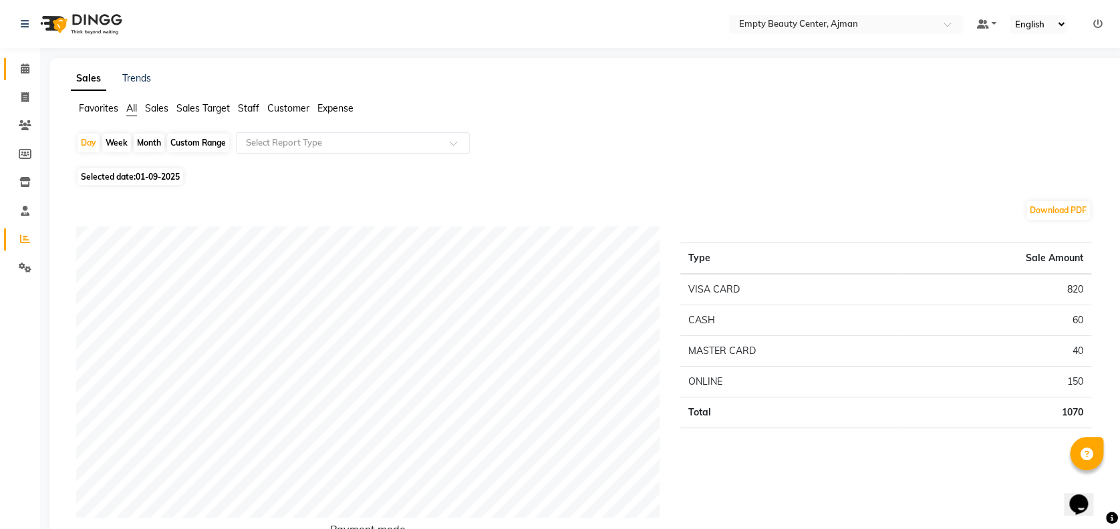
click at [31, 71] on span at bounding box center [24, 68] width 23 height 15
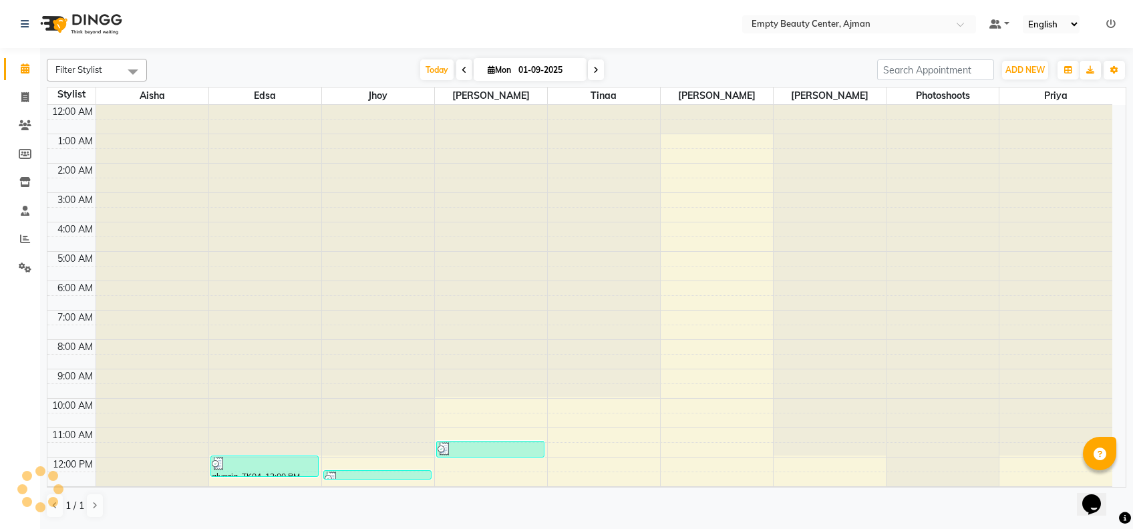
scroll to position [321, 0]
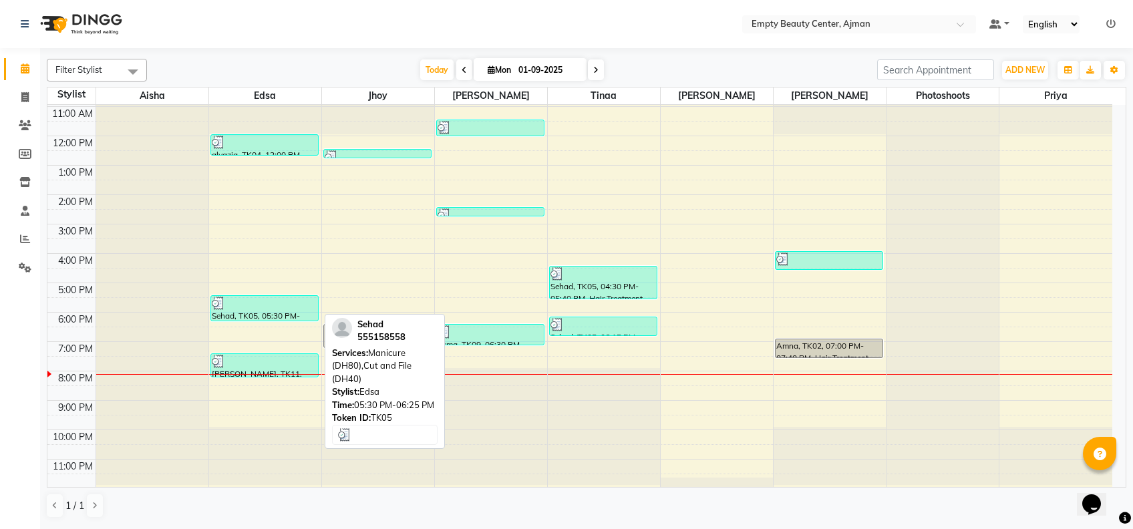
click at [273, 303] on div at bounding box center [265, 303] width 106 height 13
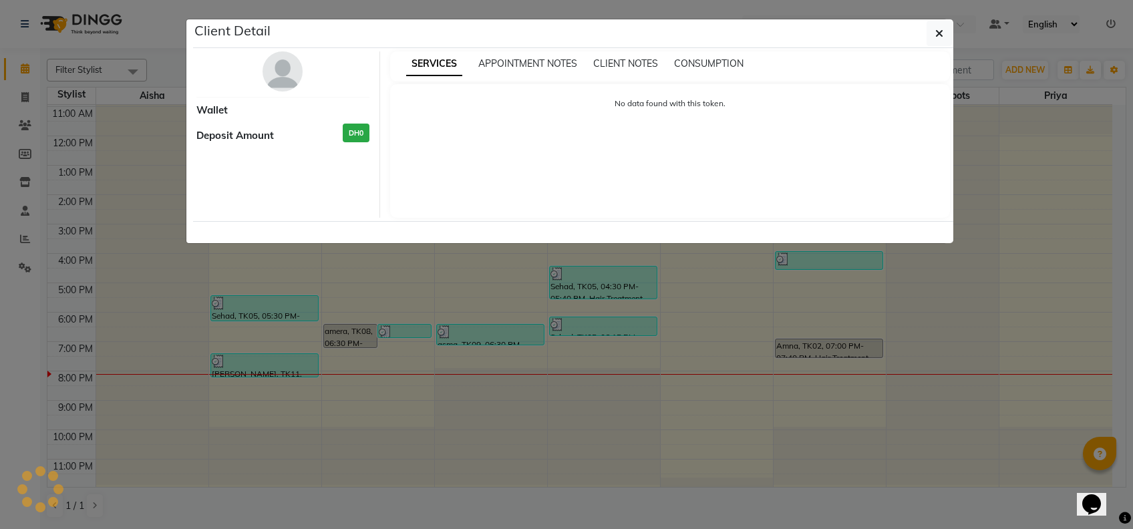
select select "3"
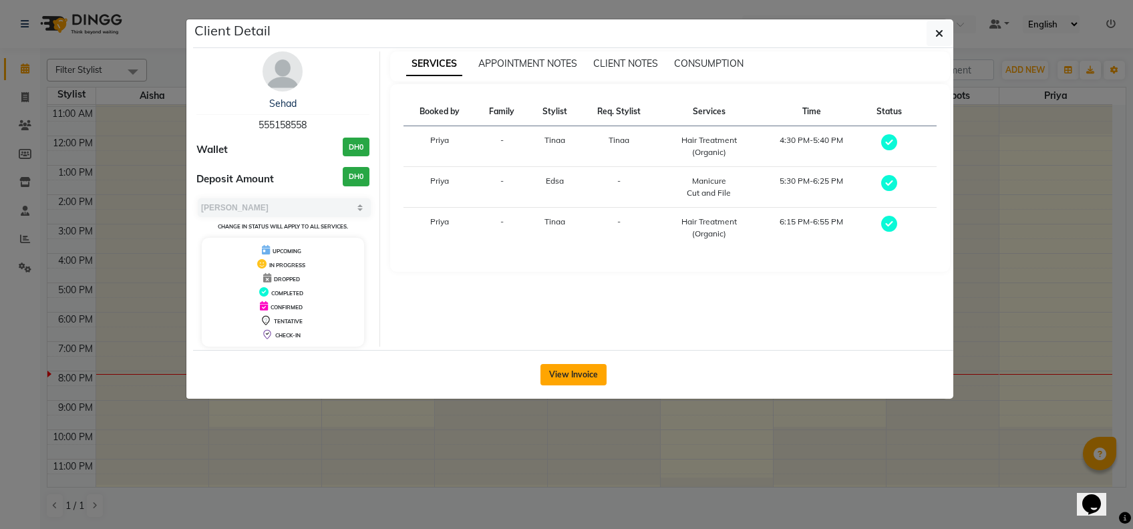
click at [570, 365] on button "View Invoice" at bounding box center [573, 374] width 66 height 21
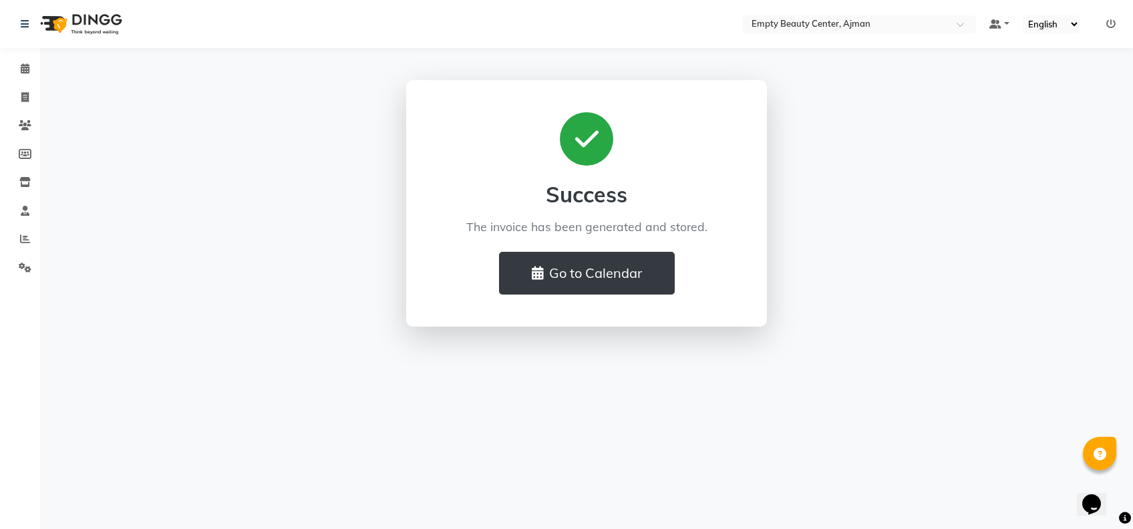
click at [796, 306] on div "Success The invoice has been generated and stored. Go to Calendar" at bounding box center [587, 203] width 762 height 247
click at [577, 283] on button "Go to Calendar" at bounding box center [587, 273] width 176 height 43
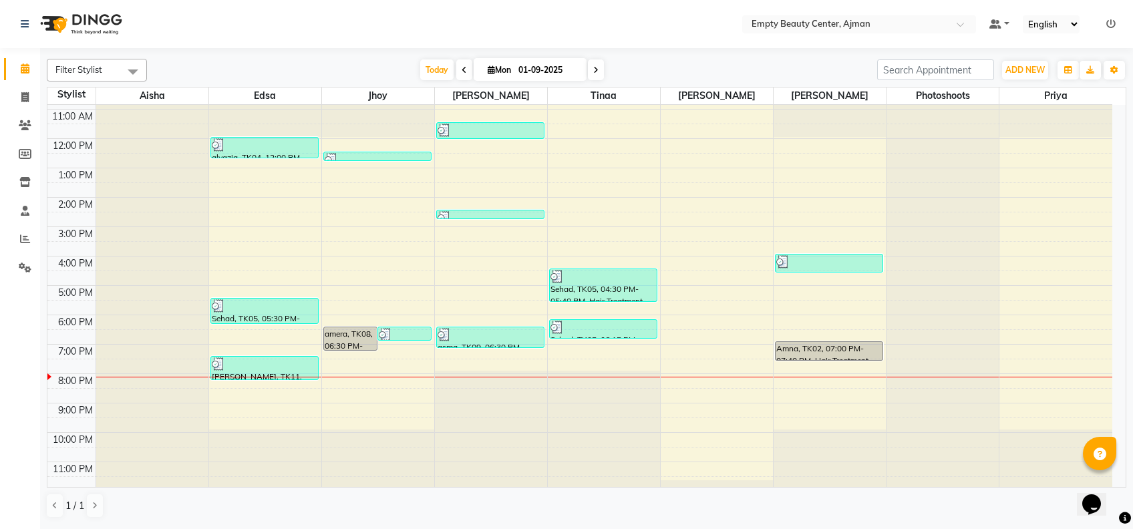
scroll to position [321, 0]
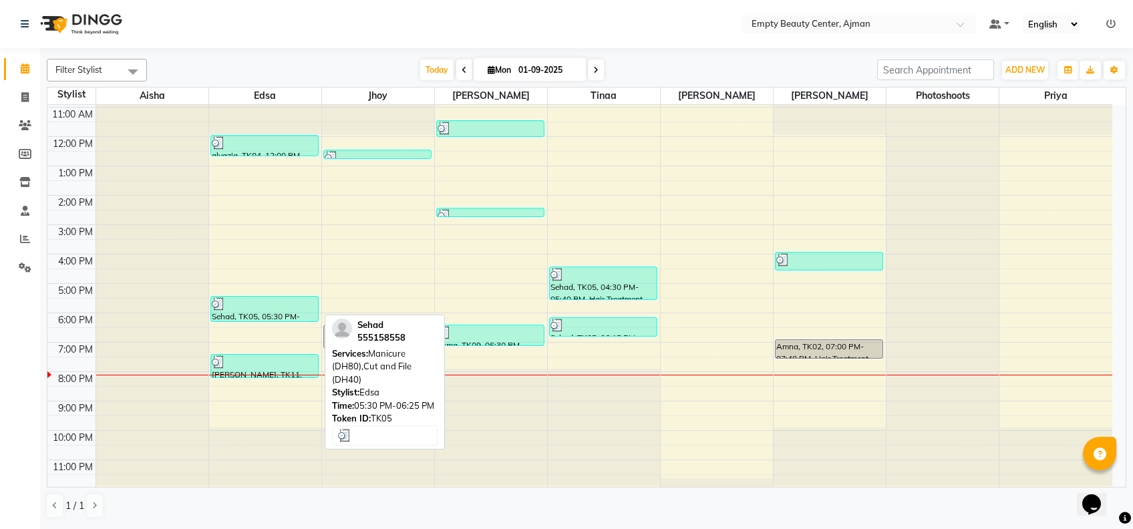
click at [259, 299] on div at bounding box center [265, 303] width 106 height 13
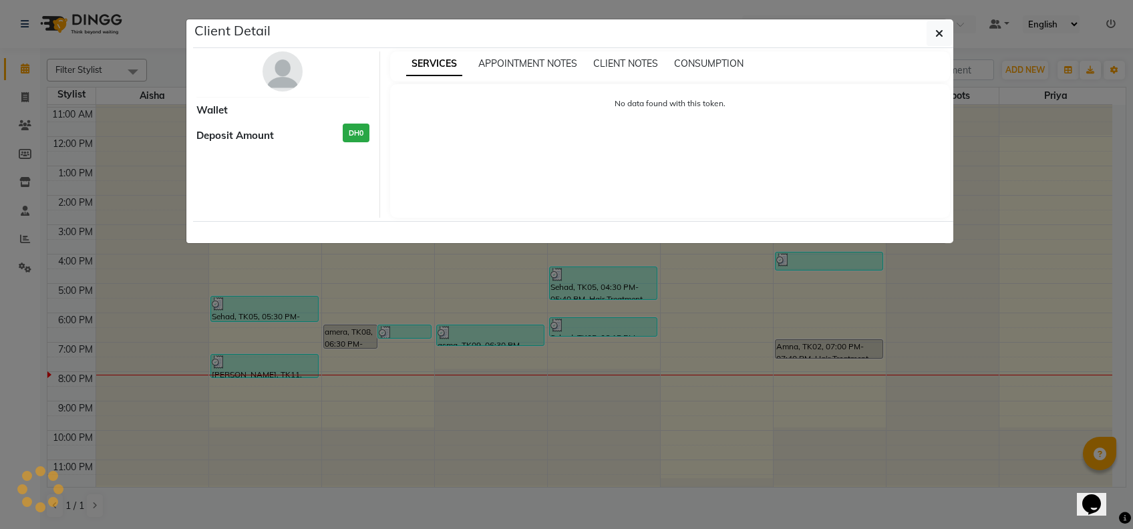
select select "3"
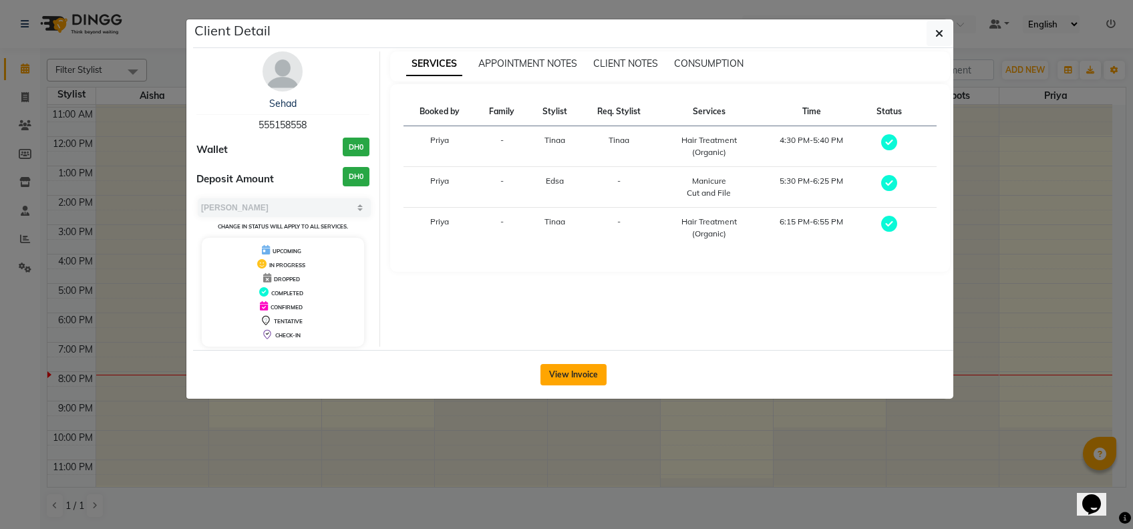
click at [577, 373] on button "View Invoice" at bounding box center [573, 374] width 66 height 21
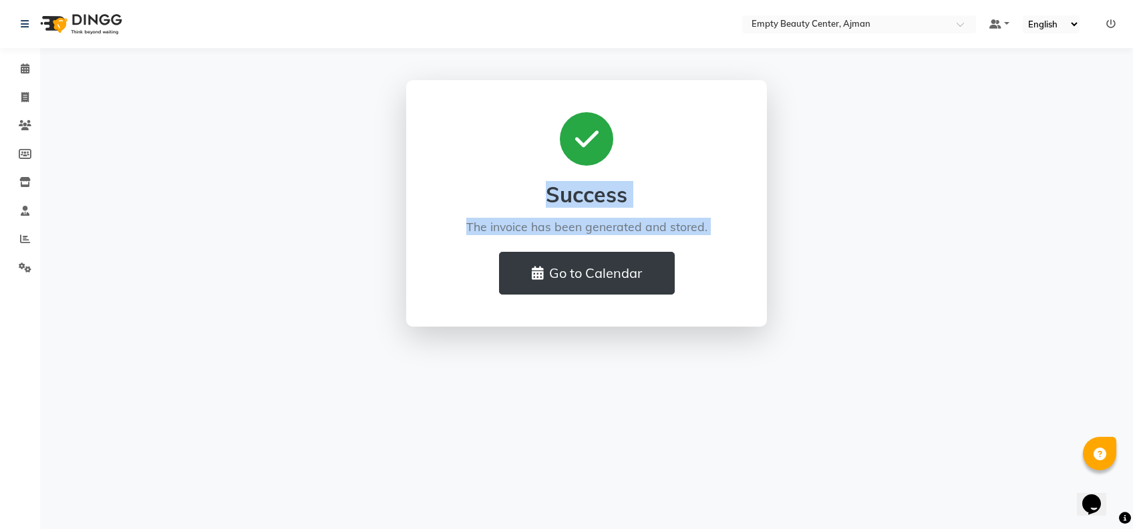
drag, startPoint x: 577, startPoint y: 373, endPoint x: 249, endPoint y: 128, distance: 408.6
click at [249, 128] on div "Select Location × Empty Beauty Center, Ajman Default Panel My Panel English ENG…" at bounding box center [566, 264] width 1133 height 529
drag, startPoint x: 249, startPoint y: 128, endPoint x: 299, endPoint y: 212, distance: 97.4
click at [299, 212] on div "Success The invoice has been generated and stored. Go to Calendar" at bounding box center [587, 203] width 762 height 247
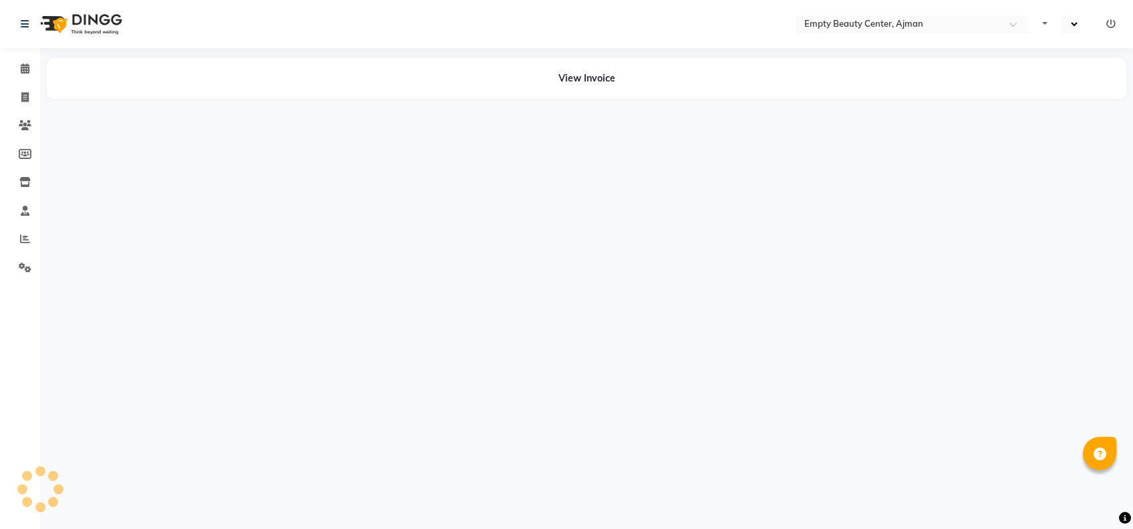
select select "en"
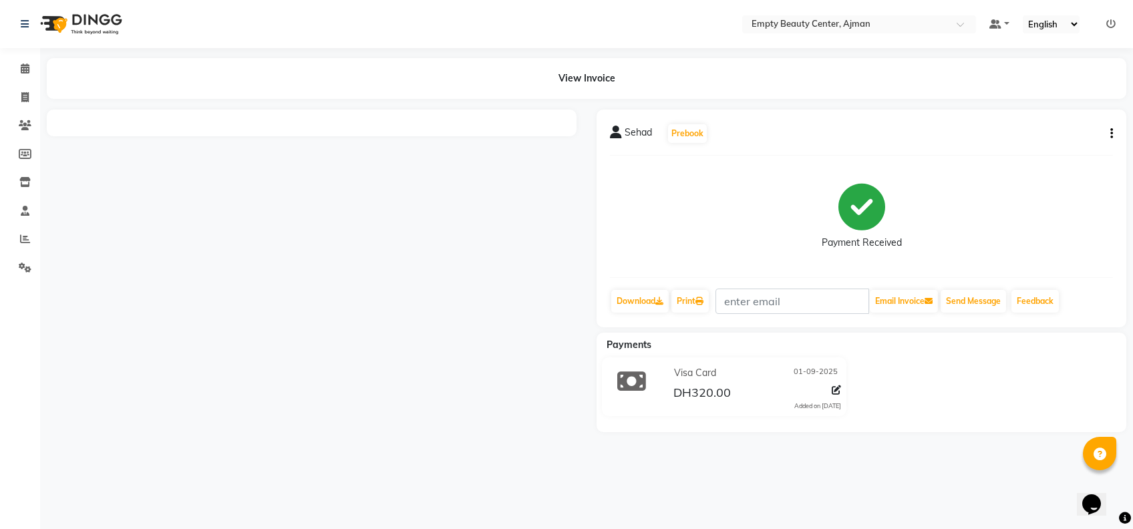
click at [1110, 134] on icon "button" at bounding box center [1111, 134] width 3 height 1
click at [1047, 129] on div "Split Service Amount" at bounding box center [1045, 134] width 92 height 17
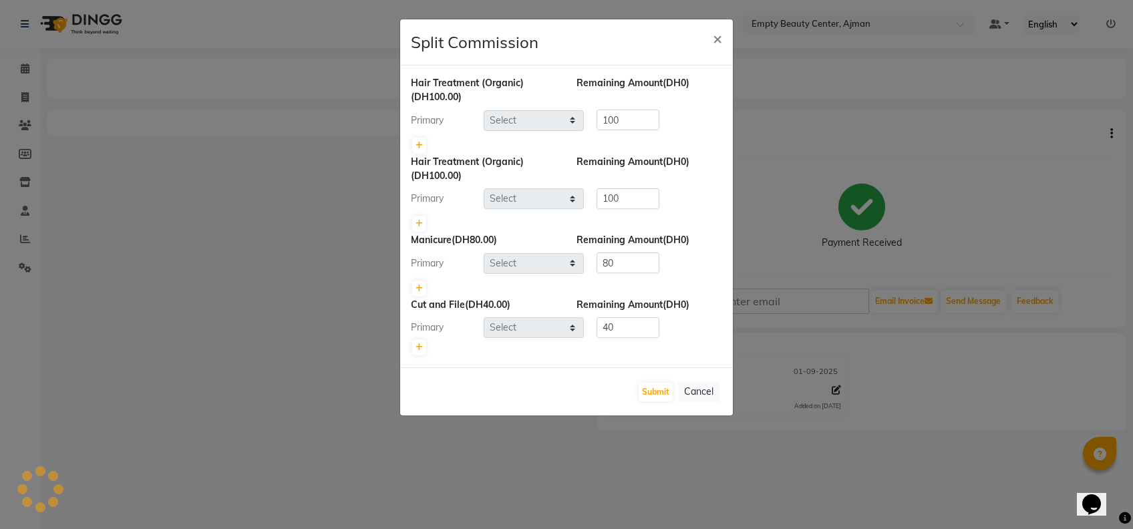
select select "18086"
select select "26290"
click at [700, 390] on button "Cancel" at bounding box center [698, 391] width 41 height 21
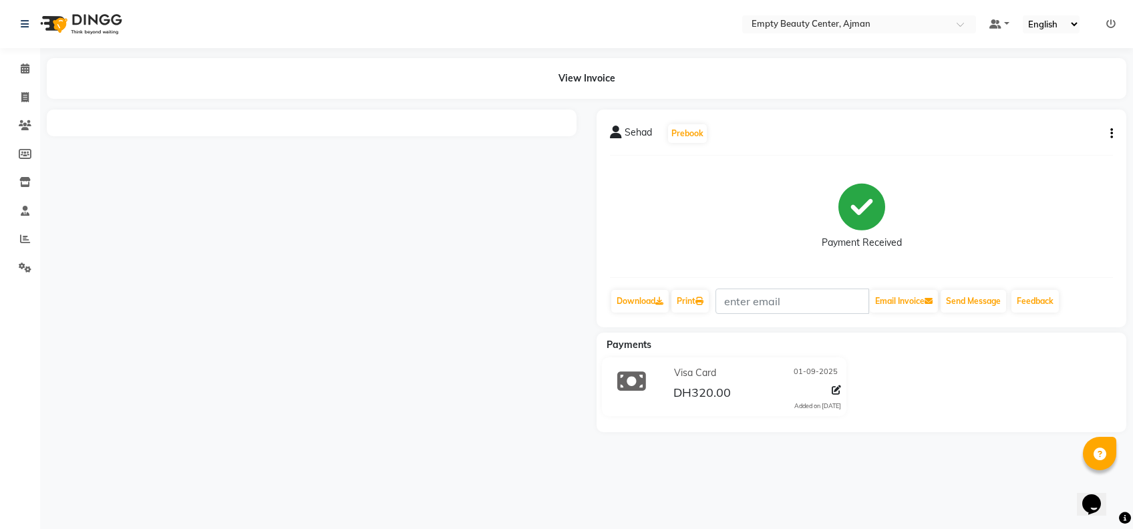
click at [1113, 134] on div "Sehad Prebook Payment Received Download Print Email Invoice Send Message Feedba…" at bounding box center [862, 219] width 530 height 218
click at [1108, 132] on button "button" at bounding box center [1109, 134] width 8 height 14
click at [1036, 148] on div "Edit Item Staff" at bounding box center [1045, 150] width 92 height 17
select select "18086"
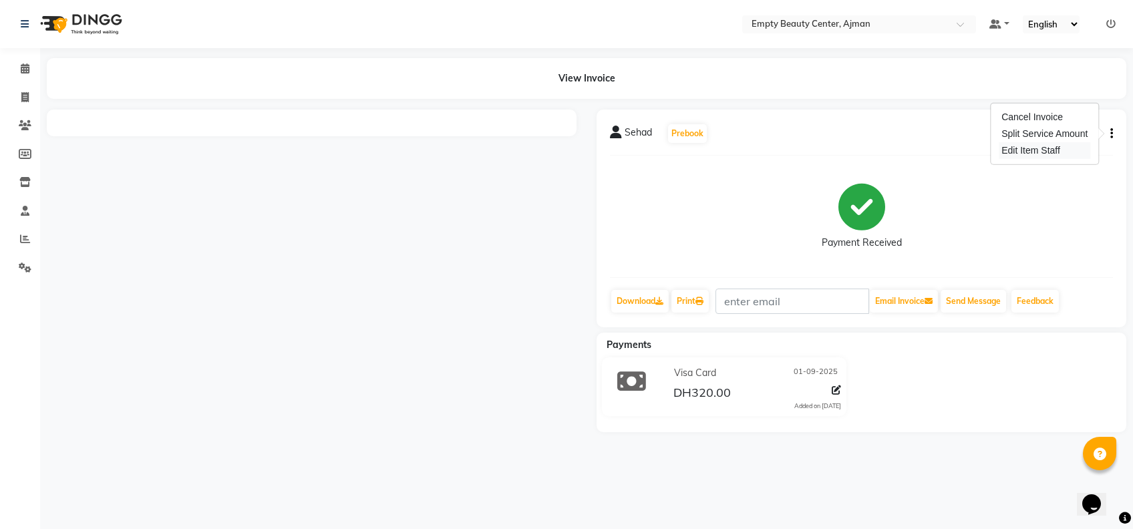
select select "26290"
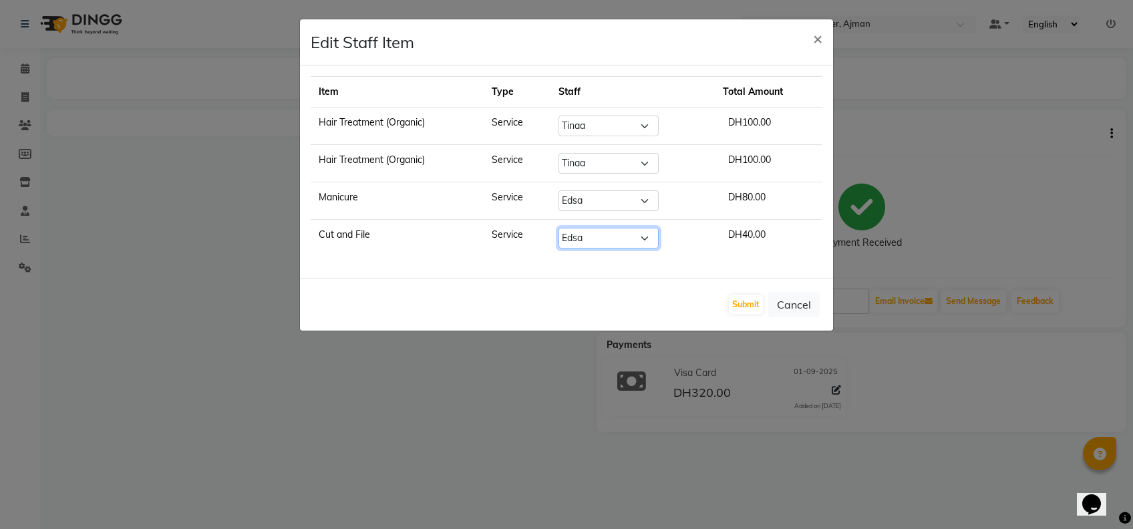
drag, startPoint x: 613, startPoint y: 240, endPoint x: 608, endPoint y: 328, distance: 87.6
click at [608, 328] on div "Edit Staff Item × Item Type Staff Total Amount Hair Treatment (Organic) Service…" at bounding box center [566, 175] width 534 height 313
select select "43428"
click at [559, 228] on select "Select Aisha Edsa jhoy Meaza Photoshoots Priya Sanket Gowda Shiela Tinaa Yeshi" at bounding box center [608, 238] width 100 height 21
click at [754, 297] on button "Submit" at bounding box center [746, 304] width 34 height 19
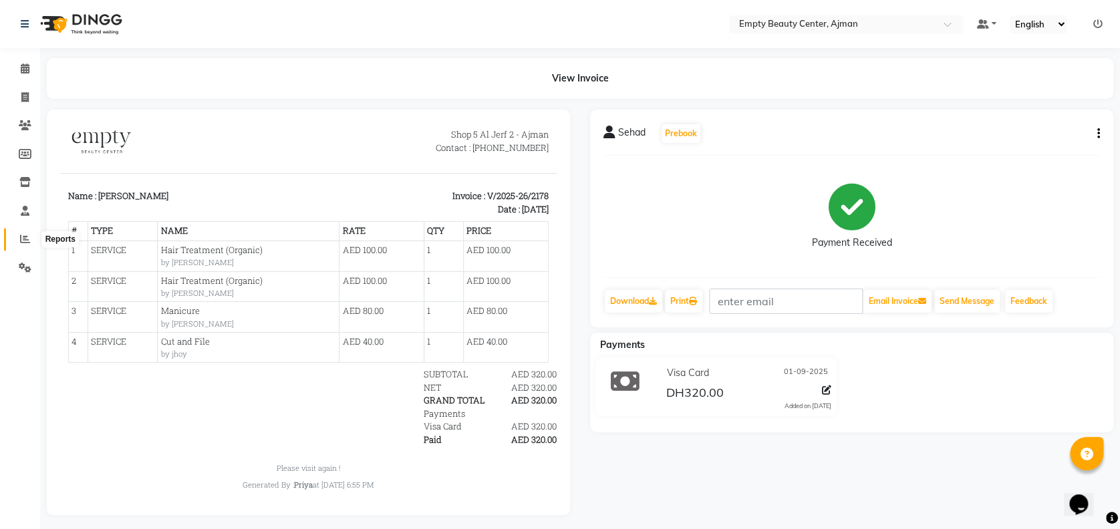
click at [21, 232] on span at bounding box center [24, 239] width 23 height 15
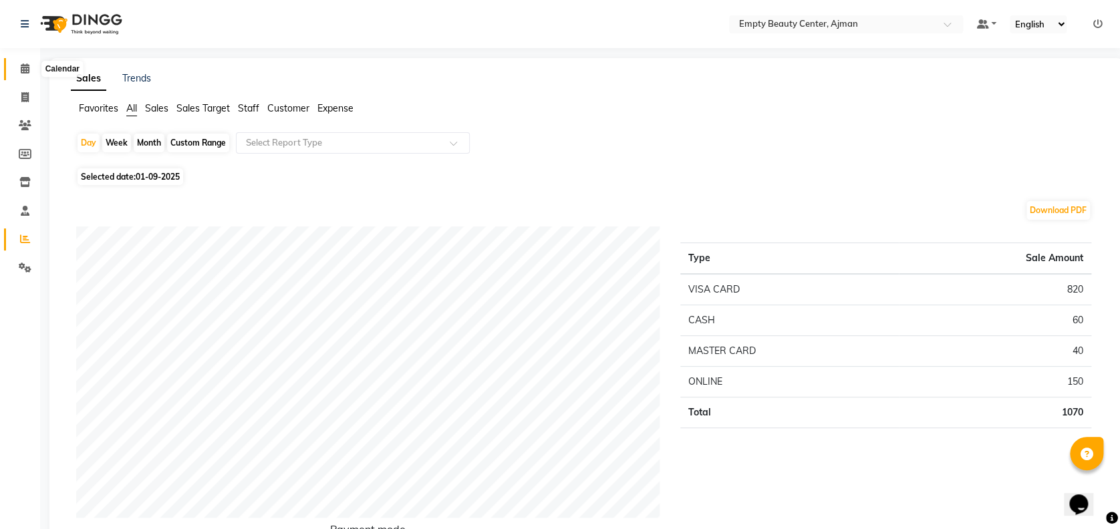
click at [21, 73] on icon at bounding box center [25, 68] width 9 height 10
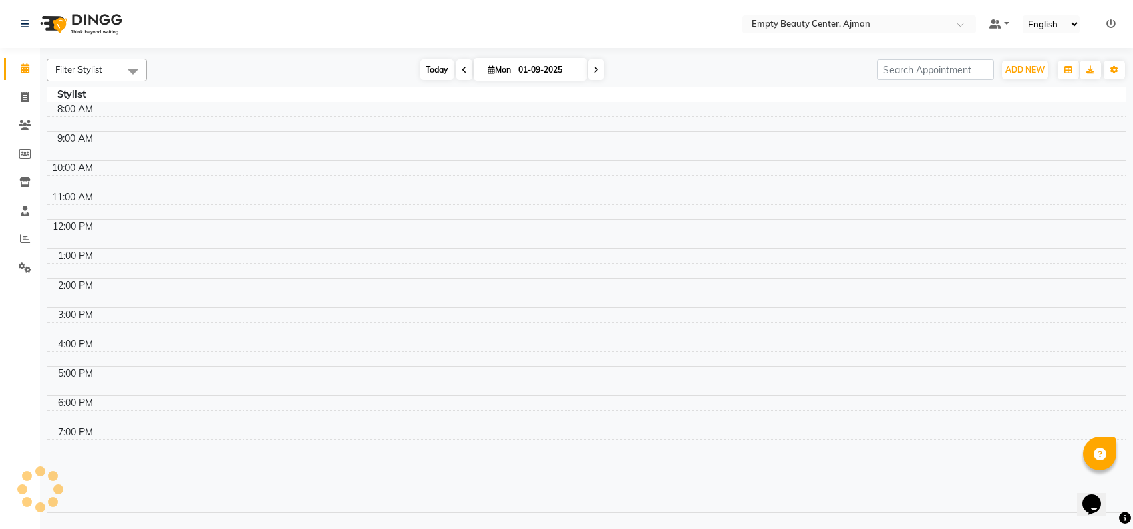
click at [423, 76] on span "Today" at bounding box center [436, 69] width 33 height 21
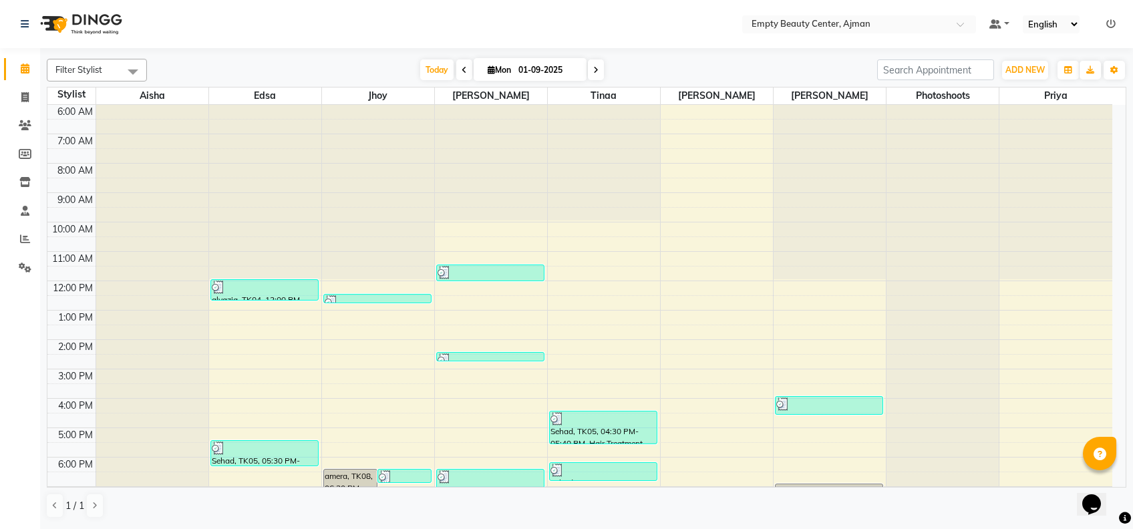
scroll to position [321, 0]
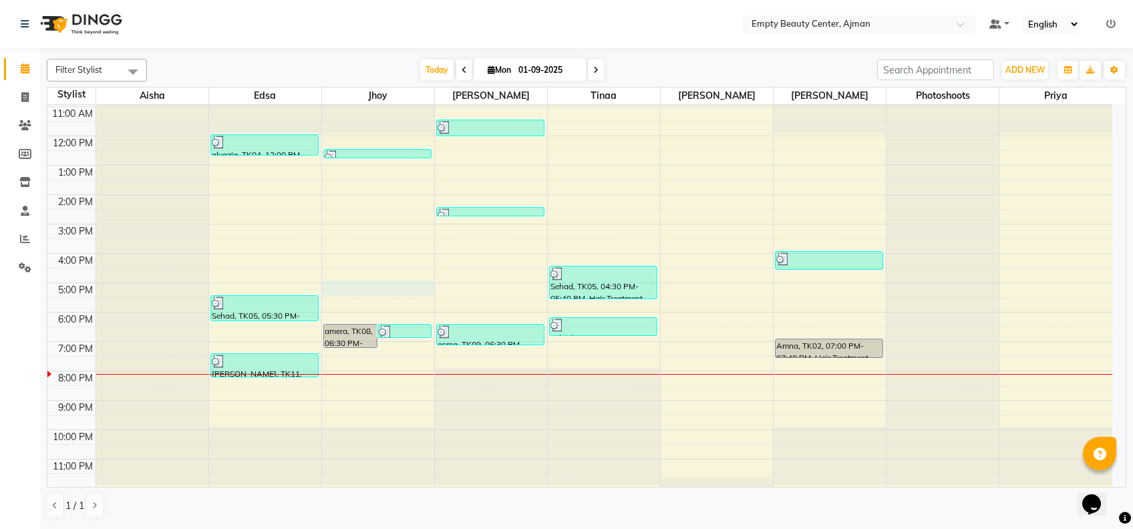
click at [390, 285] on div "12:00 AM 1:00 AM 2:00 AM 3:00 AM 4:00 AM 5:00 AM 6:00 AM 7:00 AM 8:00 AM 9:00 A…" at bounding box center [579, 136] width 1065 height 705
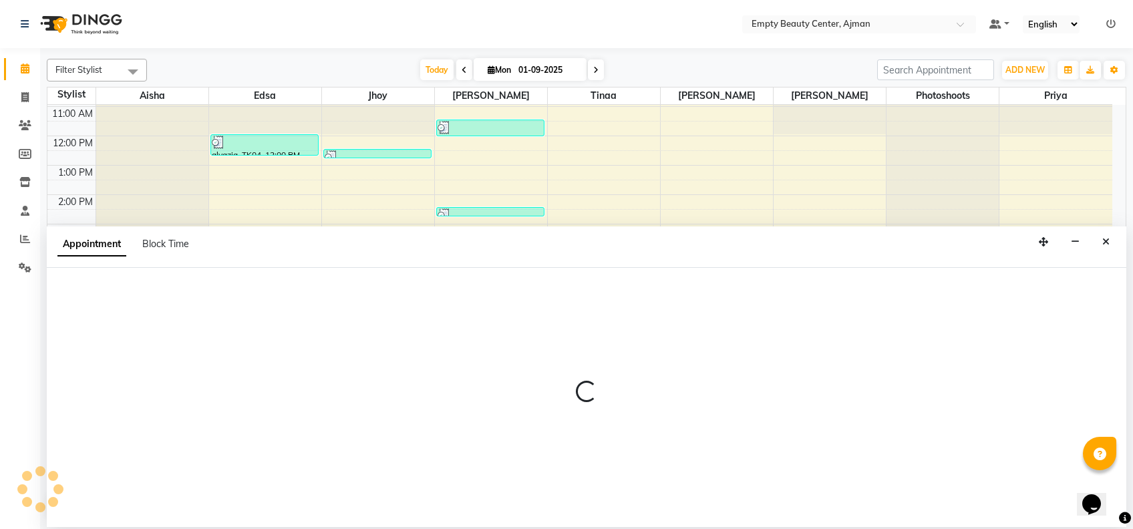
select select "43428"
select select "1020"
select select "tentative"
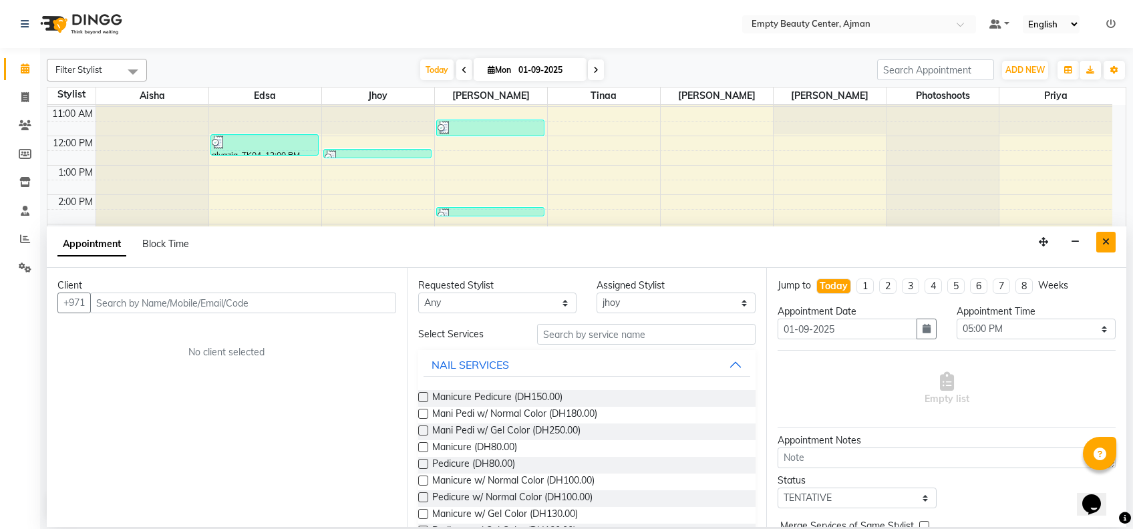
click at [1112, 247] on button "Close" at bounding box center [1105, 242] width 19 height 21
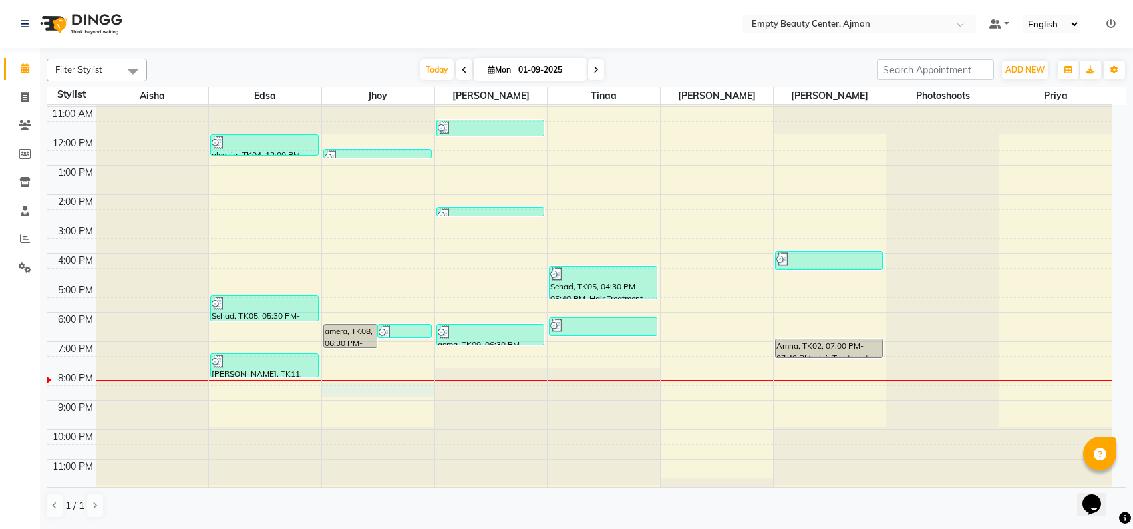
click at [357, 384] on div "12:00 AM 1:00 AM 2:00 AM 3:00 AM 4:00 AM 5:00 AM 6:00 AM 7:00 AM 8:00 AM 9:00 A…" at bounding box center [579, 136] width 1065 height 705
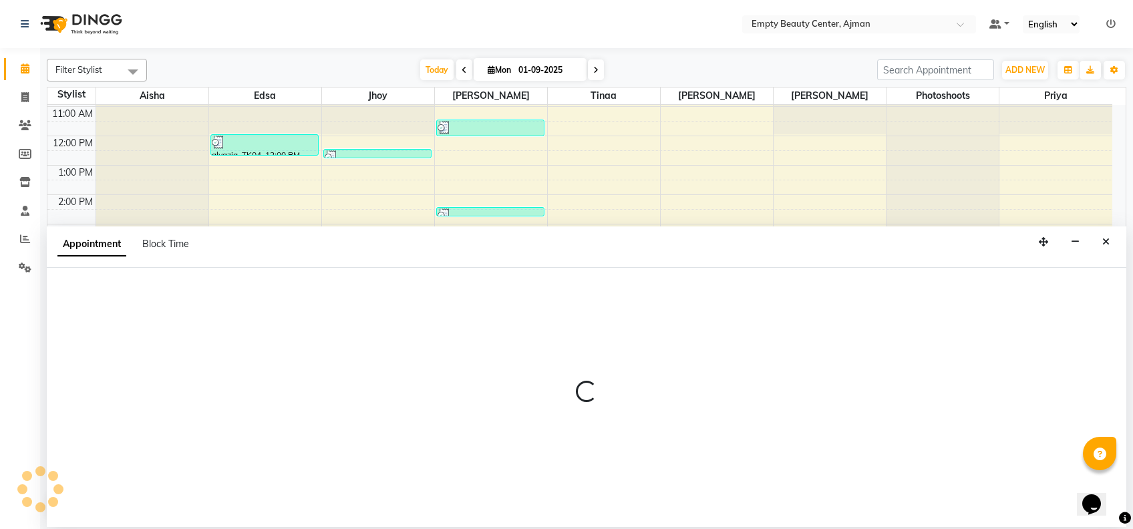
select select "43428"
select select "tentative"
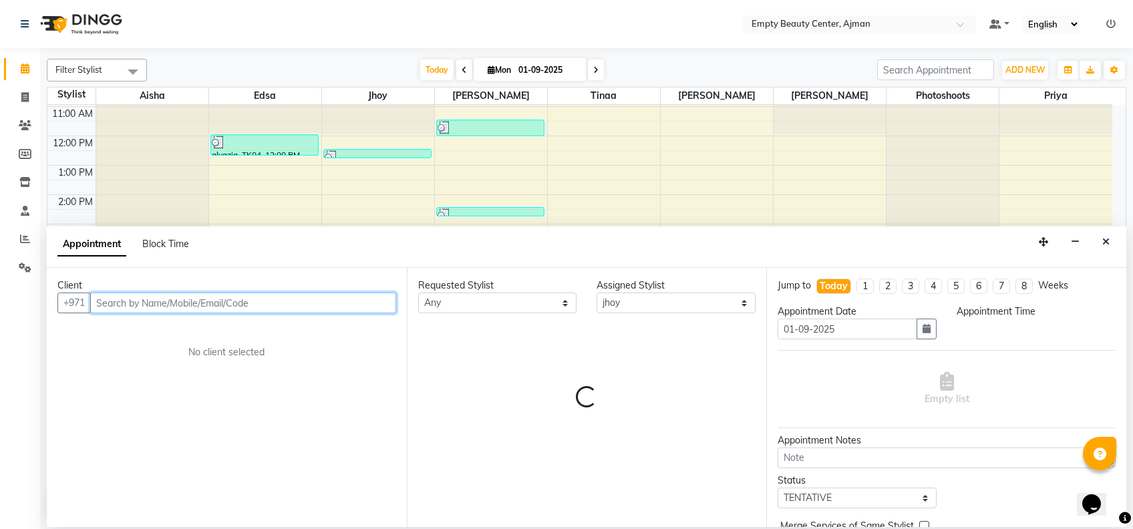
select select "1230"
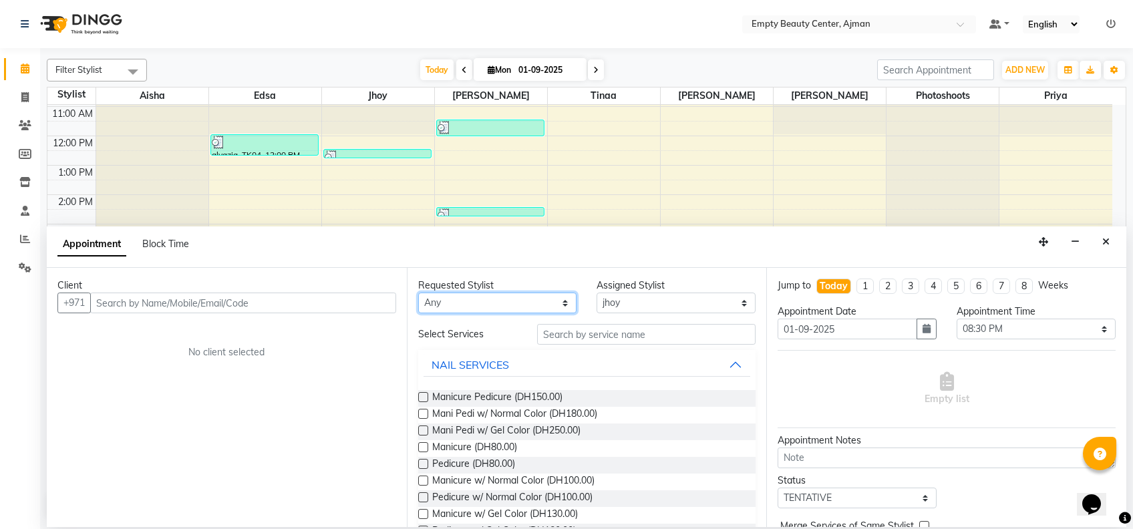
click at [495, 301] on select "Any [PERSON_NAME] Edsa jhoy [PERSON_NAME] Photoshoots Priya [PERSON_NAME] [PERS…" at bounding box center [497, 303] width 159 height 21
select select "43428"
click at [418, 293] on select "Any [PERSON_NAME] Edsa jhoy [PERSON_NAME] Photoshoots Priya [PERSON_NAME] [PERS…" at bounding box center [497, 303] width 159 height 21
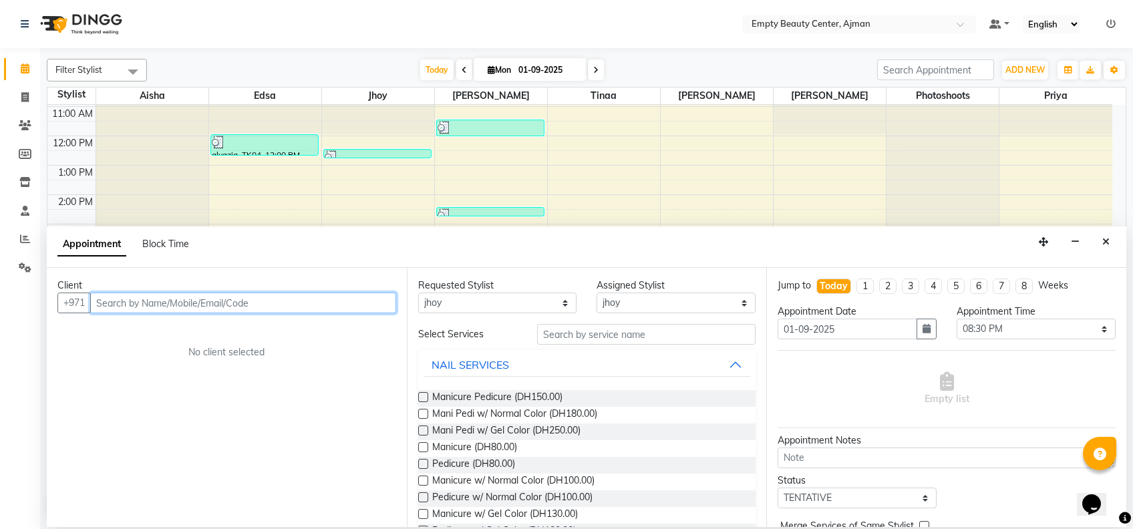
click at [313, 301] on input "text" at bounding box center [243, 303] width 306 height 21
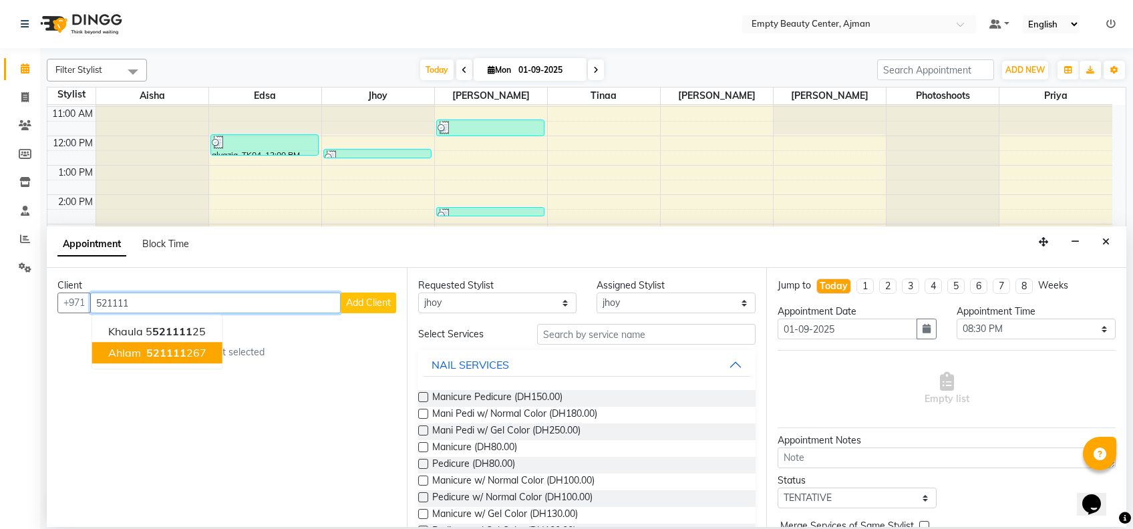
click at [190, 349] on ngb-highlight "521111 267" at bounding box center [175, 352] width 63 height 13
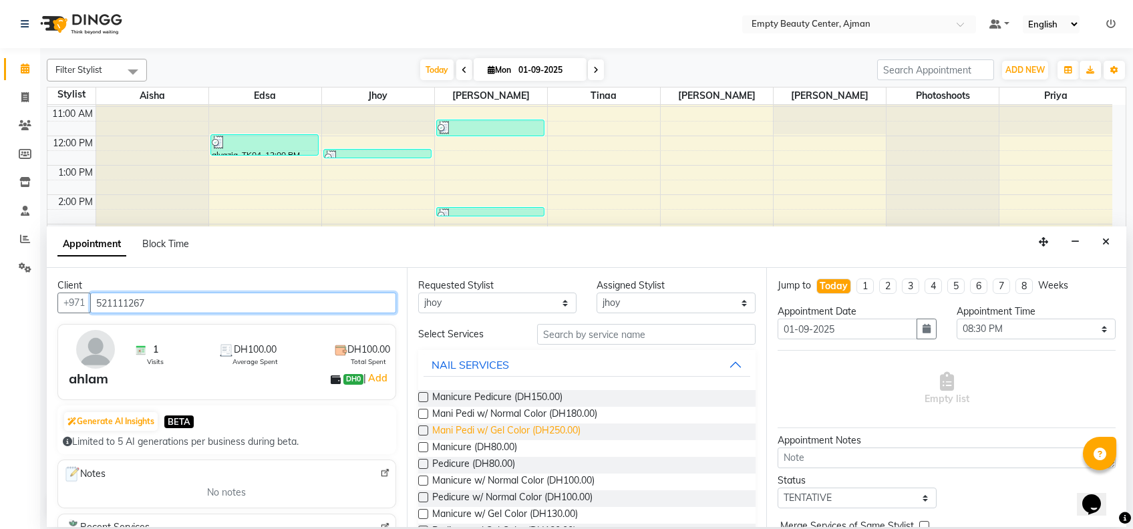
scroll to position [53, 0]
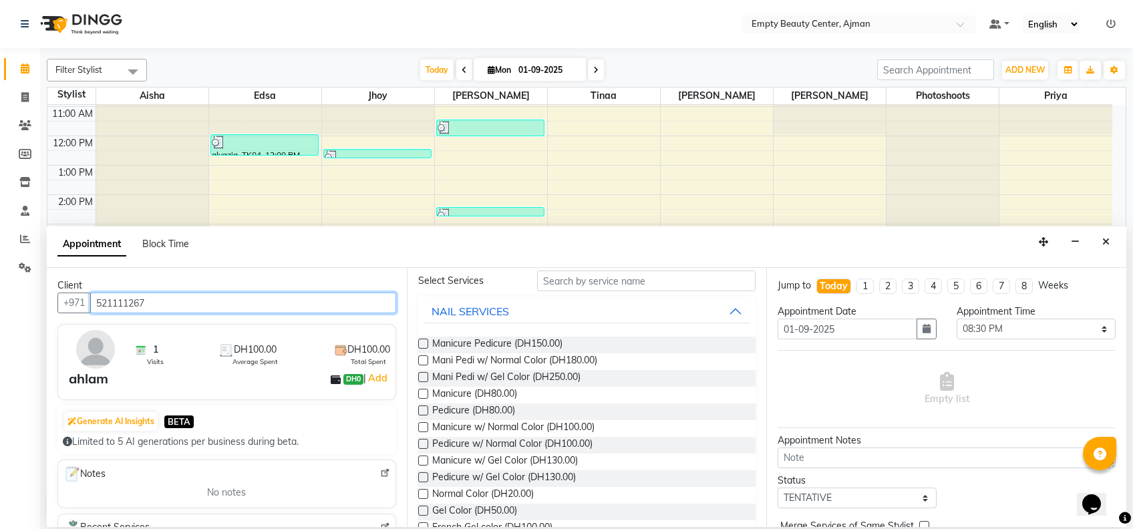
type input "521111267"
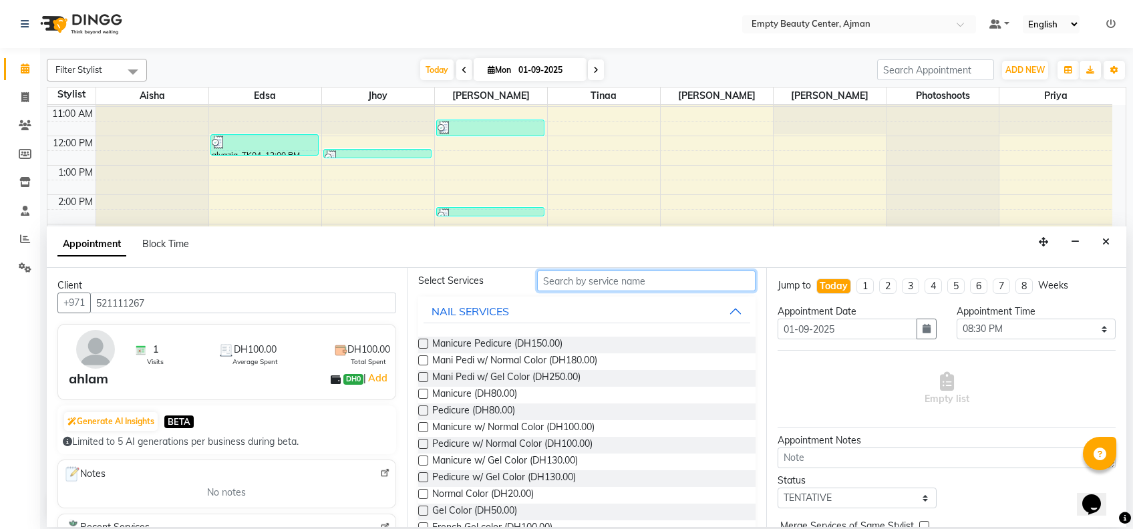
click at [637, 289] on input "text" at bounding box center [646, 281] width 218 height 21
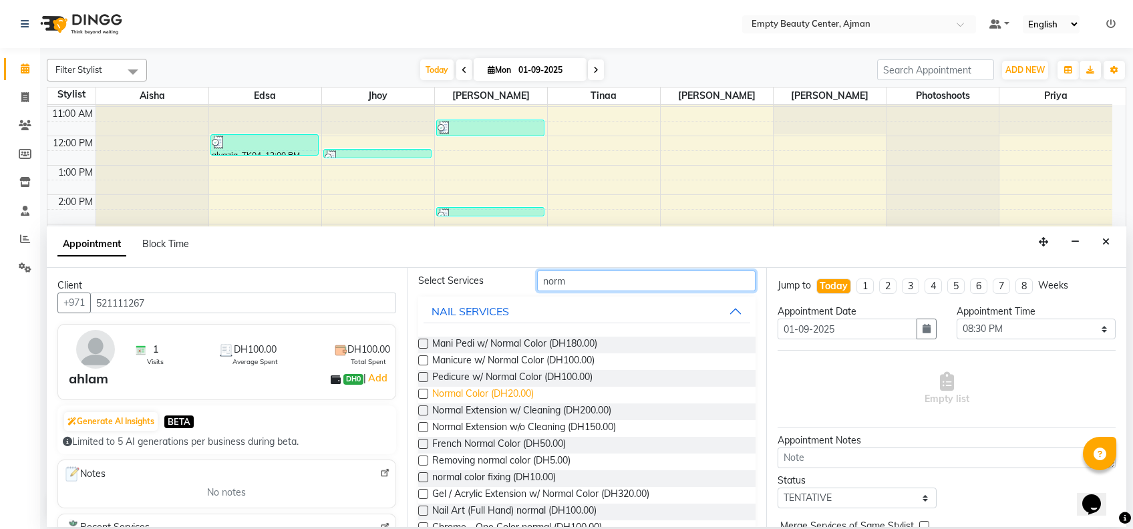
type input "norm"
click at [497, 393] on span "Normal Color (DH20.00)" at bounding box center [483, 395] width 102 height 17
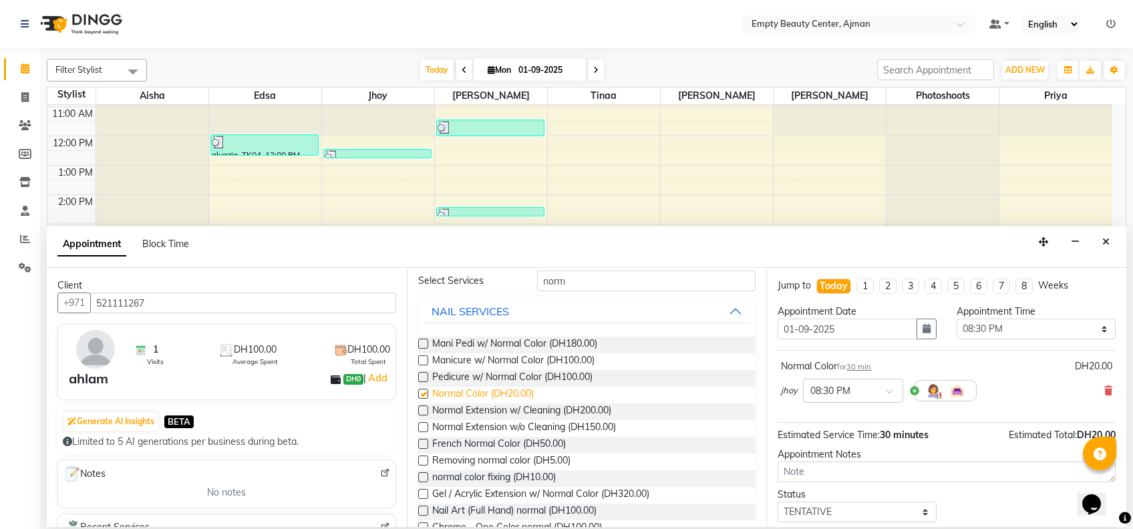
checkbox input "false"
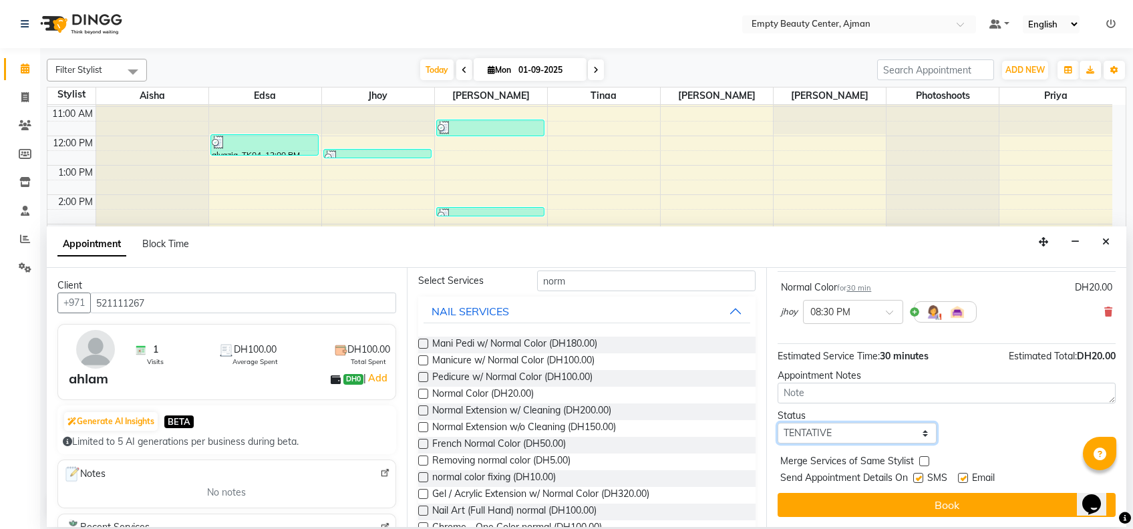
drag, startPoint x: 886, startPoint y: 433, endPoint x: 862, endPoint y: 370, distance: 67.2
click at [862, 370] on div "Jump to Today 1 2 3 4 5 6 7 8 Weeks Appointment Date 01-09-2025 Appointment Tim…" at bounding box center [946, 397] width 360 height 259
select select "confirm booking"
click at [778, 423] on select "Select TENTATIVE CONFIRM CHECK-IN UPCOMING" at bounding box center [857, 433] width 159 height 21
click at [921, 459] on label at bounding box center [924, 461] width 10 height 10
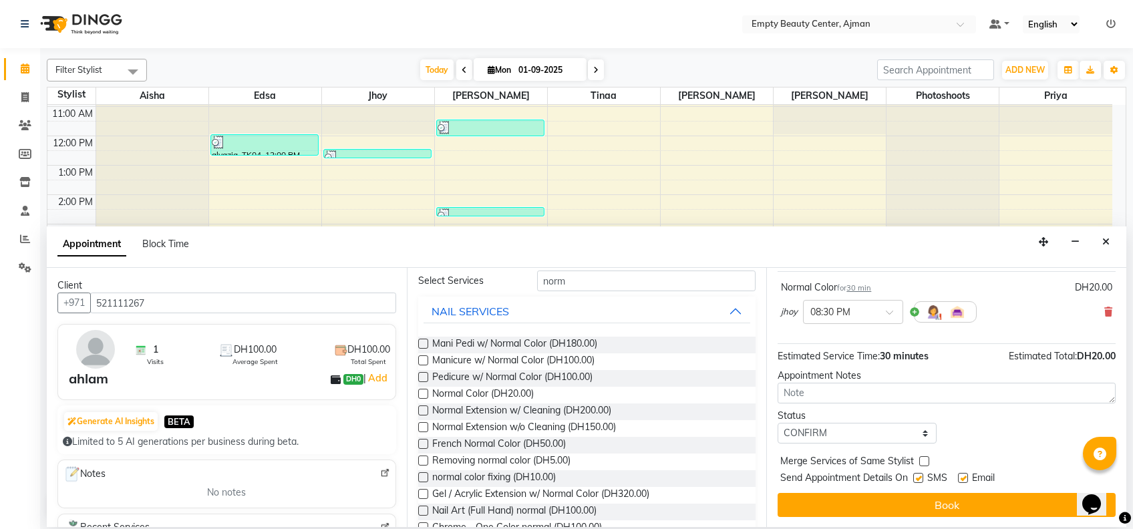
click at [921, 459] on input "checkbox" at bounding box center [923, 462] width 9 height 9
checkbox input "true"
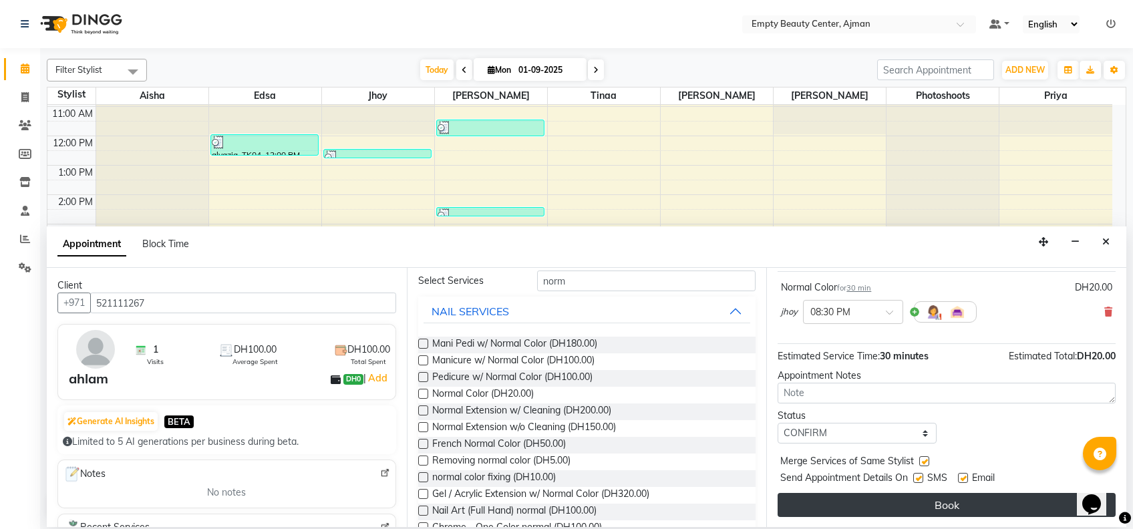
click at [959, 504] on button "Book" at bounding box center [947, 505] width 338 height 24
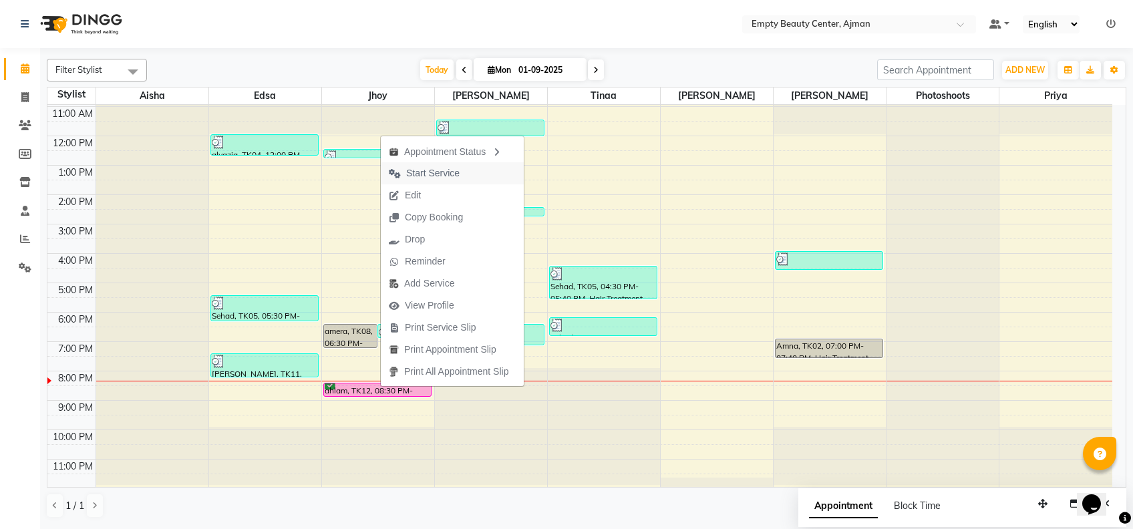
click at [478, 178] on button "Start Service" at bounding box center [452, 173] width 143 height 22
